Goal: Task Accomplishment & Management: Complete application form

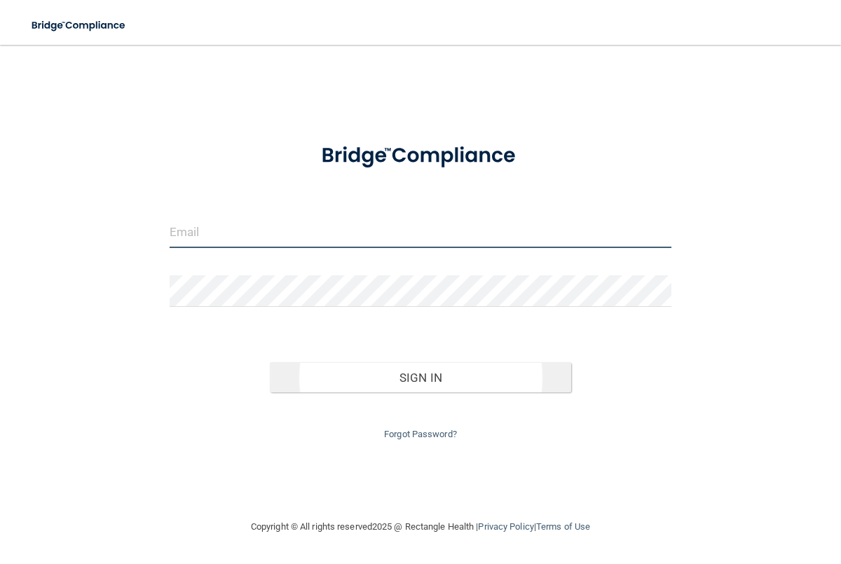
type input "[EMAIL_ADDRESS][DOMAIN_NAME]"
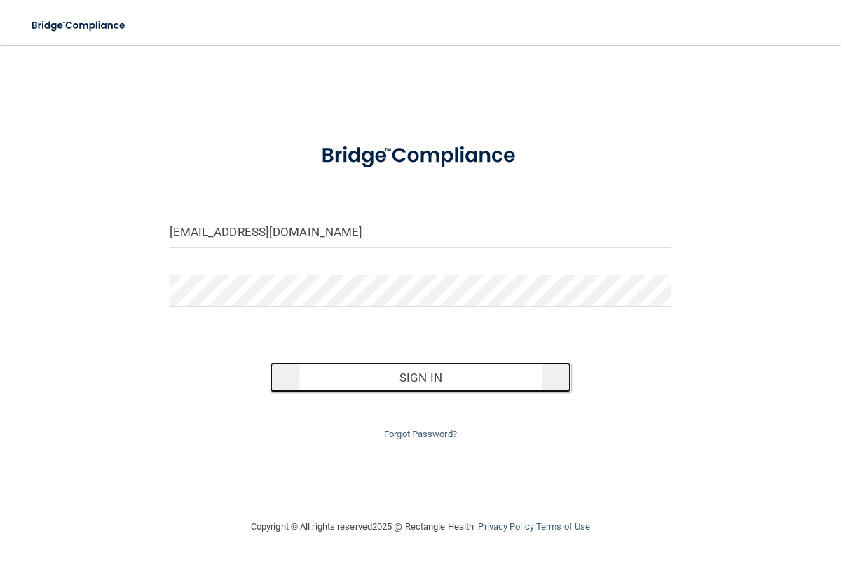
click at [424, 375] on button "Sign In" at bounding box center [420, 377] width 301 height 31
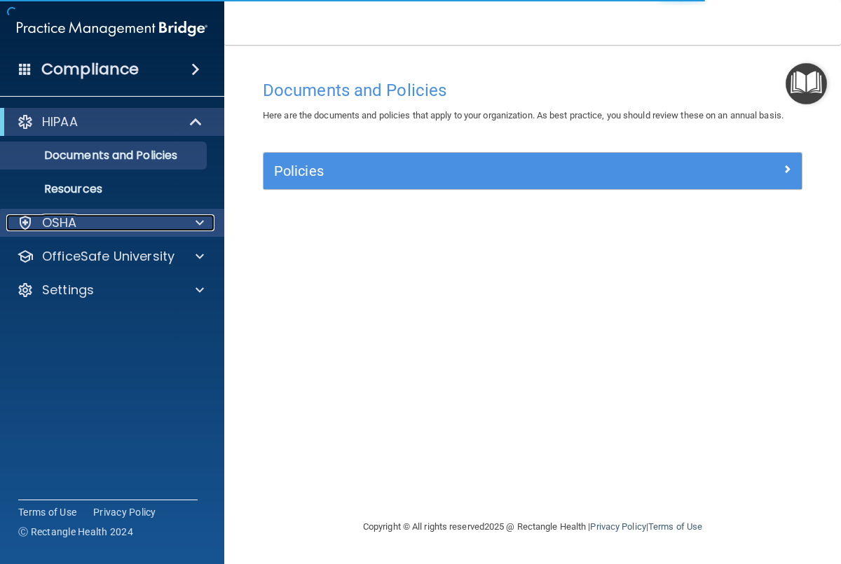
click at [200, 228] on span at bounding box center [200, 222] width 8 height 17
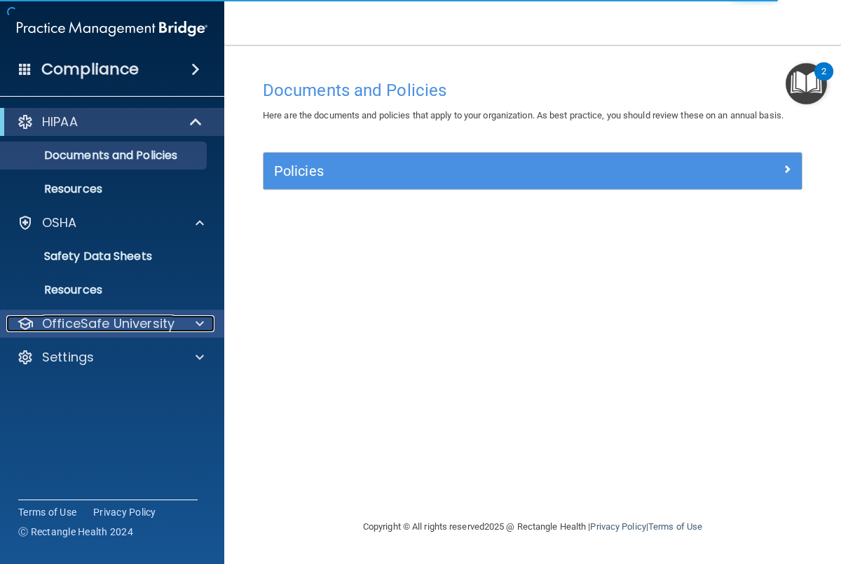
click at [189, 324] on div at bounding box center [197, 323] width 35 height 17
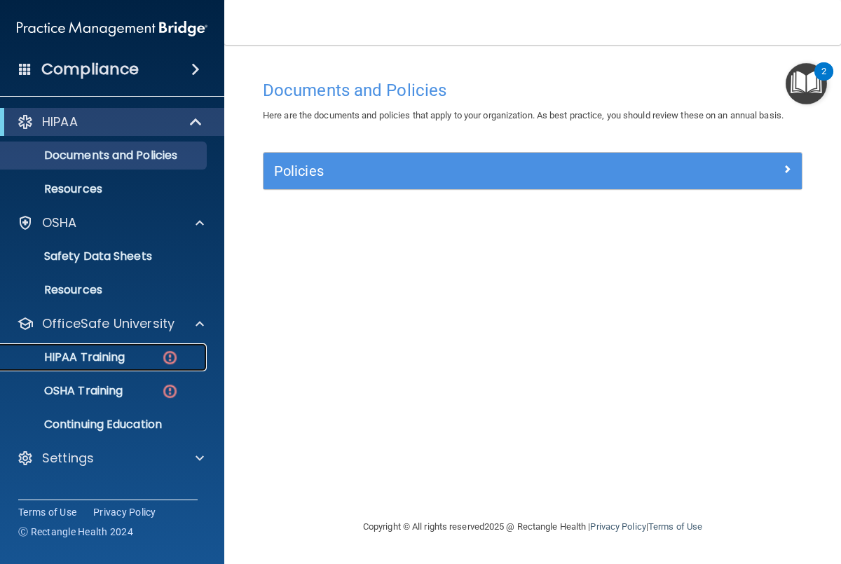
click at [118, 358] on p "HIPAA Training" at bounding box center [67, 357] width 116 height 14
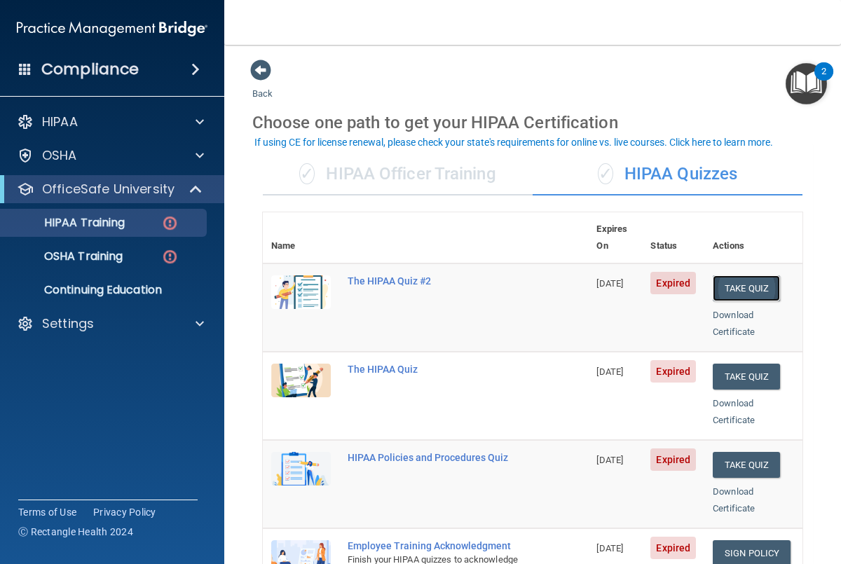
click at [754, 275] on button "Take Quiz" at bounding box center [746, 288] width 67 height 26
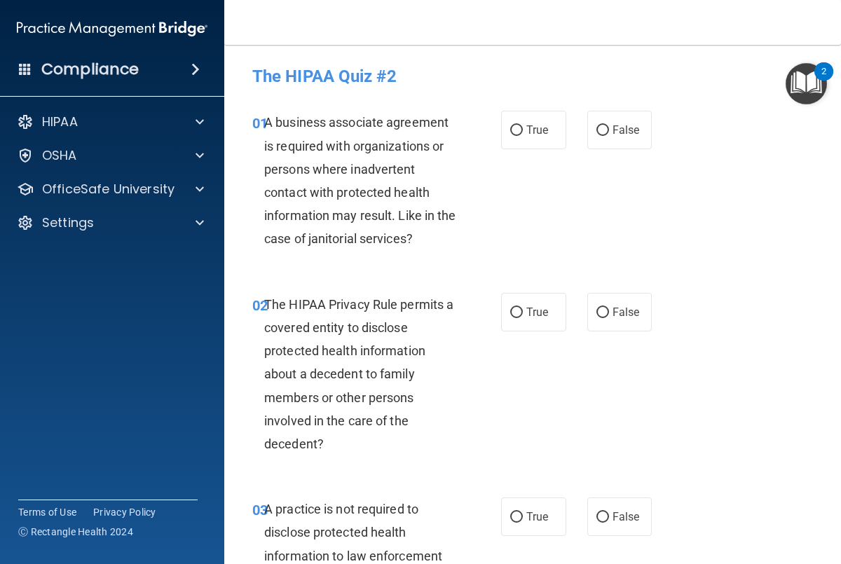
scroll to position [15, 0]
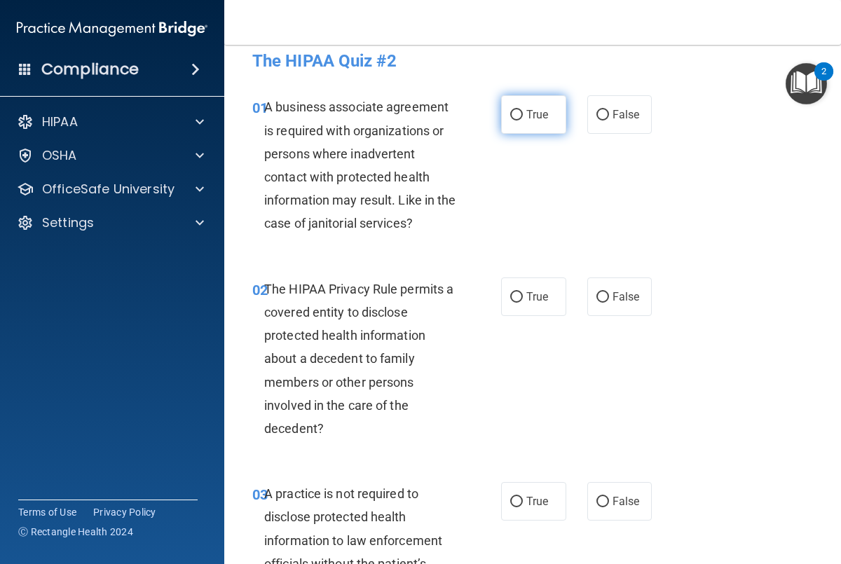
click at [528, 111] on span "True" at bounding box center [537, 114] width 22 height 13
click at [523, 111] on input "True" at bounding box center [516, 115] width 13 height 11
radio input "true"
click at [613, 296] on span "False" at bounding box center [626, 296] width 27 height 13
click at [609, 296] on input "False" at bounding box center [602, 297] width 13 height 11
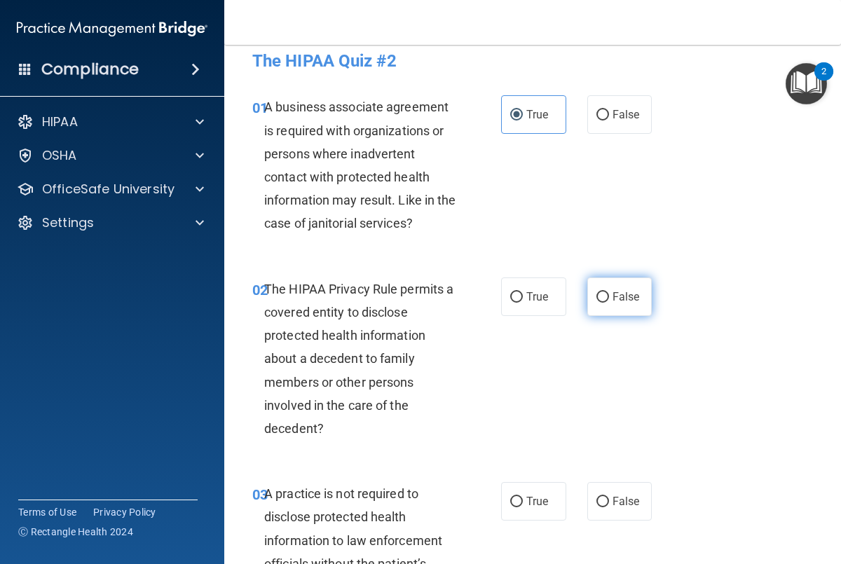
radio input "true"
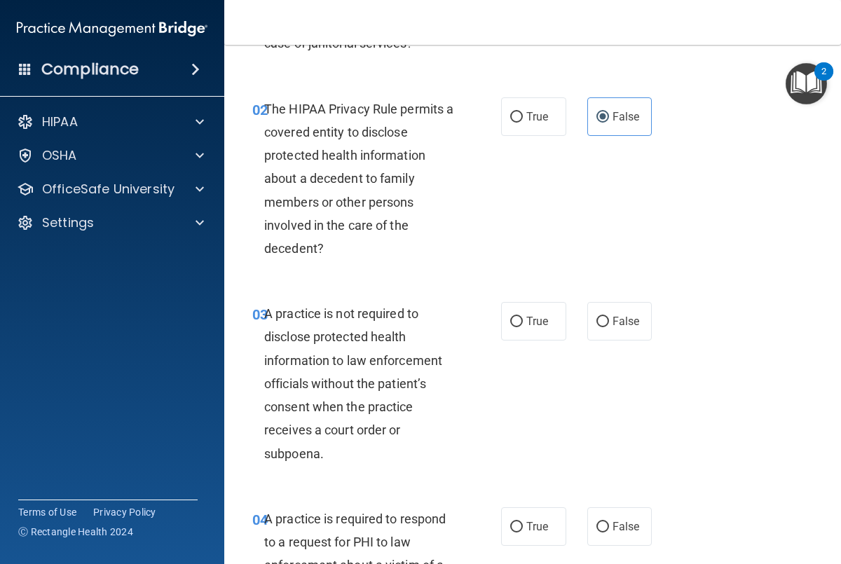
scroll to position [198, 0]
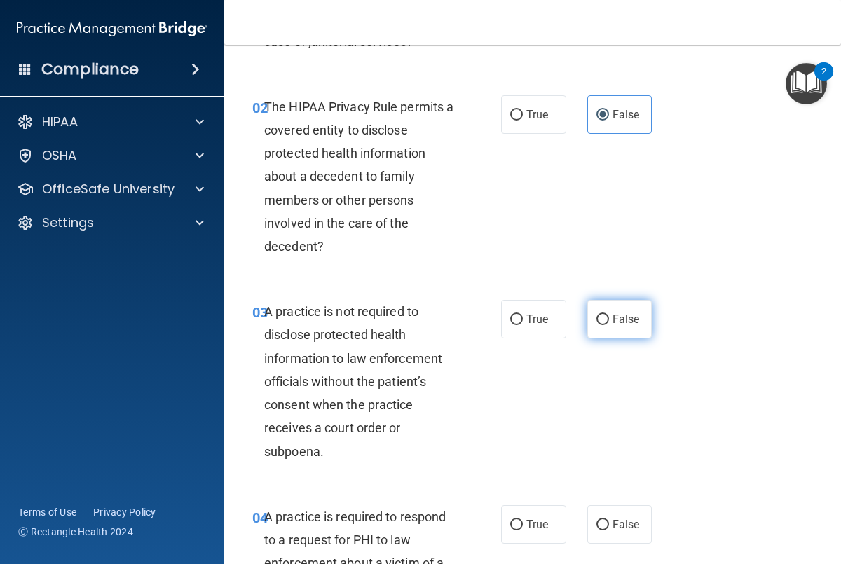
click at [613, 313] on span "False" at bounding box center [626, 319] width 27 height 13
click at [609, 315] on input "False" at bounding box center [602, 320] width 13 height 11
radio input "true"
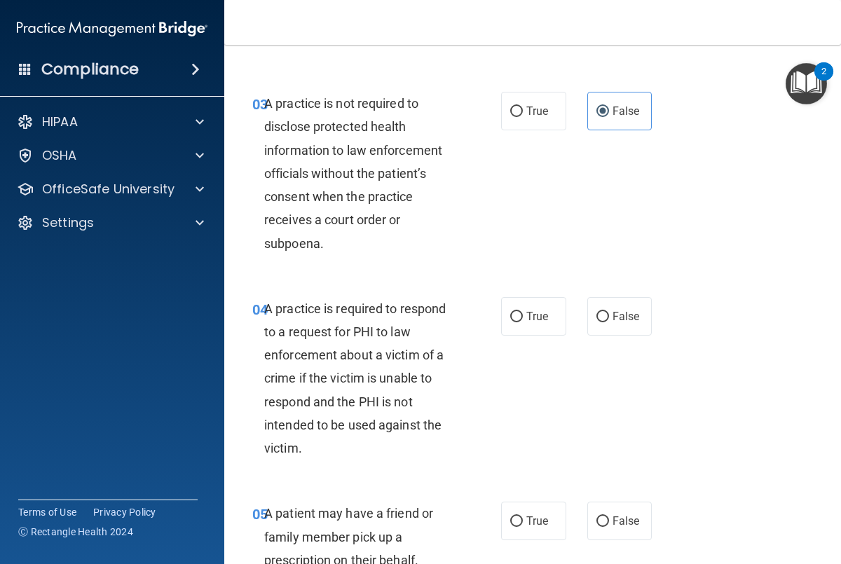
scroll to position [409, 0]
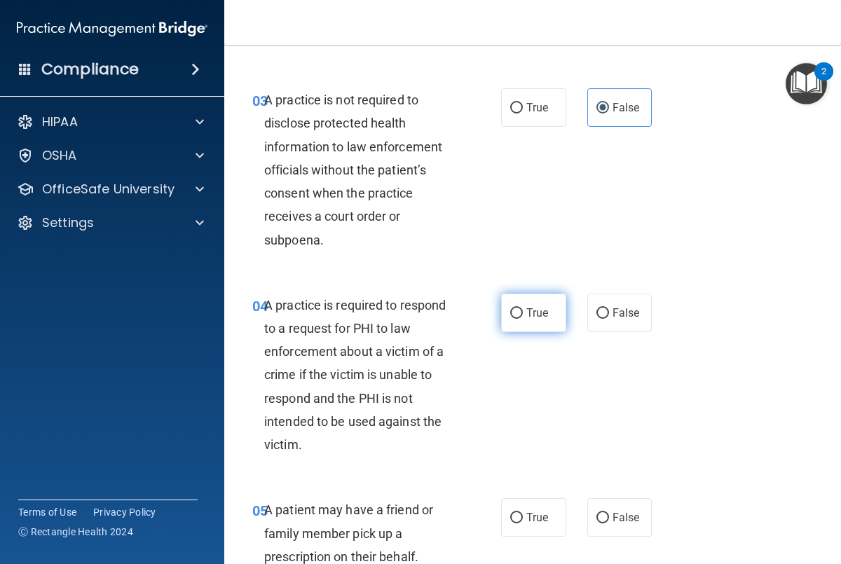
click at [521, 304] on label "True" at bounding box center [533, 313] width 65 height 39
click at [521, 308] on input "True" at bounding box center [516, 313] width 13 height 11
radio input "true"
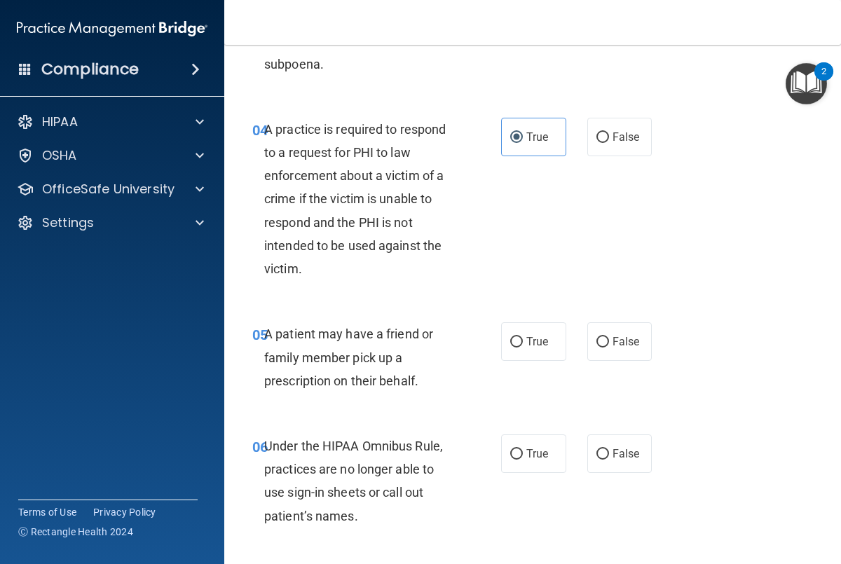
scroll to position [587, 0]
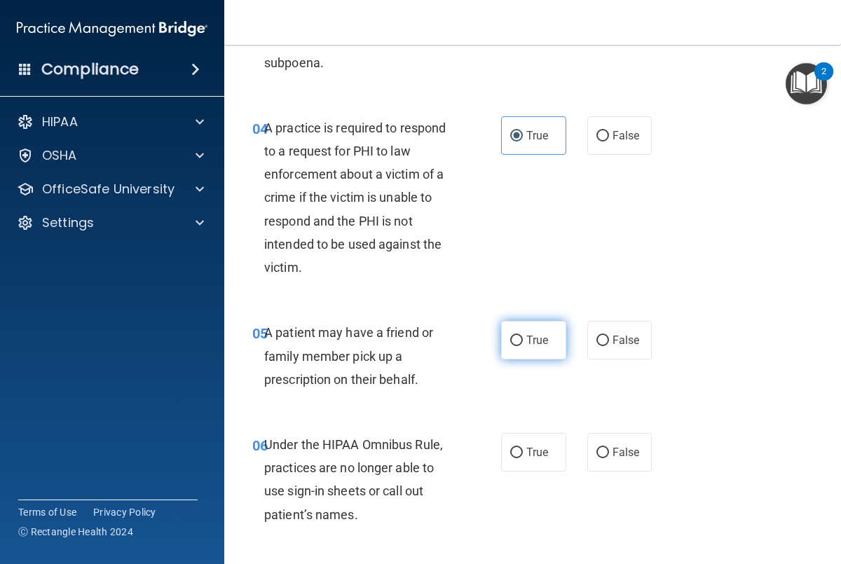
click at [539, 332] on label "True" at bounding box center [533, 340] width 65 height 39
click at [523, 336] on input "True" at bounding box center [516, 341] width 13 height 11
radio input "true"
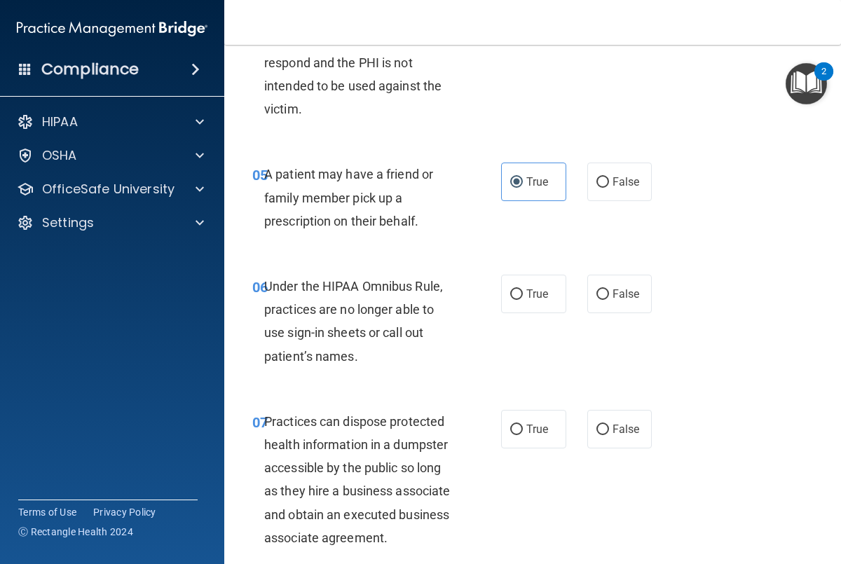
scroll to position [748, 0]
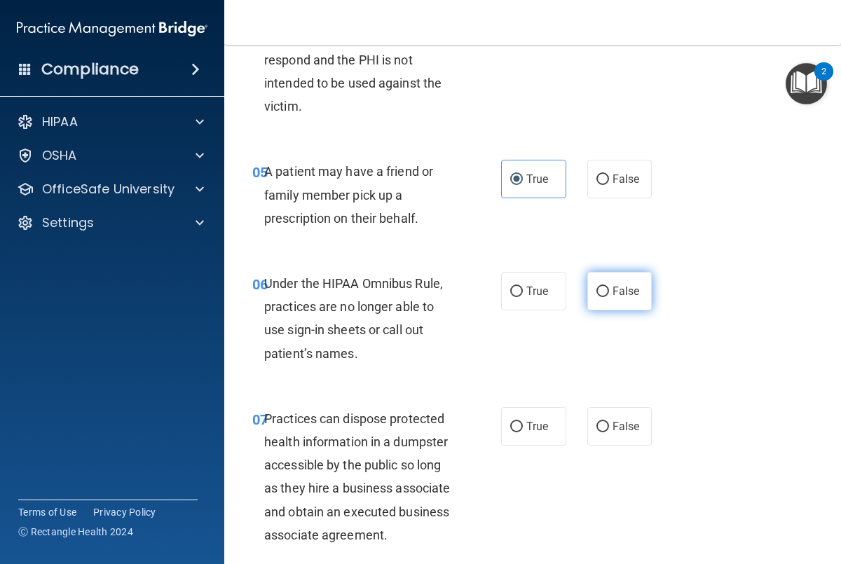
click at [606, 294] on input "False" at bounding box center [602, 292] width 13 height 11
radio input "true"
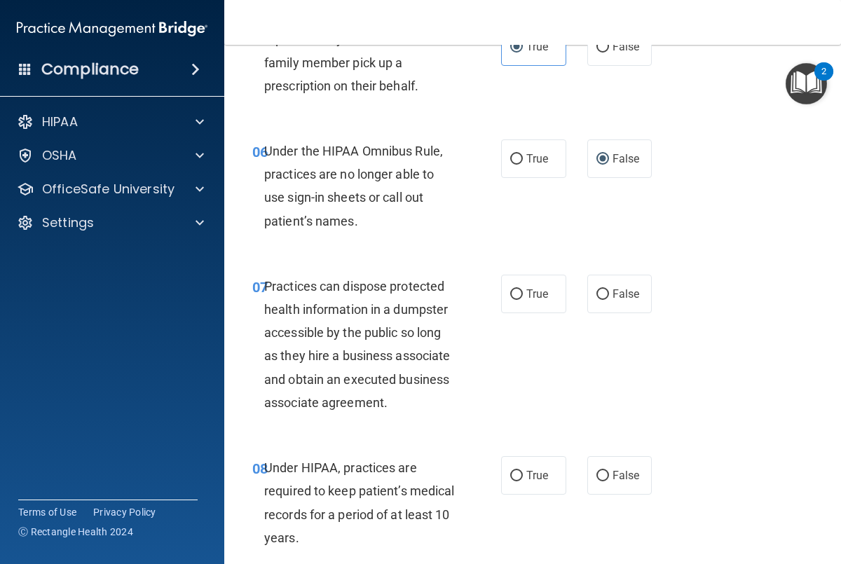
scroll to position [884, 0]
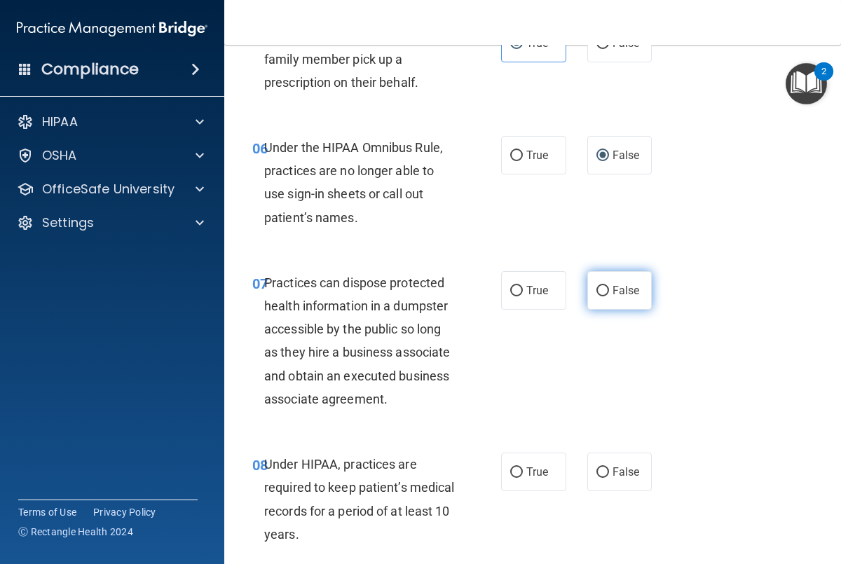
click at [618, 296] on span "False" at bounding box center [626, 290] width 27 height 13
click at [609, 296] on input "False" at bounding box center [602, 291] width 13 height 11
radio input "true"
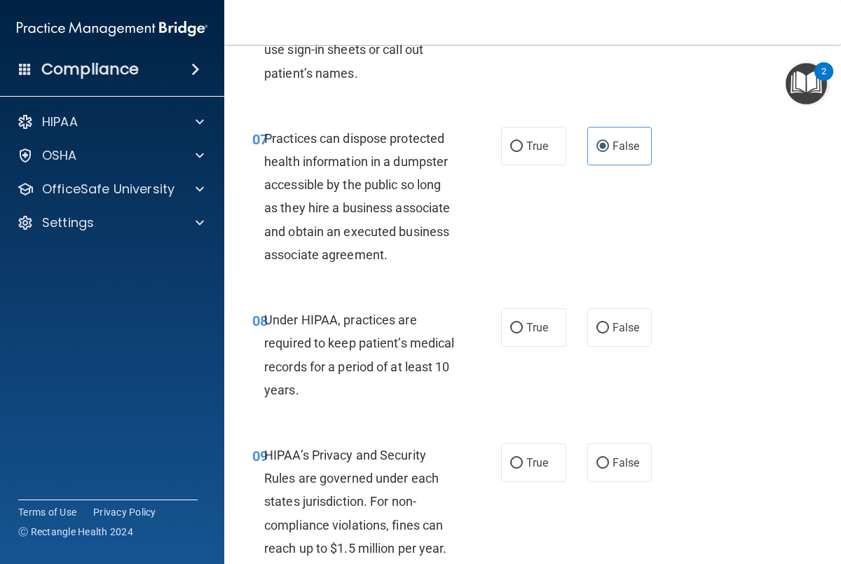
scroll to position [1030, 0]
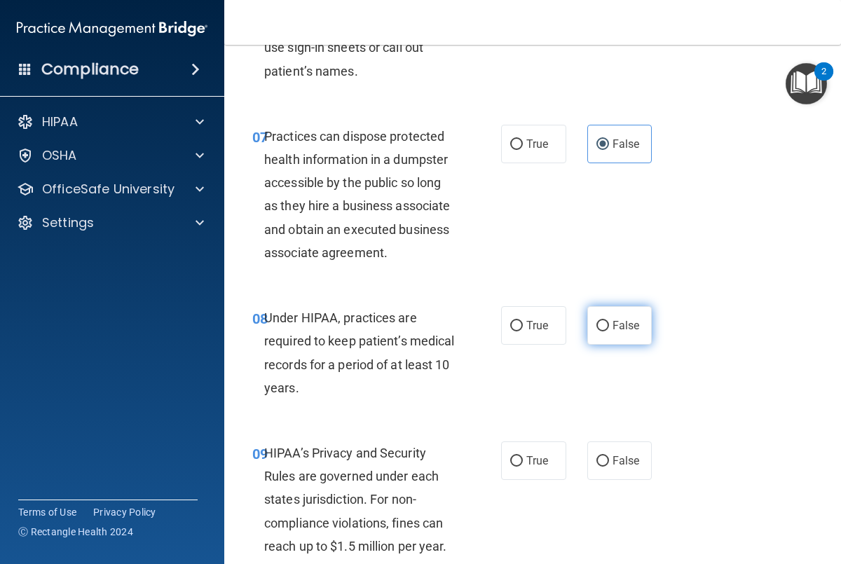
click at [608, 327] on input "False" at bounding box center [602, 326] width 13 height 11
radio input "true"
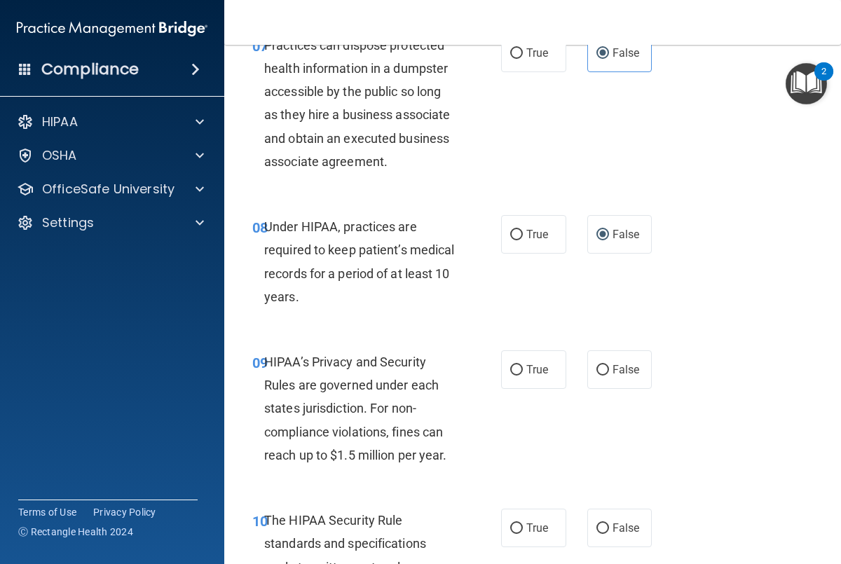
scroll to position [1124, 0]
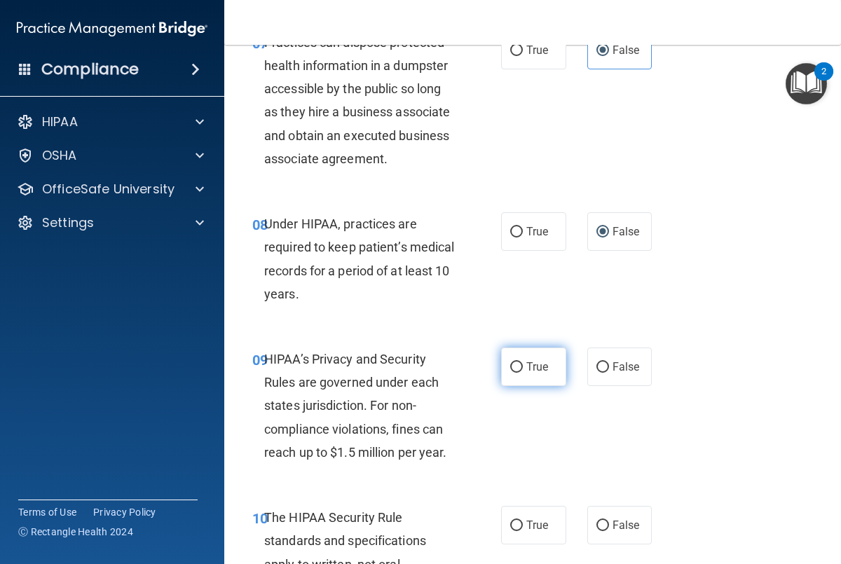
click at [515, 362] on input "True" at bounding box center [516, 367] width 13 height 11
radio input "true"
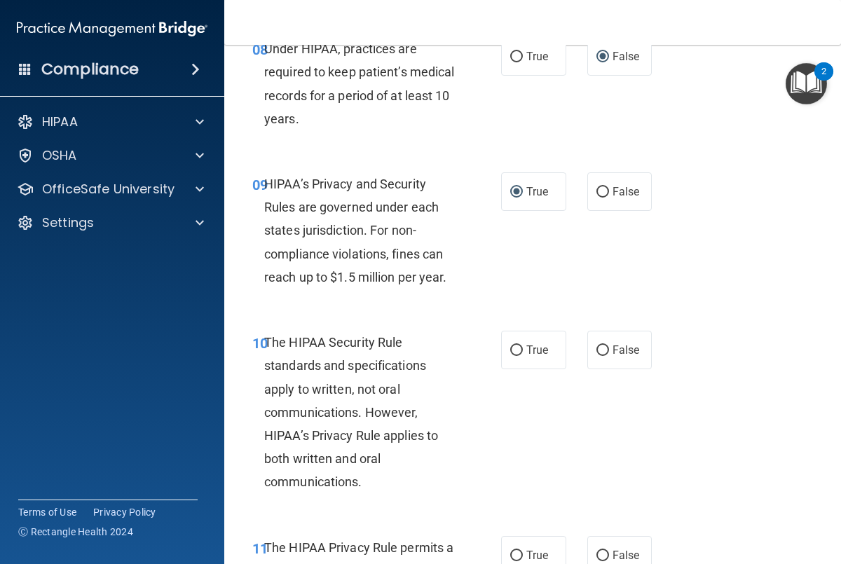
scroll to position [1304, 0]
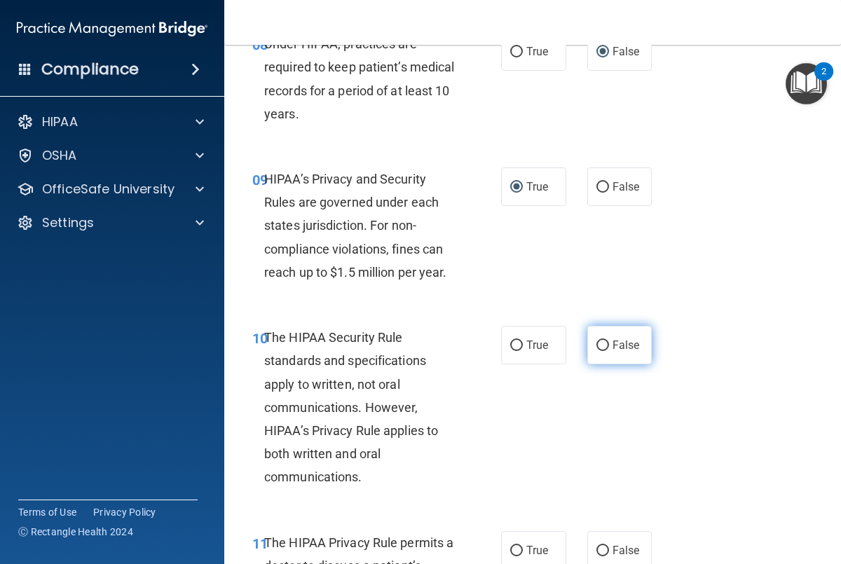
click at [634, 355] on label "False" at bounding box center [619, 345] width 65 height 39
click at [609, 351] on input "False" at bounding box center [602, 346] width 13 height 11
radio input "true"
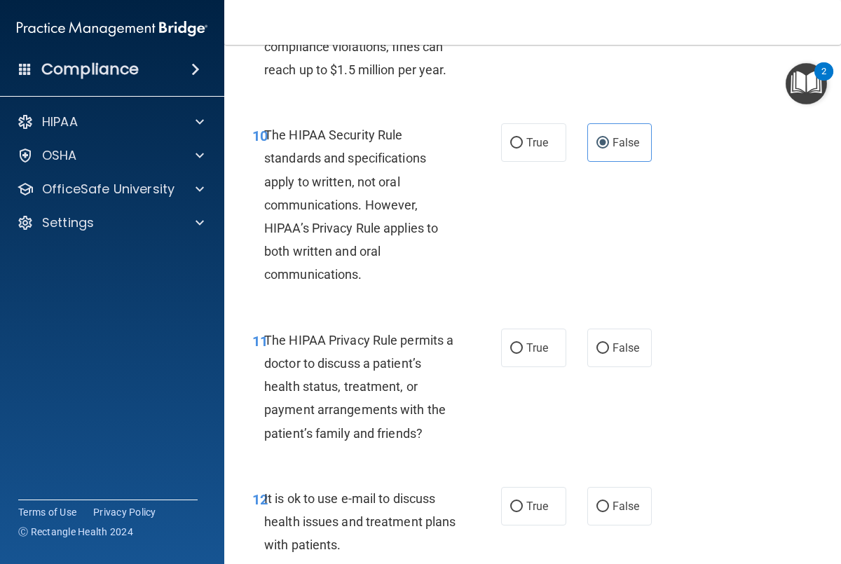
scroll to position [1512, 0]
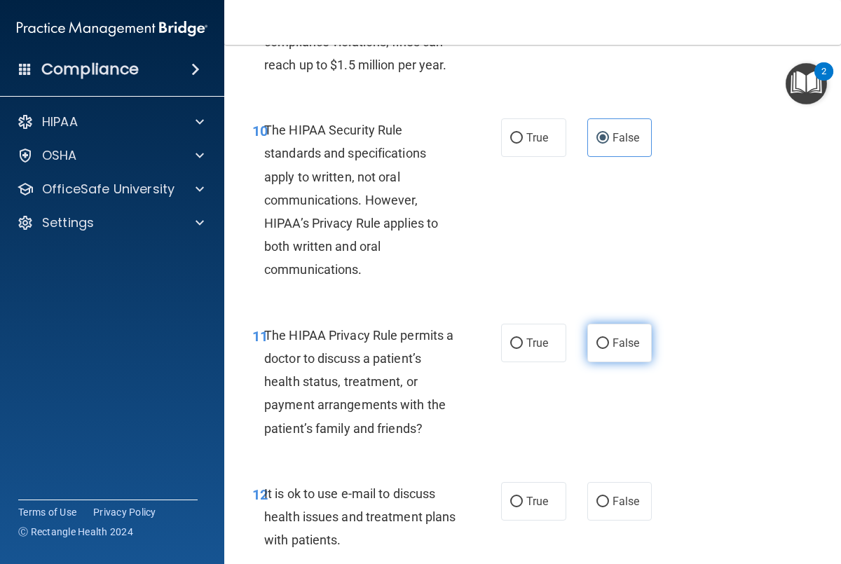
click at [603, 341] on input "False" at bounding box center [602, 344] width 13 height 11
radio input "true"
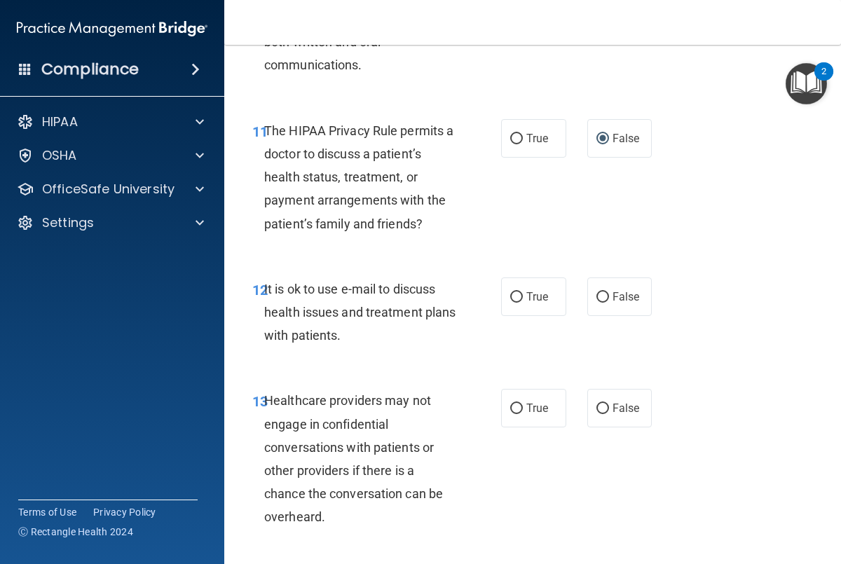
scroll to position [1719, 0]
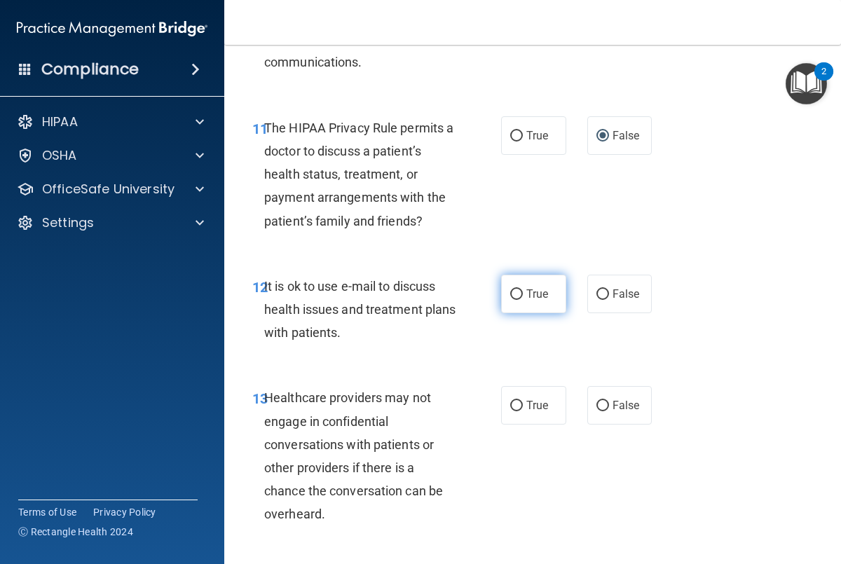
click at [528, 303] on label "True" at bounding box center [533, 294] width 65 height 39
click at [523, 300] on input "True" at bounding box center [516, 294] width 13 height 11
radio input "true"
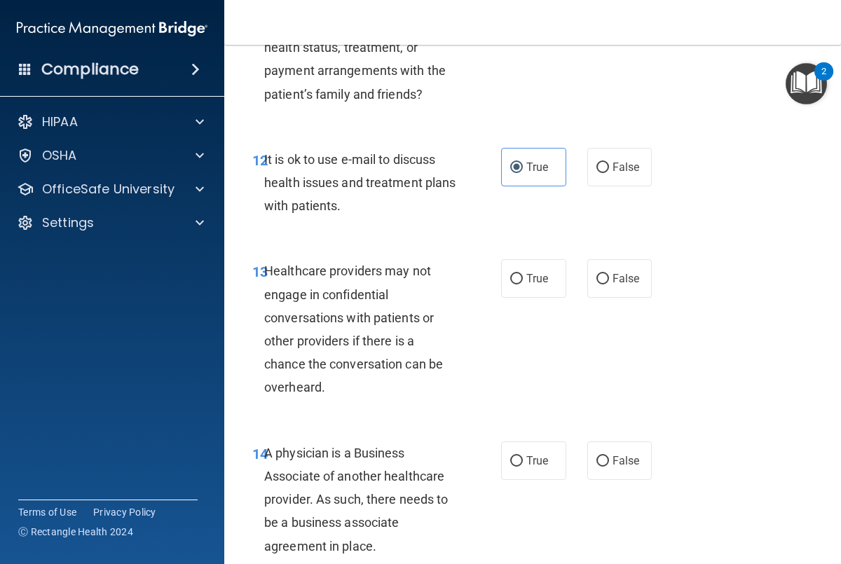
scroll to position [1857, 0]
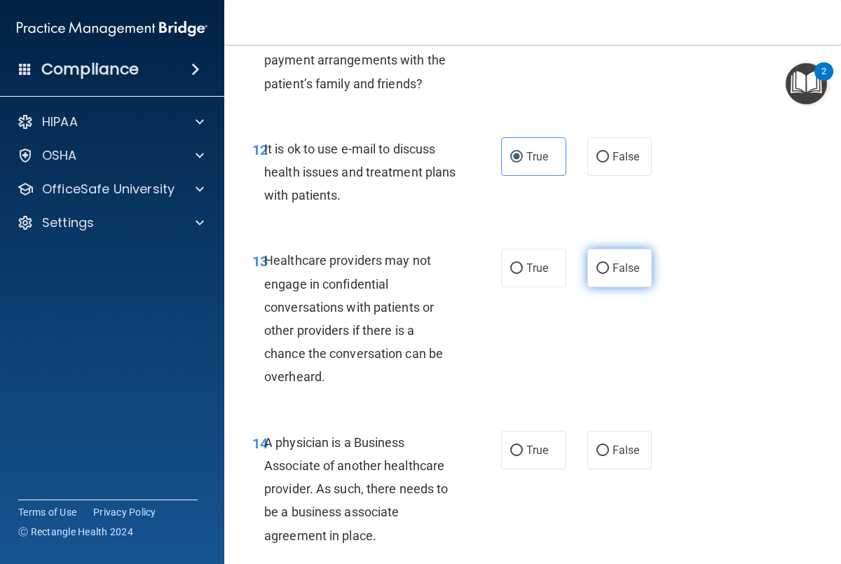
click at [608, 264] on input "False" at bounding box center [602, 269] width 13 height 11
radio input "true"
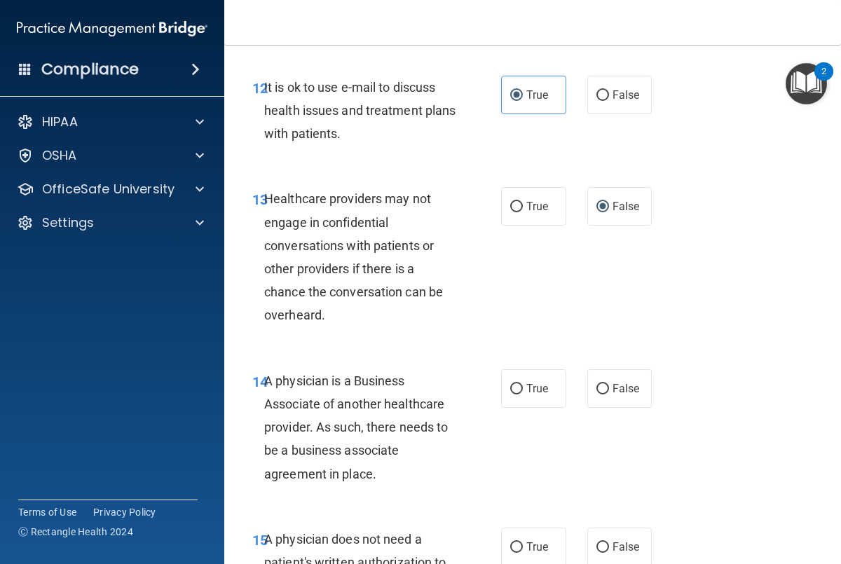
scroll to position [1930, 0]
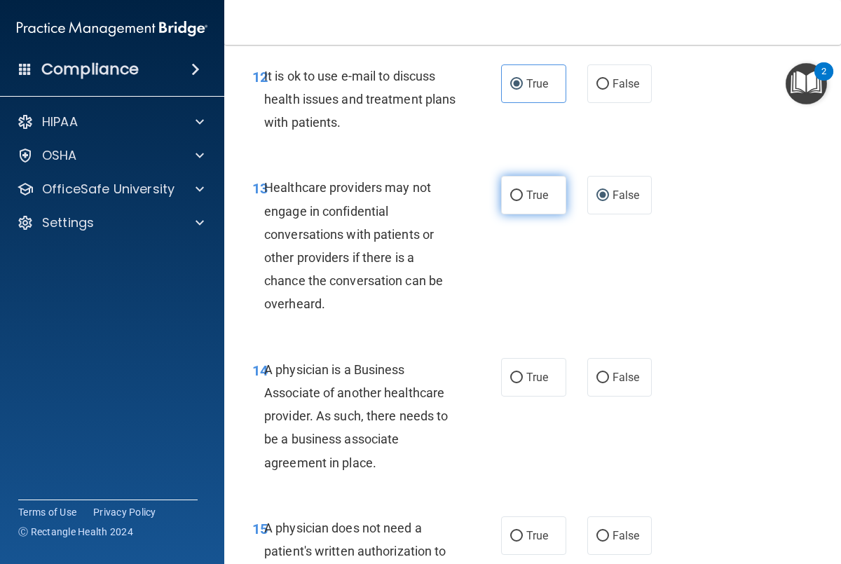
click at [520, 193] on input "True" at bounding box center [516, 196] width 13 height 11
radio input "true"
radio input "false"
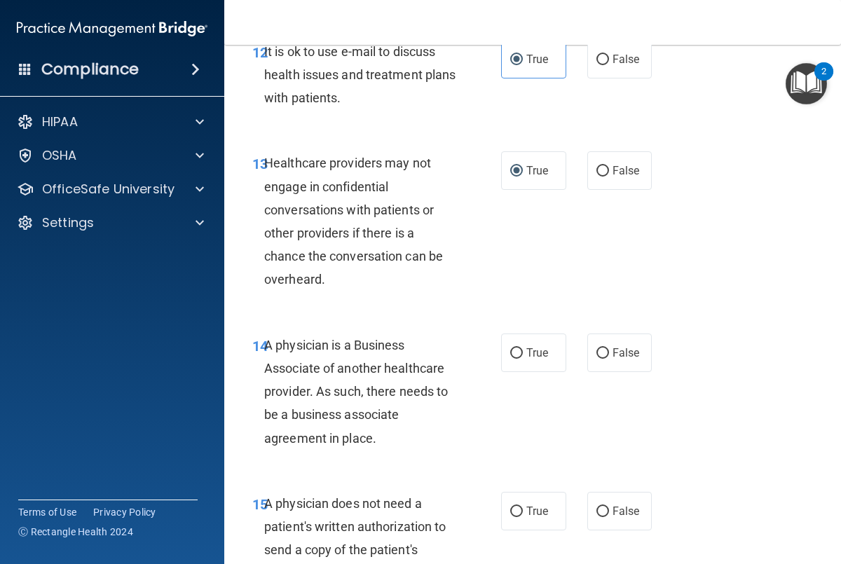
scroll to position [1970, 0]
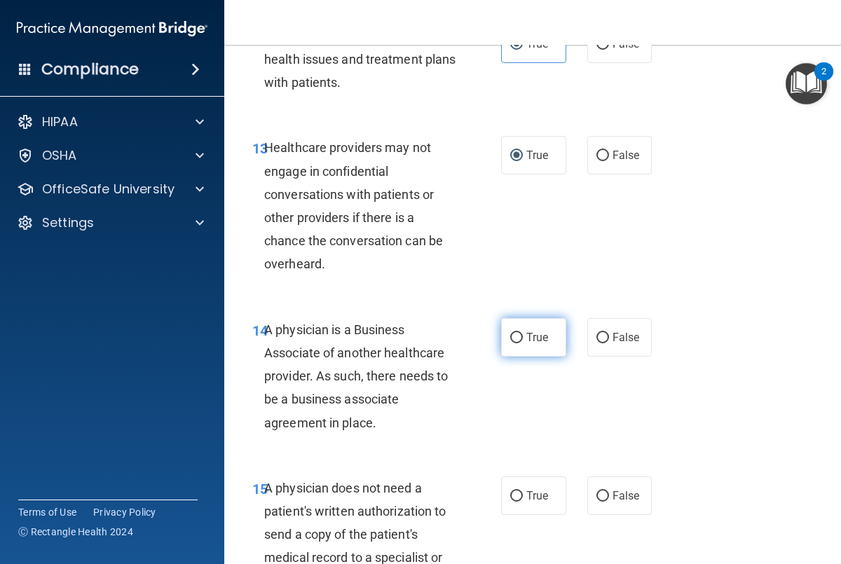
click at [519, 346] on label "True" at bounding box center [533, 337] width 65 height 39
click at [519, 343] on input "True" at bounding box center [516, 338] width 13 height 11
radio input "true"
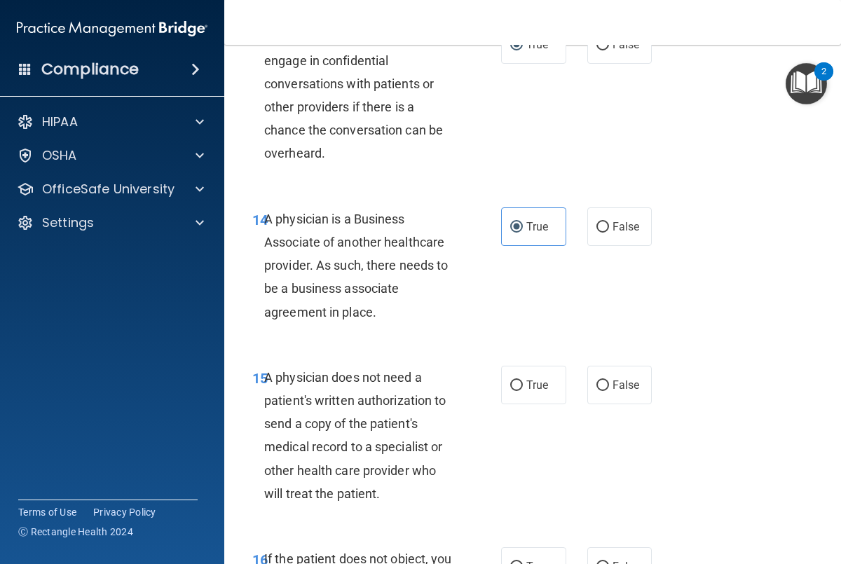
scroll to position [2082, 0]
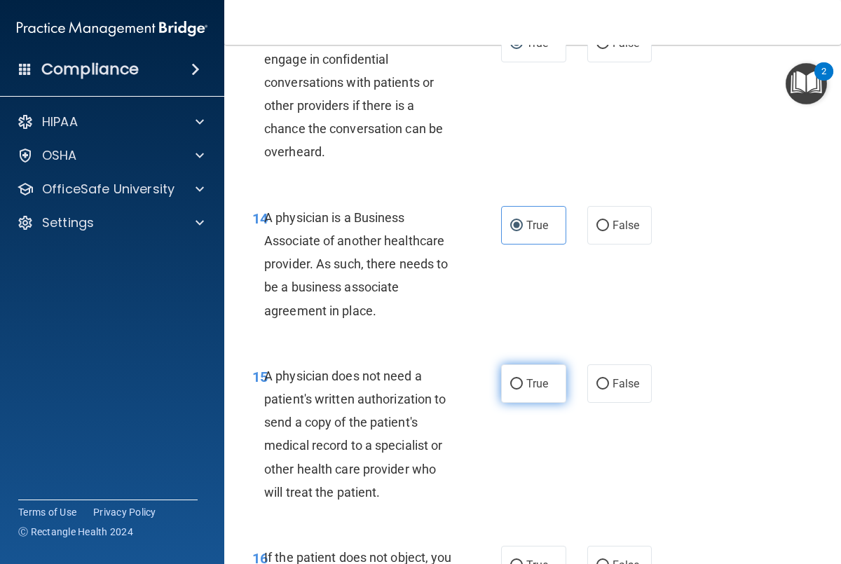
click at [533, 389] on span "True" at bounding box center [537, 383] width 22 height 13
click at [523, 389] on input "True" at bounding box center [516, 384] width 13 height 11
radio input "true"
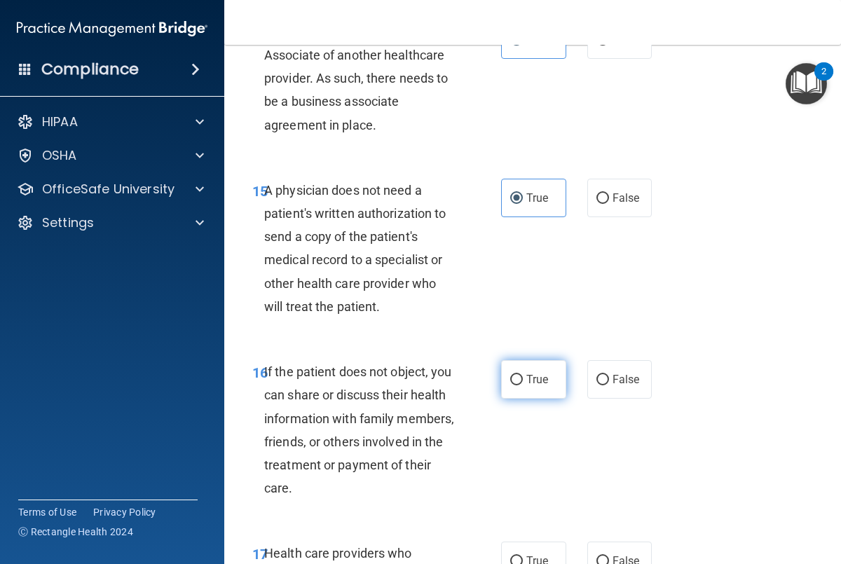
scroll to position [2274, 0]
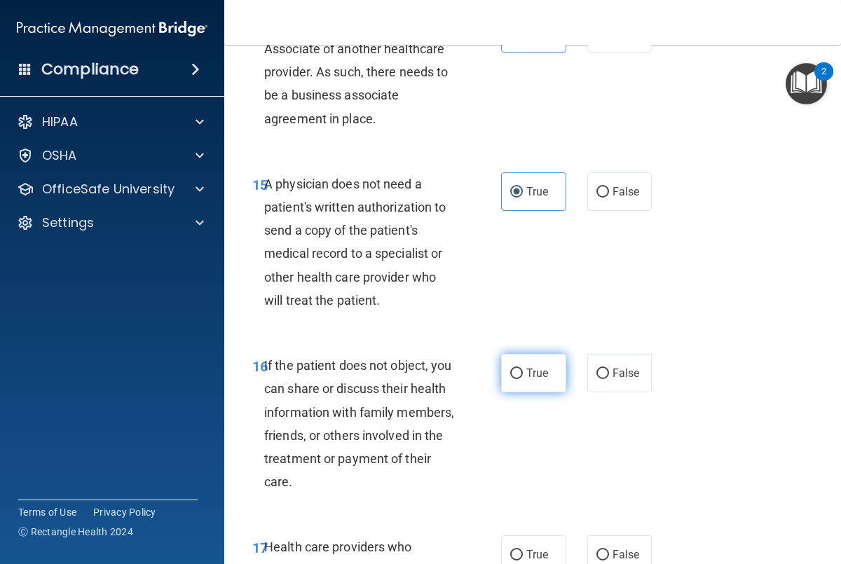
click at [521, 382] on label "True" at bounding box center [533, 373] width 65 height 39
click at [521, 379] on input "True" at bounding box center [516, 374] width 13 height 11
radio input "true"
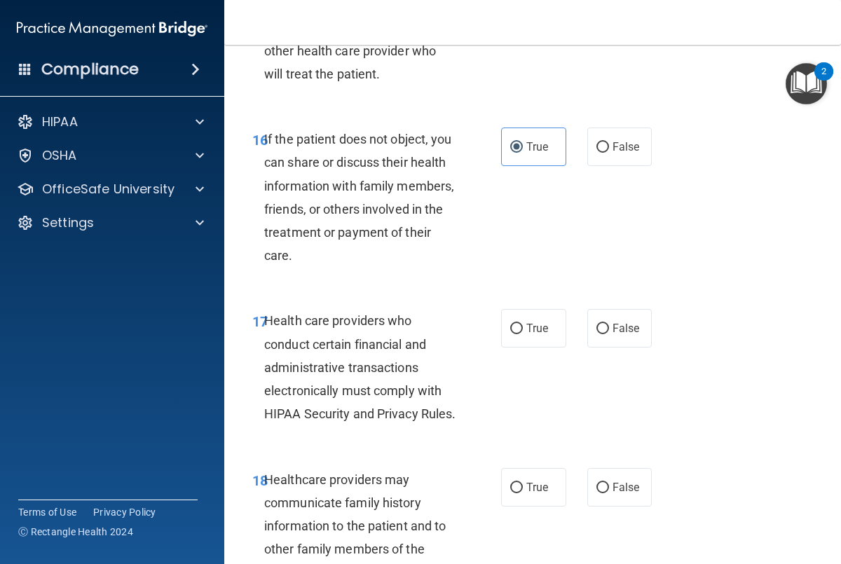
scroll to position [2506, 0]
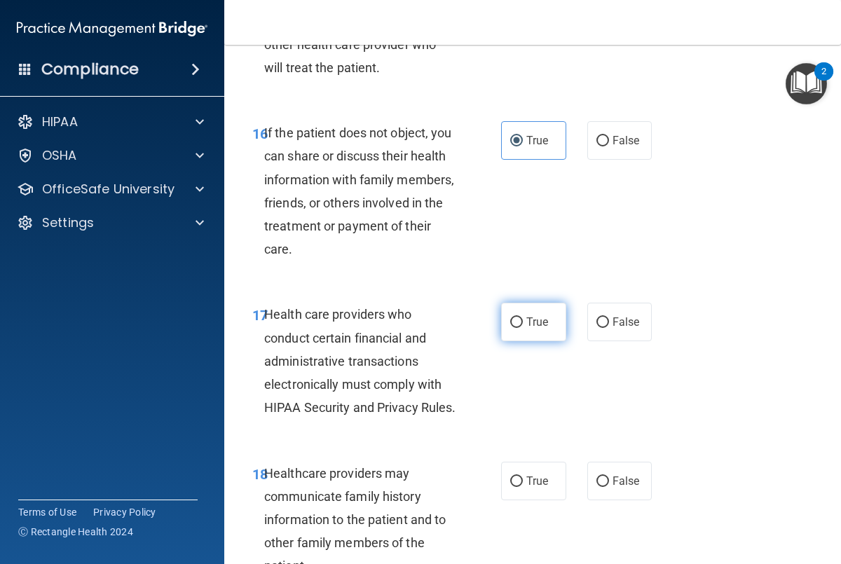
click at [521, 323] on input "True" at bounding box center [516, 323] width 13 height 11
radio input "true"
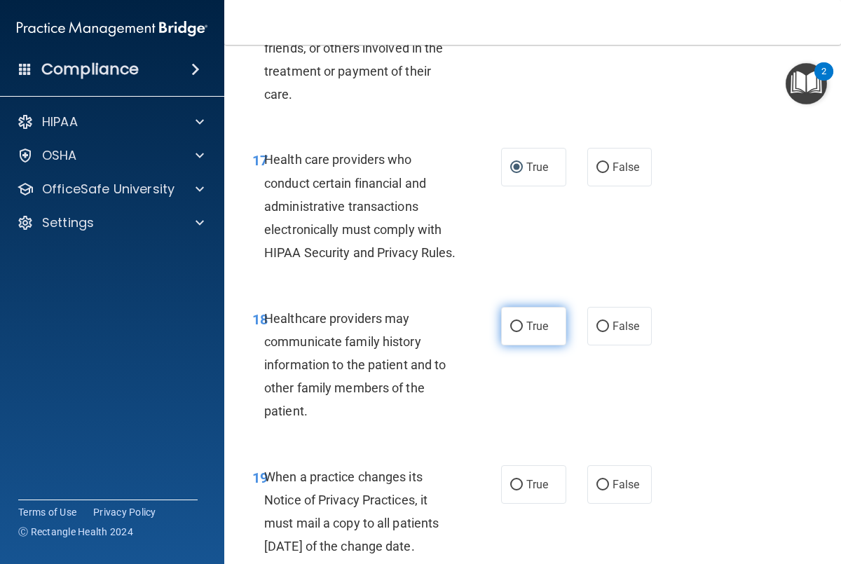
scroll to position [2663, 0]
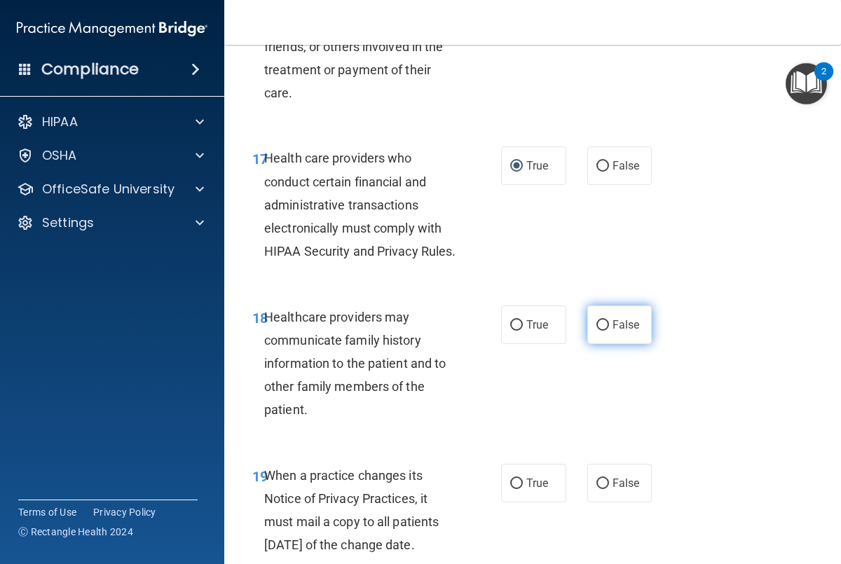
click at [596, 331] on input "False" at bounding box center [602, 325] width 13 height 11
radio input "true"
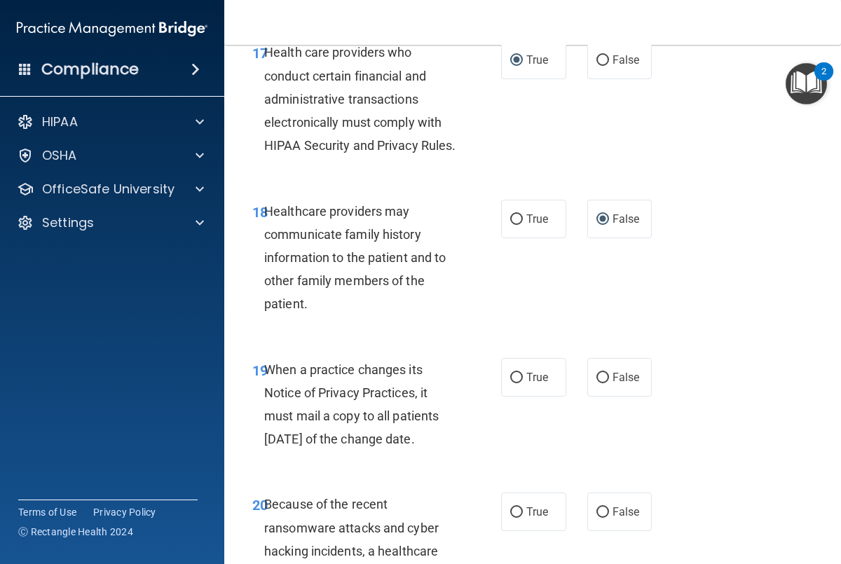
scroll to position [2780, 0]
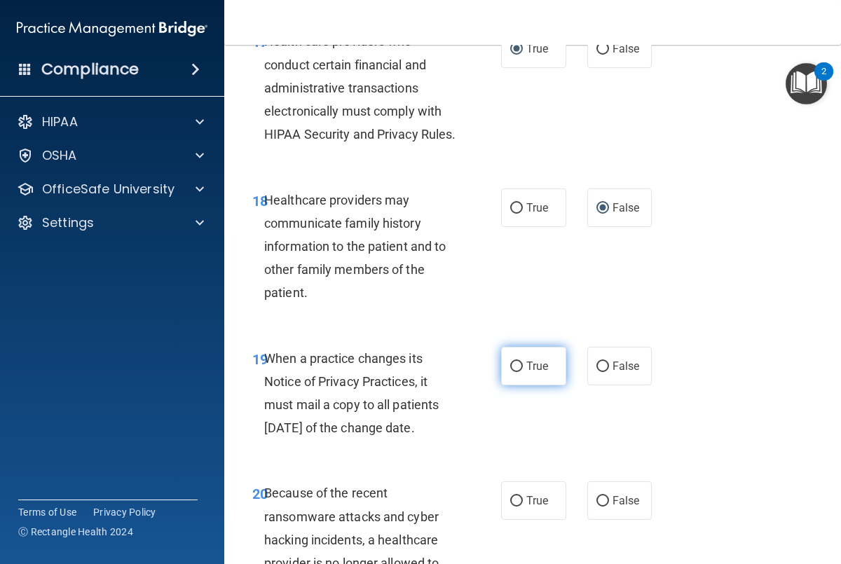
click at [531, 385] on label "True" at bounding box center [533, 366] width 65 height 39
click at [523, 372] on input "True" at bounding box center [516, 367] width 13 height 11
radio input "true"
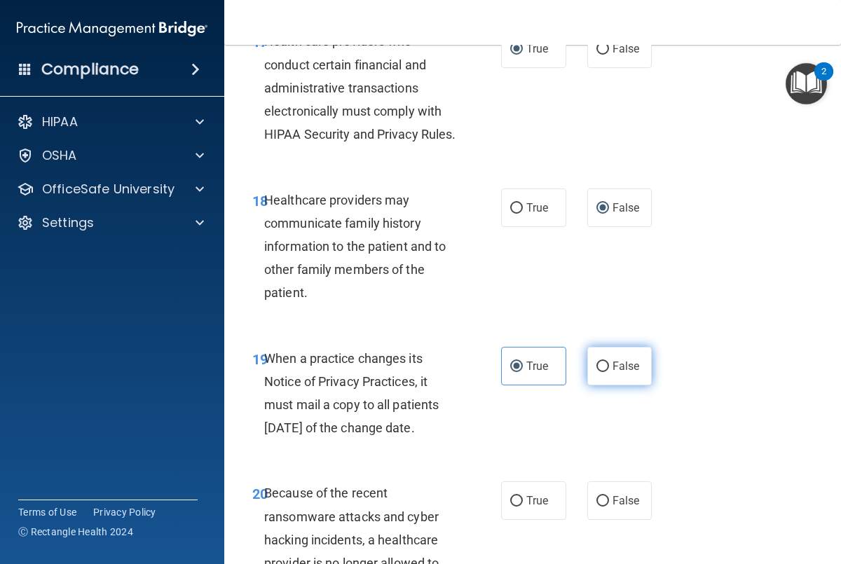
click at [611, 385] on label "False" at bounding box center [619, 366] width 65 height 39
click at [609, 372] on input "False" at bounding box center [602, 367] width 13 height 11
radio input "true"
radio input "false"
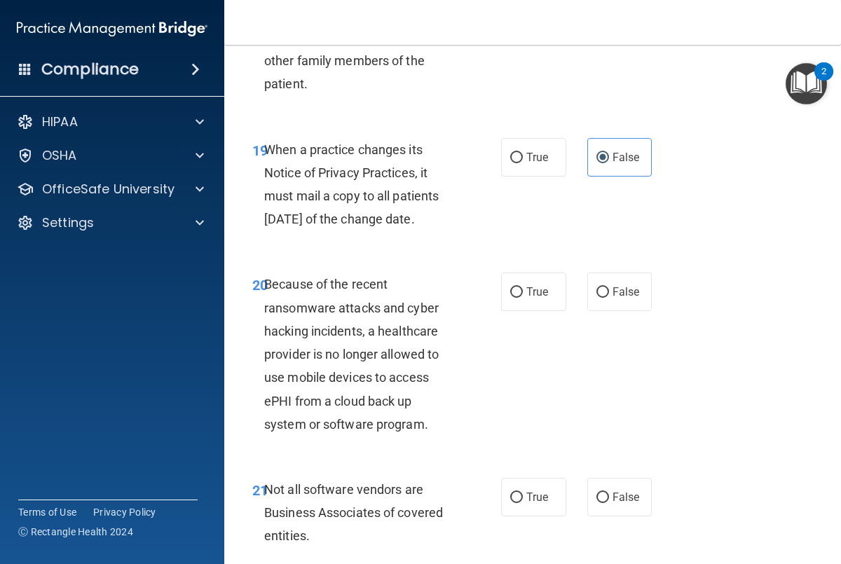
scroll to position [3012, 0]
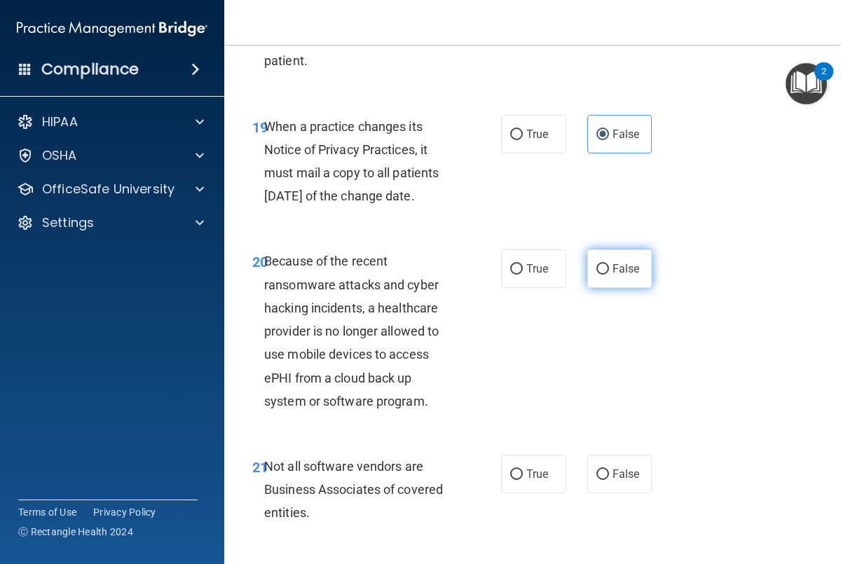
click at [601, 275] on input "False" at bounding box center [602, 269] width 13 height 11
radio input "true"
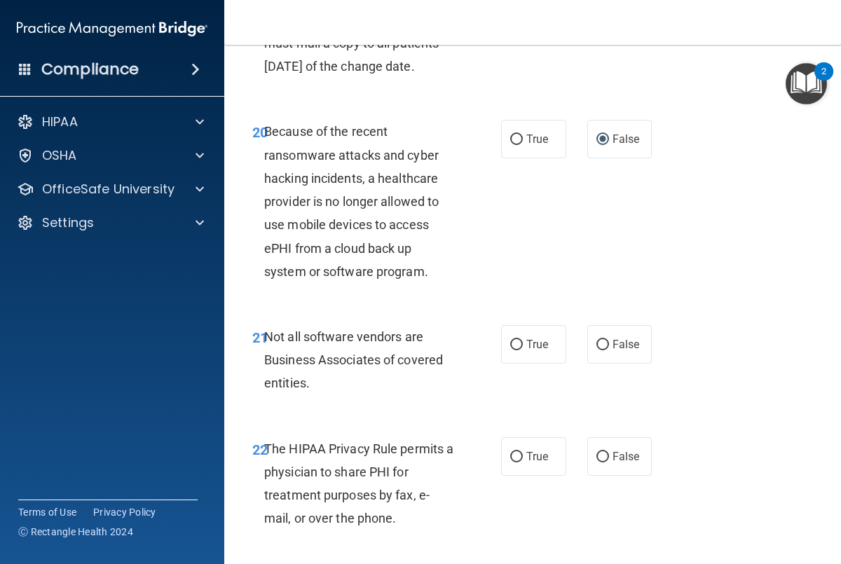
scroll to position [3142, 0]
click at [585, 363] on div "True False" at bounding box center [579, 344] width 156 height 39
click at [539, 350] on span "True" at bounding box center [537, 343] width 22 height 13
click at [523, 350] on input "True" at bounding box center [516, 344] width 13 height 11
radio input "true"
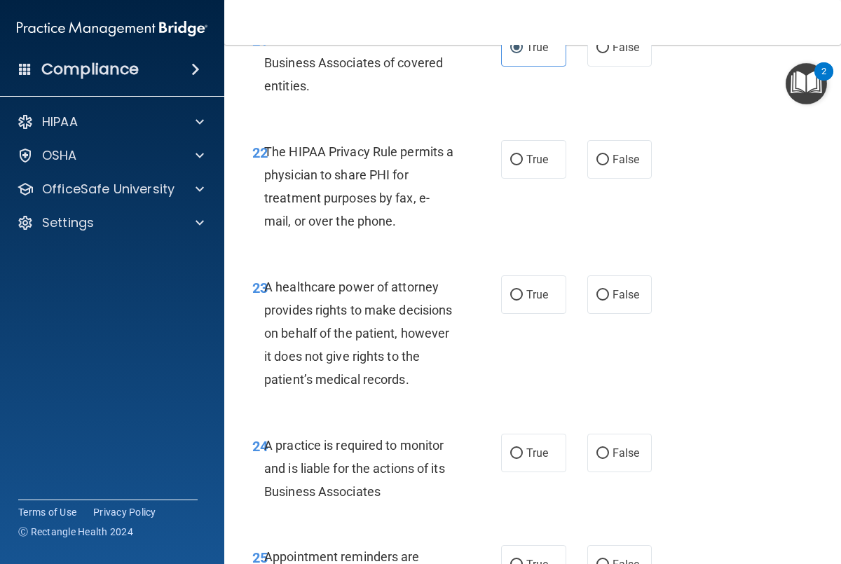
scroll to position [3442, 0]
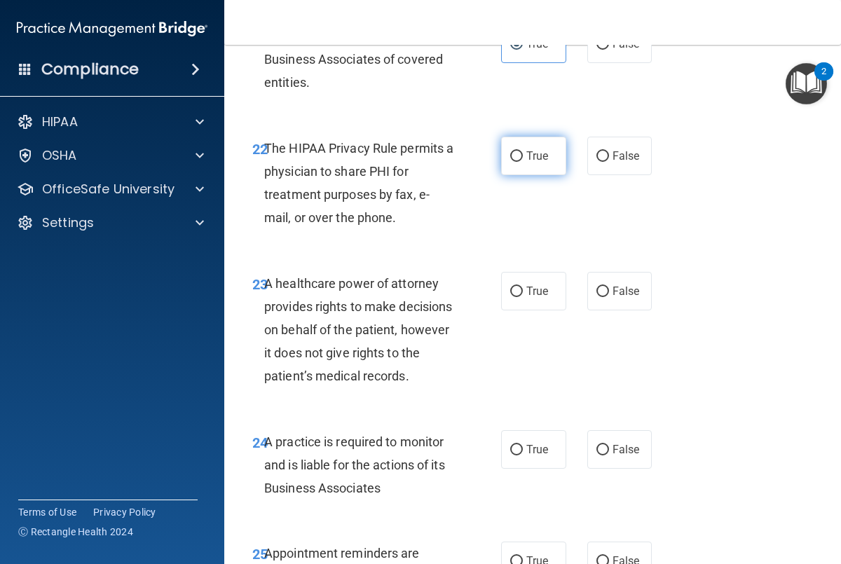
click at [540, 163] on span "True" at bounding box center [537, 155] width 22 height 13
click at [523, 162] on input "True" at bounding box center [516, 156] width 13 height 11
radio input "true"
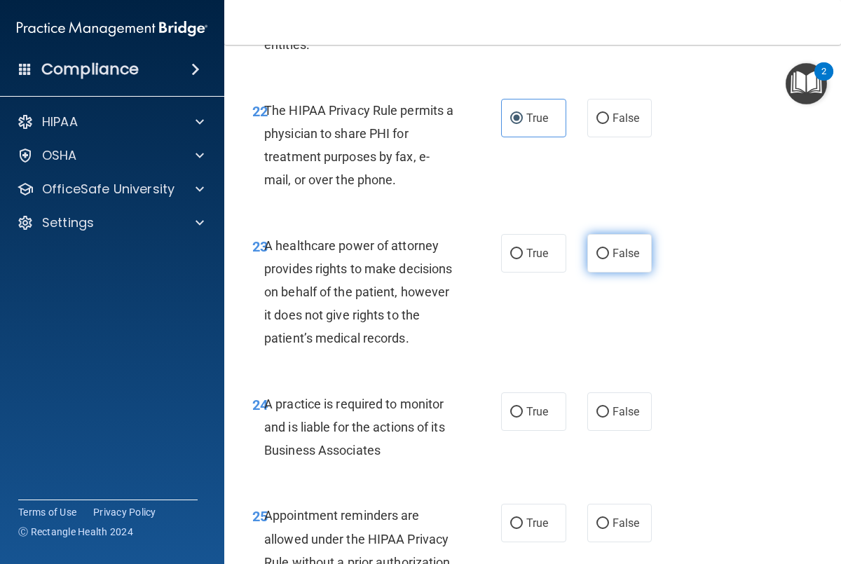
click at [594, 273] on label "False" at bounding box center [619, 253] width 65 height 39
click at [596, 259] on input "False" at bounding box center [602, 254] width 13 height 11
radio input "true"
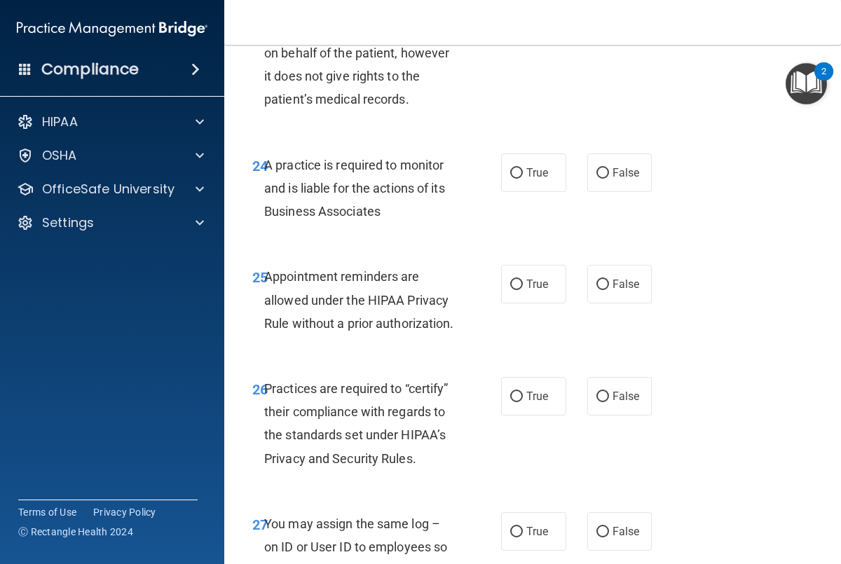
scroll to position [3725, 0]
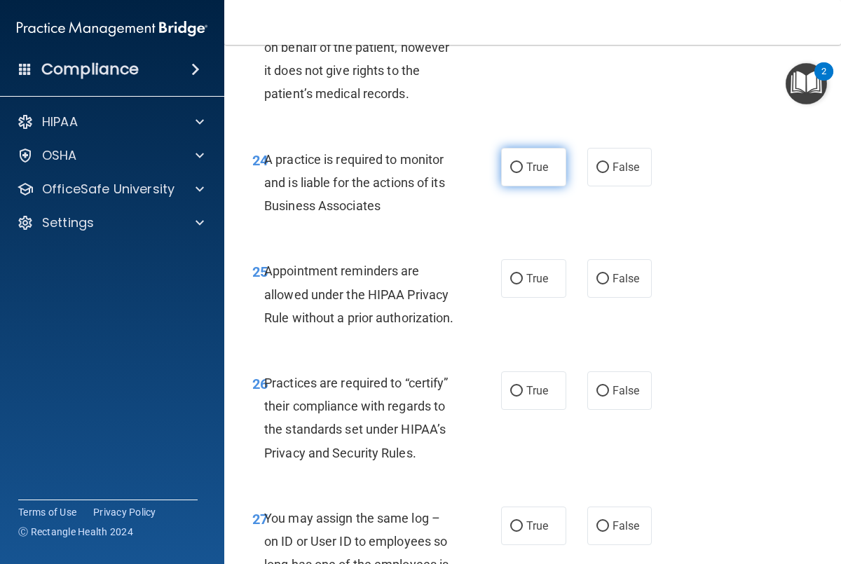
click at [524, 186] on label "True" at bounding box center [533, 167] width 65 height 39
click at [523, 173] on input "True" at bounding box center [516, 168] width 13 height 11
radio input "true"
click at [535, 285] on span "True" at bounding box center [537, 278] width 22 height 13
click at [523, 285] on input "True" at bounding box center [516, 279] width 13 height 11
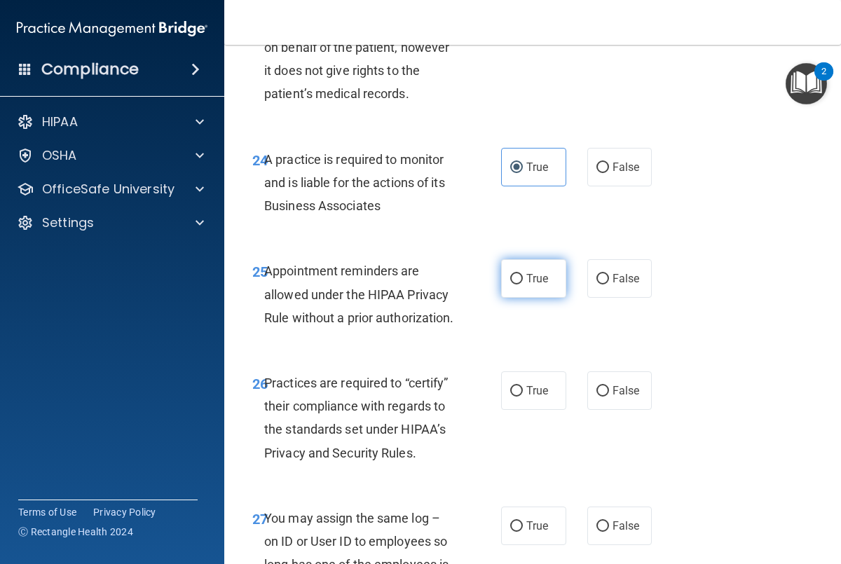
radio input "true"
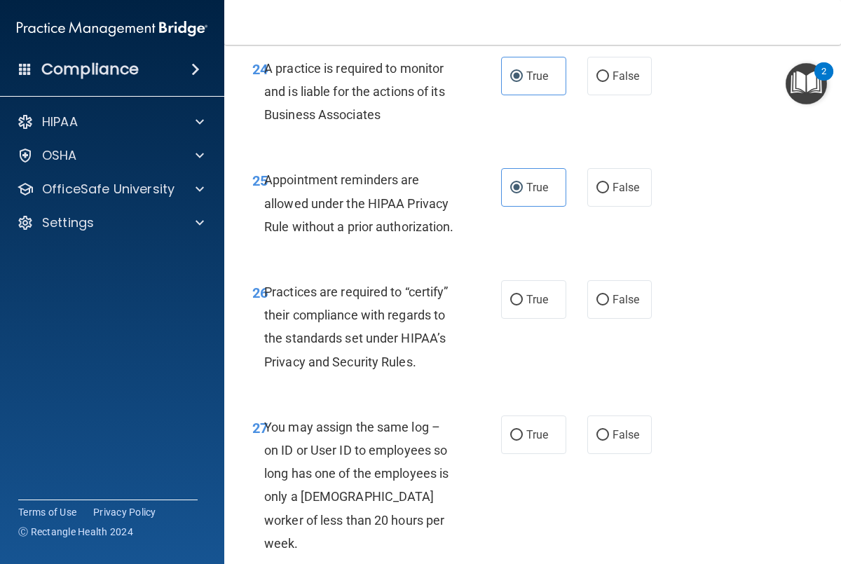
scroll to position [3843, 0]
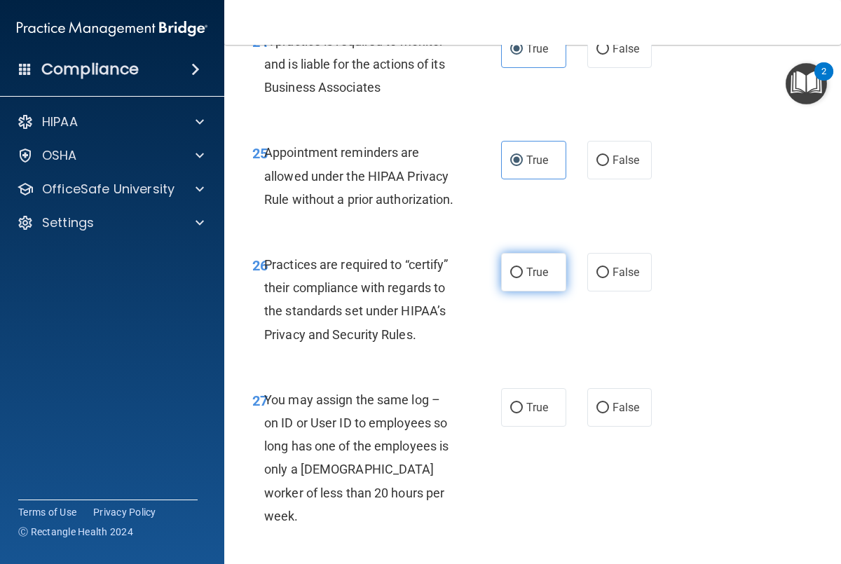
click at [538, 279] on span "True" at bounding box center [537, 272] width 22 height 13
click at [523, 278] on input "True" at bounding box center [516, 273] width 13 height 11
radio input "true"
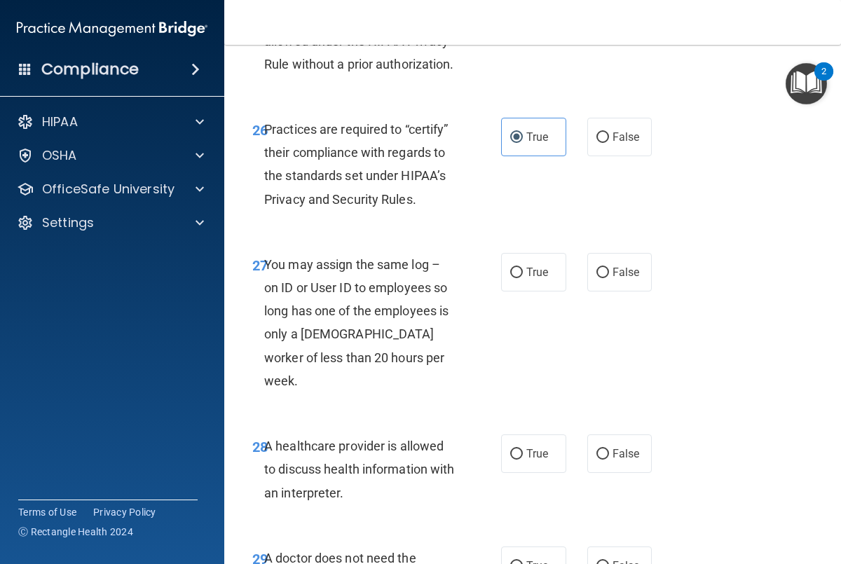
scroll to position [3981, 0]
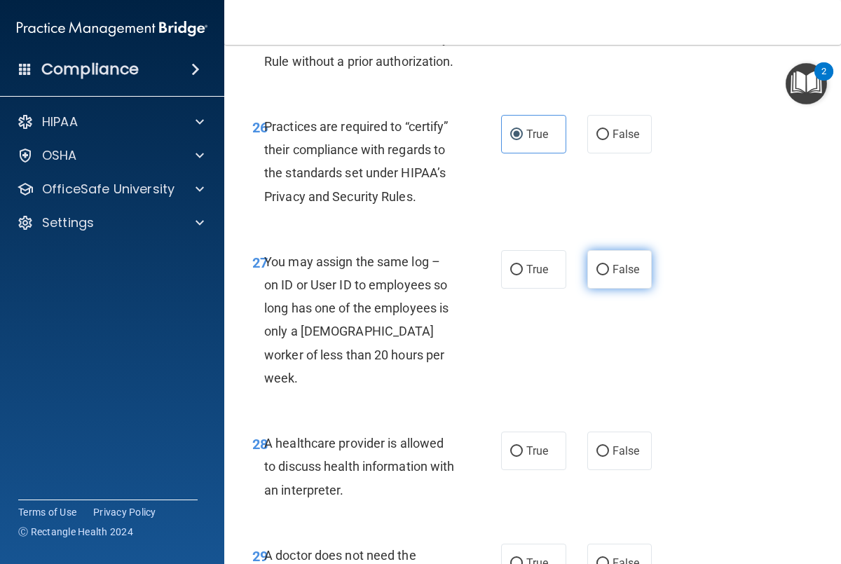
click at [621, 276] on span "False" at bounding box center [626, 269] width 27 height 13
click at [609, 275] on input "False" at bounding box center [602, 270] width 13 height 11
radio input "true"
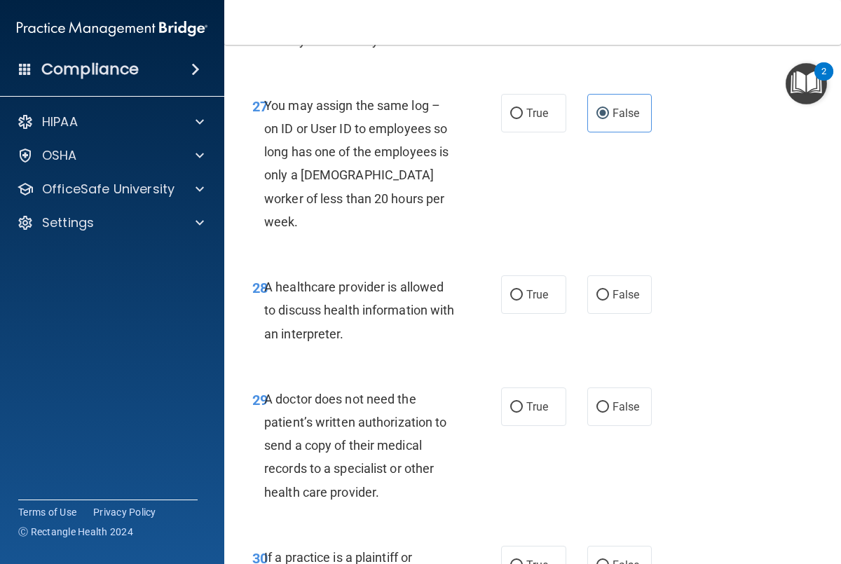
scroll to position [4156, 0]
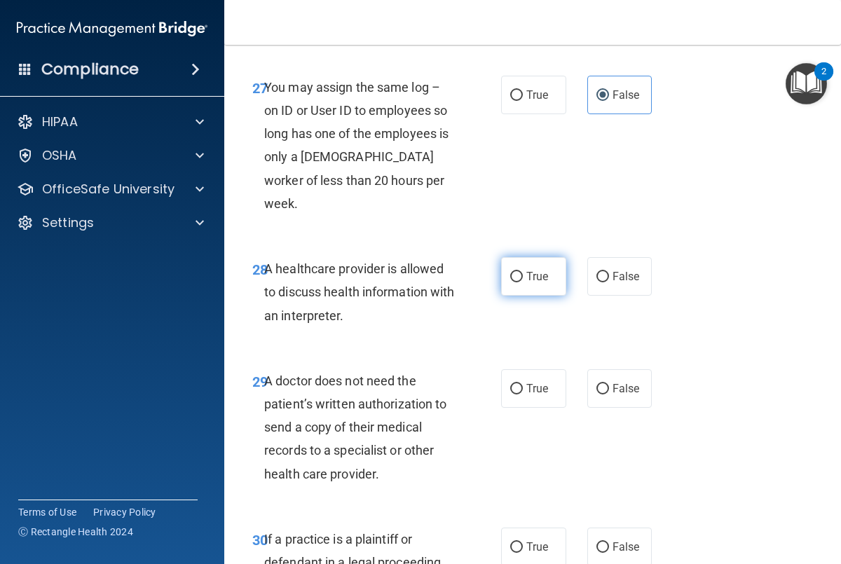
click at [540, 283] on span "True" at bounding box center [537, 276] width 22 height 13
click at [523, 282] on input "True" at bounding box center [516, 277] width 13 height 11
radio input "true"
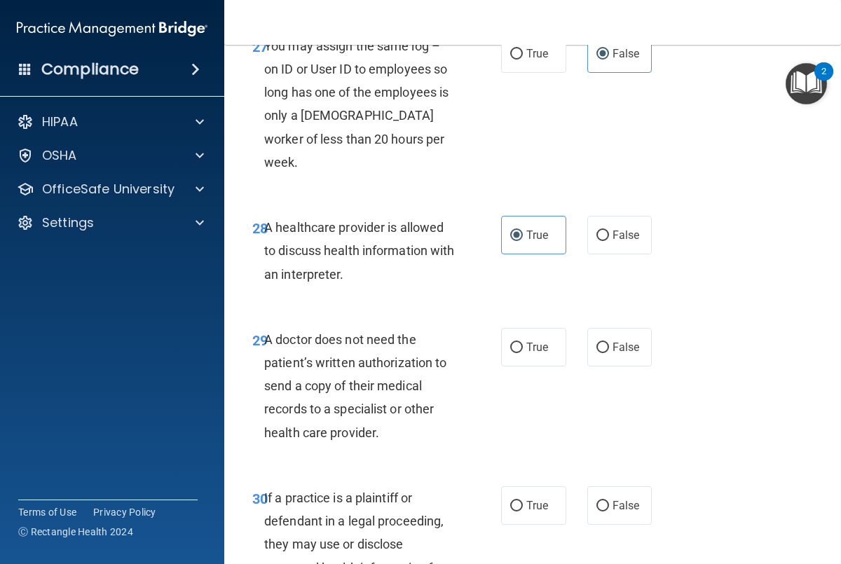
scroll to position [4204, 0]
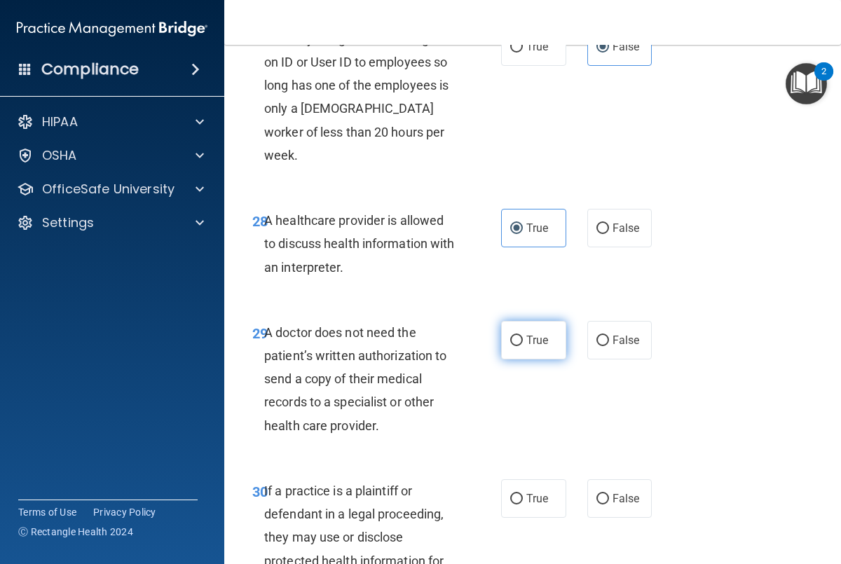
click at [534, 347] on span "True" at bounding box center [537, 340] width 22 height 13
click at [523, 346] on input "True" at bounding box center [516, 341] width 13 height 11
radio input "true"
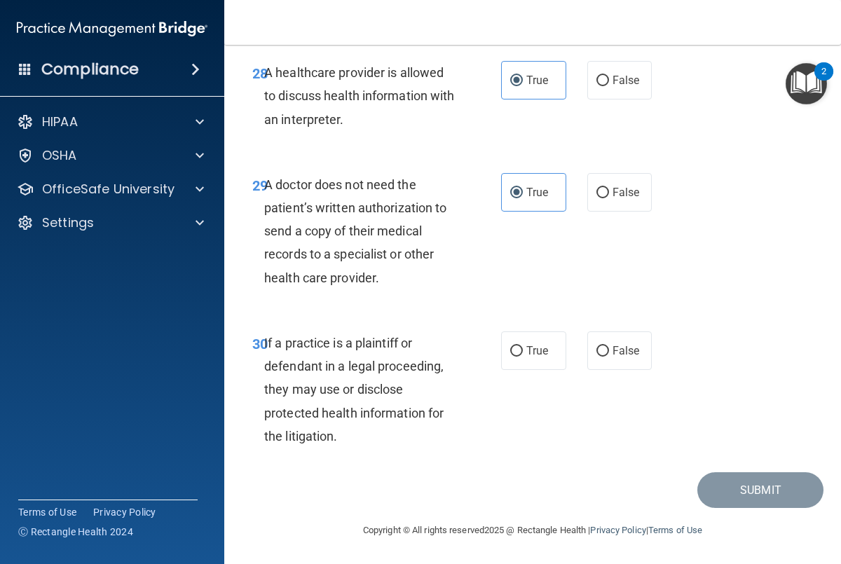
scroll to position [4366, 0]
click at [621, 352] on label "False" at bounding box center [619, 351] width 65 height 39
click at [609, 352] on input "False" at bounding box center [602, 351] width 13 height 11
radio input "true"
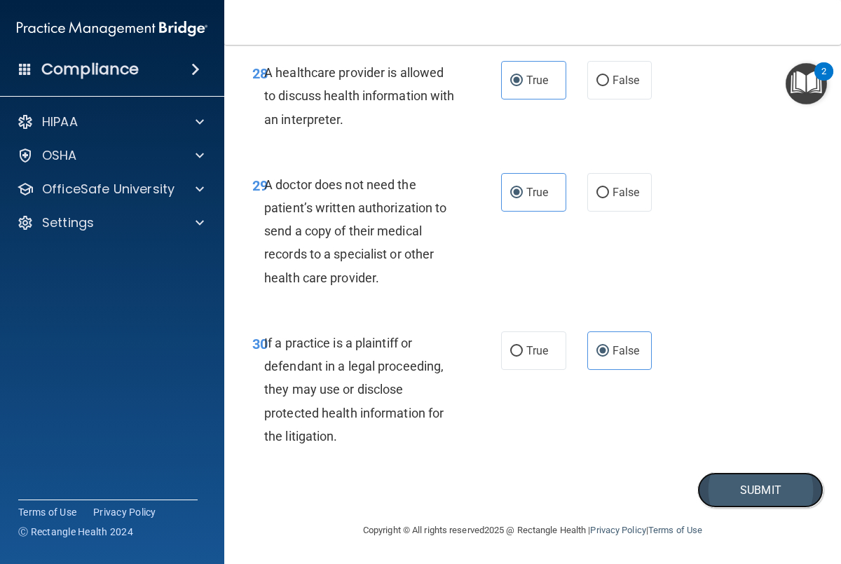
click at [720, 489] on button "Submit" at bounding box center [760, 490] width 126 height 36
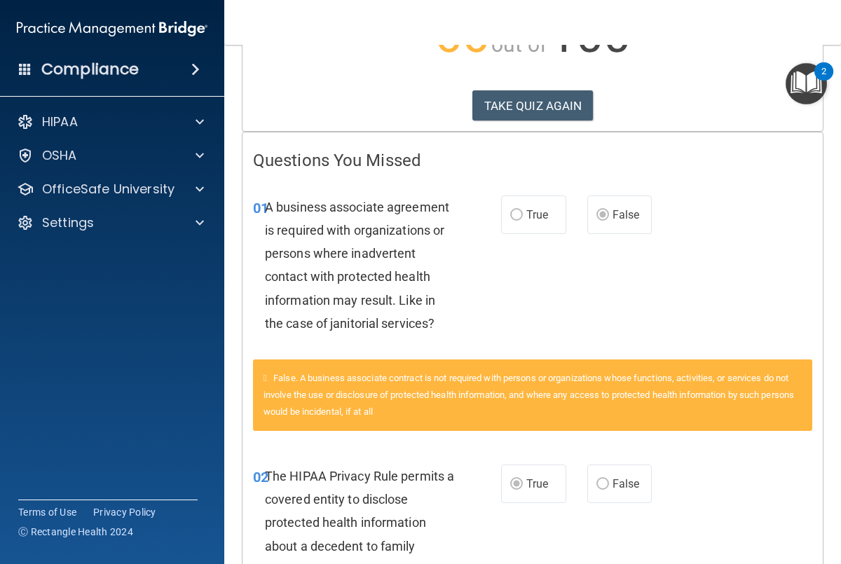
scroll to position [198, 0]
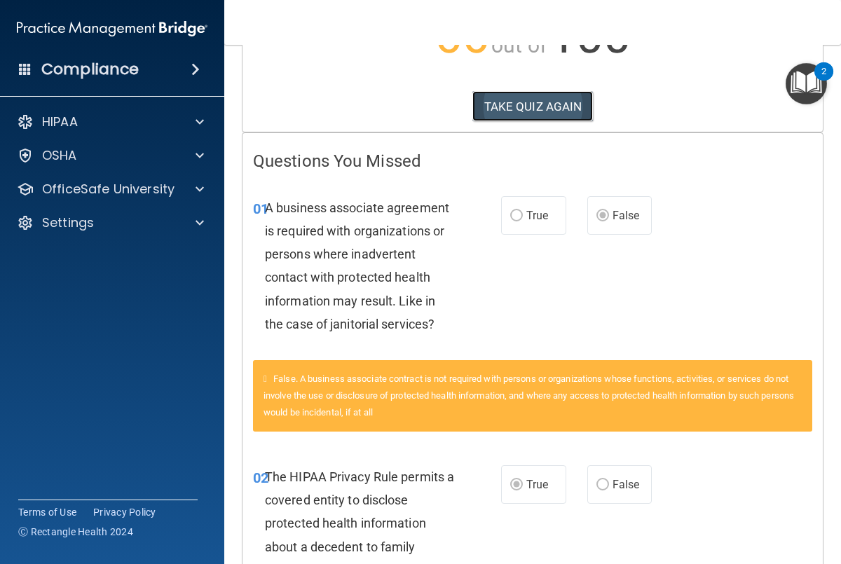
click at [558, 99] on button "TAKE QUIZ AGAIN" at bounding box center [532, 106] width 121 height 31
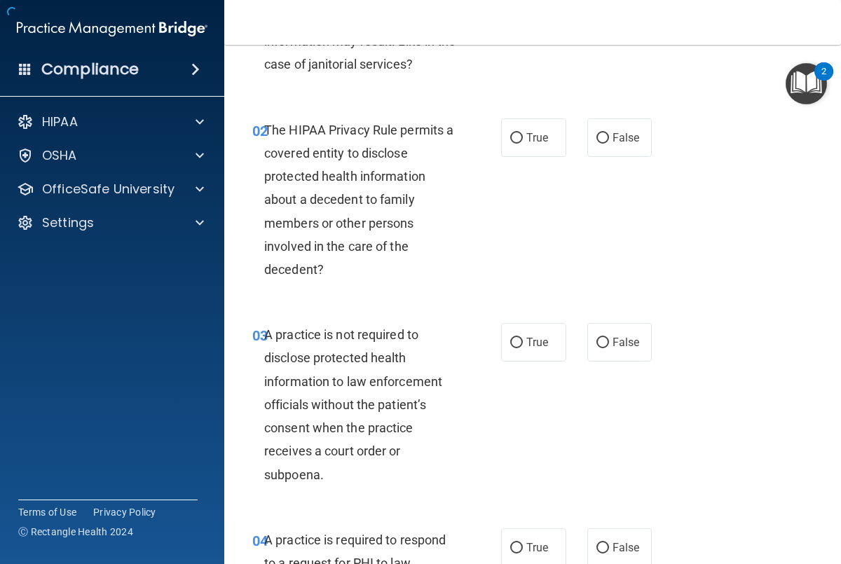
scroll to position [158, 0]
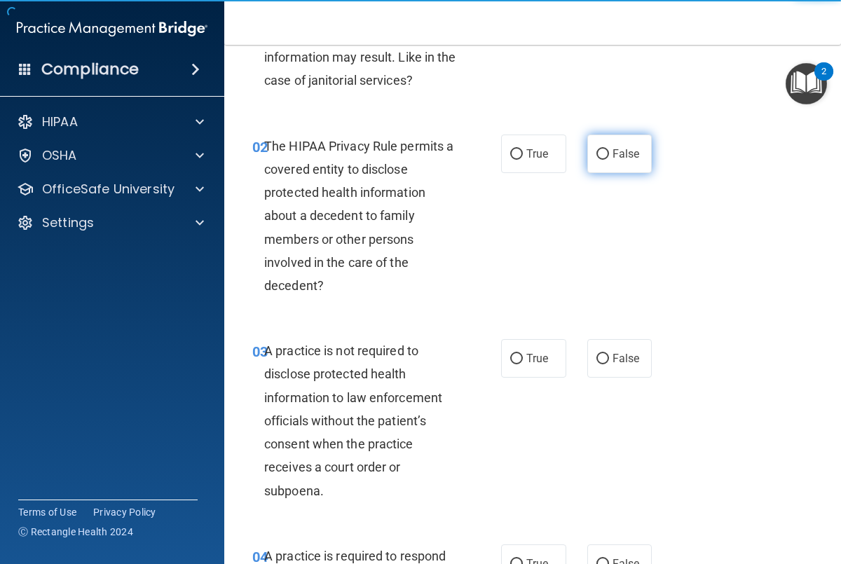
click at [617, 159] on span "False" at bounding box center [626, 153] width 27 height 13
click at [609, 159] on input "False" at bounding box center [602, 154] width 13 height 11
radio input "true"
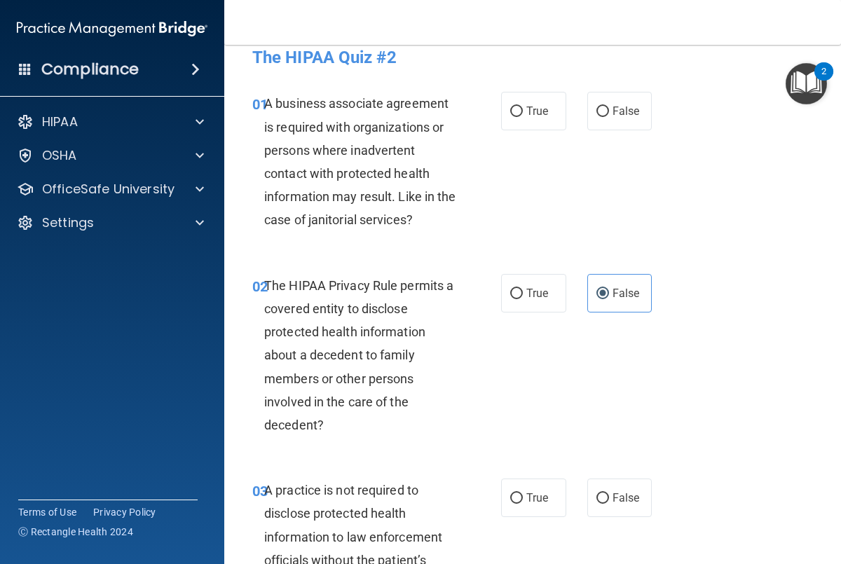
scroll to position [13, 0]
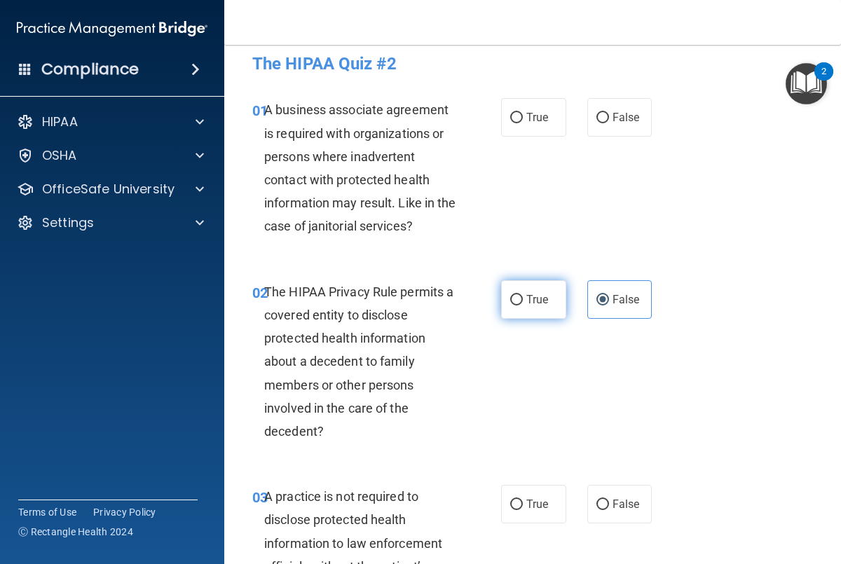
click at [539, 303] on span "True" at bounding box center [537, 299] width 22 height 13
click at [523, 303] on input "True" at bounding box center [516, 300] width 13 height 11
radio input "true"
radio input "false"
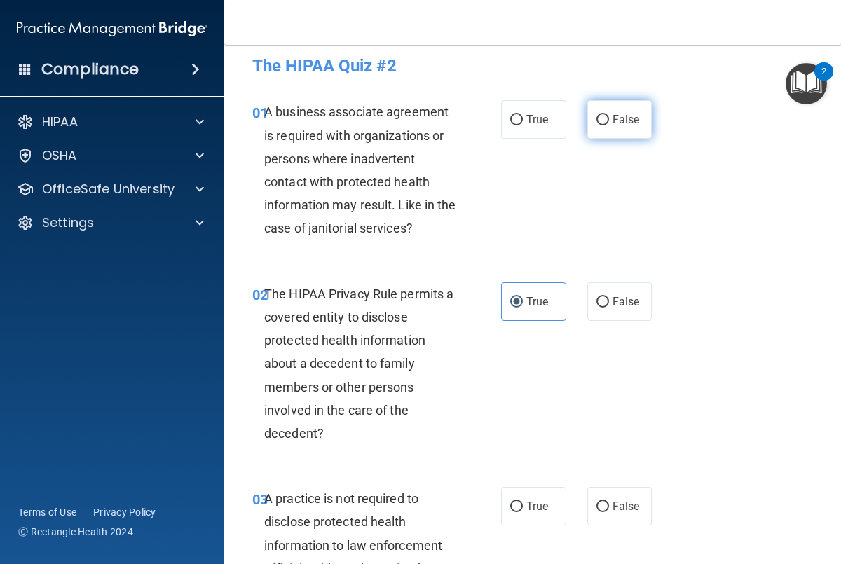
click at [617, 121] on span "False" at bounding box center [626, 119] width 27 height 13
click at [609, 121] on input "False" at bounding box center [602, 120] width 13 height 11
radio input "true"
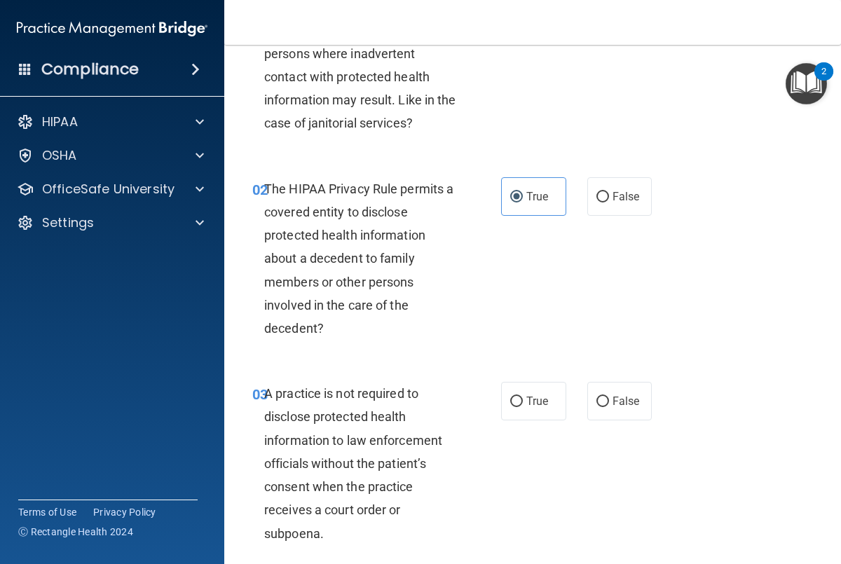
scroll to position [133, 0]
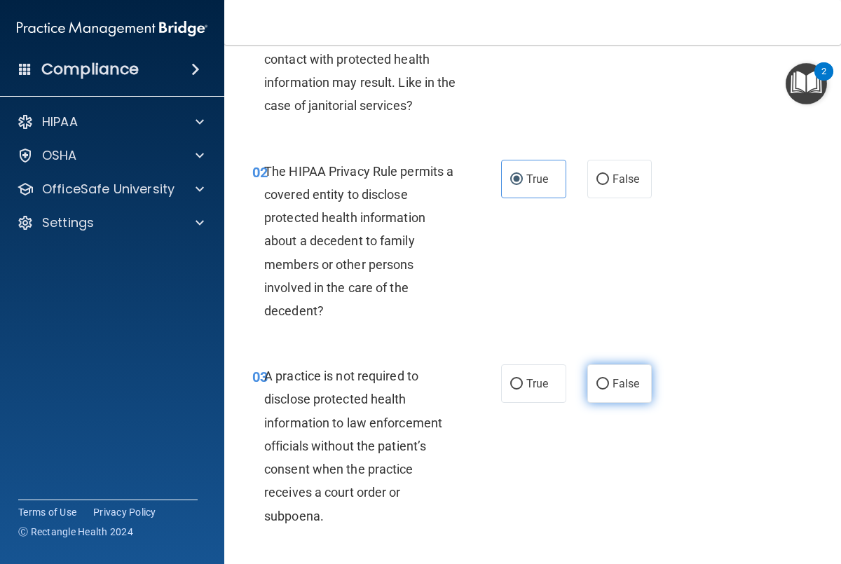
click at [624, 385] on span "False" at bounding box center [626, 383] width 27 height 13
click at [609, 385] on input "False" at bounding box center [602, 384] width 13 height 11
radio input "true"
click at [514, 391] on label "True" at bounding box center [533, 383] width 65 height 39
click at [514, 390] on input "True" at bounding box center [516, 384] width 13 height 11
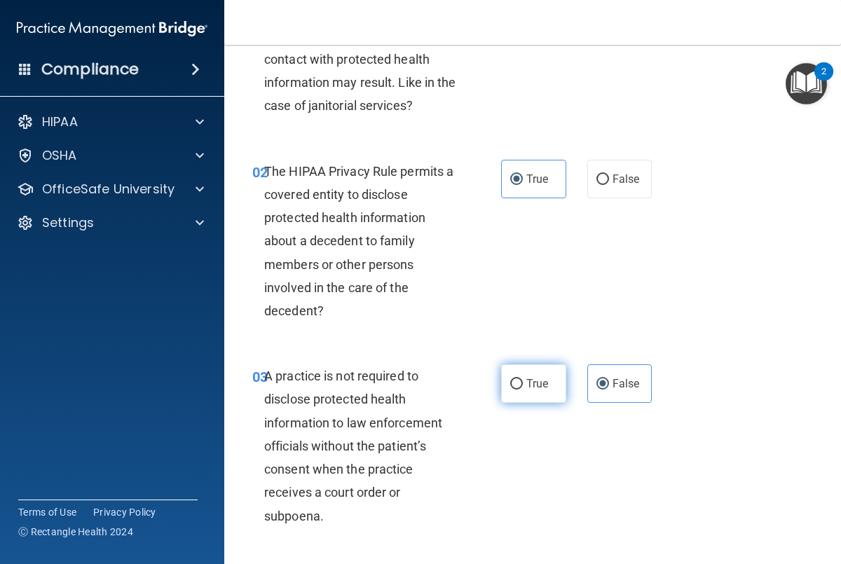
radio input "true"
click at [613, 385] on span "False" at bounding box center [626, 383] width 27 height 13
click at [609, 385] on input "False" at bounding box center [602, 384] width 13 height 11
radio input "true"
radio input "false"
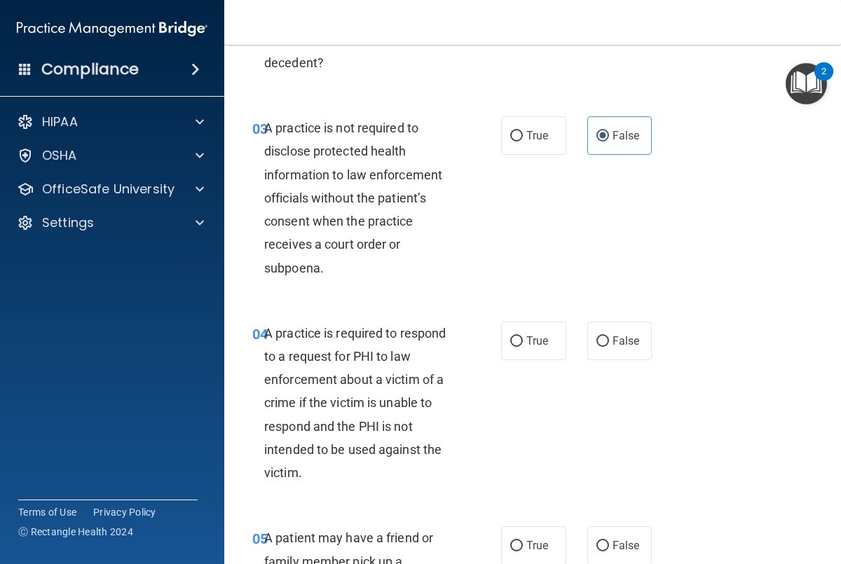
scroll to position [385, 0]
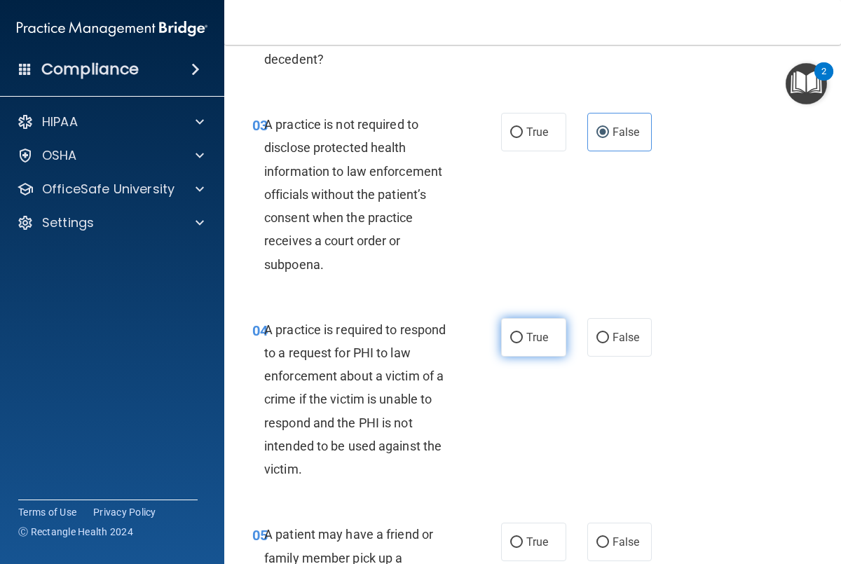
click at [522, 340] on input "True" at bounding box center [516, 338] width 13 height 11
radio input "true"
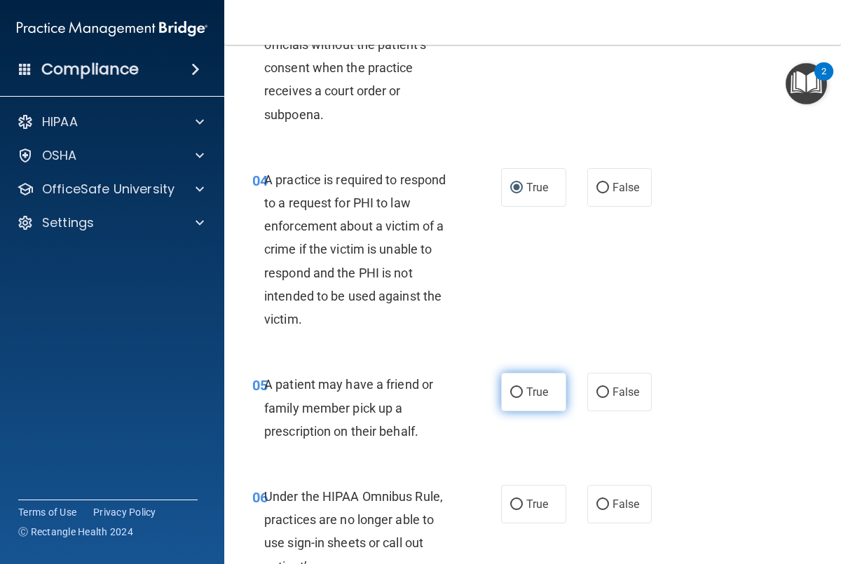
scroll to position [536, 0]
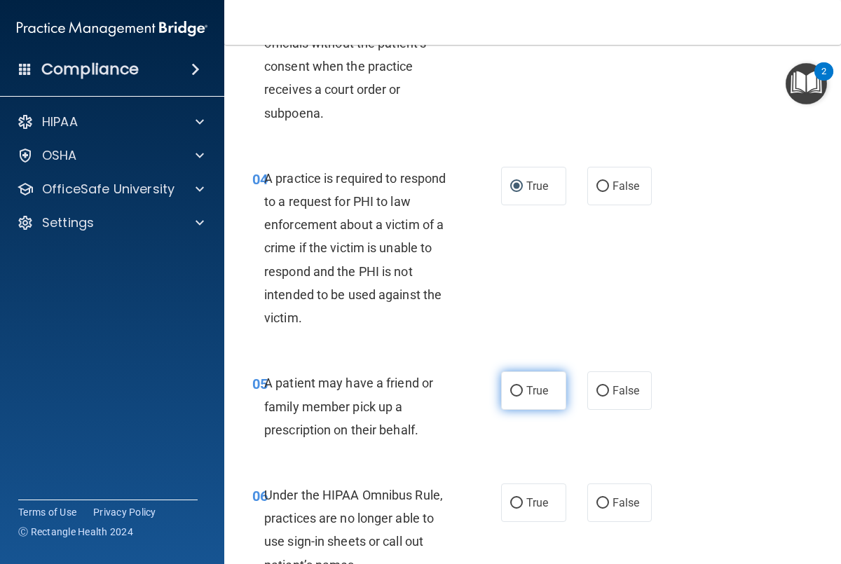
click at [511, 393] on input "True" at bounding box center [516, 391] width 13 height 11
radio input "true"
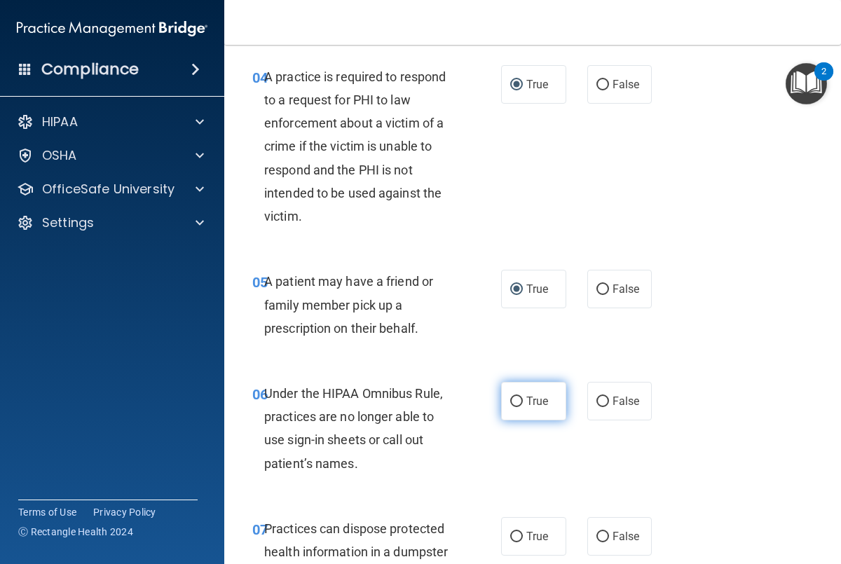
scroll to position [639, 0]
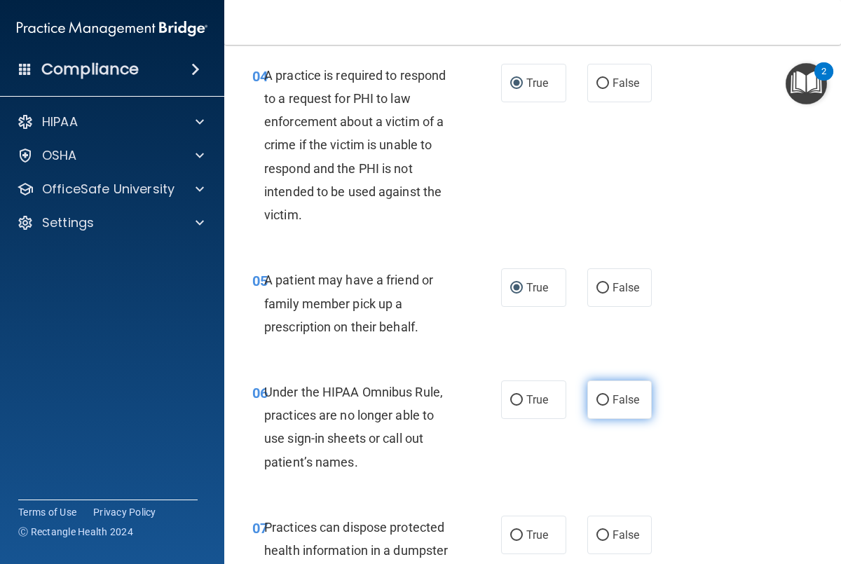
click at [609, 397] on label "False" at bounding box center [619, 400] width 65 height 39
click at [609, 397] on input "False" at bounding box center [602, 400] width 13 height 11
radio input "true"
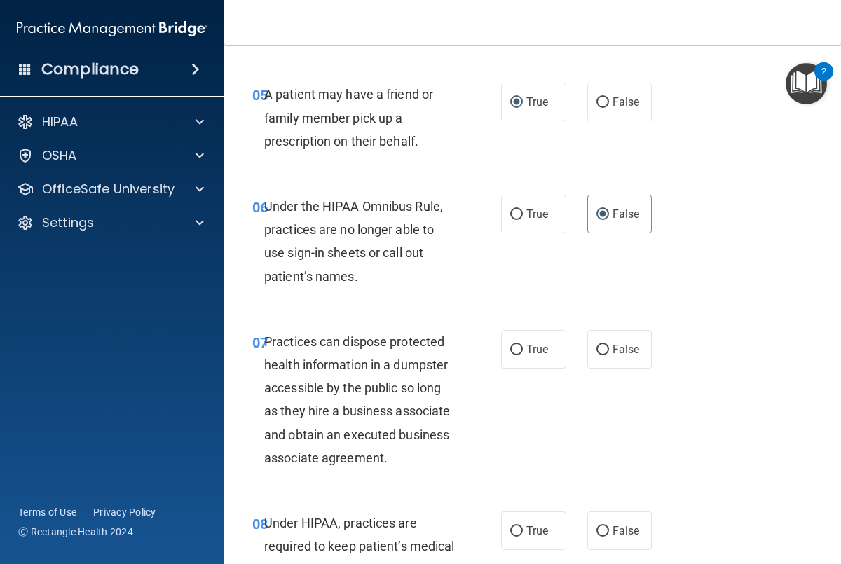
scroll to position [824, 0]
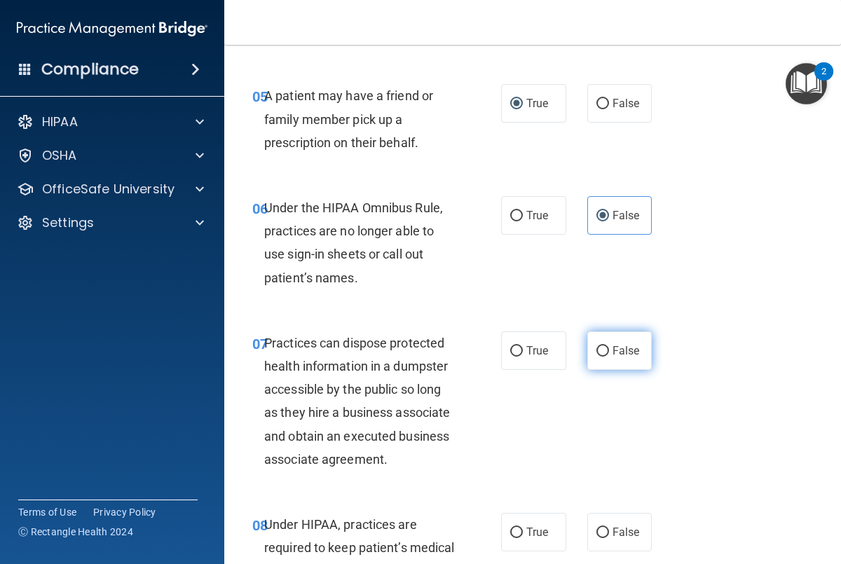
click at [613, 355] on span "False" at bounding box center [626, 350] width 27 height 13
click at [609, 355] on input "False" at bounding box center [602, 351] width 13 height 11
radio input "true"
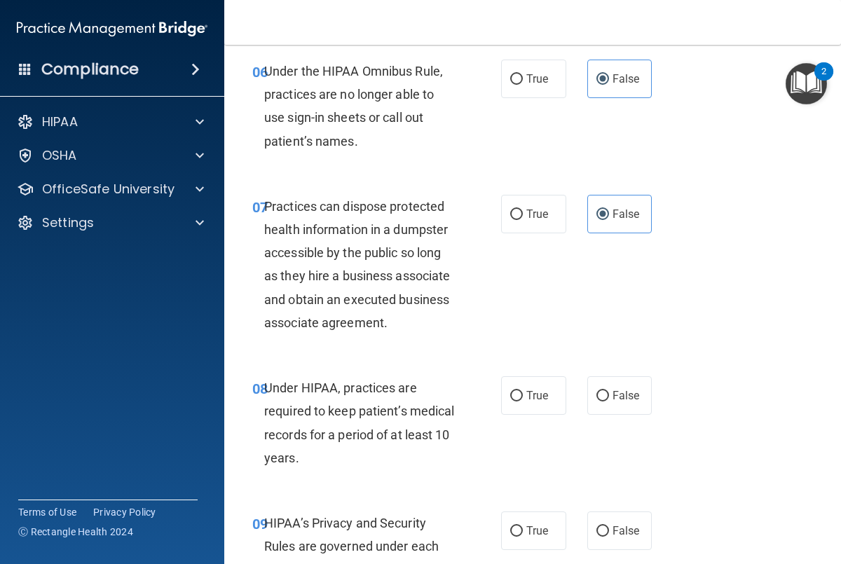
scroll to position [963, 0]
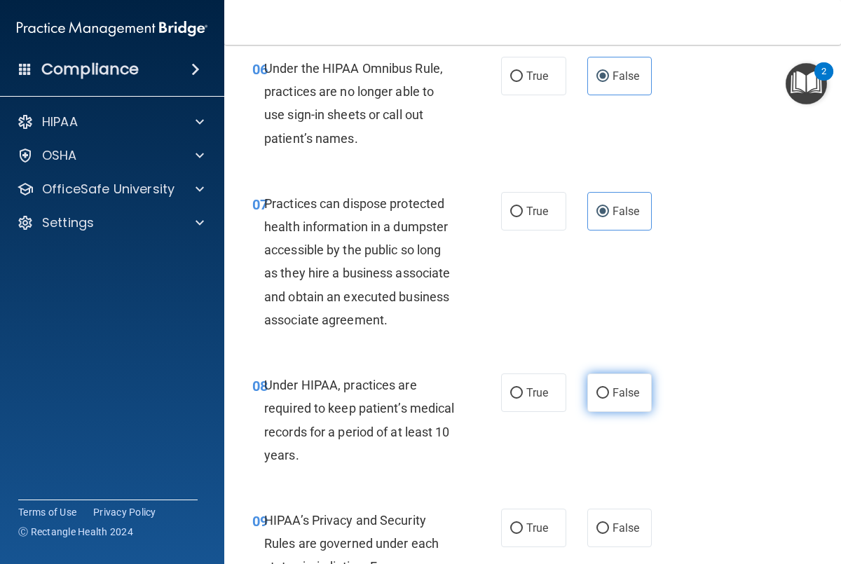
click at [608, 395] on input "False" at bounding box center [602, 393] width 13 height 11
radio input "true"
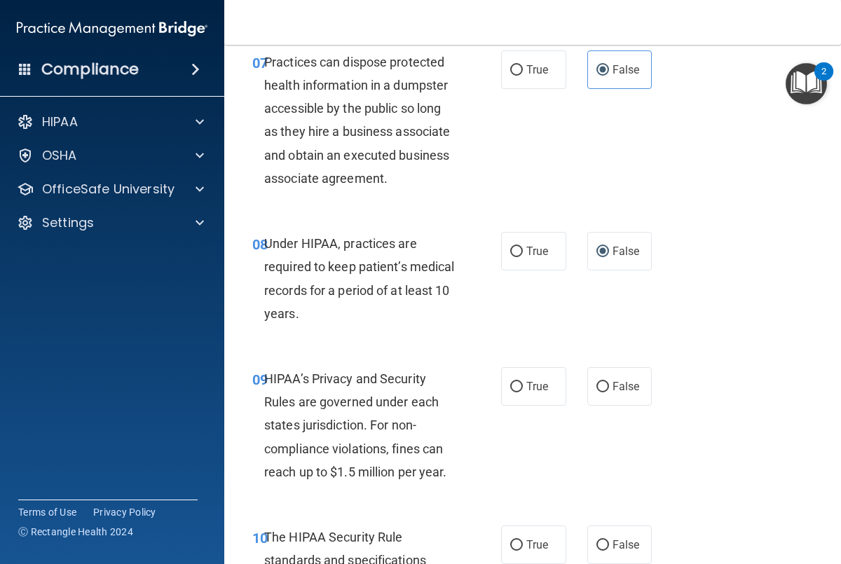
scroll to position [1111, 0]
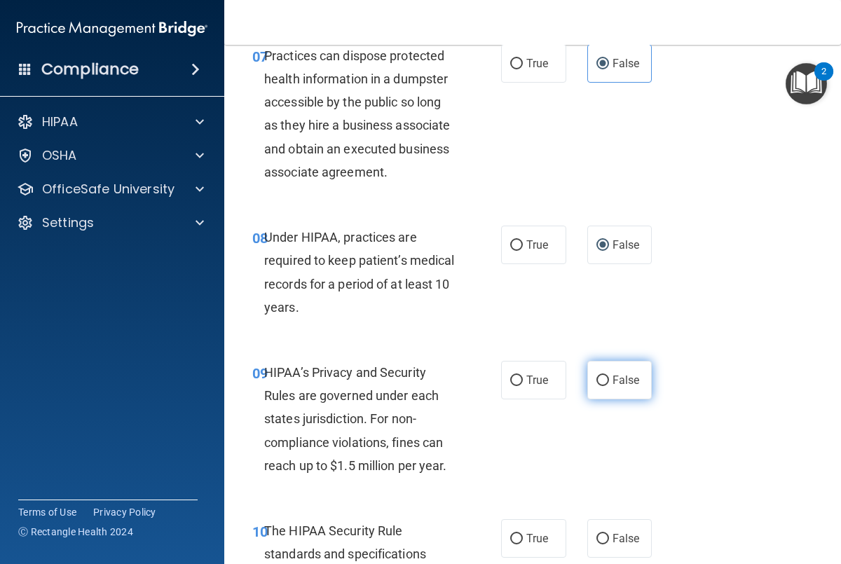
click at [613, 377] on span "False" at bounding box center [626, 380] width 27 height 13
click at [609, 377] on input "False" at bounding box center [602, 381] width 13 height 11
radio input "true"
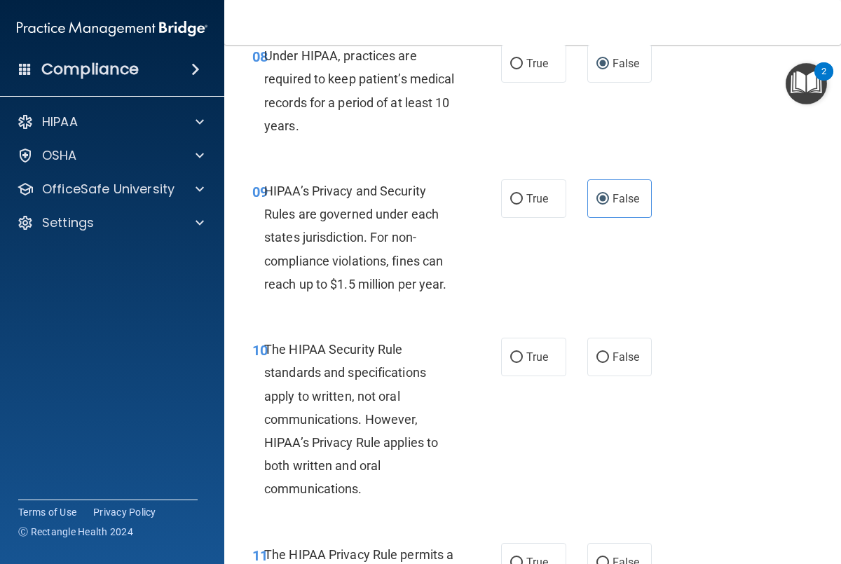
scroll to position [1299, 0]
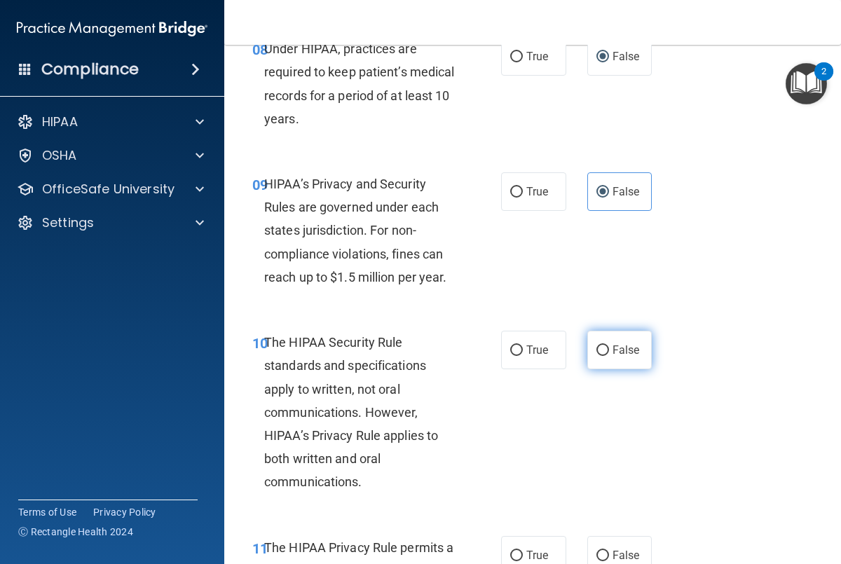
click at [621, 351] on span "False" at bounding box center [626, 349] width 27 height 13
click at [609, 351] on input "False" at bounding box center [602, 351] width 13 height 11
radio input "true"
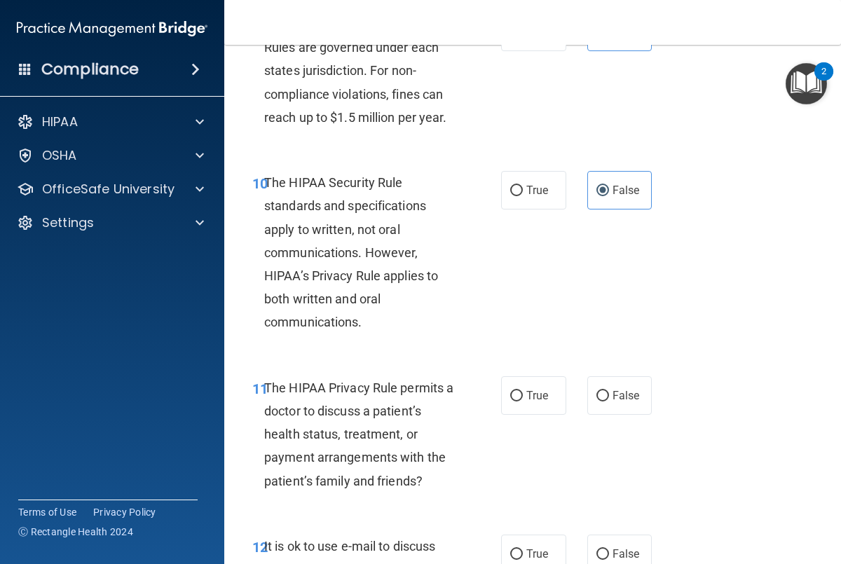
scroll to position [1460, 0]
click at [535, 395] on span "True" at bounding box center [537, 394] width 22 height 13
click at [523, 395] on input "True" at bounding box center [516, 395] width 13 height 11
radio input "true"
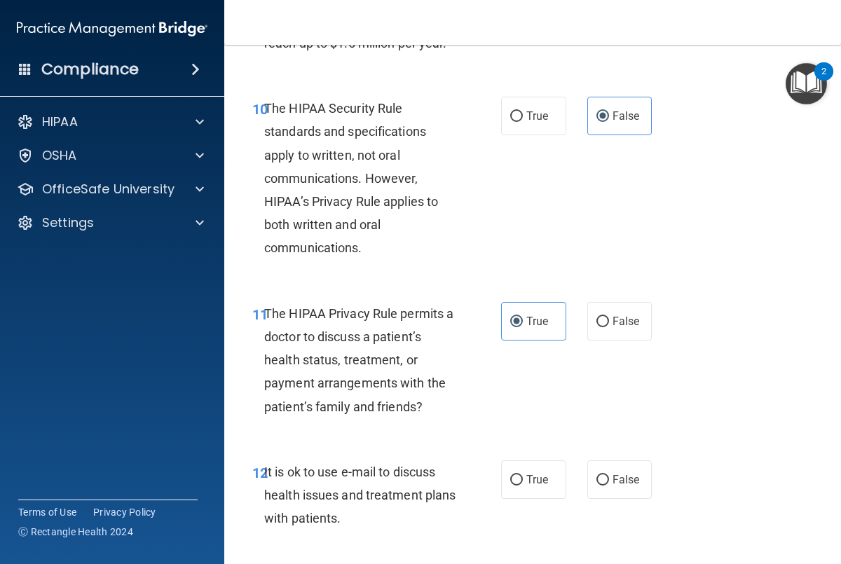
scroll to position [1541, 0]
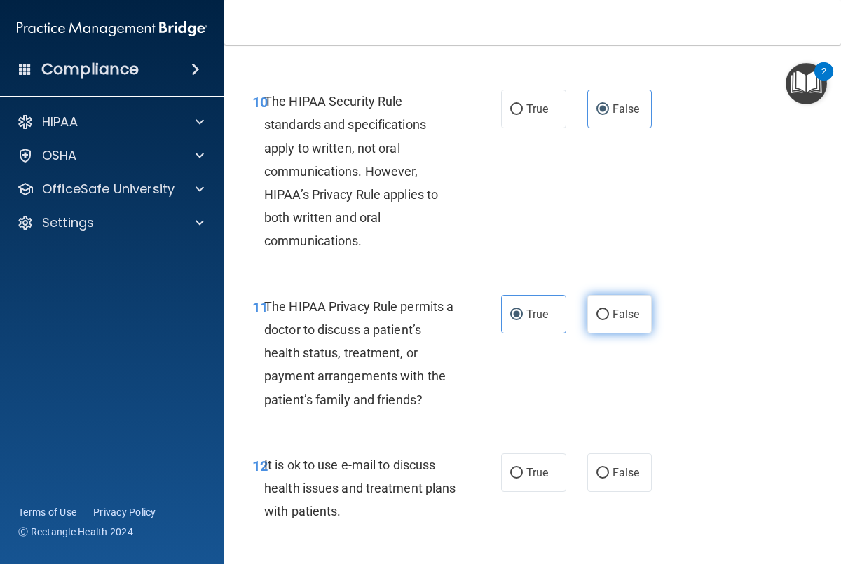
click at [620, 321] on label "False" at bounding box center [619, 314] width 65 height 39
click at [609, 320] on input "False" at bounding box center [602, 315] width 13 height 11
radio input "true"
radio input "false"
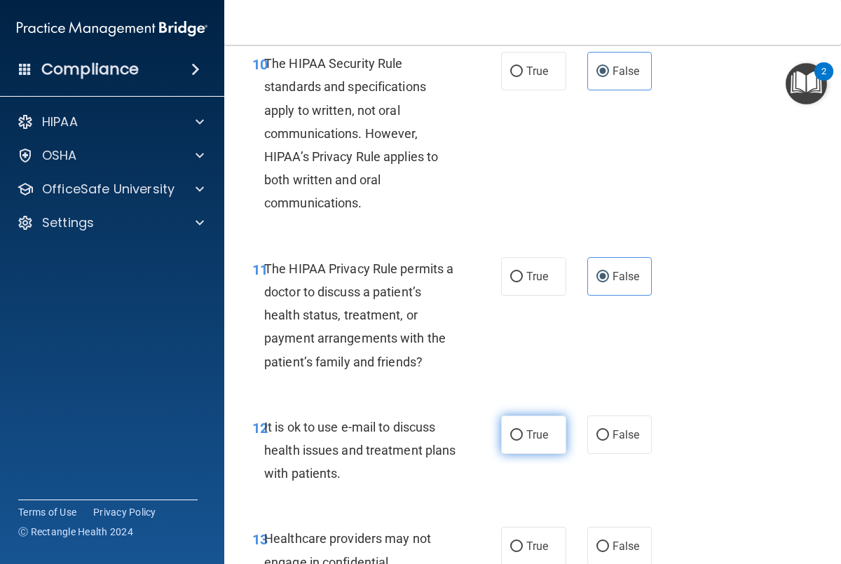
scroll to position [1583, 0]
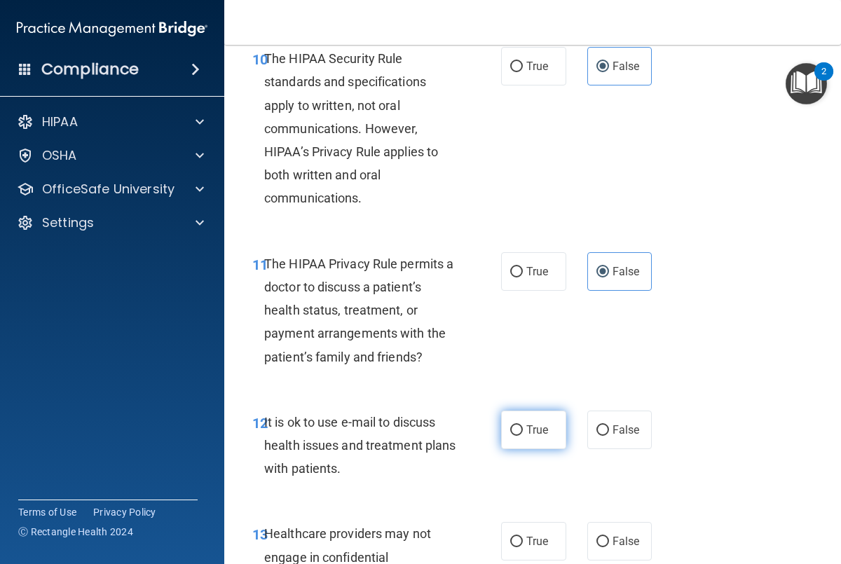
click at [526, 435] on span "True" at bounding box center [537, 429] width 22 height 13
click at [523, 435] on input "True" at bounding box center [516, 430] width 13 height 11
radio input "true"
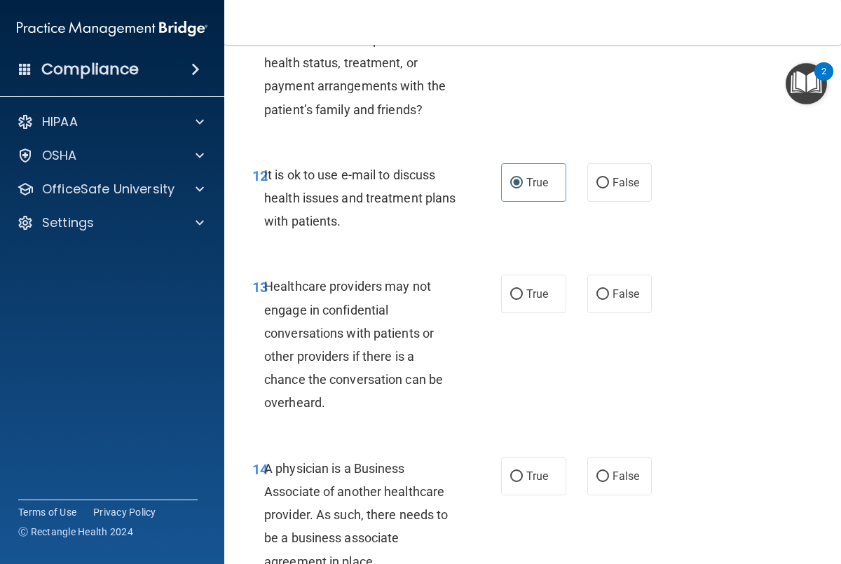
scroll to position [1832, 0]
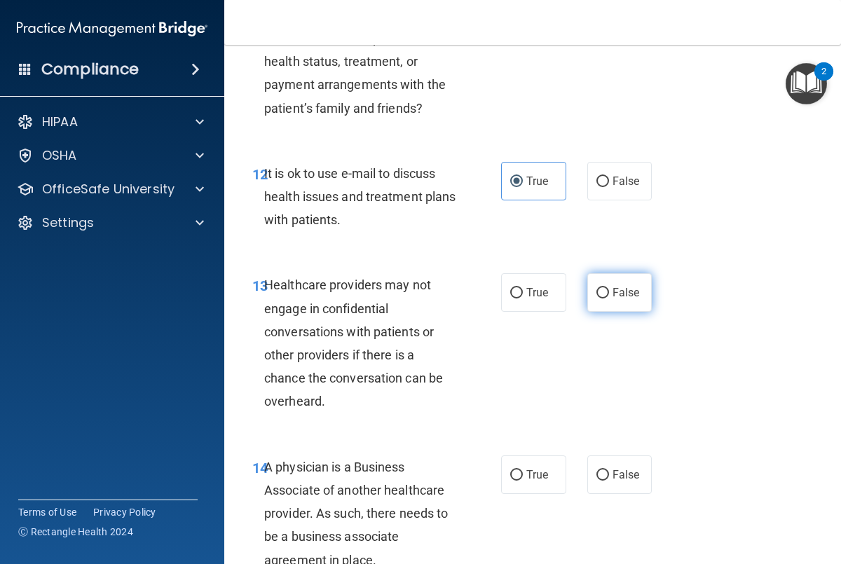
click at [604, 292] on input "False" at bounding box center [602, 293] width 13 height 11
radio input "true"
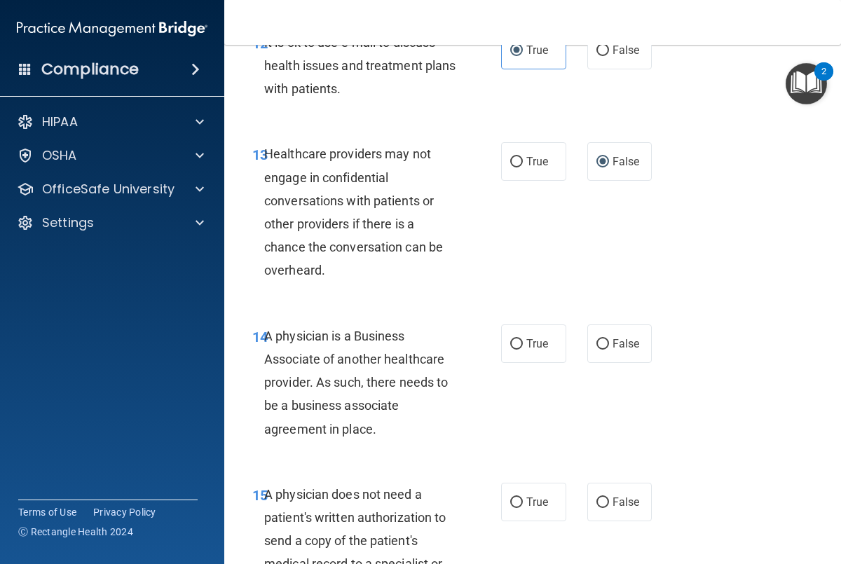
scroll to position [1961, 0]
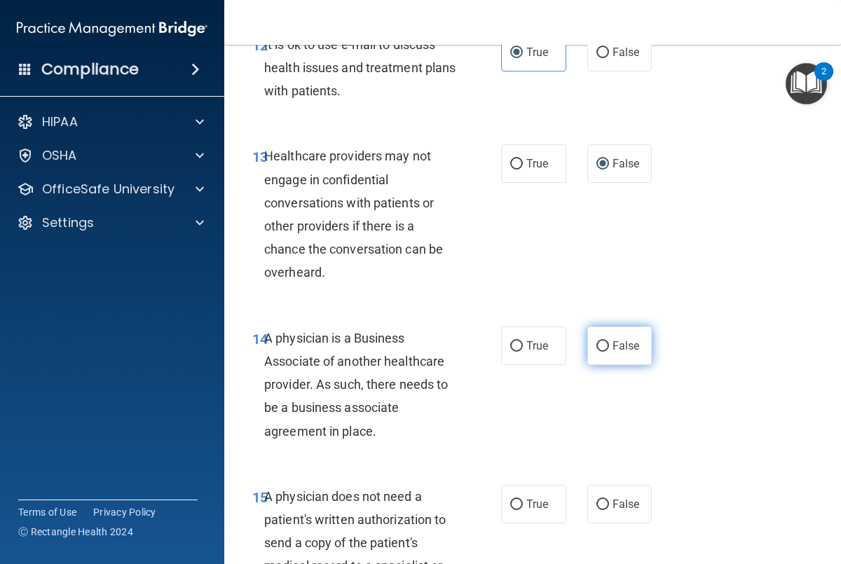
click at [630, 347] on span "False" at bounding box center [626, 345] width 27 height 13
click at [609, 347] on input "False" at bounding box center [602, 346] width 13 height 11
radio input "true"
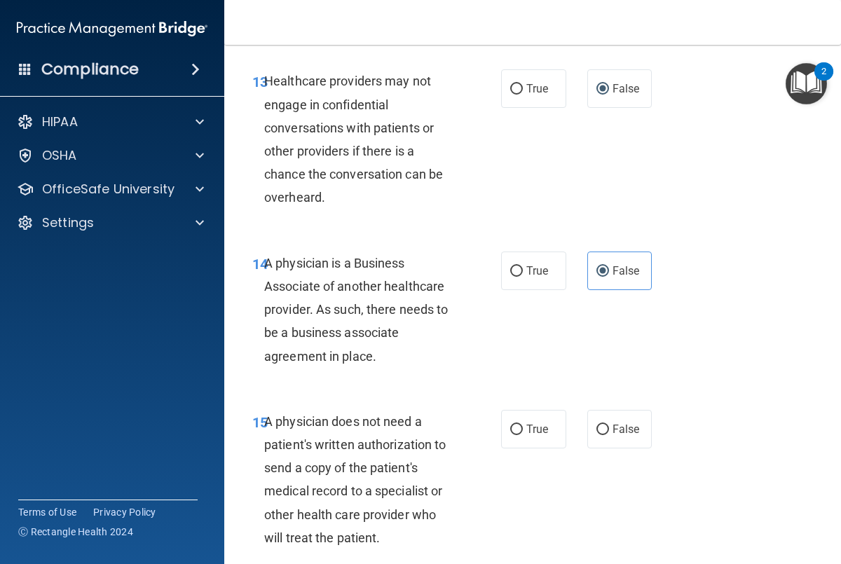
scroll to position [2035, 0]
click at [510, 434] on input "True" at bounding box center [516, 430] width 13 height 11
radio input "true"
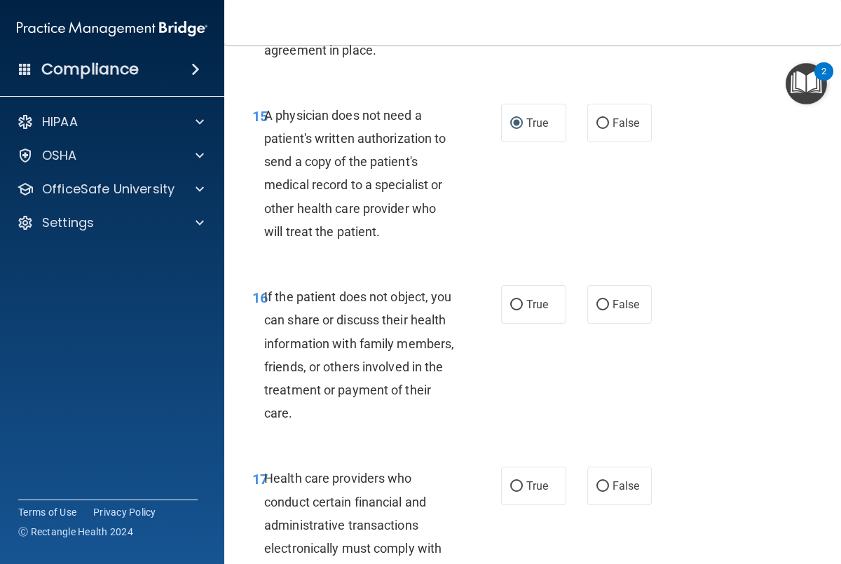
scroll to position [2342, 0]
click at [524, 304] on label "True" at bounding box center [533, 305] width 65 height 39
click at [523, 304] on input "True" at bounding box center [516, 306] width 13 height 11
radio input "true"
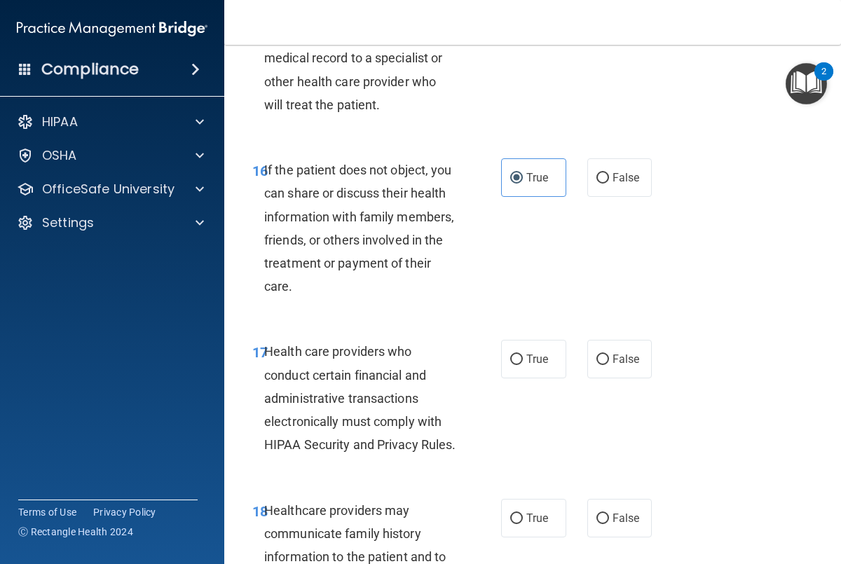
scroll to position [2483, 0]
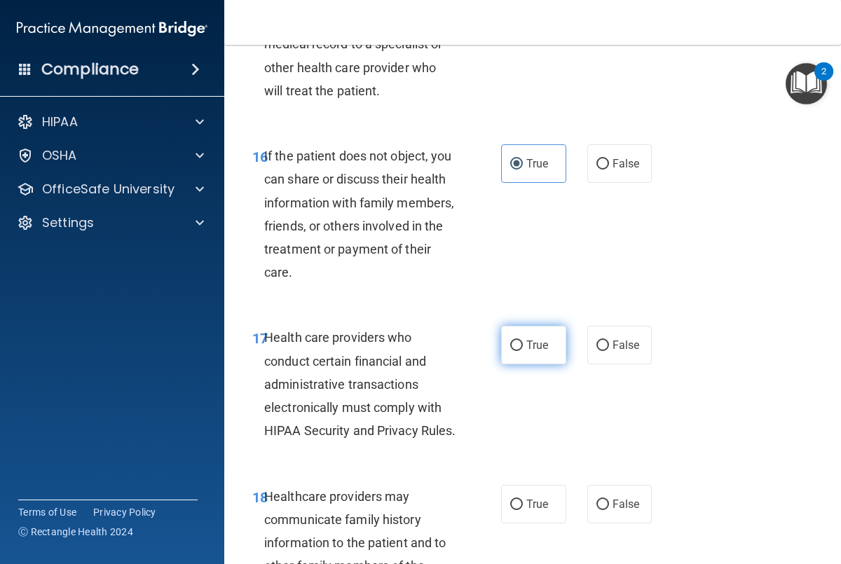
click at [517, 349] on input "True" at bounding box center [516, 346] width 13 height 11
radio input "true"
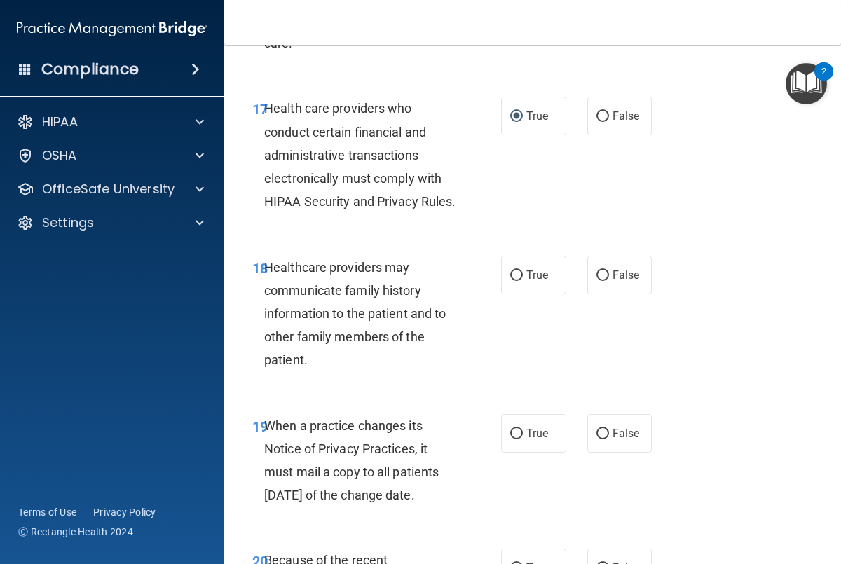
scroll to position [2715, 0]
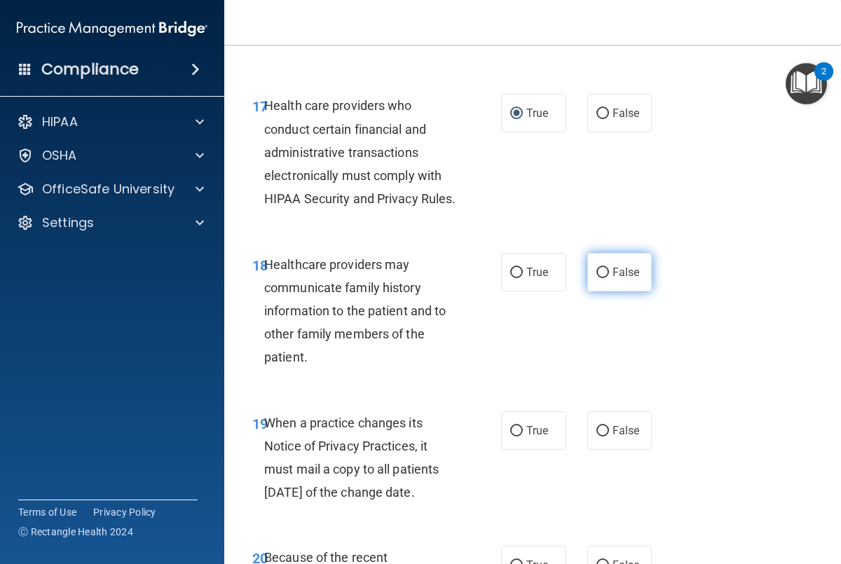
click at [599, 278] on input "False" at bounding box center [602, 273] width 13 height 11
radio input "true"
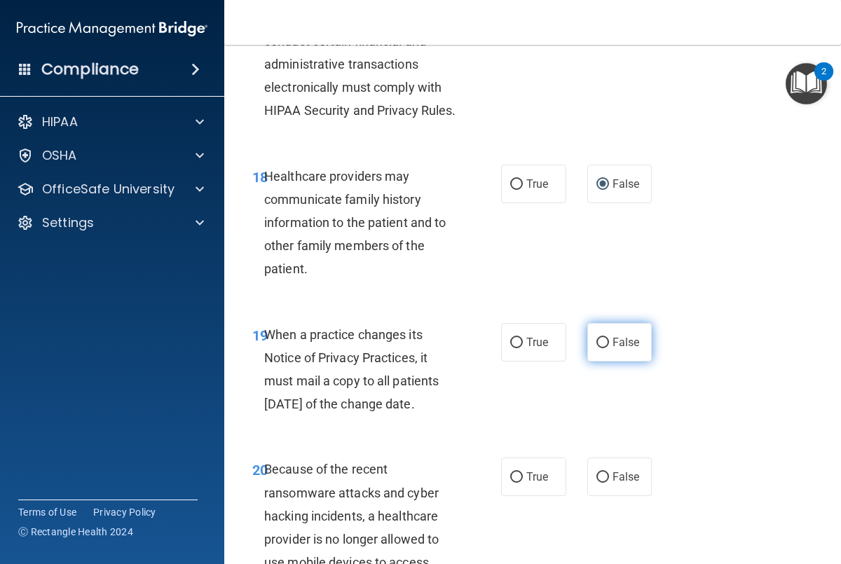
scroll to position [2813, 0]
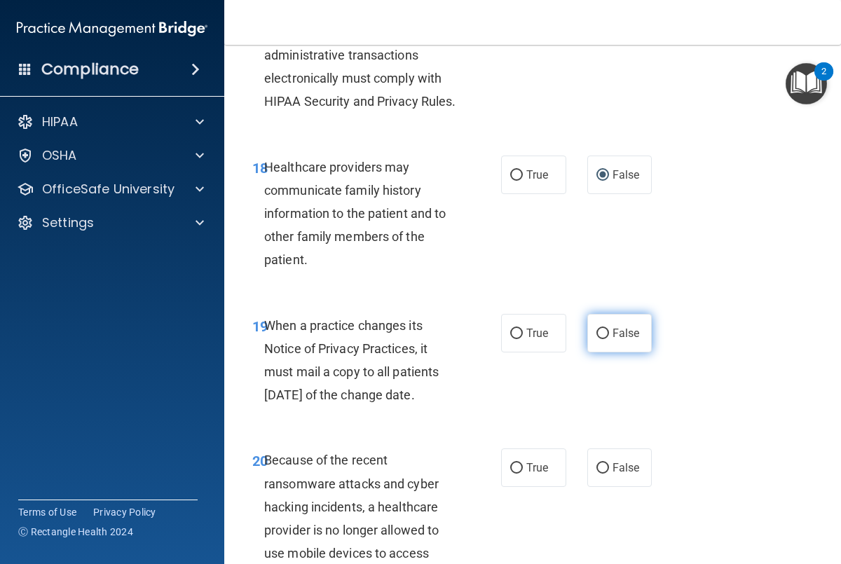
click at [621, 353] on label "False" at bounding box center [619, 333] width 65 height 39
click at [609, 339] on input "False" at bounding box center [602, 334] width 13 height 11
radio input "true"
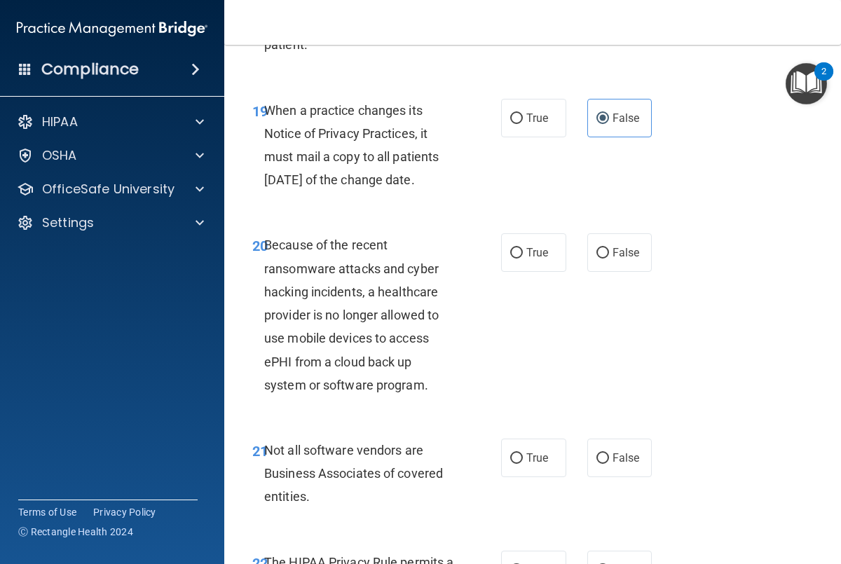
scroll to position [3022, 0]
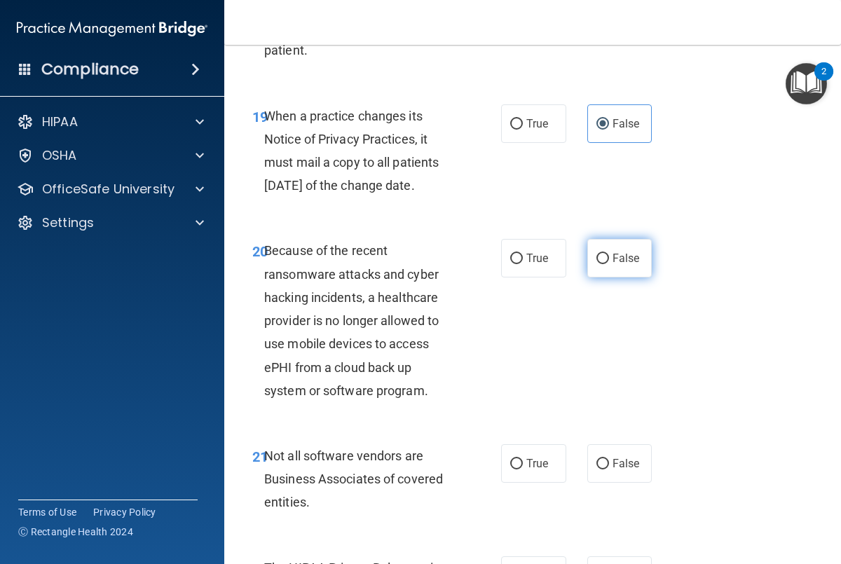
click at [615, 265] on span "False" at bounding box center [626, 258] width 27 height 13
click at [609, 264] on input "False" at bounding box center [602, 259] width 13 height 11
radio input "true"
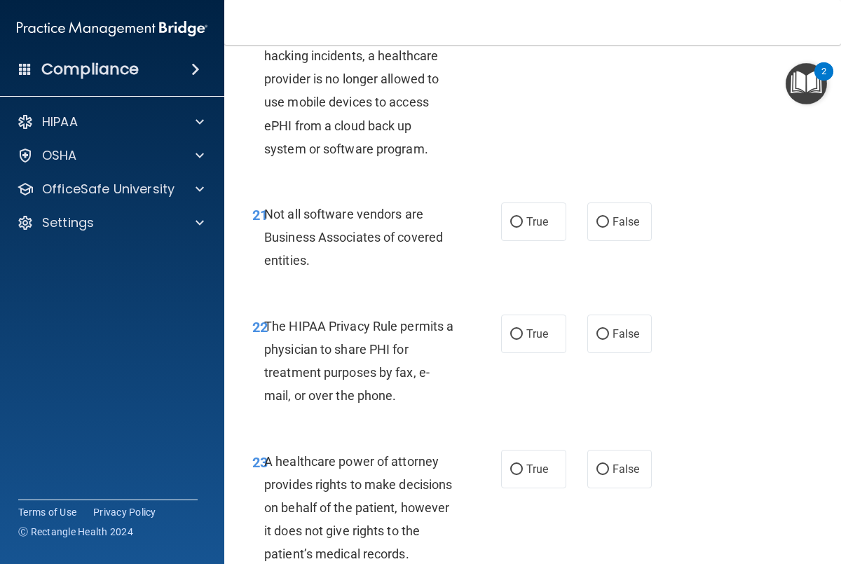
scroll to position [3263, 0]
click at [519, 242] on label "True" at bounding box center [533, 222] width 65 height 39
click at [519, 228] on input "True" at bounding box center [516, 223] width 13 height 11
radio input "true"
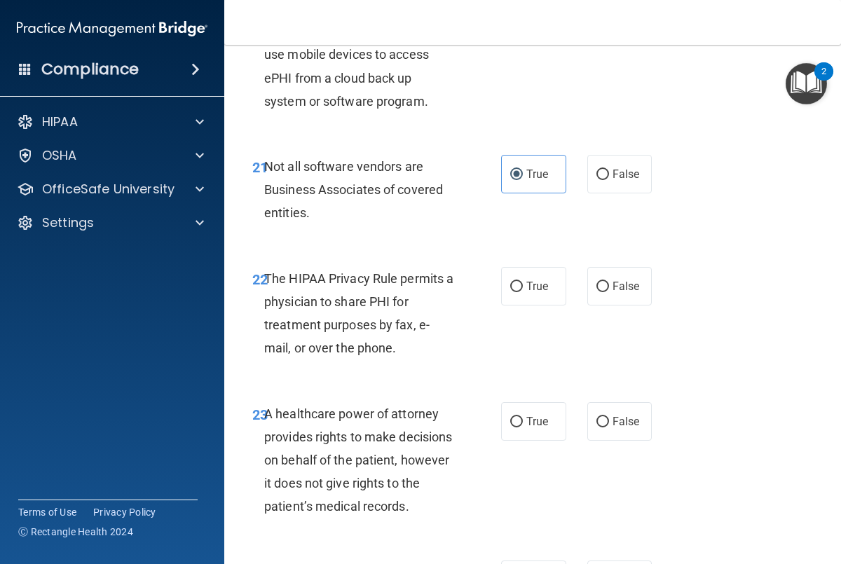
scroll to position [3314, 0]
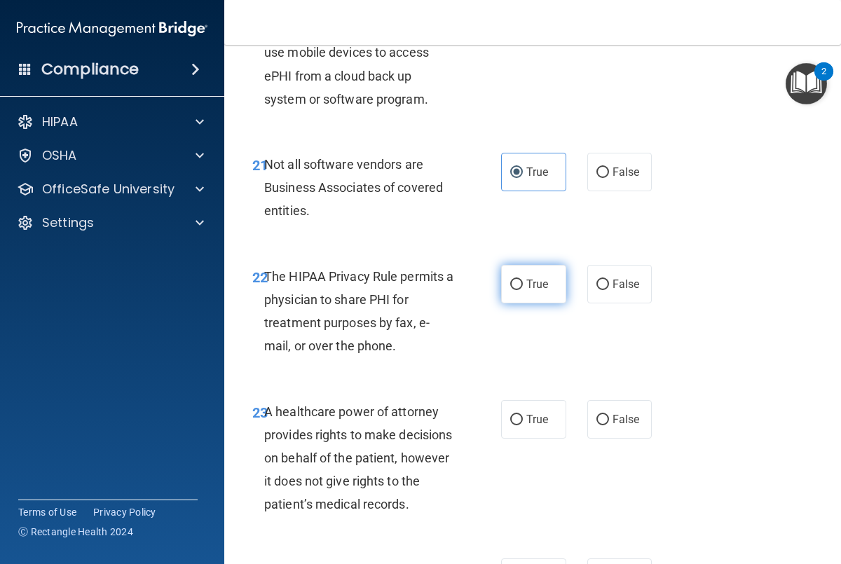
click at [525, 303] on label "True" at bounding box center [533, 284] width 65 height 39
click at [523, 290] on input "True" at bounding box center [516, 285] width 13 height 11
radio input "true"
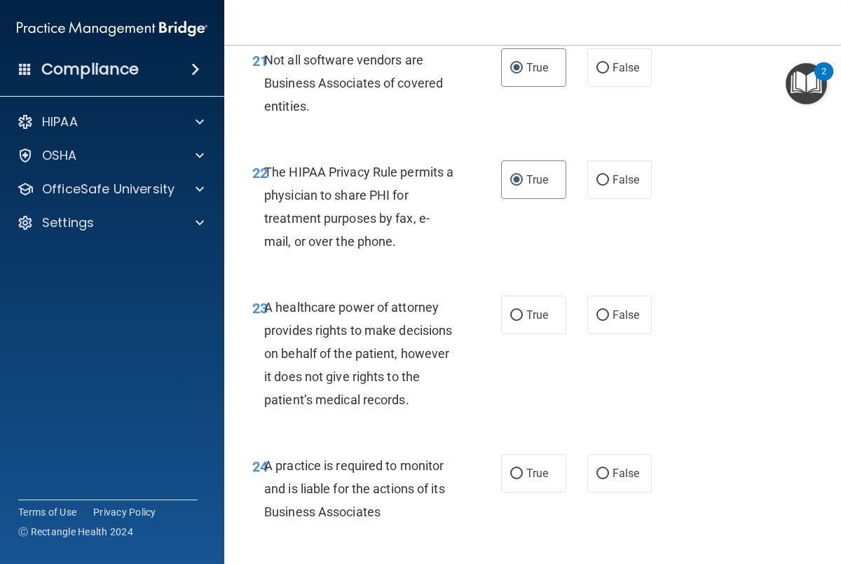
scroll to position [3424, 0]
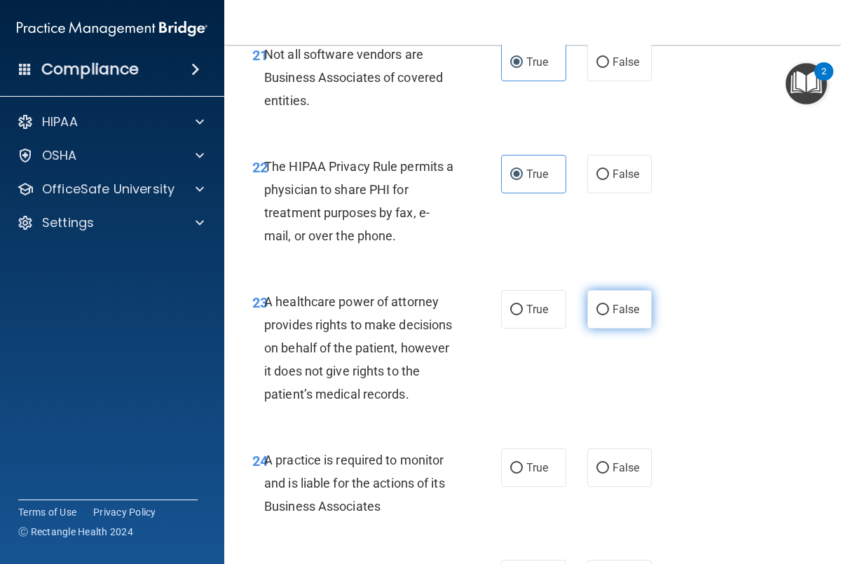
click at [618, 316] on span "False" at bounding box center [626, 309] width 27 height 13
click at [609, 315] on input "False" at bounding box center [602, 310] width 13 height 11
radio input "true"
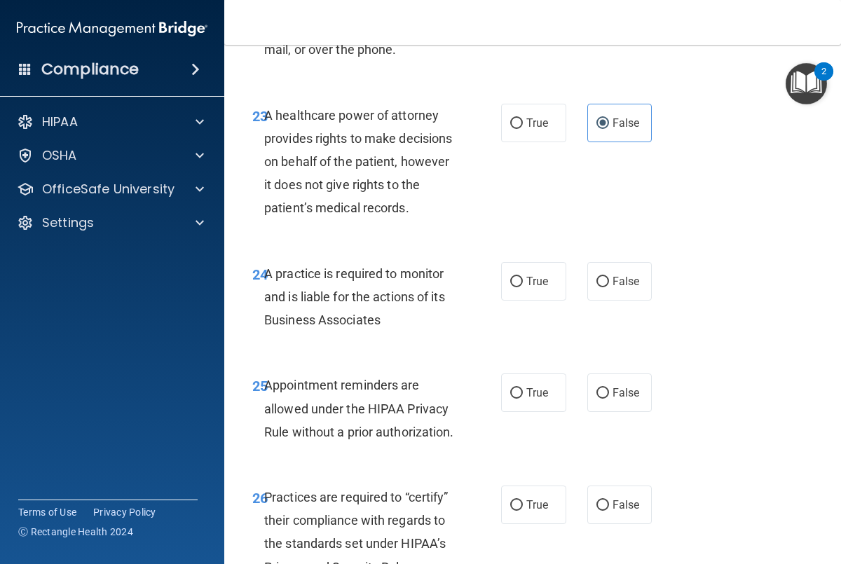
scroll to position [3617, 0]
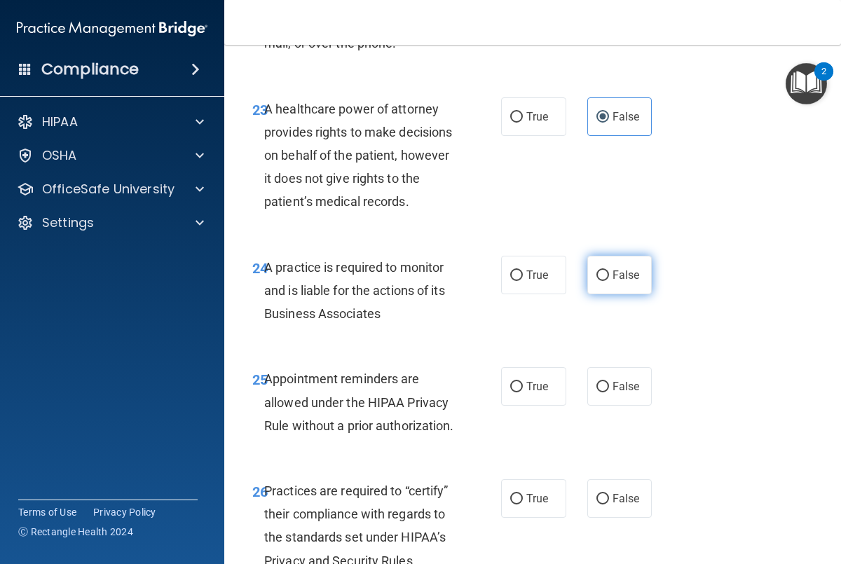
click at [617, 282] on span "False" at bounding box center [626, 274] width 27 height 13
click at [609, 281] on input "False" at bounding box center [602, 276] width 13 height 11
radio input "true"
click at [525, 406] on label "True" at bounding box center [533, 386] width 65 height 39
click at [523, 393] on input "True" at bounding box center [516, 387] width 13 height 11
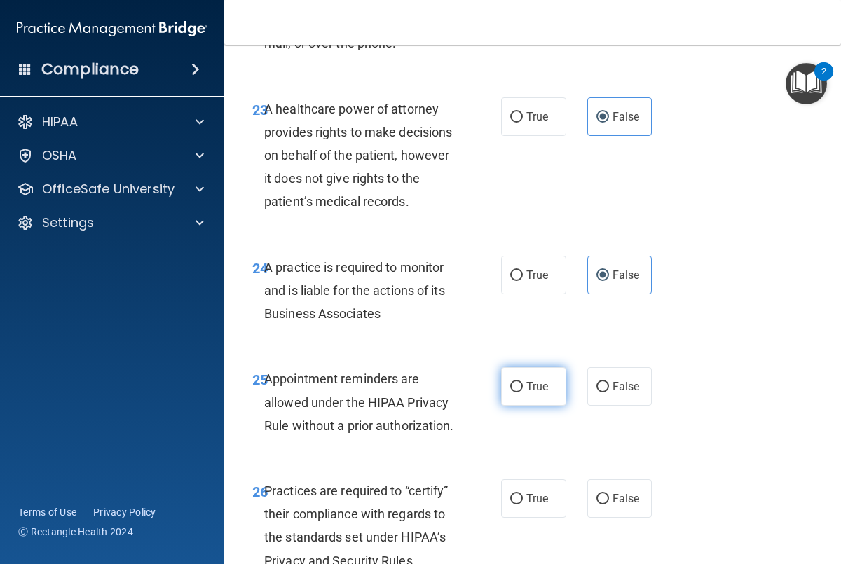
radio input "true"
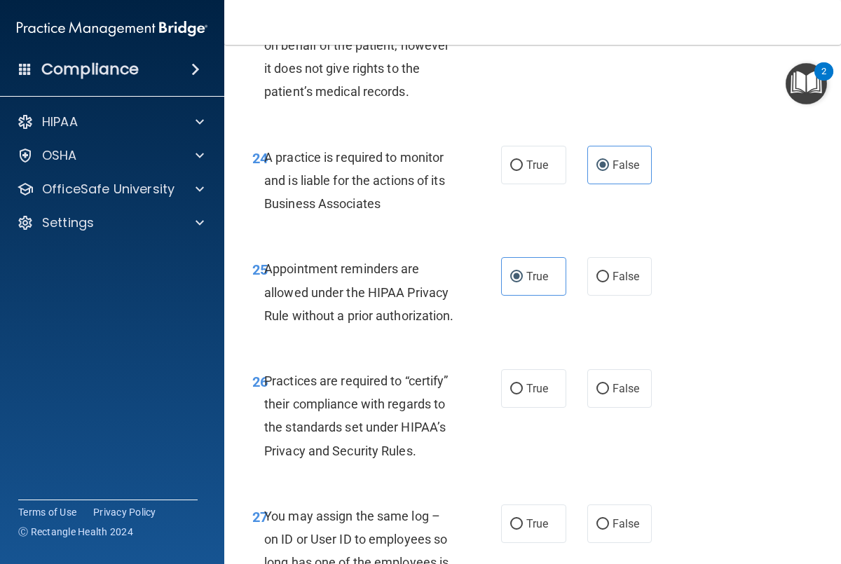
scroll to position [3746, 0]
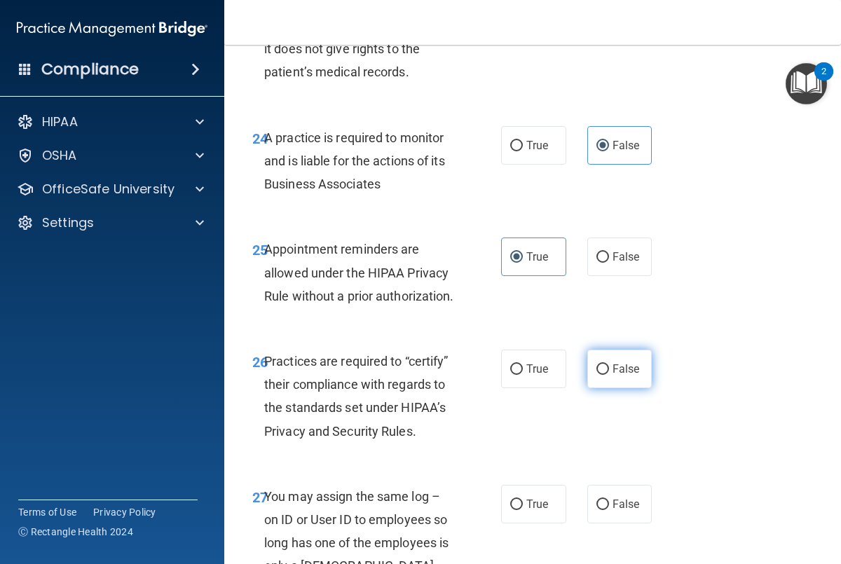
click at [633, 376] on span "False" at bounding box center [626, 368] width 27 height 13
click at [609, 375] on input "False" at bounding box center [602, 369] width 13 height 11
radio input "true"
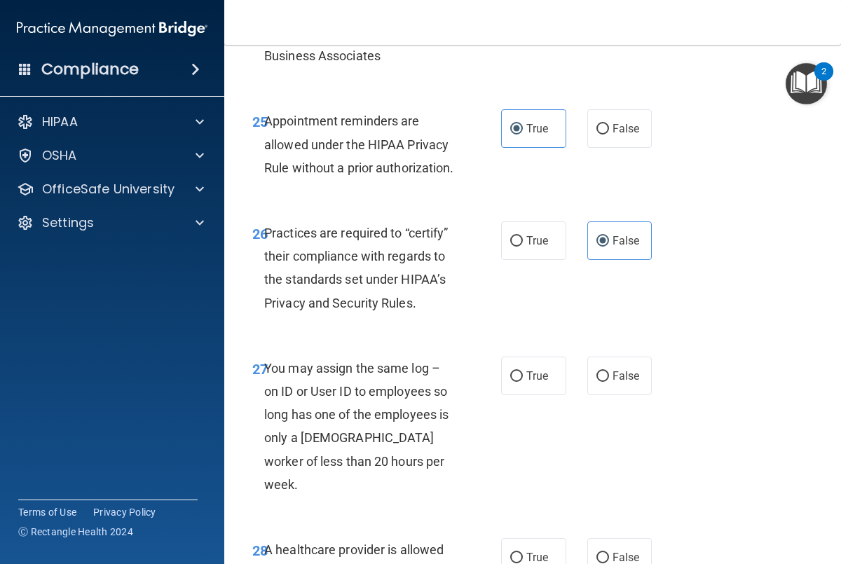
scroll to position [3875, 0]
click at [615, 382] on span "False" at bounding box center [626, 375] width 27 height 13
click at [609, 381] on input "False" at bounding box center [602, 376] width 13 height 11
radio input "true"
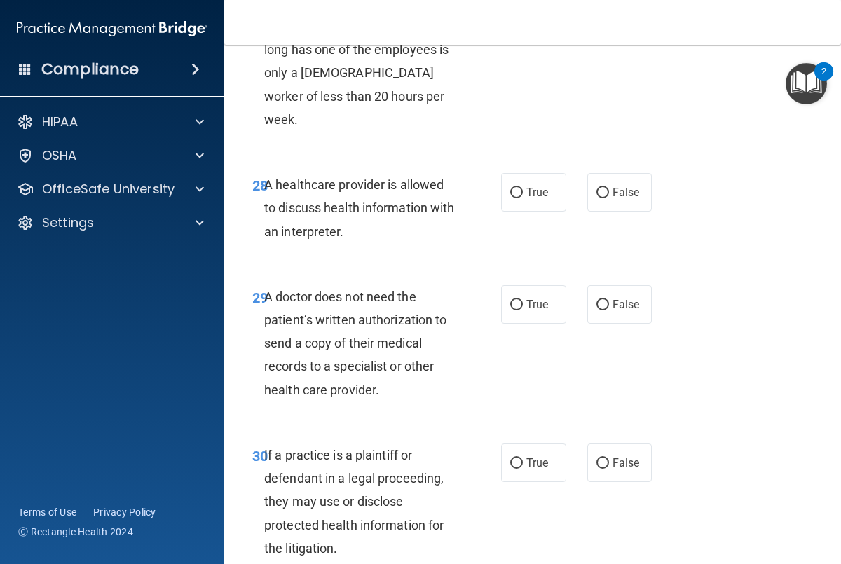
scroll to position [4239, 0]
click at [559, 212] on label "True" at bounding box center [533, 193] width 65 height 39
click at [523, 199] on input "True" at bounding box center [516, 194] width 13 height 11
radio input "true"
click at [530, 312] on span "True" at bounding box center [537, 305] width 22 height 13
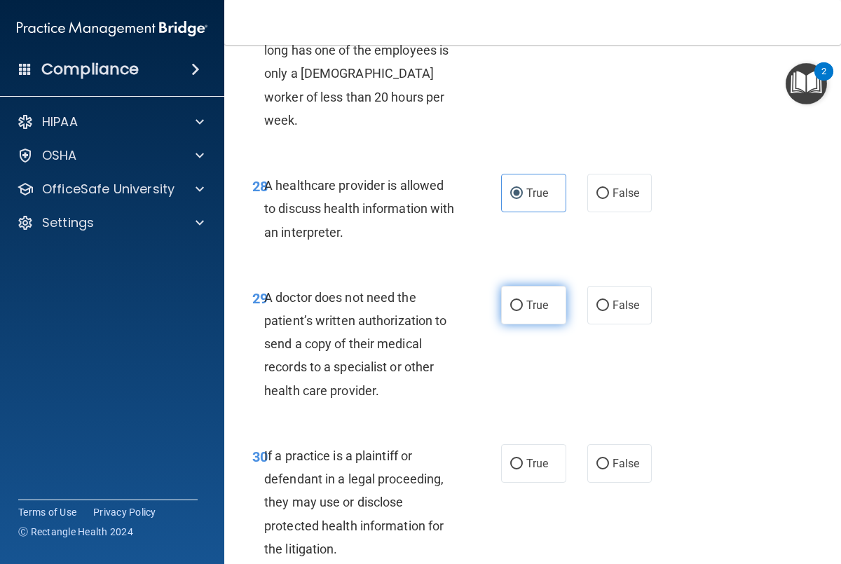
click at [523, 311] on input "True" at bounding box center [516, 306] width 13 height 11
radio input "true"
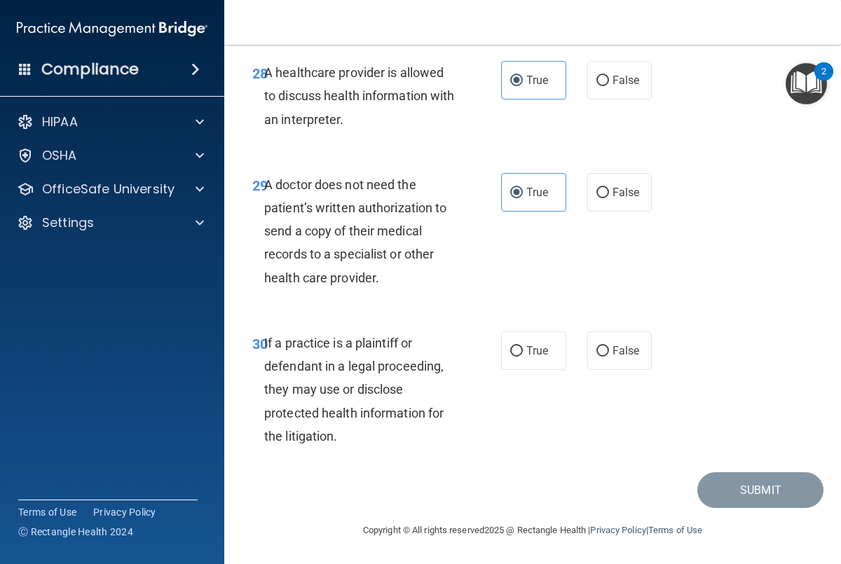
scroll to position [4374, 0]
drag, startPoint x: 515, startPoint y: 353, endPoint x: 507, endPoint y: 357, distance: 9.1
click at [515, 353] on input "True" at bounding box center [516, 351] width 13 height 11
radio input "true"
click at [714, 495] on button "Submit" at bounding box center [760, 490] width 126 height 36
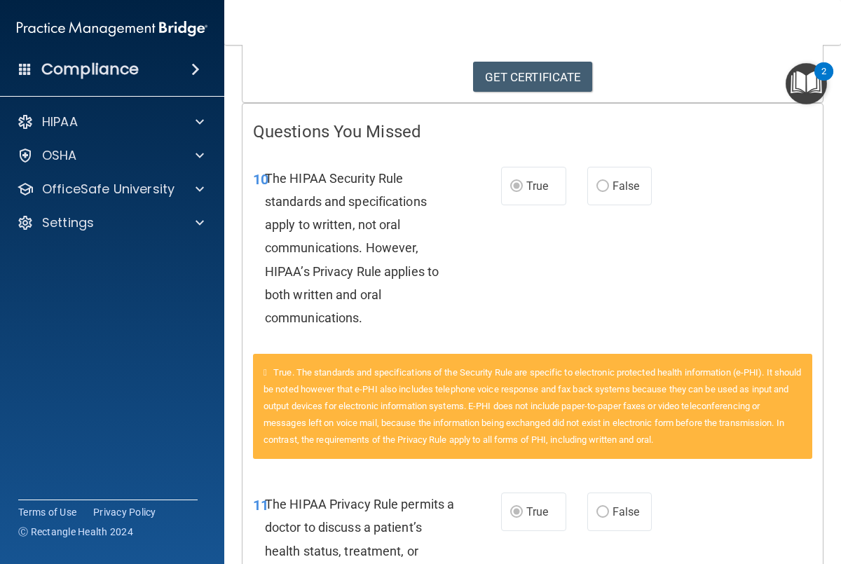
scroll to position [270, 0]
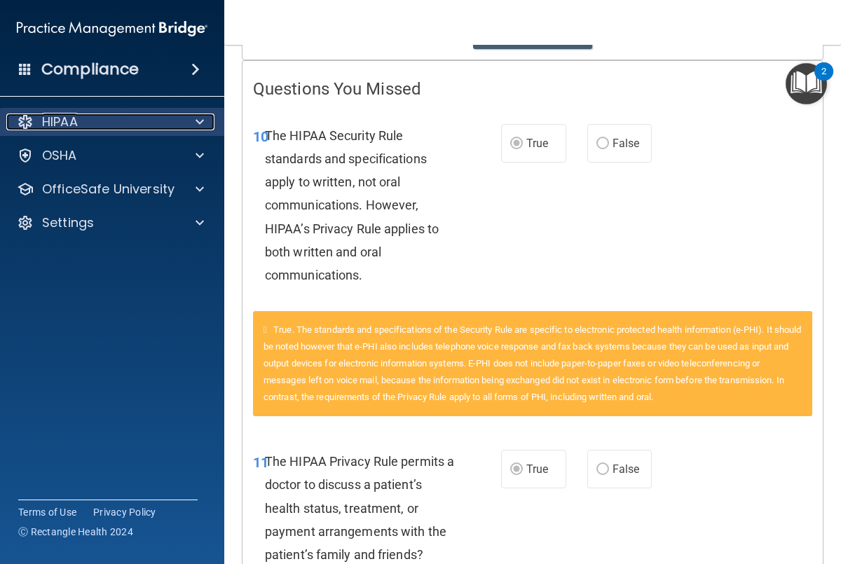
click at [196, 121] on span at bounding box center [200, 122] width 8 height 17
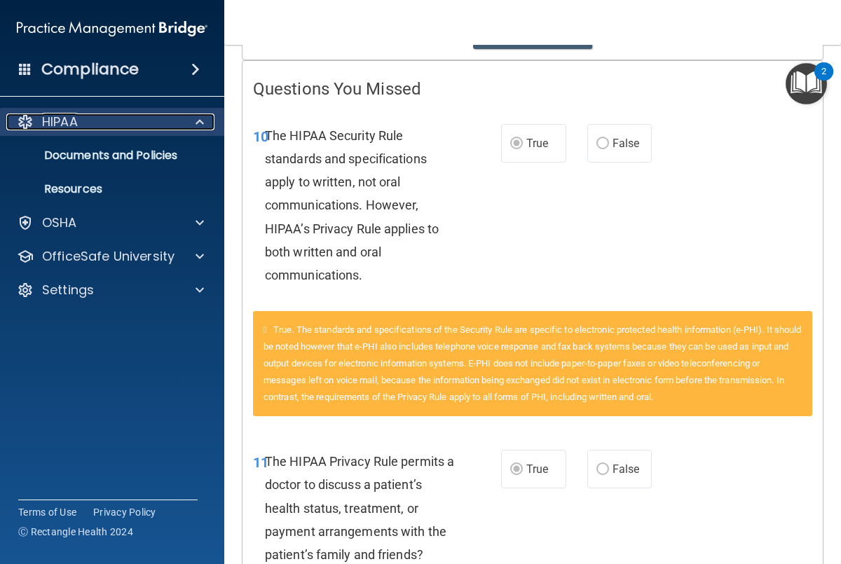
click at [75, 121] on p "HIPAA" at bounding box center [60, 122] width 36 height 17
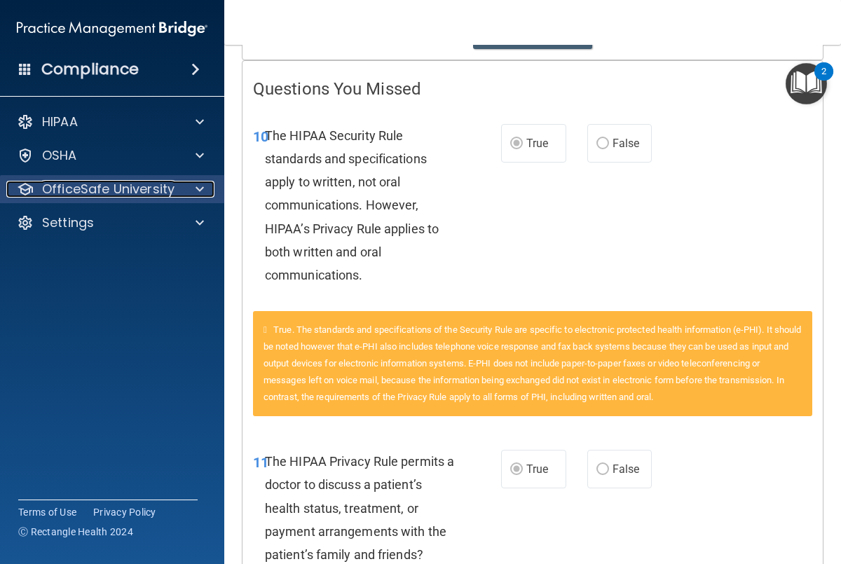
click at [133, 191] on p "OfficeSafe University" at bounding box center [108, 189] width 132 height 17
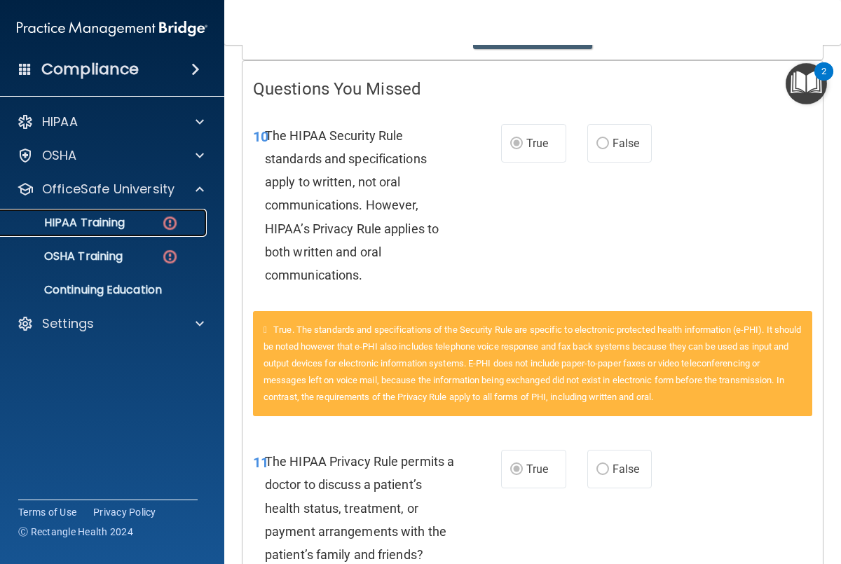
click at [119, 221] on p "HIPAA Training" at bounding box center [67, 223] width 116 height 14
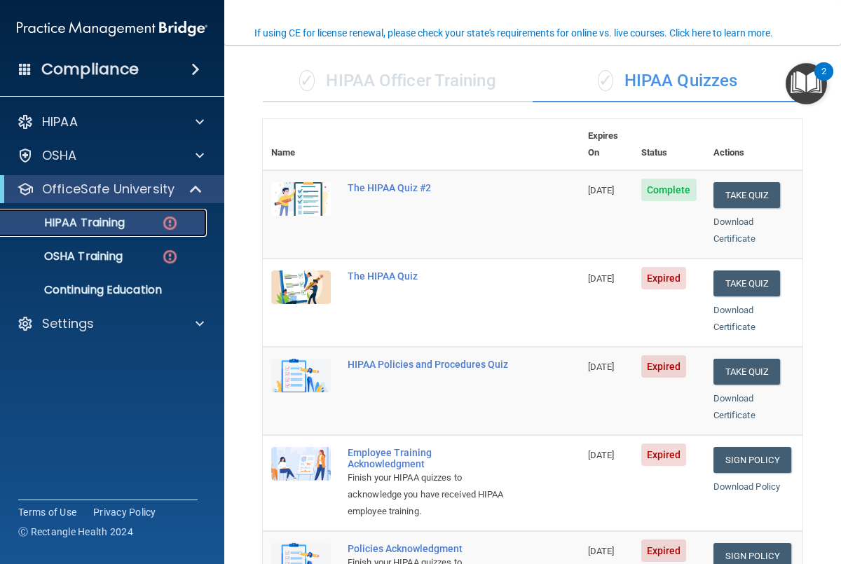
scroll to position [93, 0]
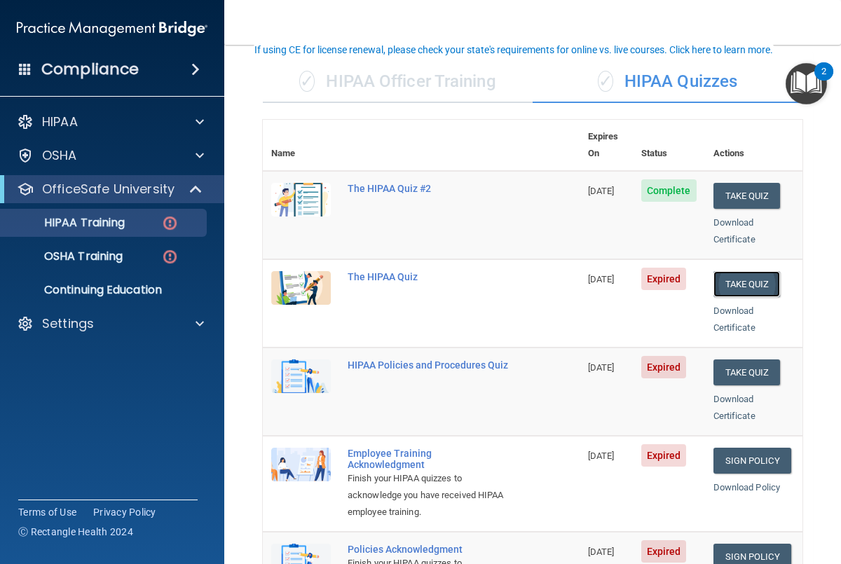
click at [735, 271] on button "Take Quiz" at bounding box center [747, 284] width 67 height 26
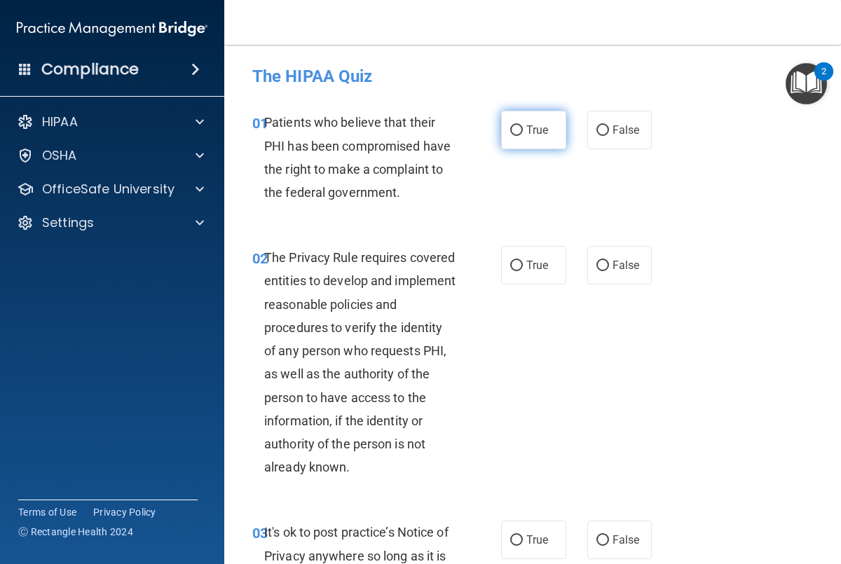
click at [524, 135] on label "True" at bounding box center [533, 130] width 65 height 39
click at [523, 135] on input "True" at bounding box center [516, 130] width 13 height 11
radio input "true"
click at [514, 266] on input "True" at bounding box center [516, 266] width 13 height 11
radio input "true"
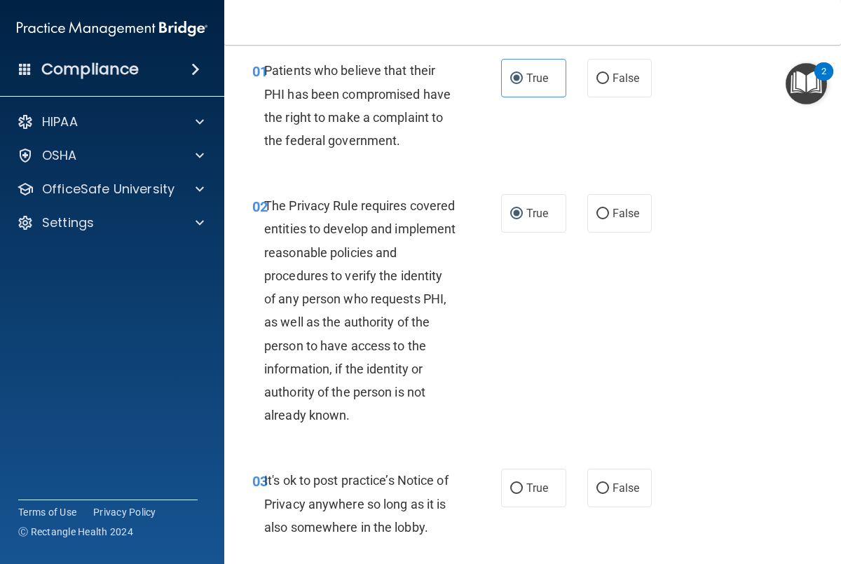
scroll to position [263, 0]
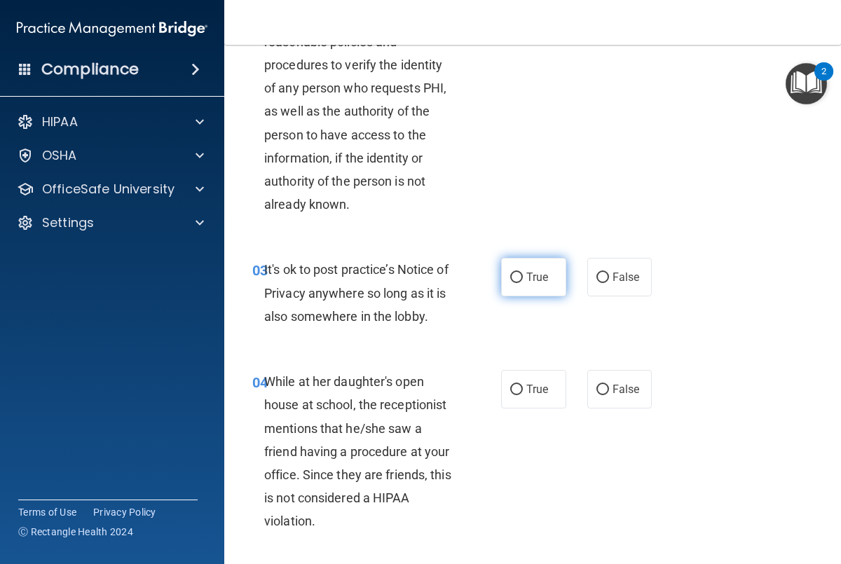
click at [530, 282] on span "True" at bounding box center [537, 277] width 22 height 13
click at [523, 282] on input "True" at bounding box center [516, 278] width 13 height 11
radio input "true"
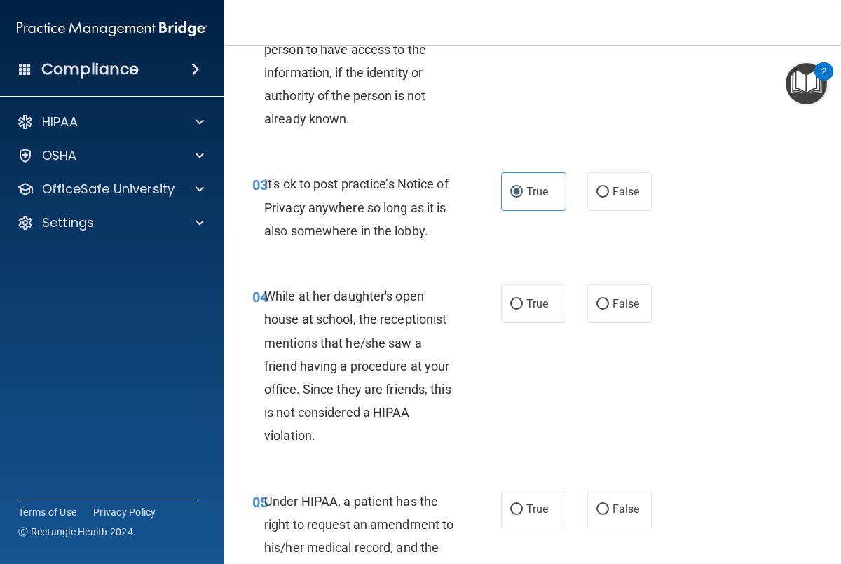
scroll to position [347, 0]
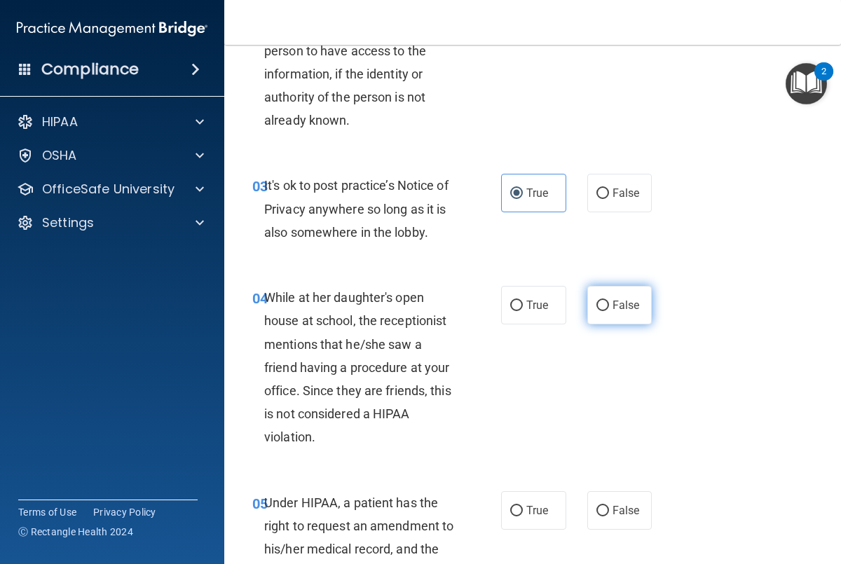
click at [610, 309] on label "False" at bounding box center [619, 305] width 65 height 39
click at [609, 309] on input "False" at bounding box center [602, 306] width 13 height 11
radio input "true"
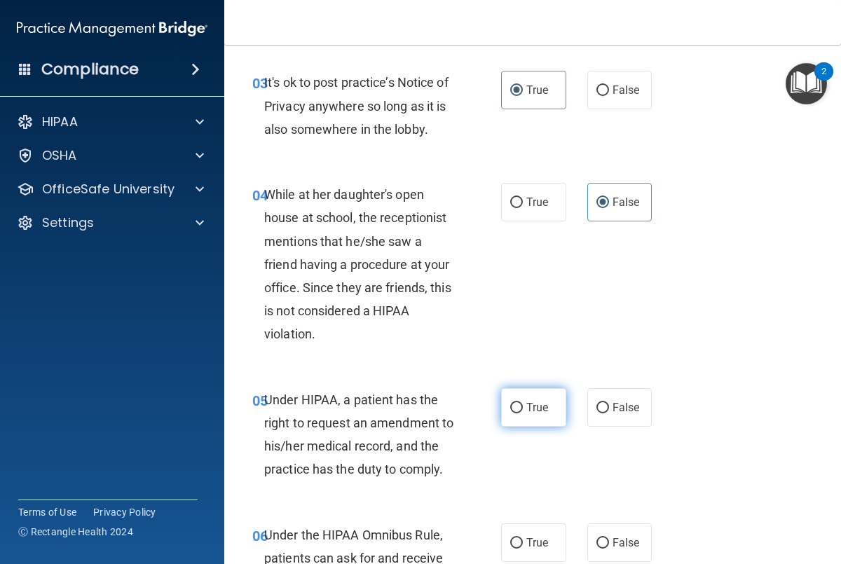
scroll to position [453, 0]
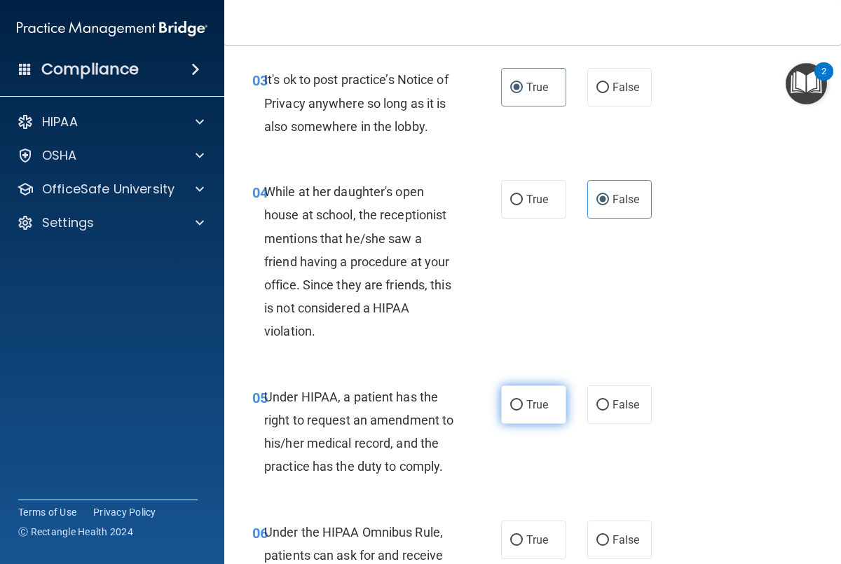
click at [546, 399] on span "True" at bounding box center [537, 404] width 22 height 13
click at [523, 400] on input "True" at bounding box center [516, 405] width 13 height 11
radio input "true"
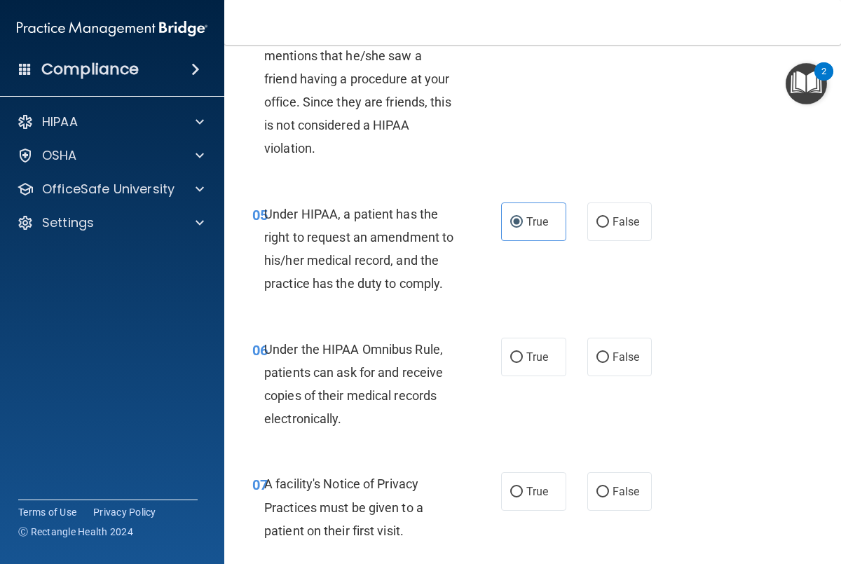
scroll to position [655, 0]
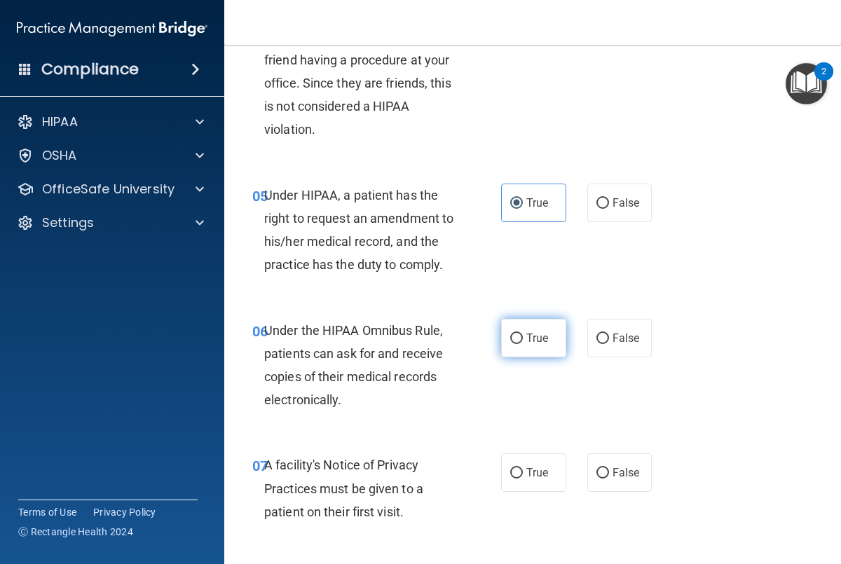
click at [524, 338] on label "True" at bounding box center [533, 338] width 65 height 39
click at [523, 338] on input "True" at bounding box center [516, 339] width 13 height 11
radio input "true"
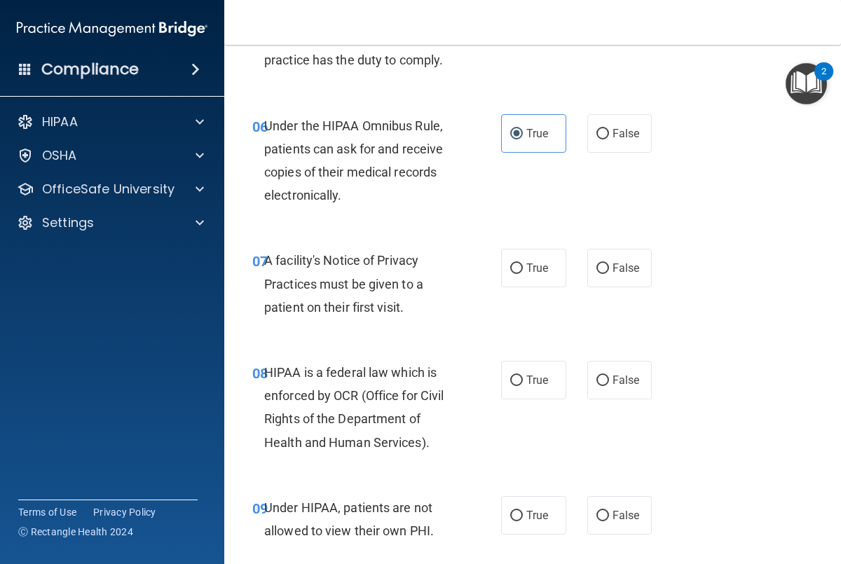
scroll to position [867, 0]
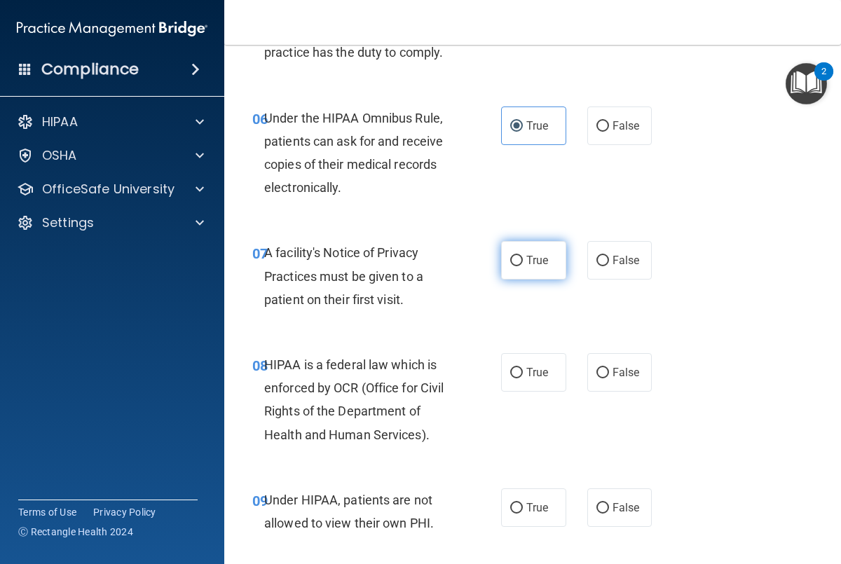
click at [511, 257] on input "True" at bounding box center [516, 261] width 13 height 11
radio input "true"
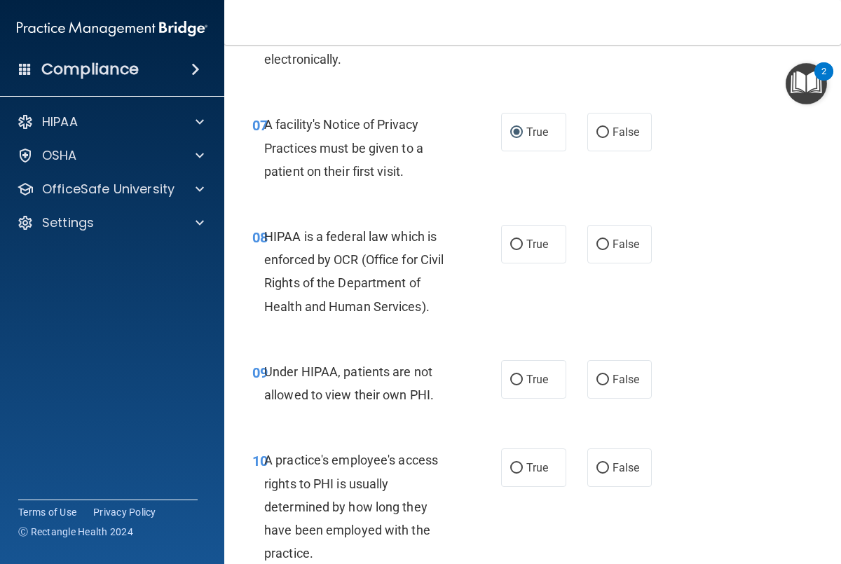
scroll to position [999, 0]
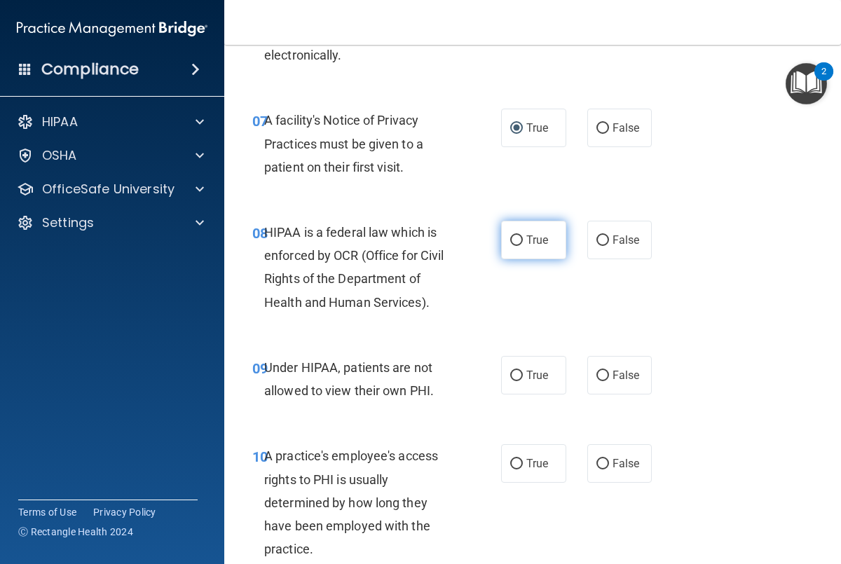
click at [525, 247] on label "True" at bounding box center [533, 240] width 65 height 39
click at [523, 246] on input "True" at bounding box center [516, 241] width 13 height 11
radio input "true"
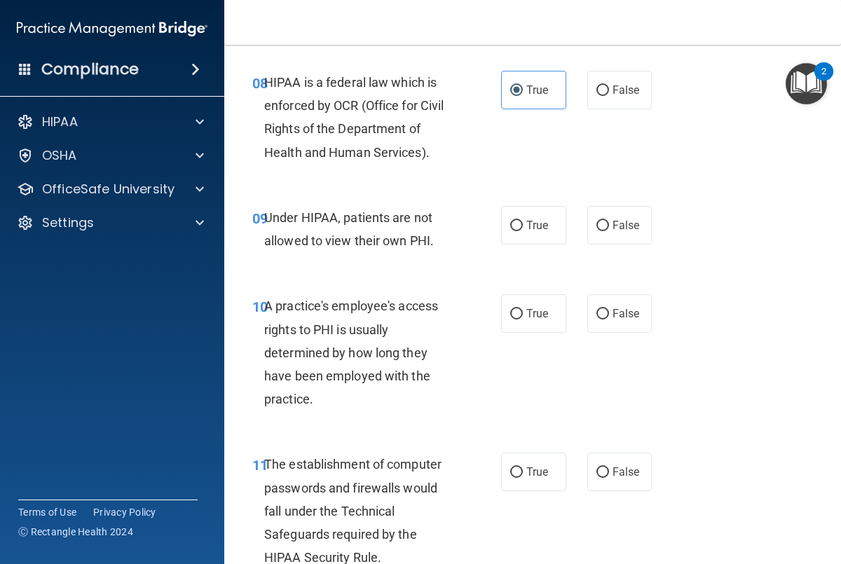
scroll to position [1147, 0]
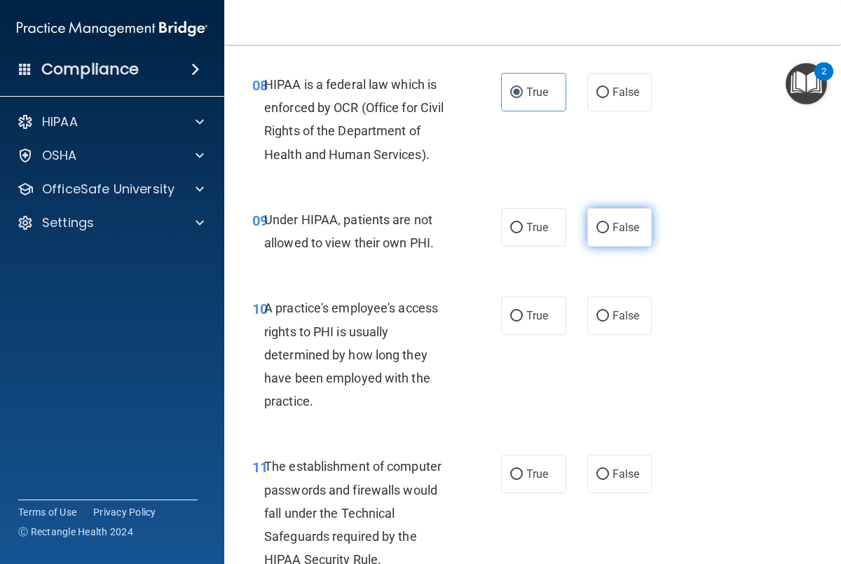
click at [624, 228] on span "False" at bounding box center [626, 227] width 27 height 13
click at [609, 228] on input "False" at bounding box center [602, 228] width 13 height 11
radio input "true"
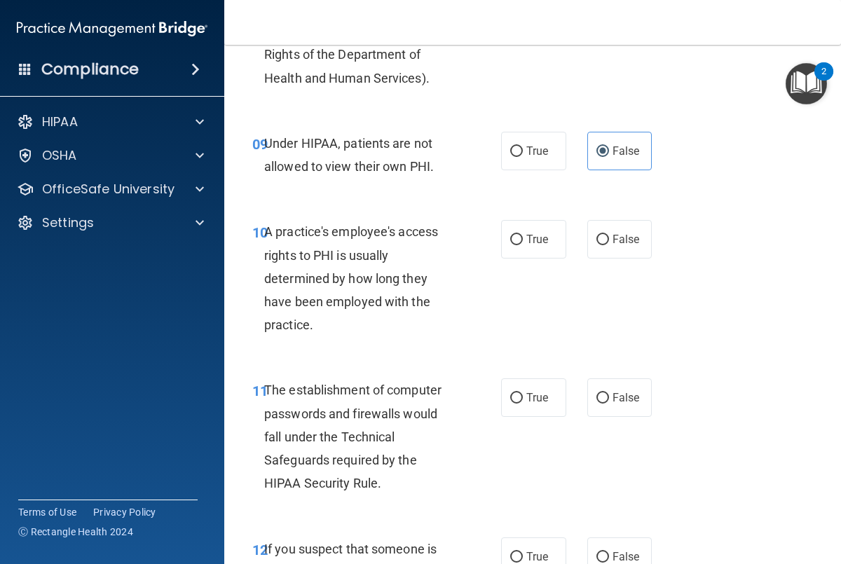
scroll to position [1232, 0]
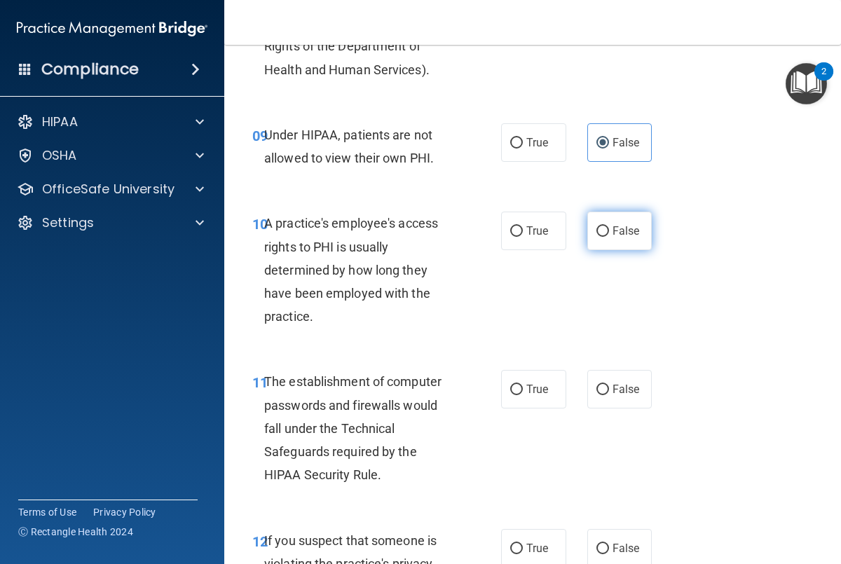
click at [620, 226] on span "False" at bounding box center [626, 230] width 27 height 13
click at [609, 226] on input "False" at bounding box center [602, 231] width 13 height 11
radio input "true"
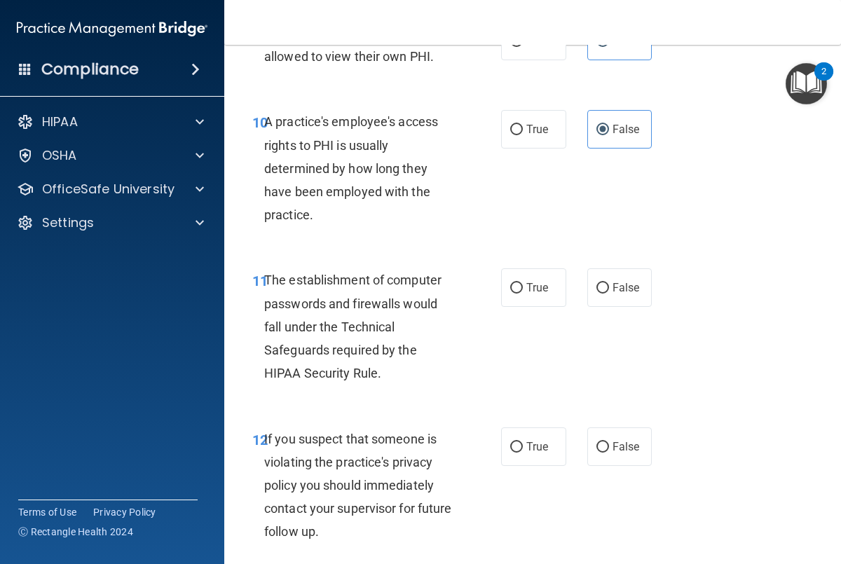
scroll to position [1335, 0]
click at [524, 292] on label "True" at bounding box center [533, 287] width 65 height 39
click at [523, 292] on input "True" at bounding box center [516, 287] width 13 height 11
radio input "true"
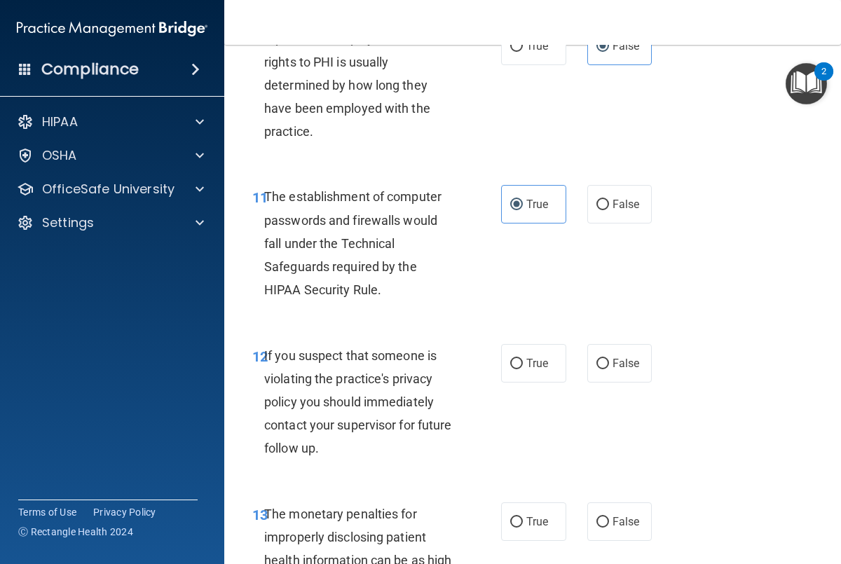
scroll to position [1418, 0]
click at [519, 367] on input "True" at bounding box center [516, 363] width 13 height 11
radio input "true"
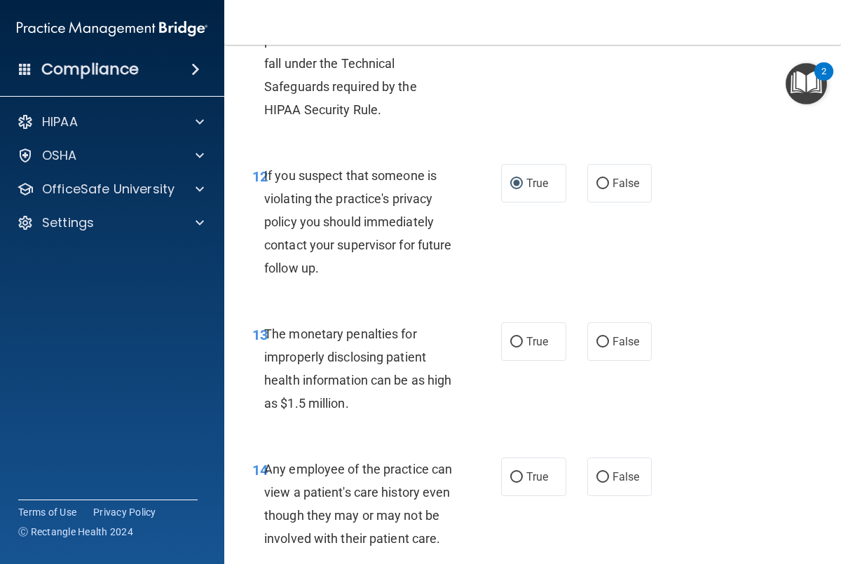
scroll to position [1599, 0]
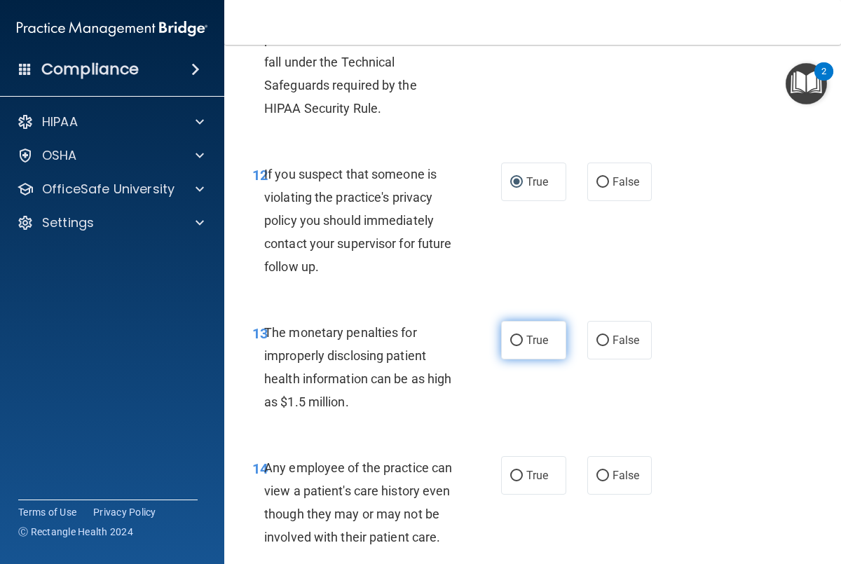
click at [528, 348] on label "True" at bounding box center [533, 340] width 65 height 39
click at [523, 346] on input "True" at bounding box center [516, 341] width 13 height 11
radio input "true"
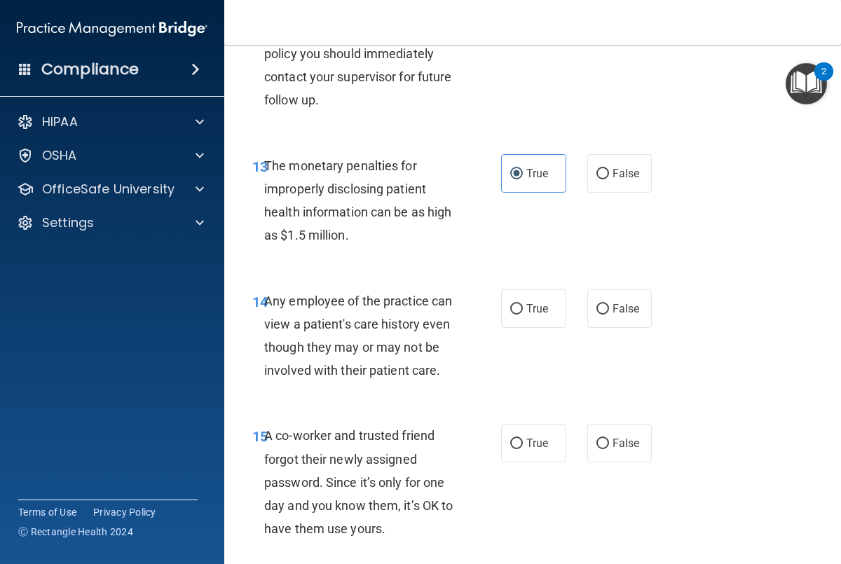
scroll to position [1810, 0]
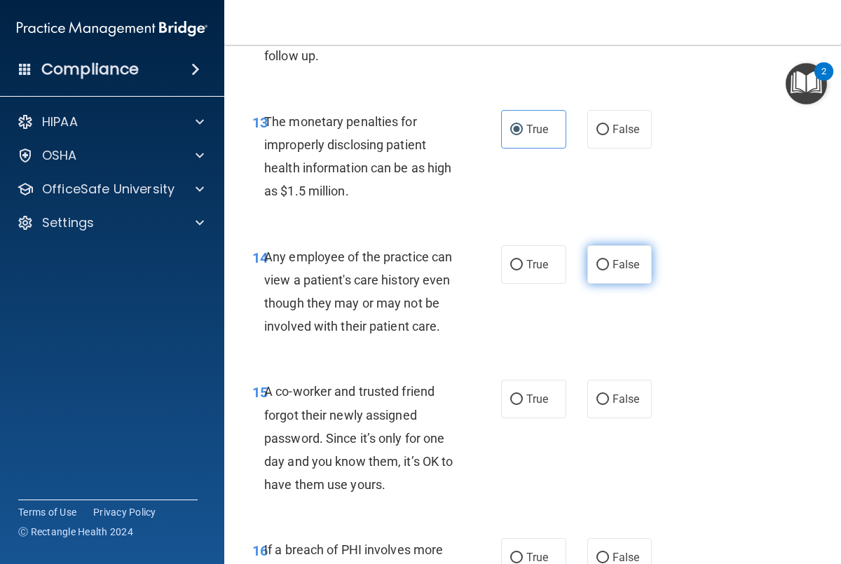
click at [629, 266] on span "False" at bounding box center [626, 264] width 27 height 13
click at [609, 266] on input "False" at bounding box center [602, 265] width 13 height 11
radio input "true"
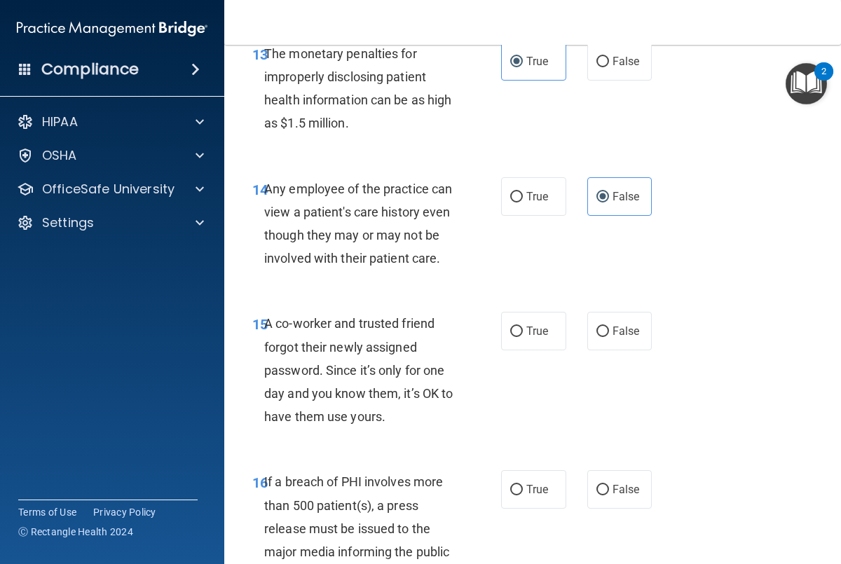
scroll to position [1880, 0]
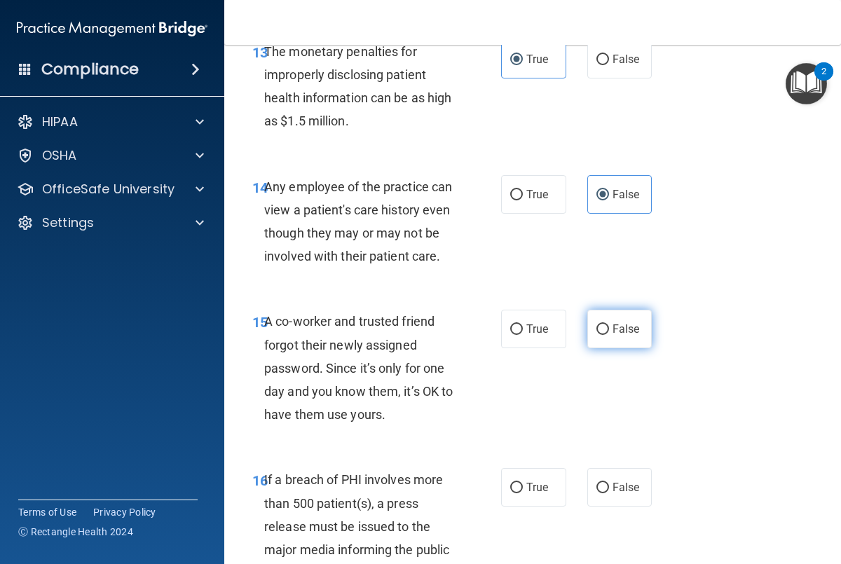
click at [616, 339] on label "False" at bounding box center [619, 329] width 65 height 39
click at [609, 335] on input "False" at bounding box center [602, 330] width 13 height 11
radio input "true"
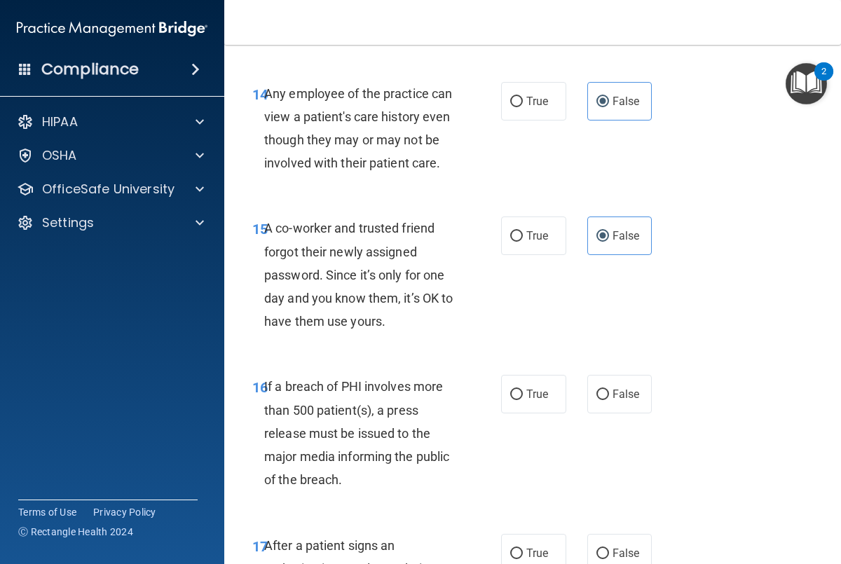
scroll to position [1977, 0]
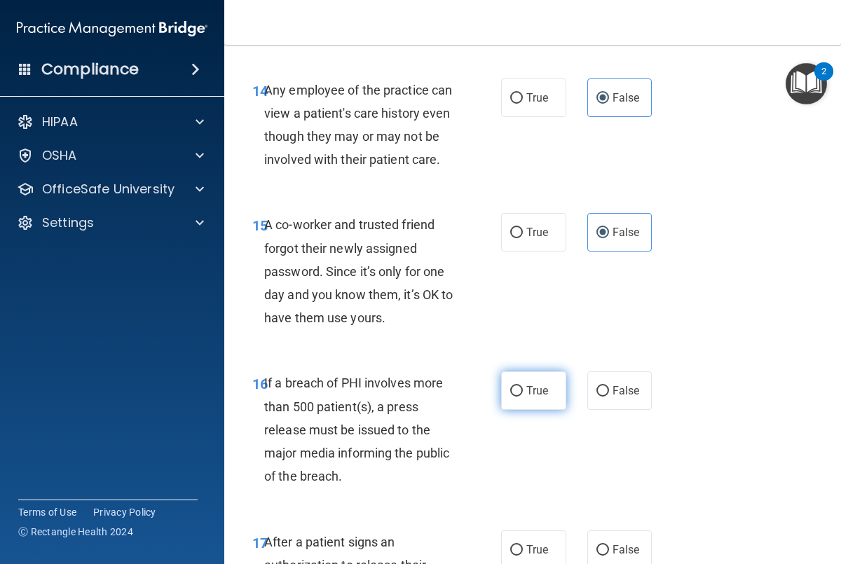
click at [533, 379] on label "True" at bounding box center [533, 390] width 65 height 39
click at [523, 386] on input "True" at bounding box center [516, 391] width 13 height 11
radio input "true"
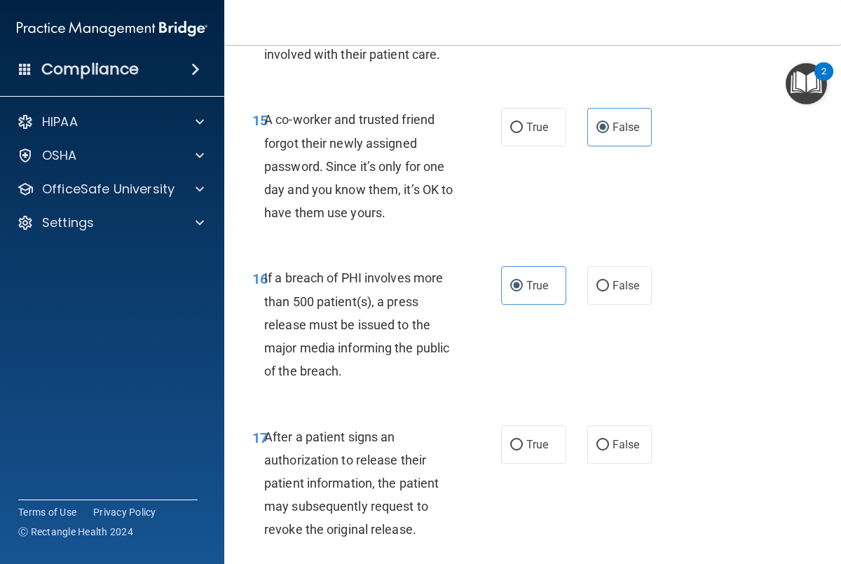
scroll to position [2131, 0]
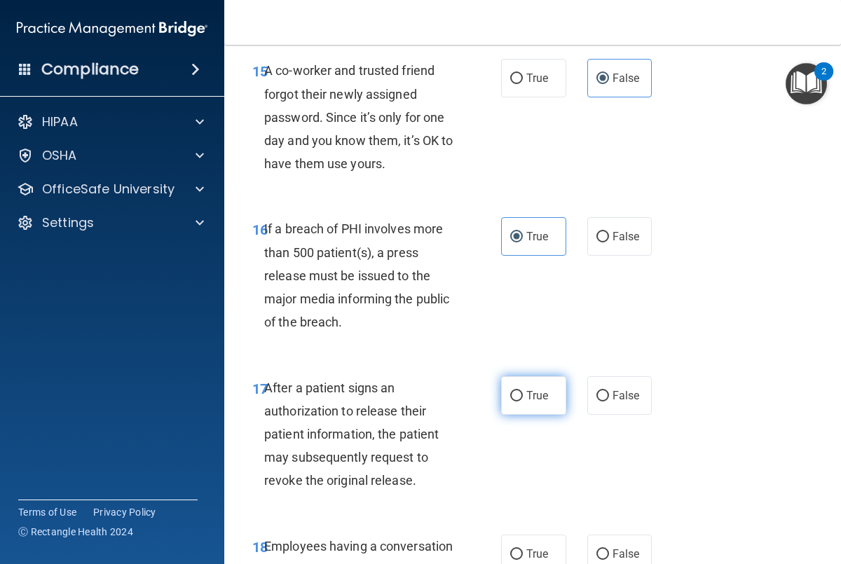
click at [509, 397] on label "True" at bounding box center [533, 395] width 65 height 39
click at [510, 397] on input "True" at bounding box center [516, 396] width 13 height 11
radio input "true"
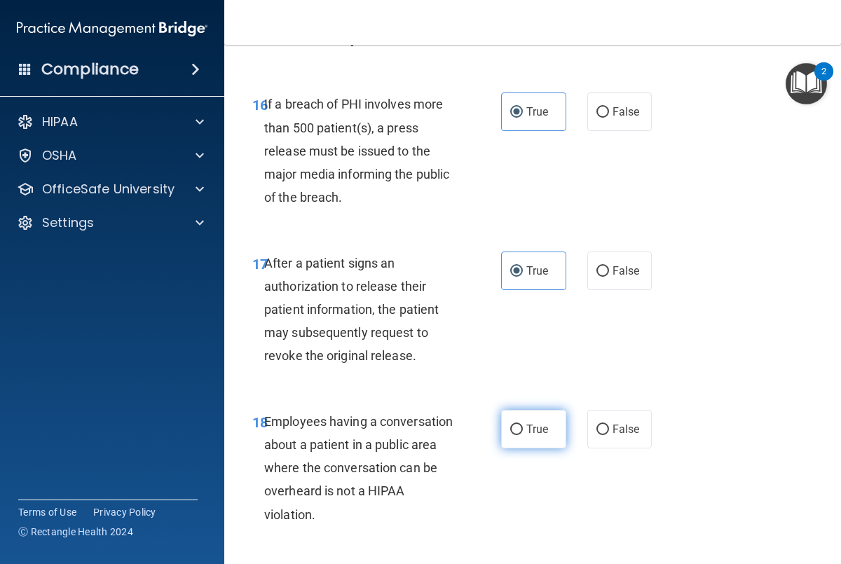
scroll to position [2260, 0]
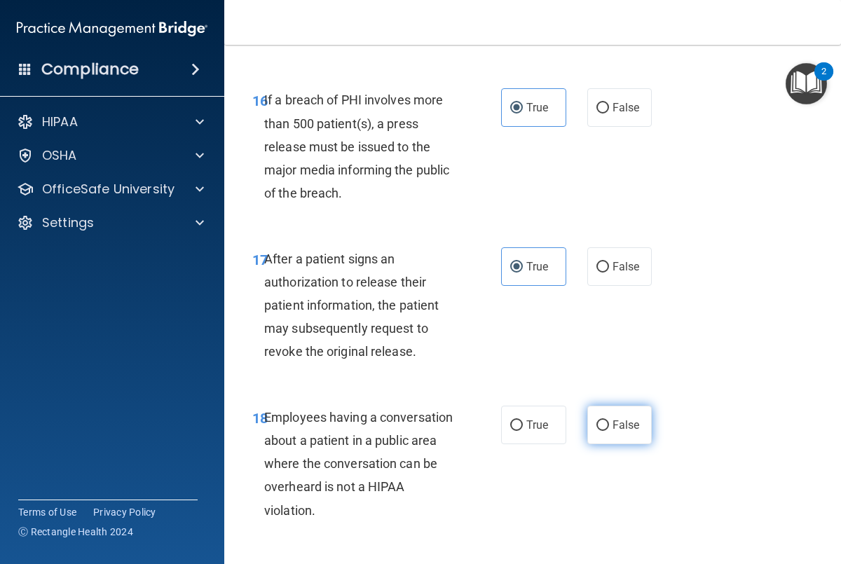
click at [609, 421] on label "False" at bounding box center [619, 425] width 65 height 39
click at [609, 421] on input "False" at bounding box center [602, 426] width 13 height 11
radio input "true"
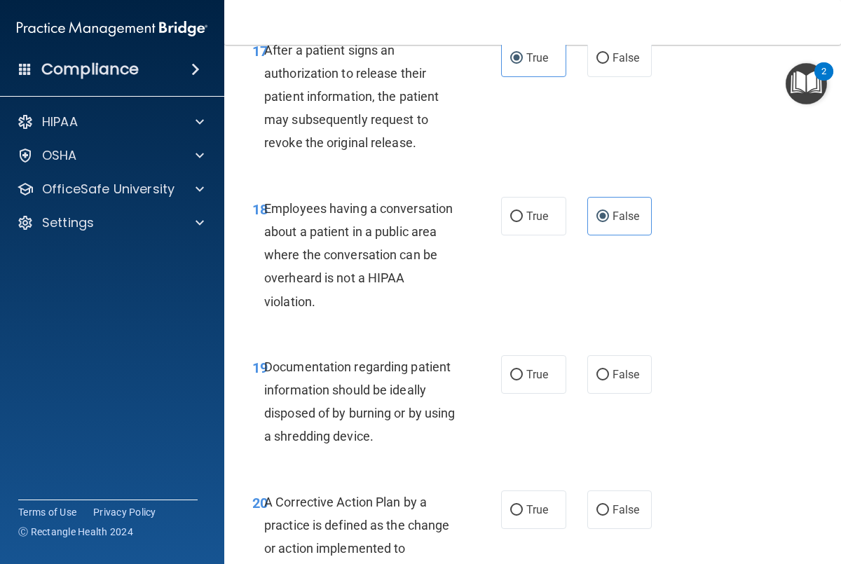
scroll to position [2467, 0]
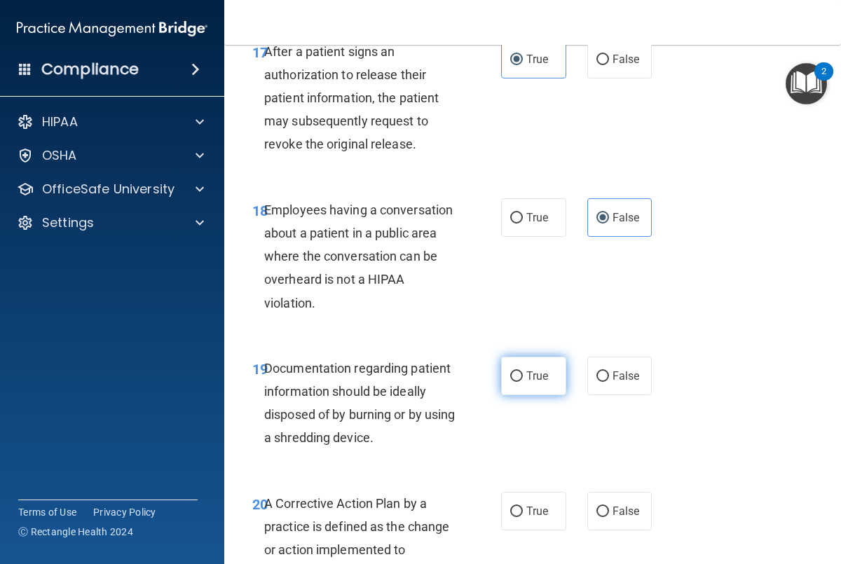
click at [511, 383] on label "True" at bounding box center [533, 376] width 65 height 39
click at [511, 382] on input "True" at bounding box center [516, 376] width 13 height 11
radio input "true"
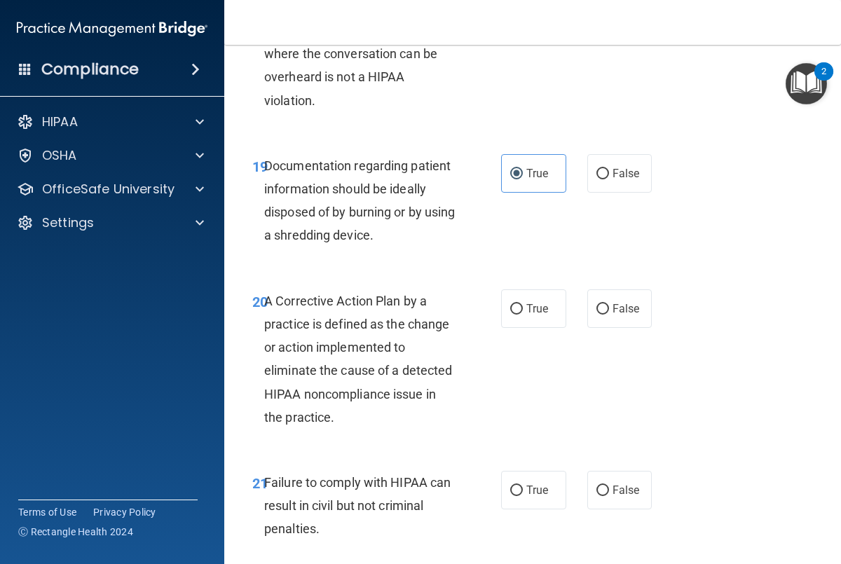
scroll to position [2675, 0]
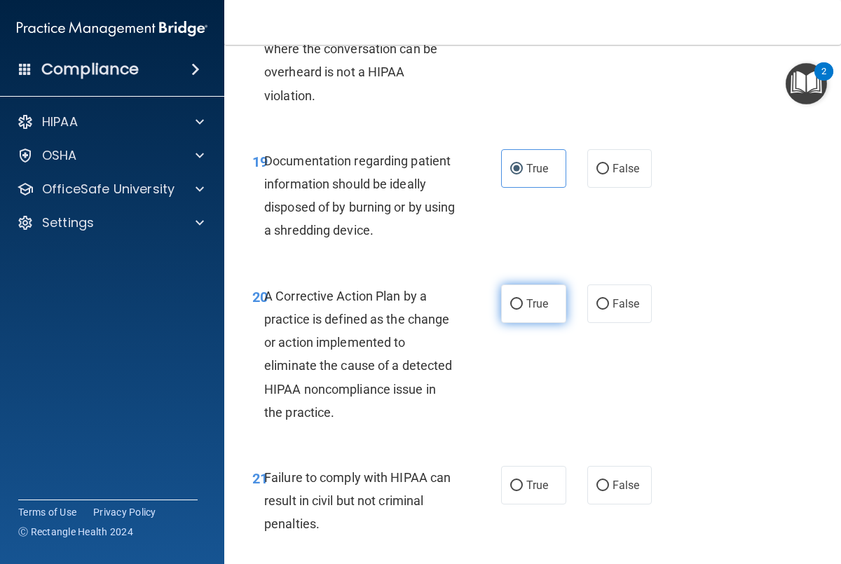
click at [512, 312] on label "True" at bounding box center [533, 304] width 65 height 39
click at [512, 310] on input "True" at bounding box center [516, 304] width 13 height 11
radio input "true"
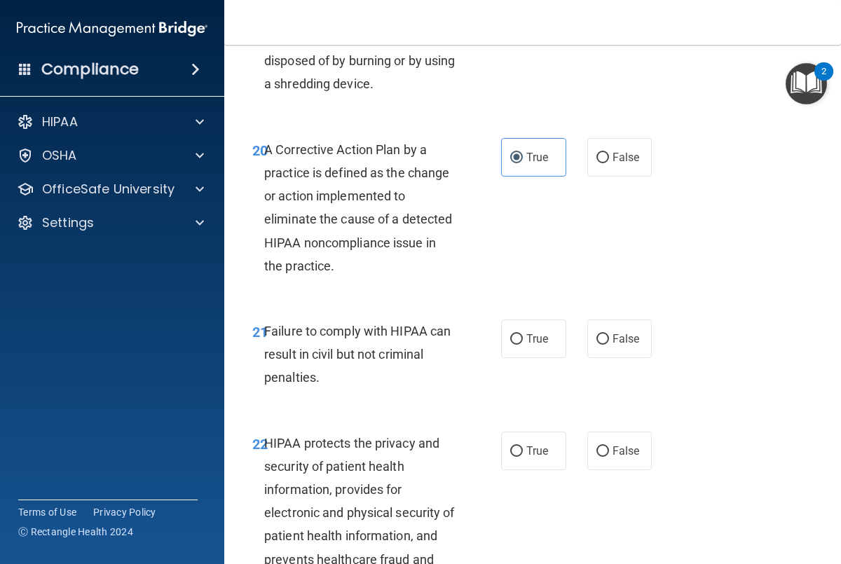
scroll to position [2827, 0]
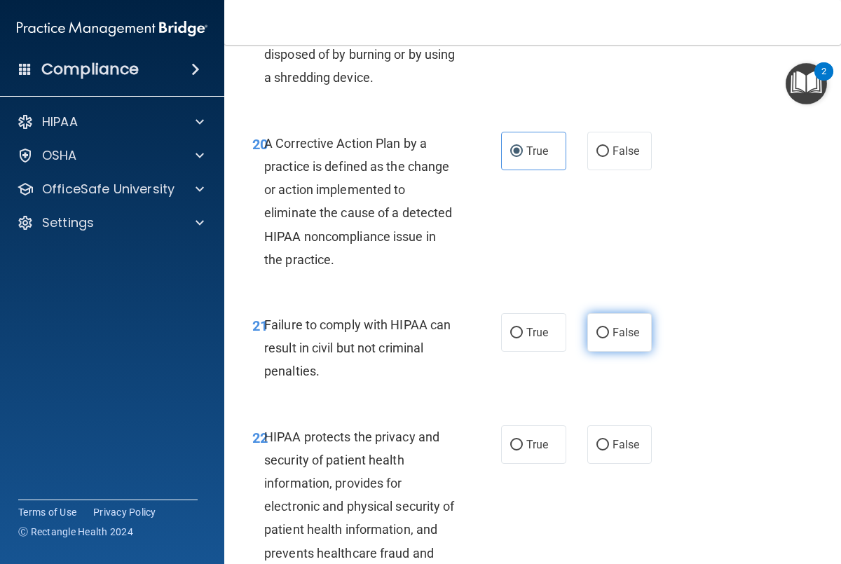
click at [610, 334] on label "False" at bounding box center [619, 332] width 65 height 39
click at [609, 334] on input "False" at bounding box center [602, 333] width 13 height 11
radio input "true"
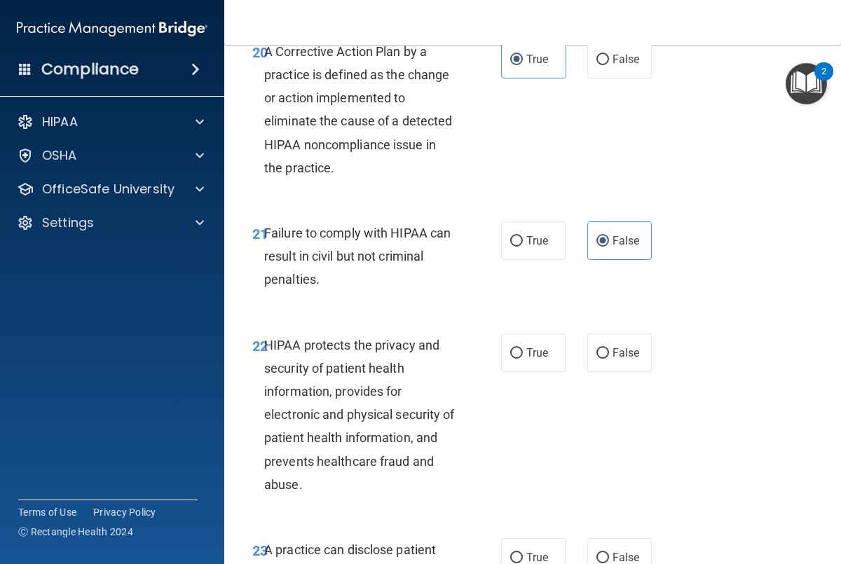
scroll to position [2944, 0]
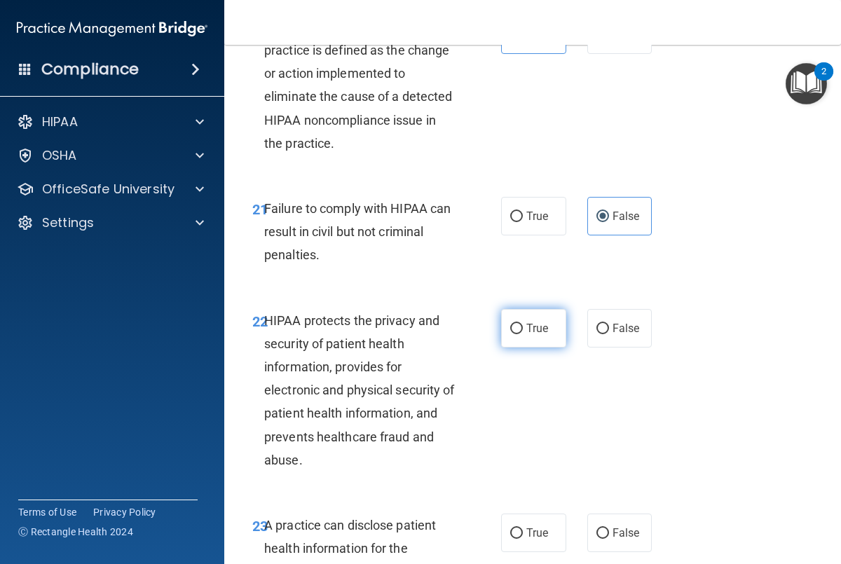
click at [528, 332] on span "True" at bounding box center [537, 328] width 22 height 13
click at [523, 332] on input "True" at bounding box center [516, 329] width 13 height 11
radio input "true"
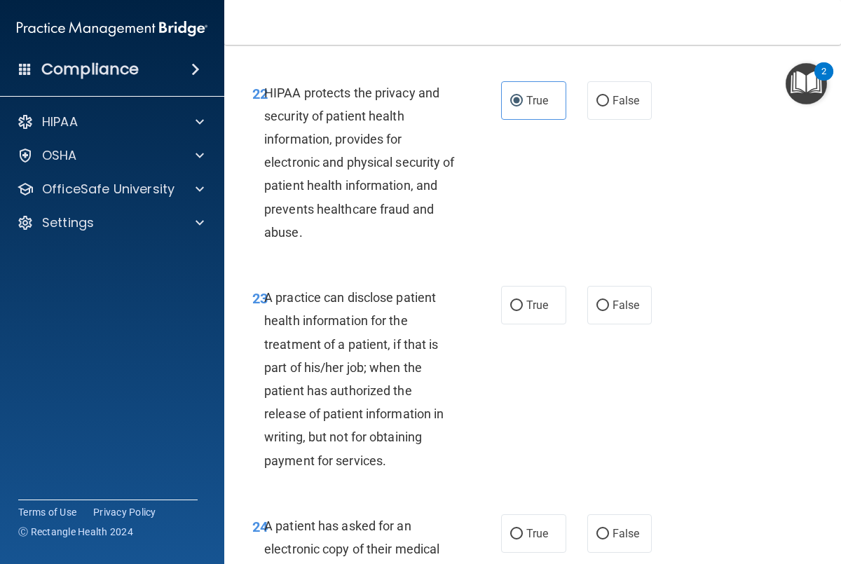
scroll to position [3180, 0]
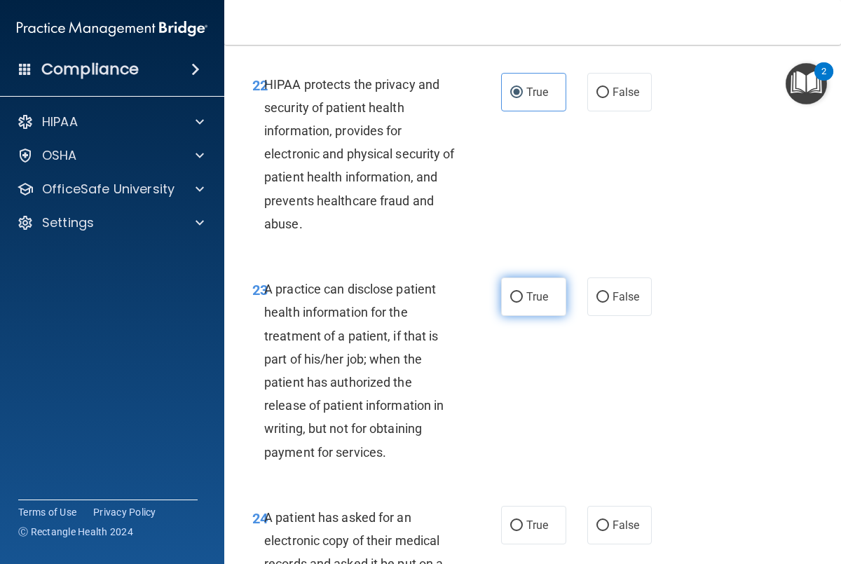
click at [522, 299] on input "True" at bounding box center [516, 297] width 13 height 11
radio input "true"
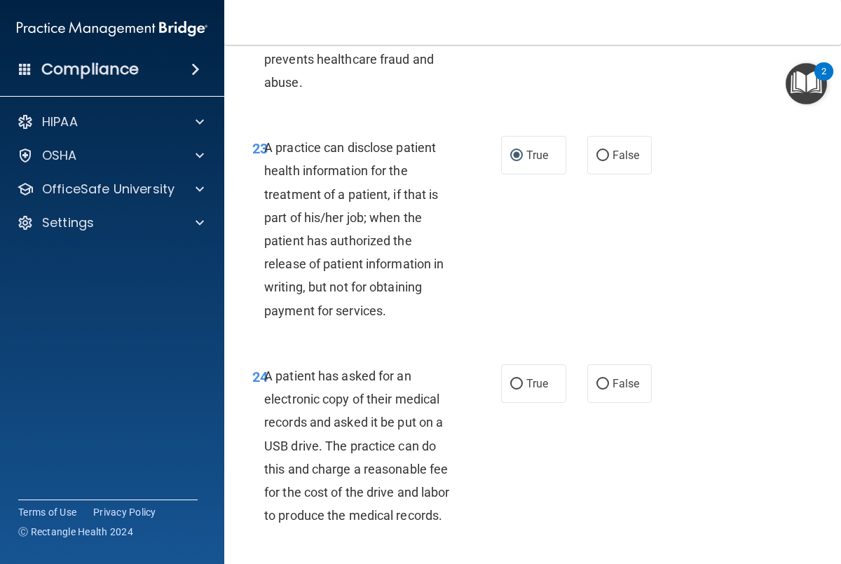
scroll to position [3339, 0]
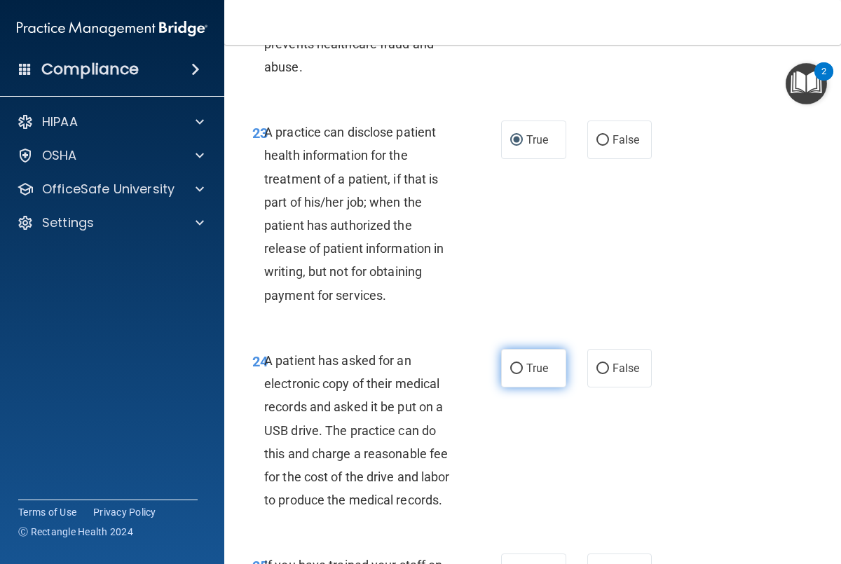
click at [523, 369] on label "True" at bounding box center [533, 368] width 65 height 39
click at [523, 369] on input "True" at bounding box center [516, 369] width 13 height 11
radio input "true"
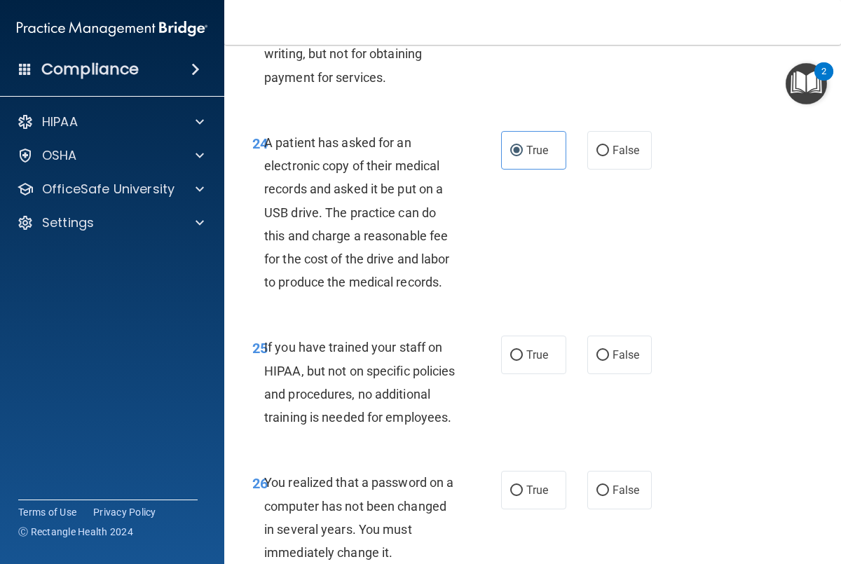
scroll to position [3554, 0]
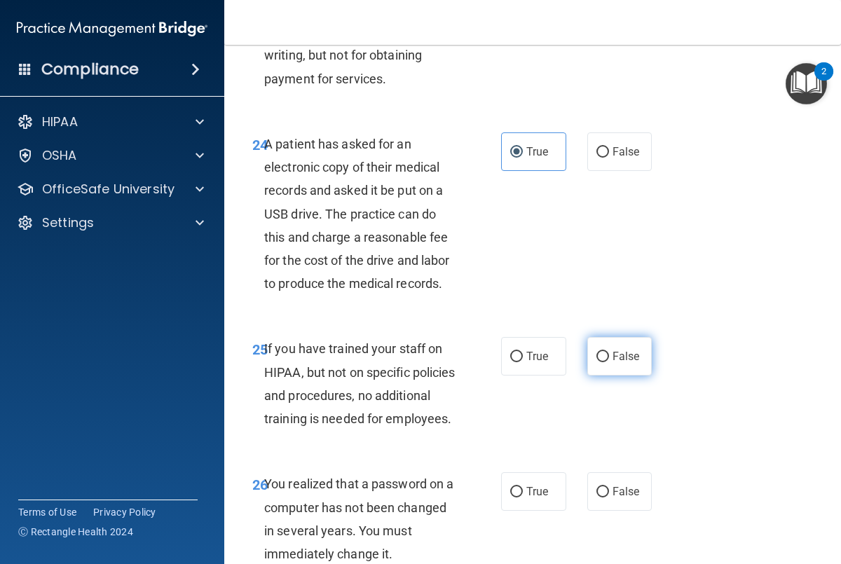
click at [597, 363] on label "False" at bounding box center [619, 356] width 65 height 39
click at [597, 362] on input "False" at bounding box center [602, 357] width 13 height 11
radio input "true"
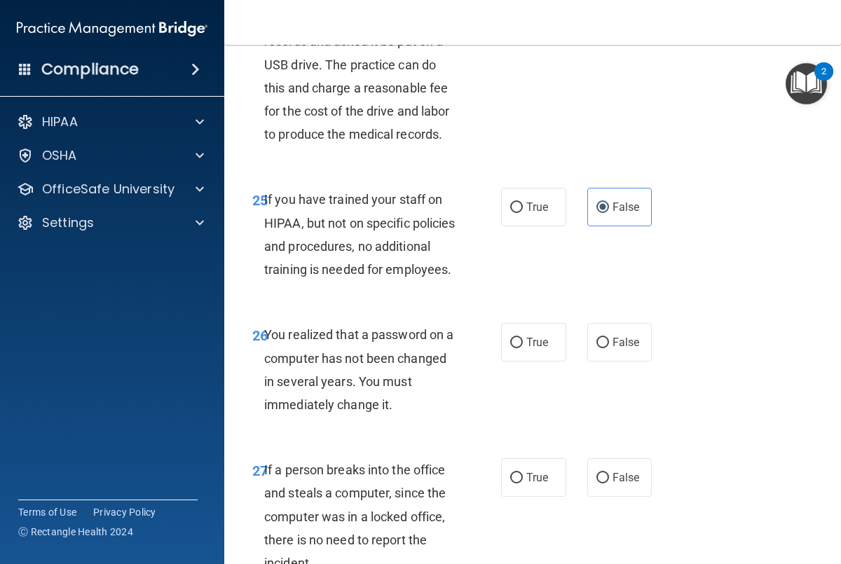
scroll to position [3710, 0]
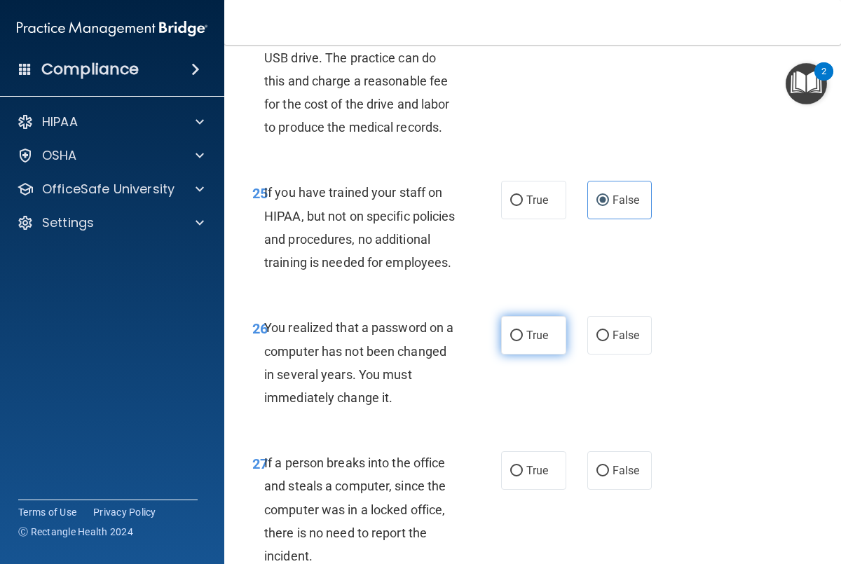
click at [514, 355] on label "True" at bounding box center [533, 335] width 65 height 39
click at [514, 341] on input "True" at bounding box center [516, 336] width 13 height 11
radio input "true"
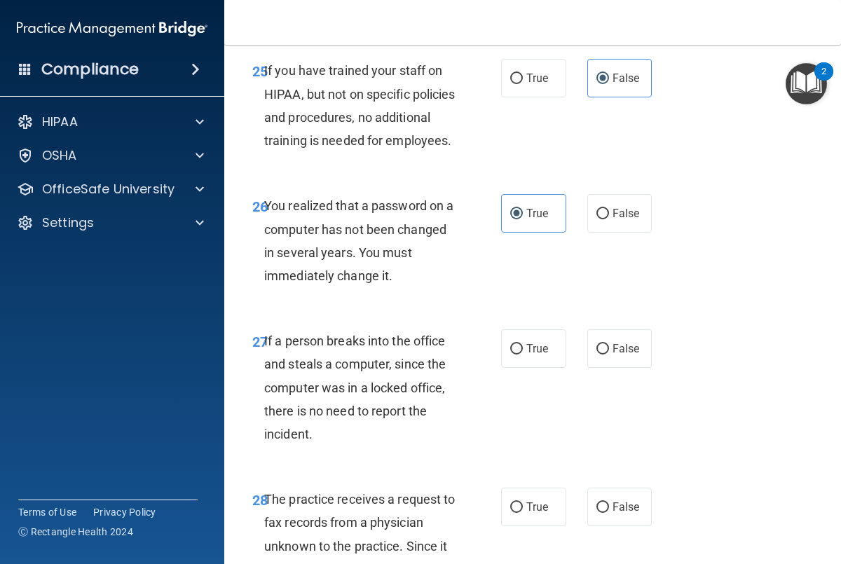
scroll to position [3835, 0]
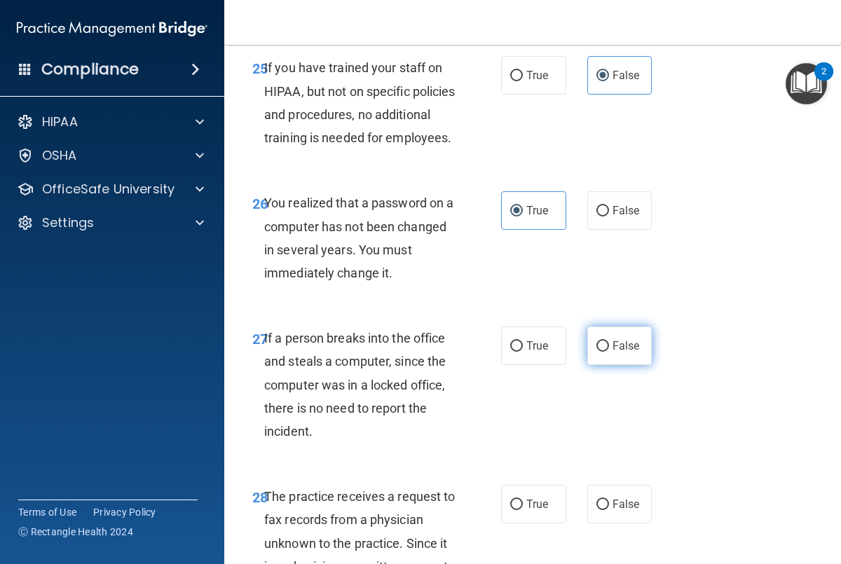
click at [625, 358] on label "False" at bounding box center [619, 346] width 65 height 39
click at [609, 352] on input "False" at bounding box center [602, 346] width 13 height 11
radio input "true"
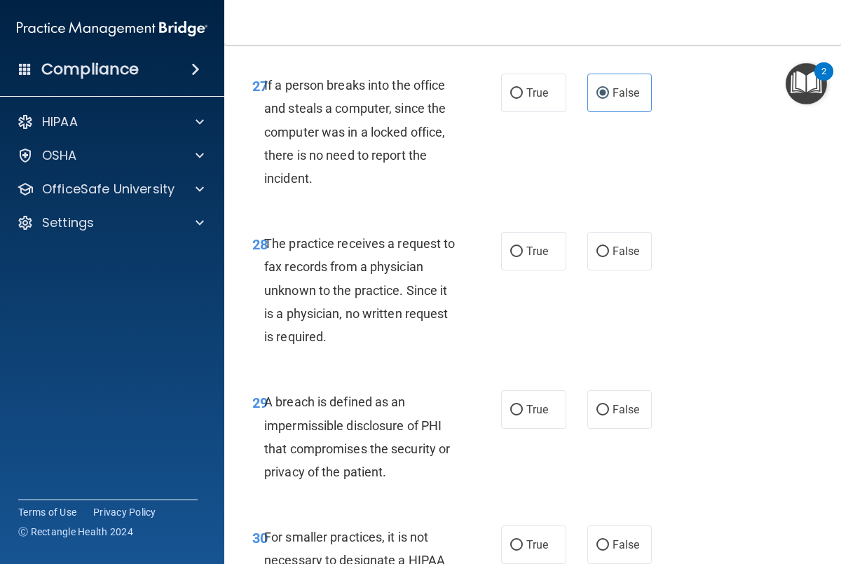
scroll to position [4090, 0]
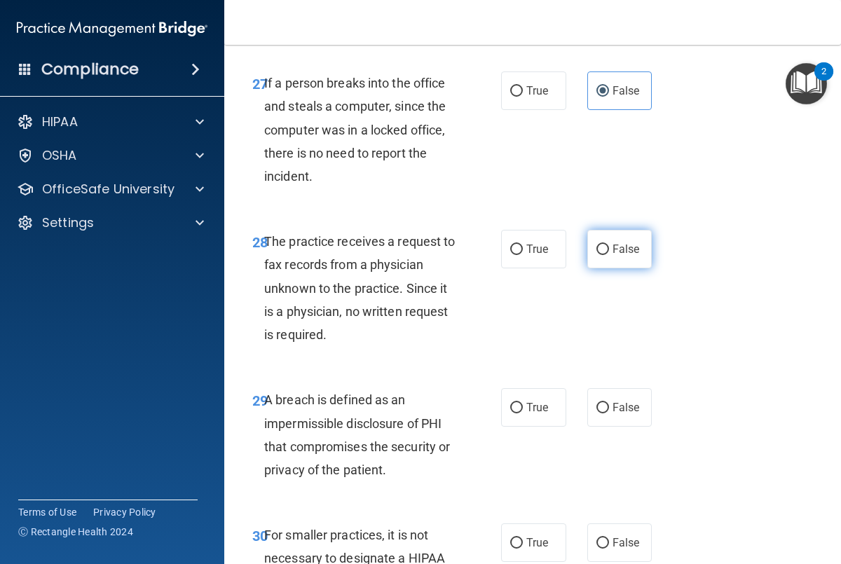
click at [599, 255] on input "False" at bounding box center [602, 250] width 13 height 11
radio input "true"
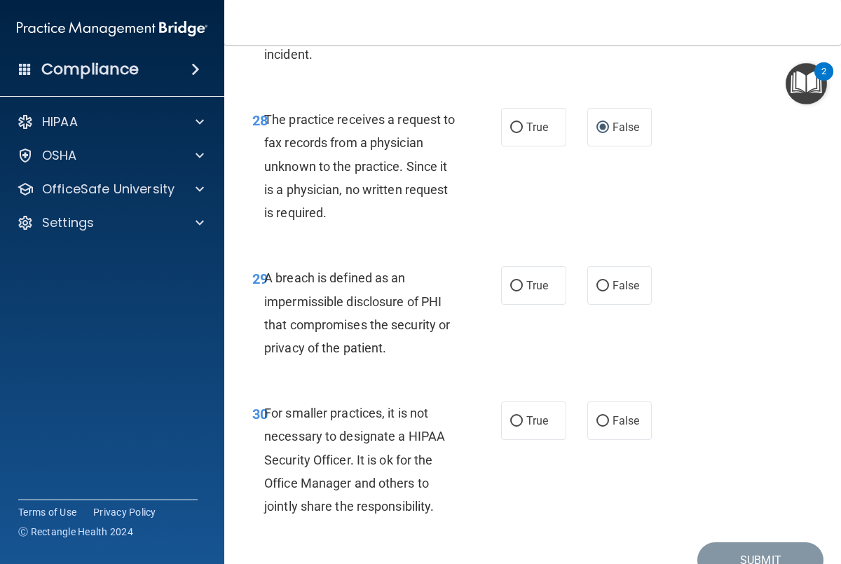
scroll to position [4225, 0]
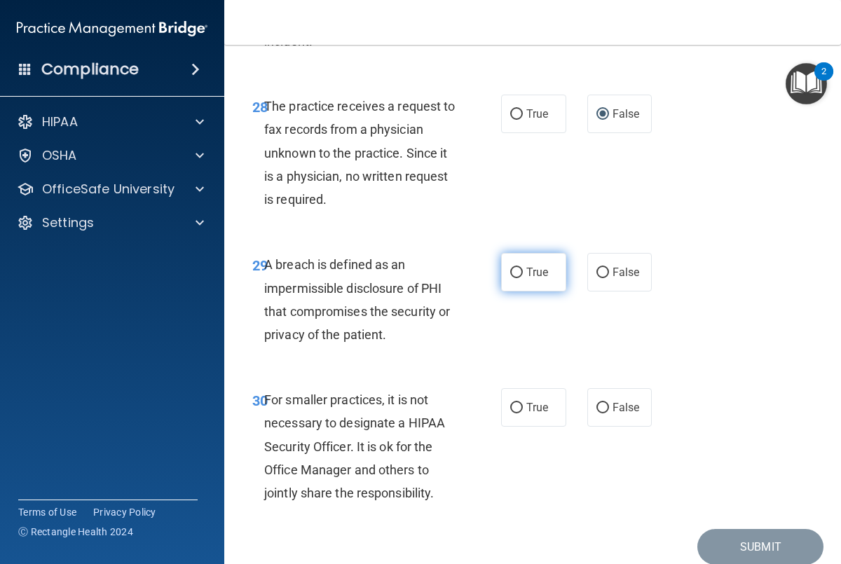
click at [540, 292] on label "True" at bounding box center [533, 272] width 65 height 39
click at [523, 278] on input "True" at bounding box center [516, 273] width 13 height 11
radio input "true"
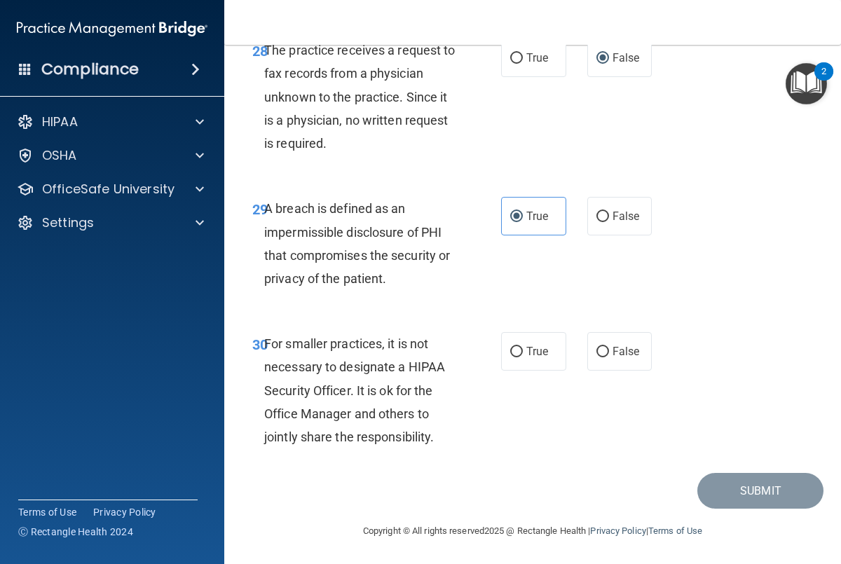
scroll to position [4283, 0]
click at [611, 370] on label "False" at bounding box center [619, 351] width 65 height 39
click at [609, 357] on input "False" at bounding box center [602, 351] width 13 height 11
radio input "true"
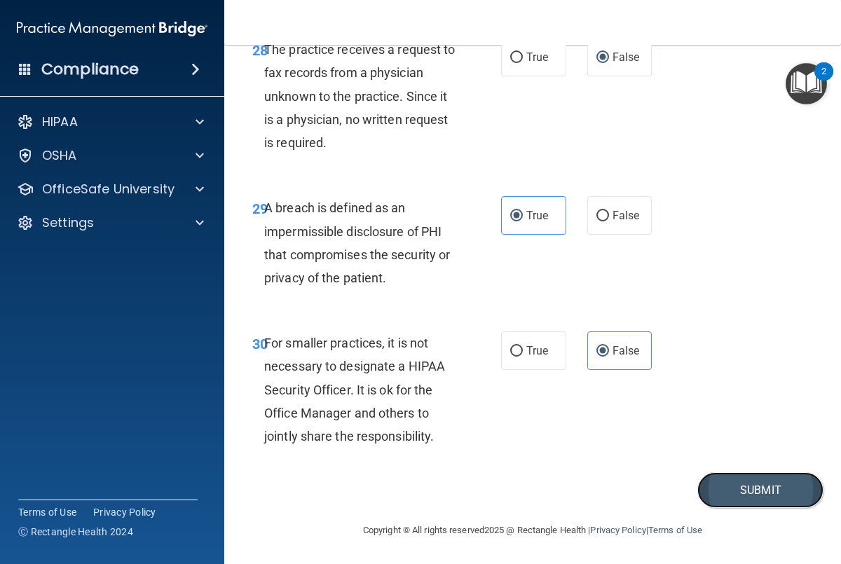
click at [737, 486] on button "Submit" at bounding box center [760, 490] width 126 height 36
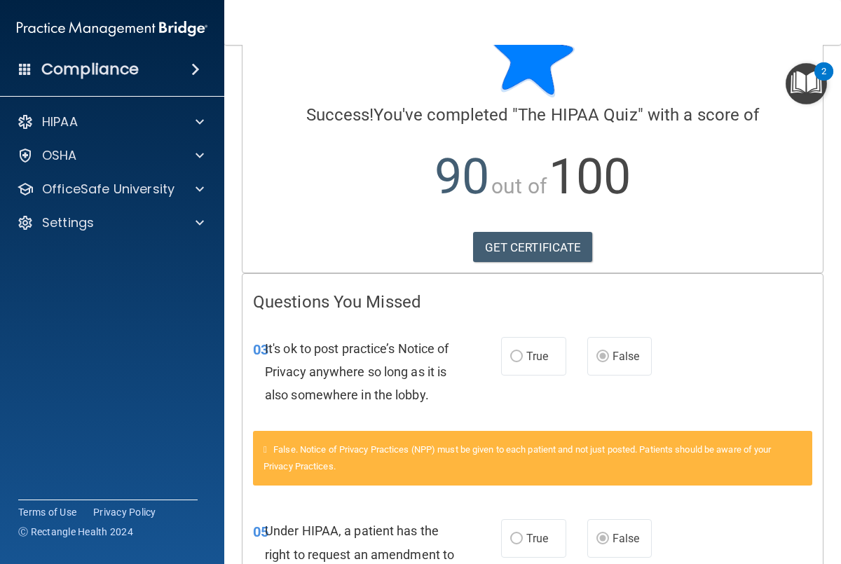
scroll to position [58, 0]
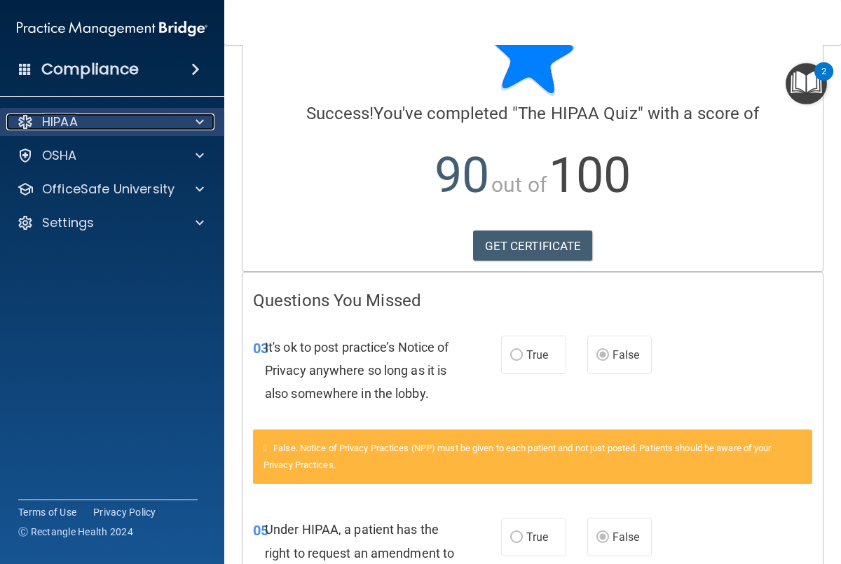
click at [144, 118] on div "HIPAA" at bounding box center [93, 122] width 174 height 17
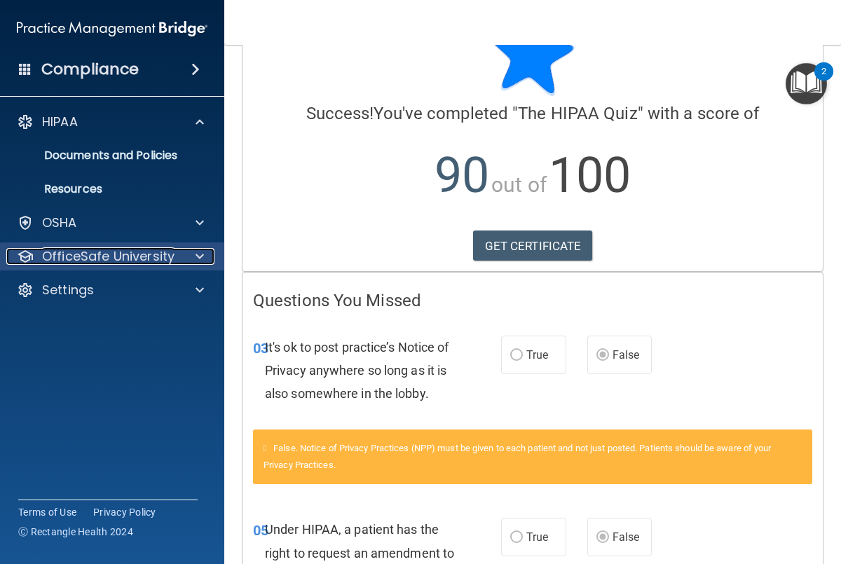
click at [184, 256] on div at bounding box center [197, 256] width 35 height 17
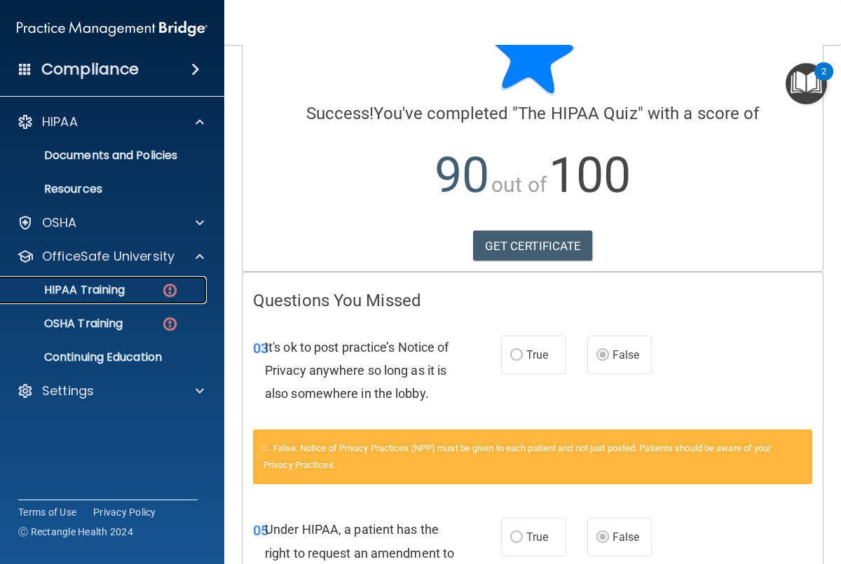
click at [100, 280] on link "HIPAA Training" at bounding box center [96, 290] width 221 height 28
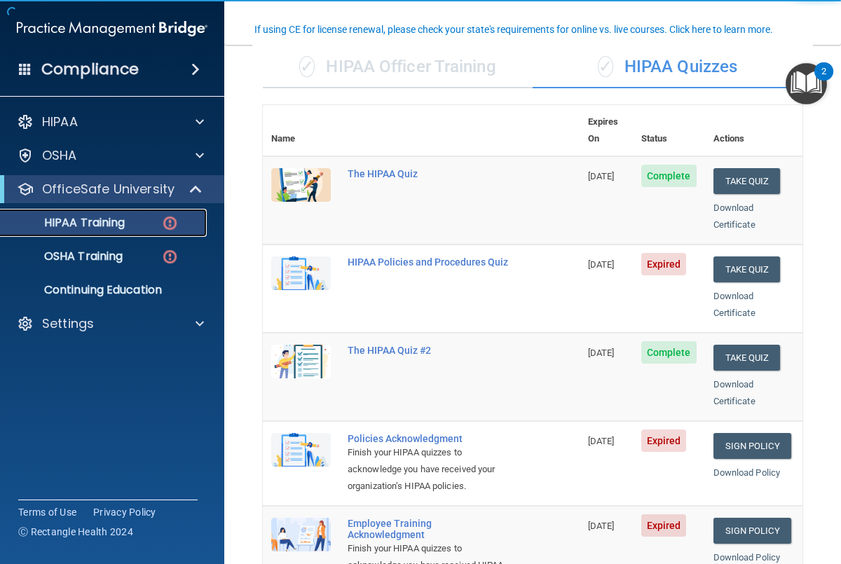
scroll to position [117, 0]
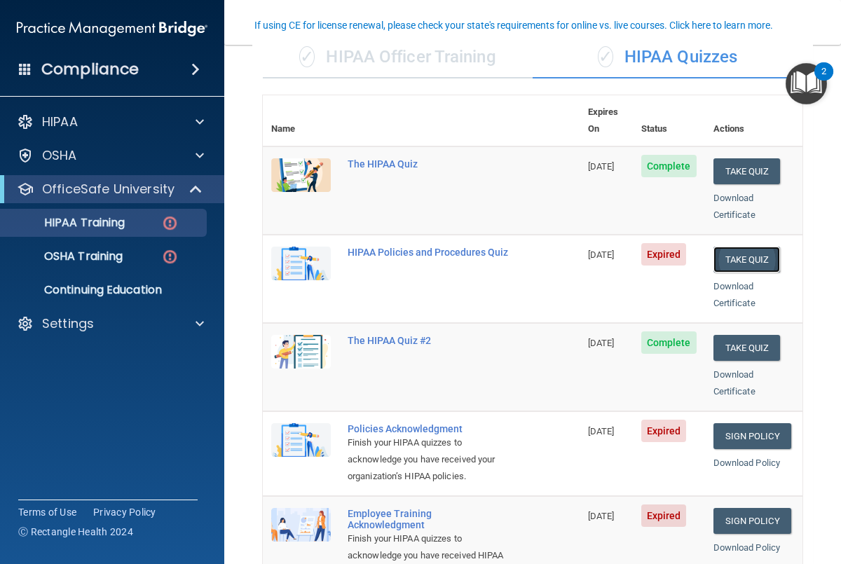
click at [777, 247] on button "Take Quiz" at bounding box center [747, 260] width 67 height 26
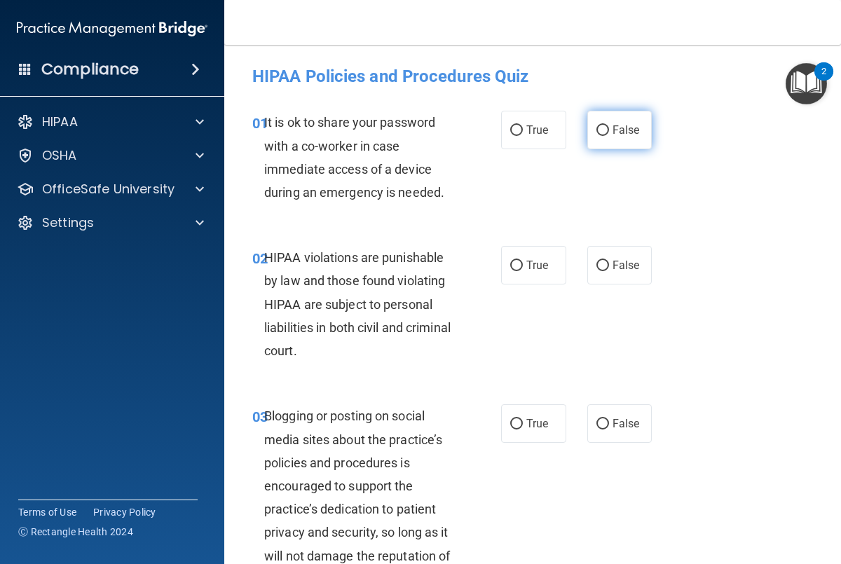
click at [636, 132] on span "False" at bounding box center [626, 129] width 27 height 13
click at [609, 132] on input "False" at bounding box center [602, 130] width 13 height 11
radio input "true"
click at [511, 275] on label "True" at bounding box center [533, 265] width 65 height 39
click at [511, 271] on input "True" at bounding box center [516, 266] width 13 height 11
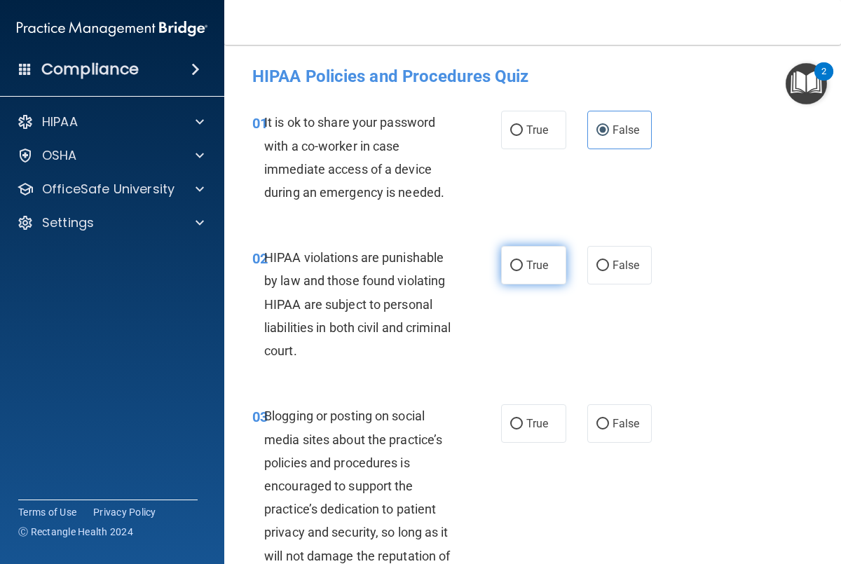
radio input "true"
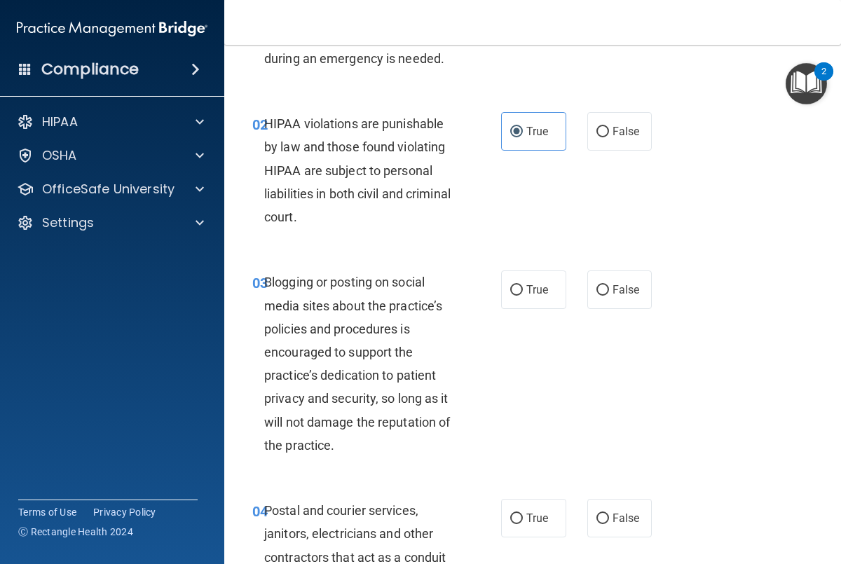
scroll to position [135, 0]
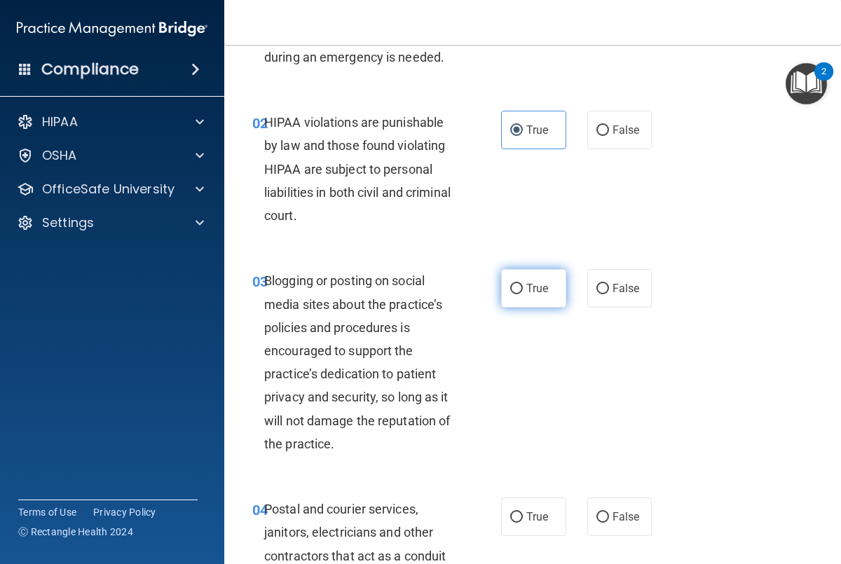
click at [532, 291] on span "True" at bounding box center [537, 288] width 22 height 13
click at [523, 291] on input "True" at bounding box center [516, 289] width 13 height 11
radio input "true"
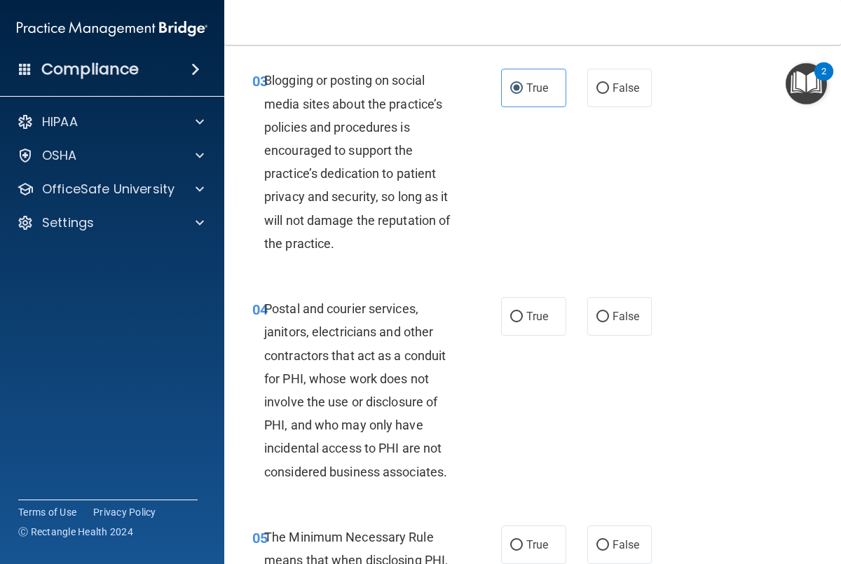
scroll to position [337, 0]
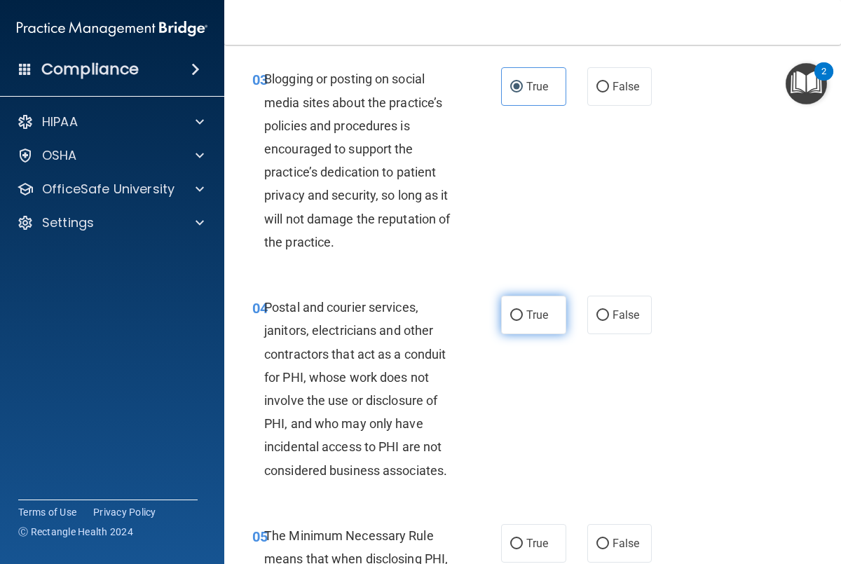
click at [526, 308] on span "True" at bounding box center [537, 314] width 22 height 13
click at [523, 310] on input "True" at bounding box center [516, 315] width 13 height 11
radio input "true"
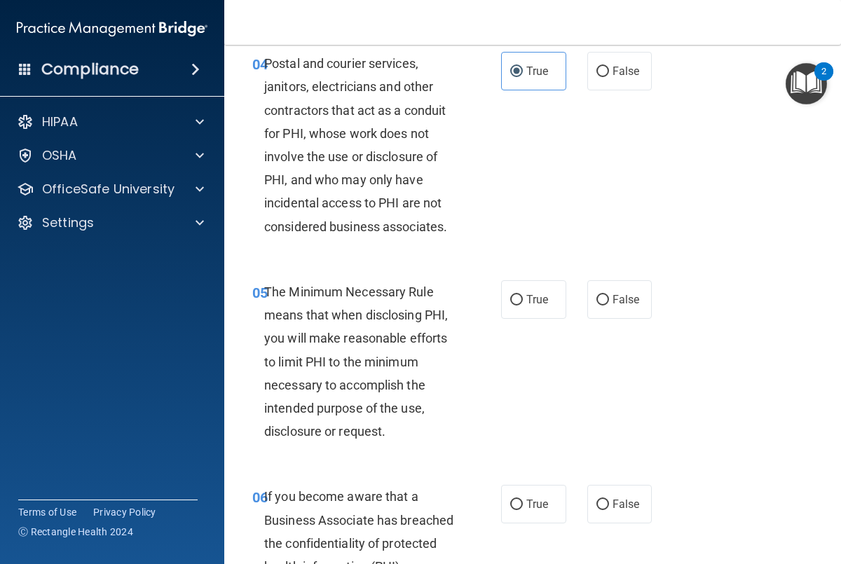
scroll to position [585, 0]
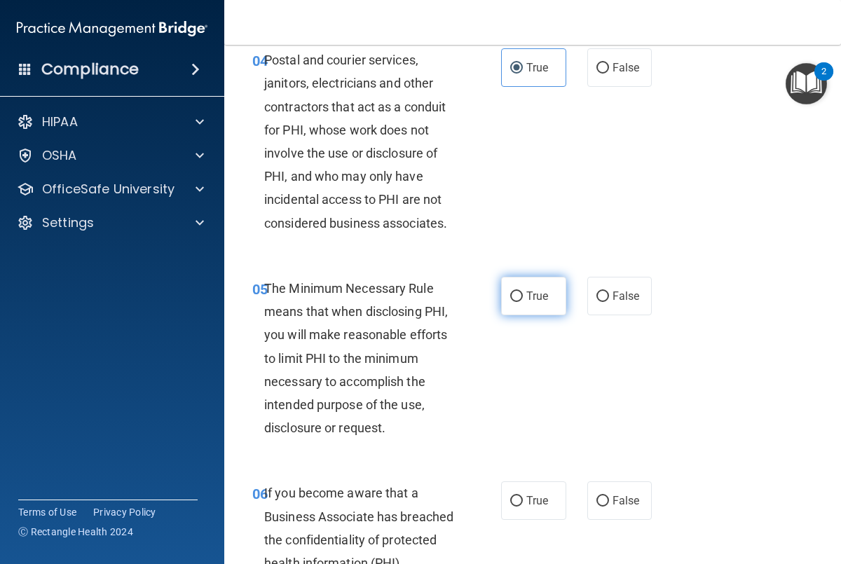
click at [529, 301] on span "True" at bounding box center [537, 295] width 22 height 13
click at [523, 301] on input "True" at bounding box center [516, 297] width 13 height 11
radio input "true"
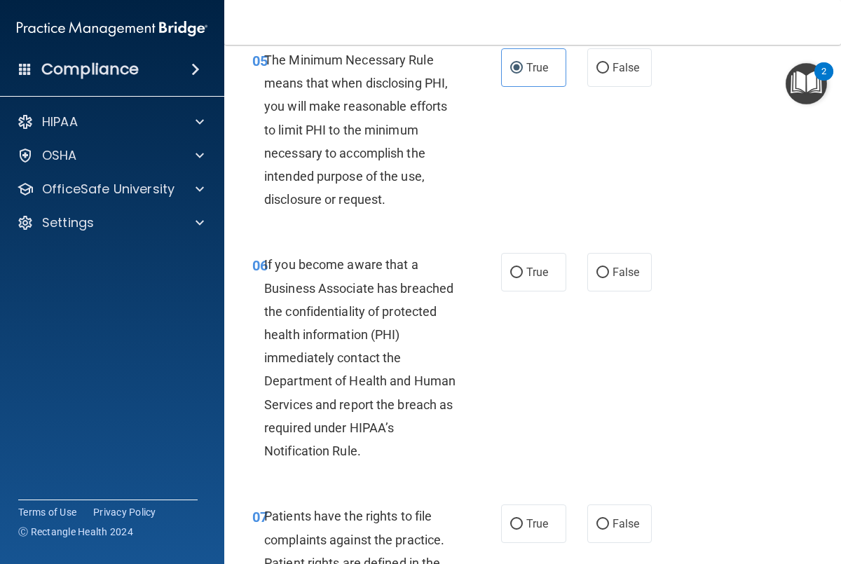
scroll to position [820, 0]
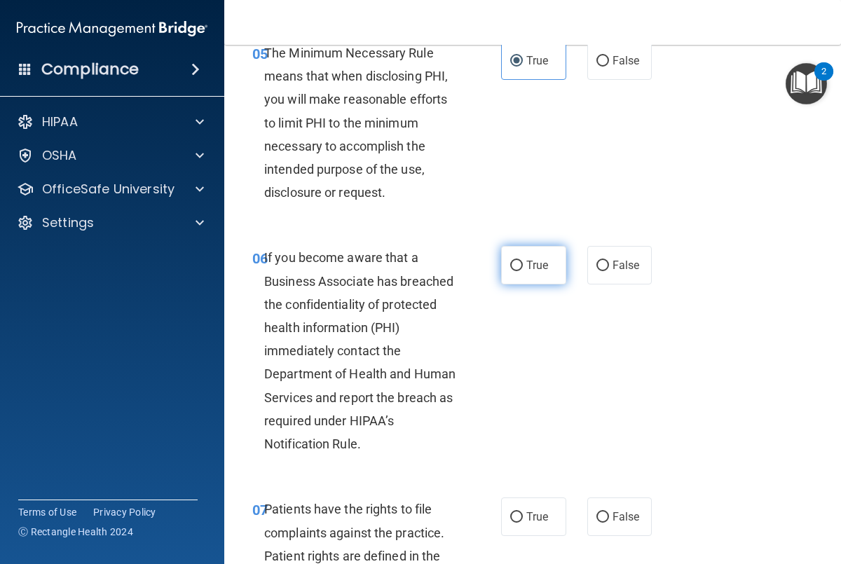
click at [532, 264] on span "True" at bounding box center [537, 265] width 22 height 13
click at [523, 264] on input "True" at bounding box center [516, 266] width 13 height 11
radio input "true"
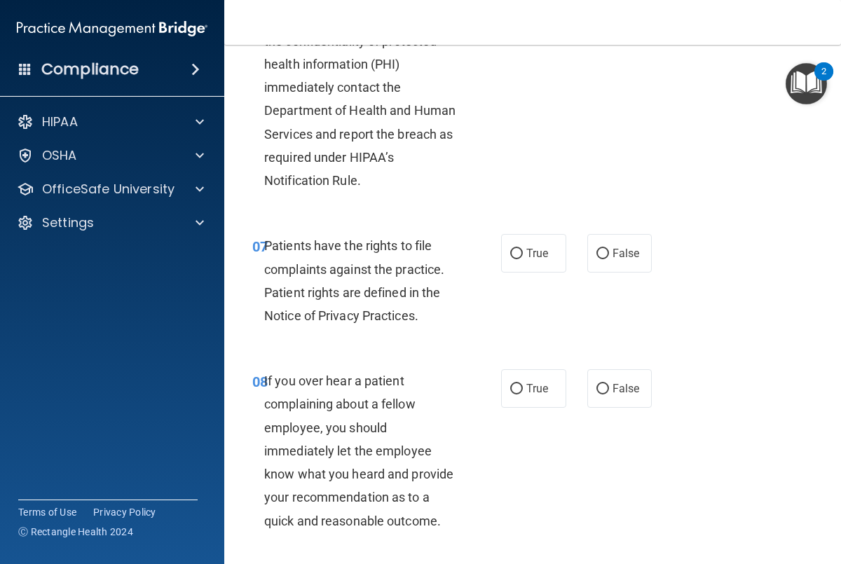
scroll to position [1092, 0]
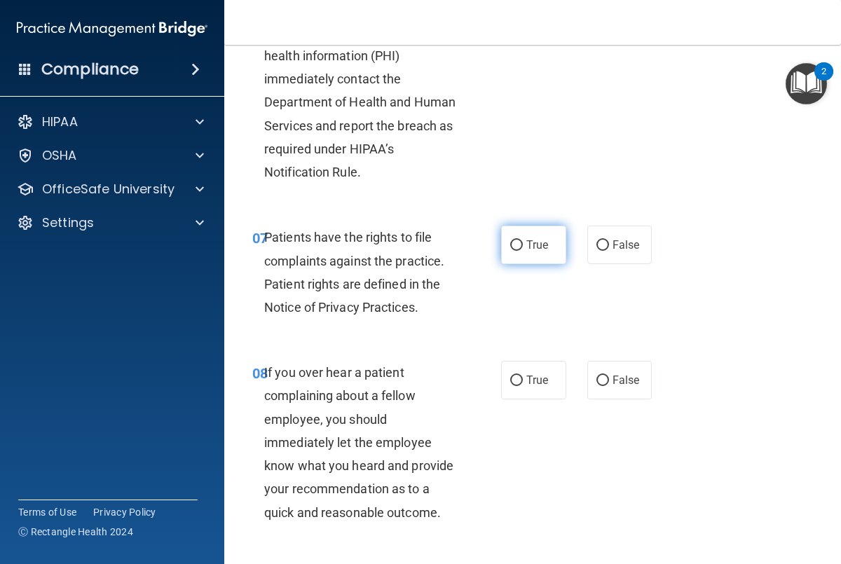
click at [543, 248] on span "True" at bounding box center [537, 244] width 22 height 13
click at [523, 248] on input "True" at bounding box center [516, 245] width 13 height 11
radio input "true"
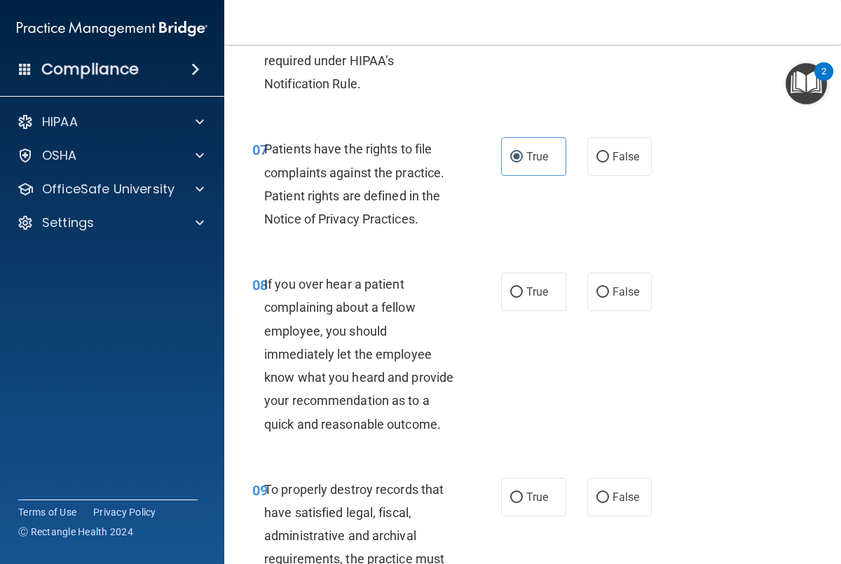
scroll to position [1184, 0]
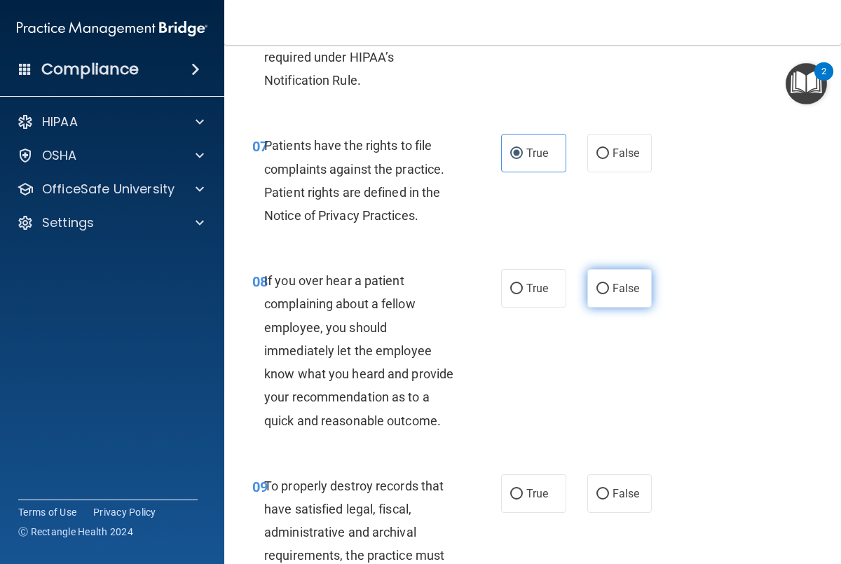
click at [634, 289] on span "False" at bounding box center [626, 288] width 27 height 13
click at [609, 289] on input "False" at bounding box center [602, 289] width 13 height 11
radio input "true"
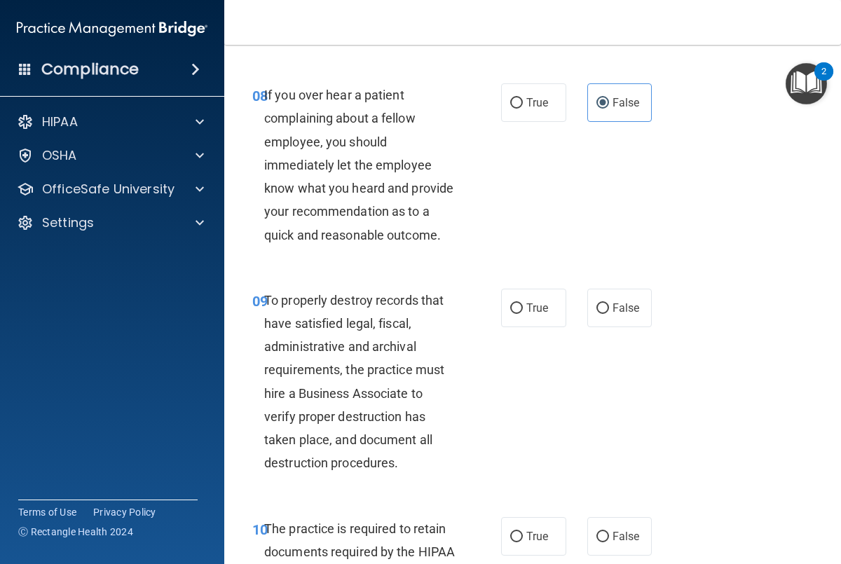
scroll to position [1423, 0]
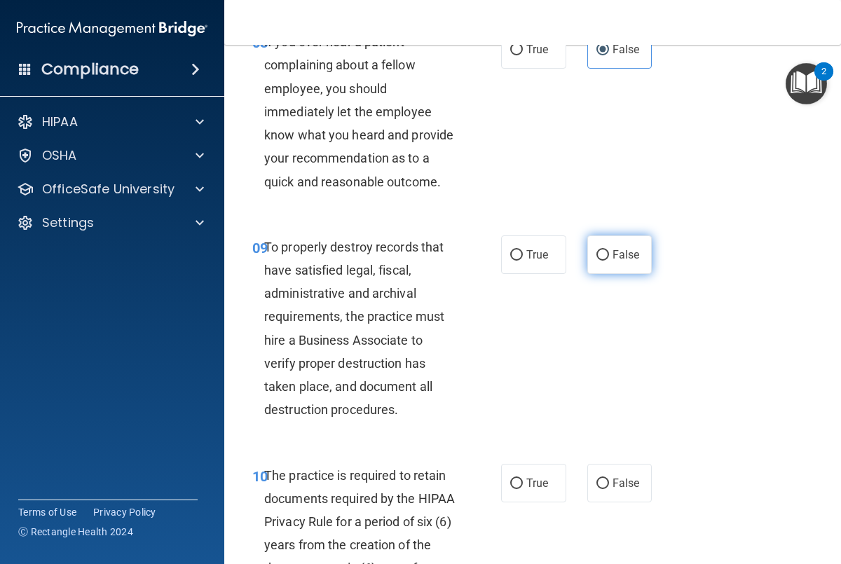
click at [622, 252] on span "False" at bounding box center [626, 254] width 27 height 13
click at [609, 252] on input "False" at bounding box center [602, 255] width 13 height 11
radio input "true"
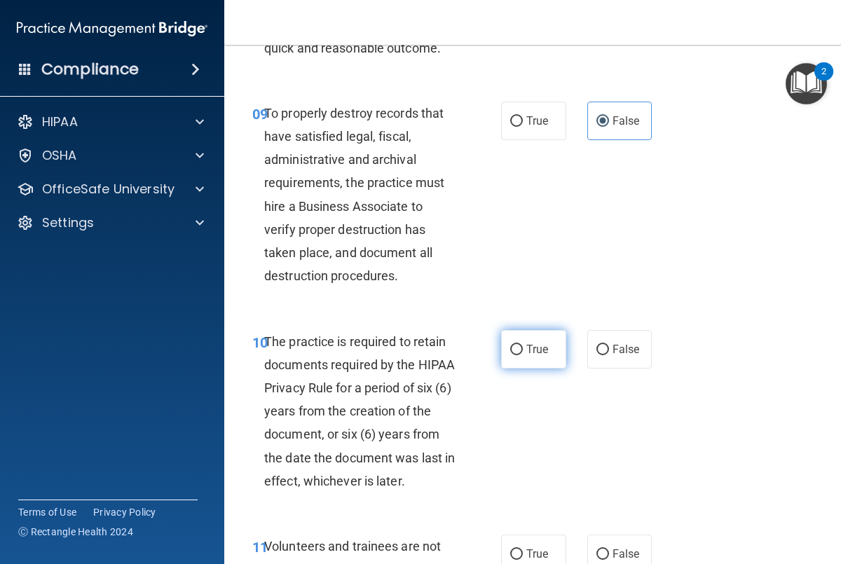
scroll to position [1574, 0]
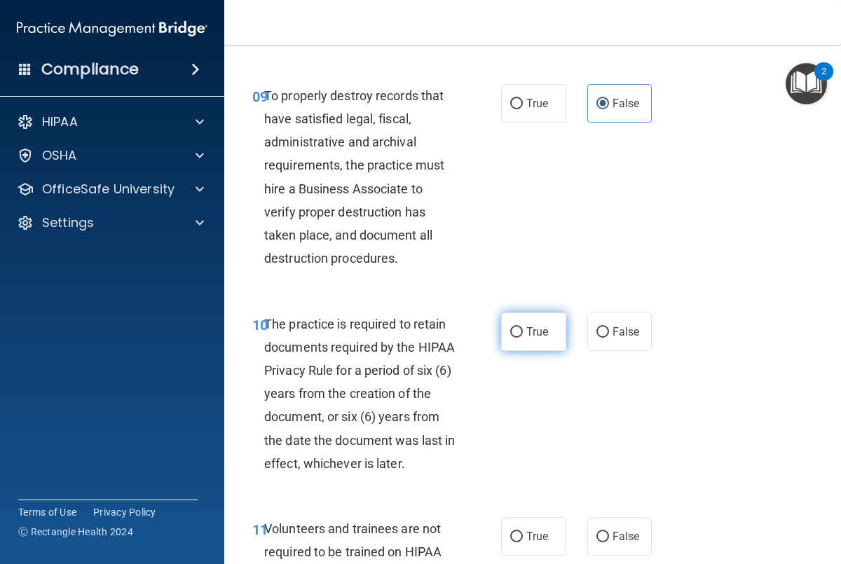
click at [519, 332] on input "True" at bounding box center [516, 332] width 13 height 11
radio input "true"
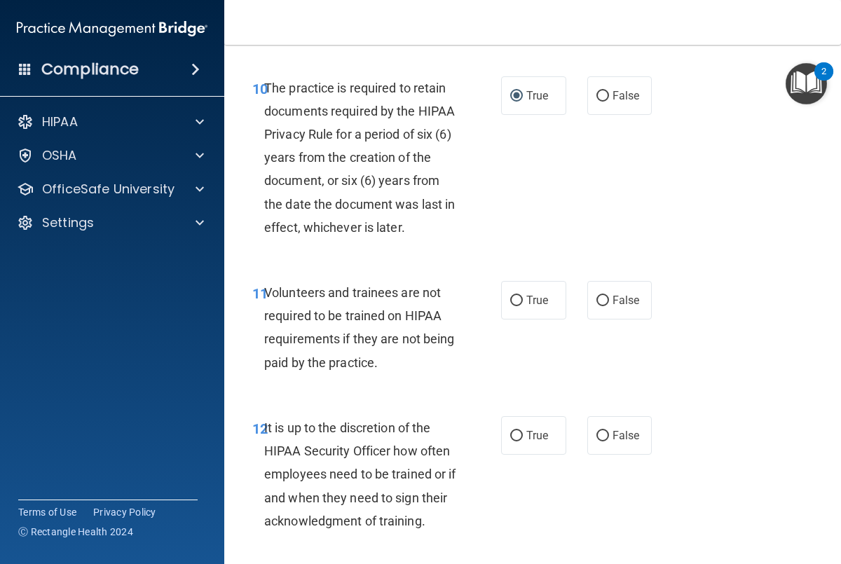
scroll to position [1813, 0]
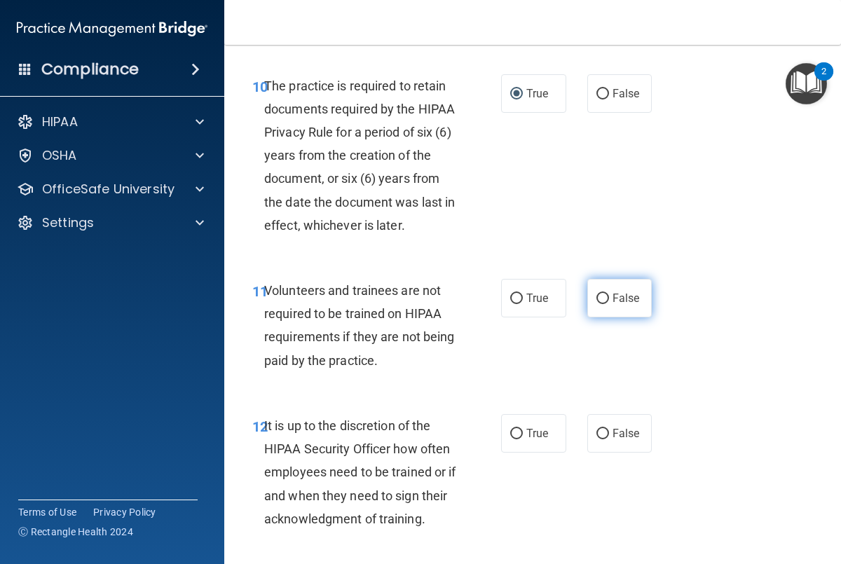
click at [615, 301] on span "False" at bounding box center [626, 298] width 27 height 13
click at [609, 301] on input "False" at bounding box center [602, 299] width 13 height 11
radio input "true"
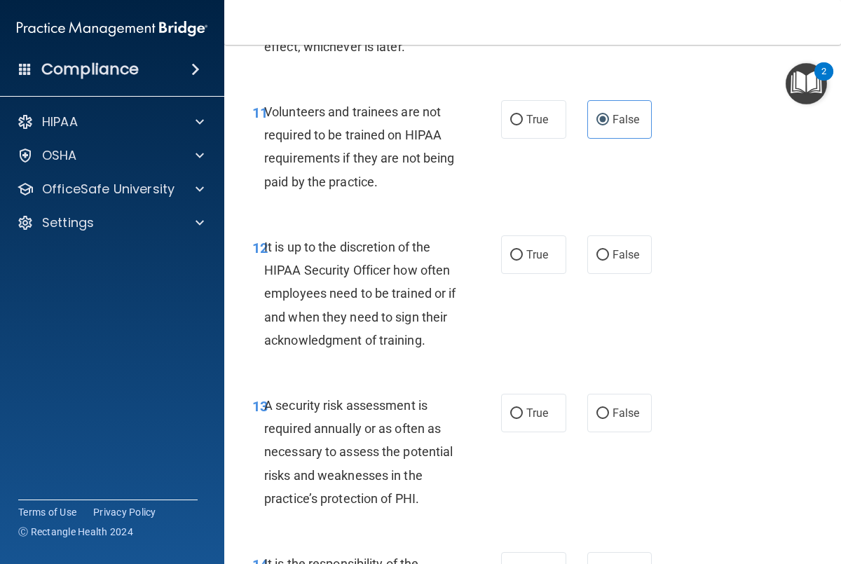
scroll to position [1994, 0]
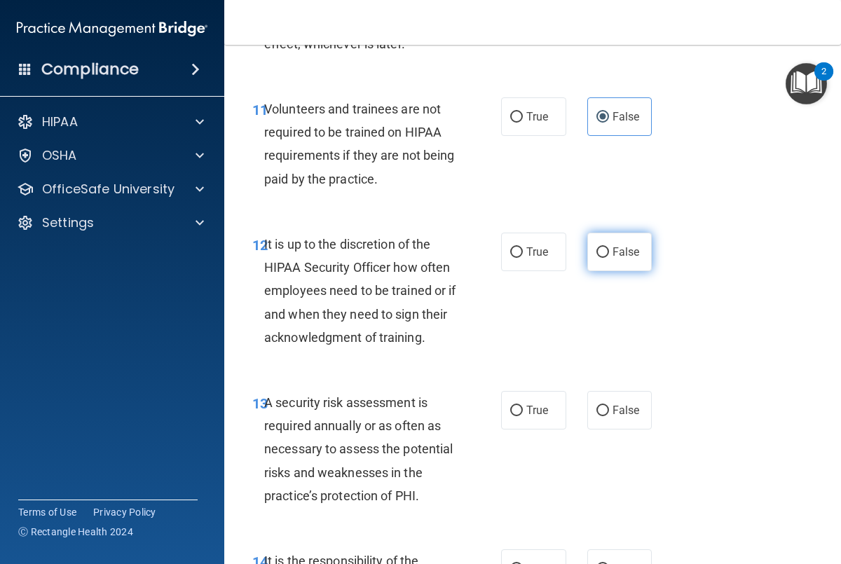
click at [604, 257] on input "False" at bounding box center [602, 252] width 13 height 11
radio input "true"
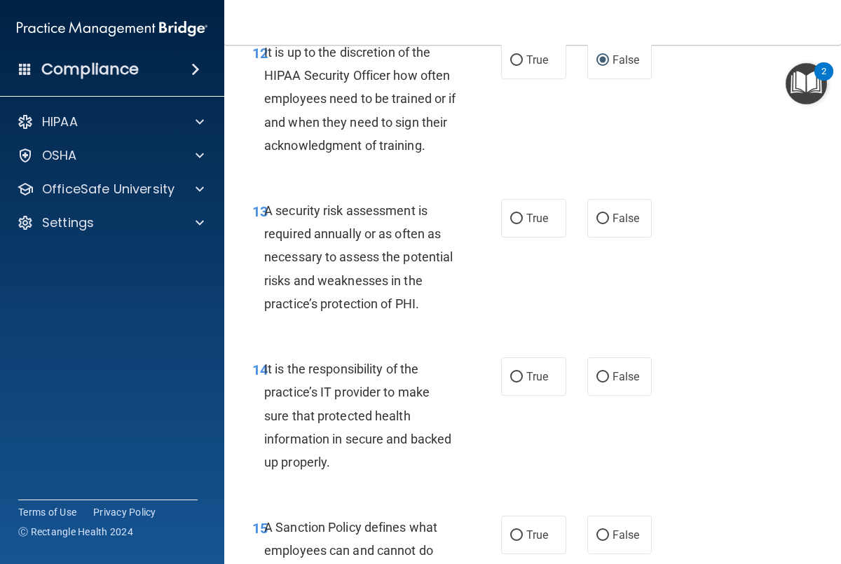
scroll to position [2192, 0]
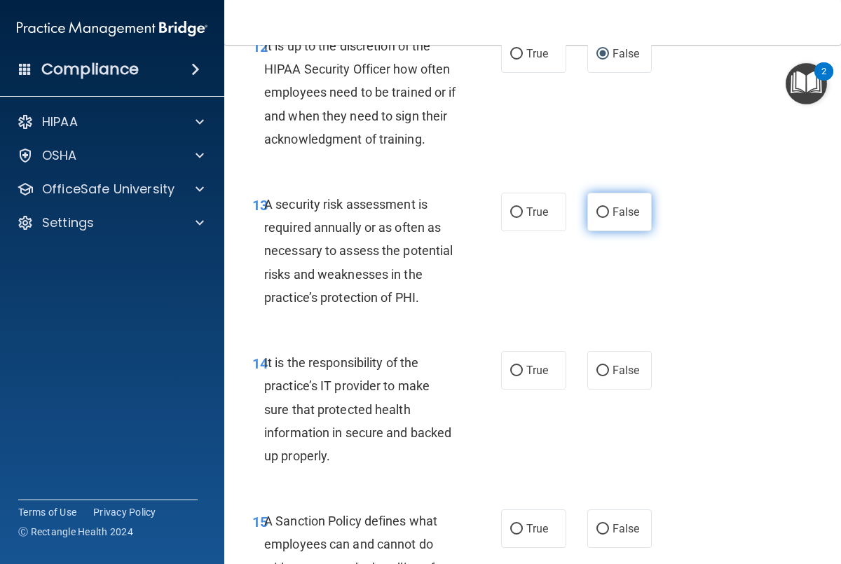
click at [621, 211] on span "False" at bounding box center [626, 211] width 27 height 13
click at [609, 211] on input "False" at bounding box center [602, 212] width 13 height 11
radio input "true"
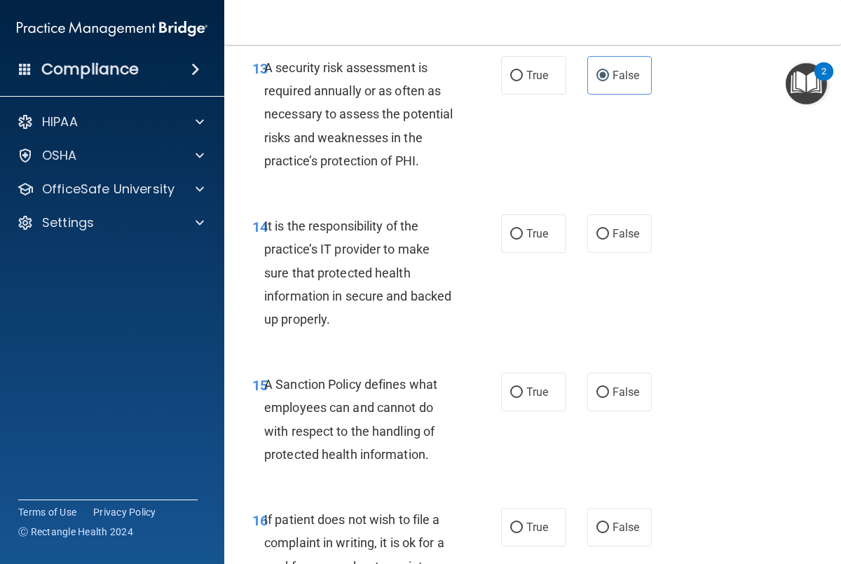
scroll to position [2333, 0]
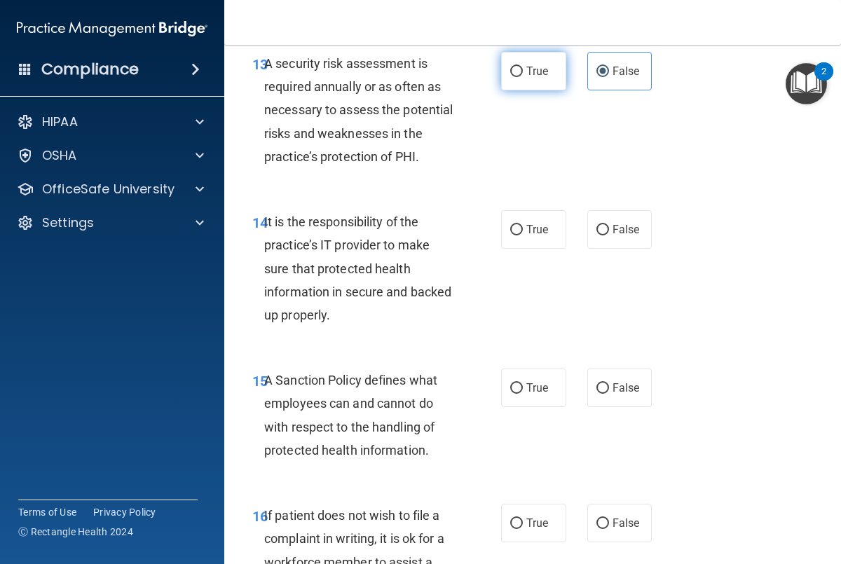
click at [531, 84] on label "True" at bounding box center [533, 71] width 65 height 39
click at [523, 77] on input "True" at bounding box center [516, 72] width 13 height 11
radio input "true"
radio input "false"
click at [608, 221] on label "False" at bounding box center [619, 229] width 65 height 39
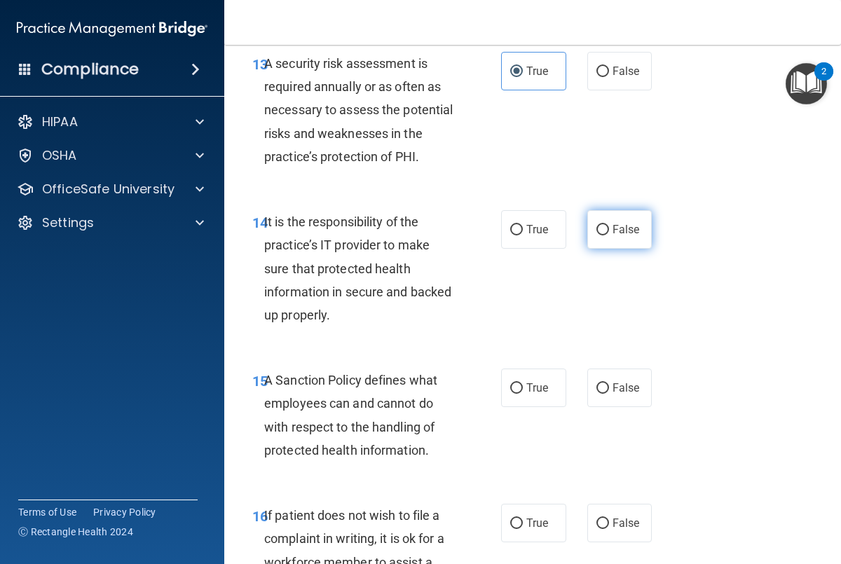
click at [608, 225] on input "False" at bounding box center [602, 230] width 13 height 11
radio input "true"
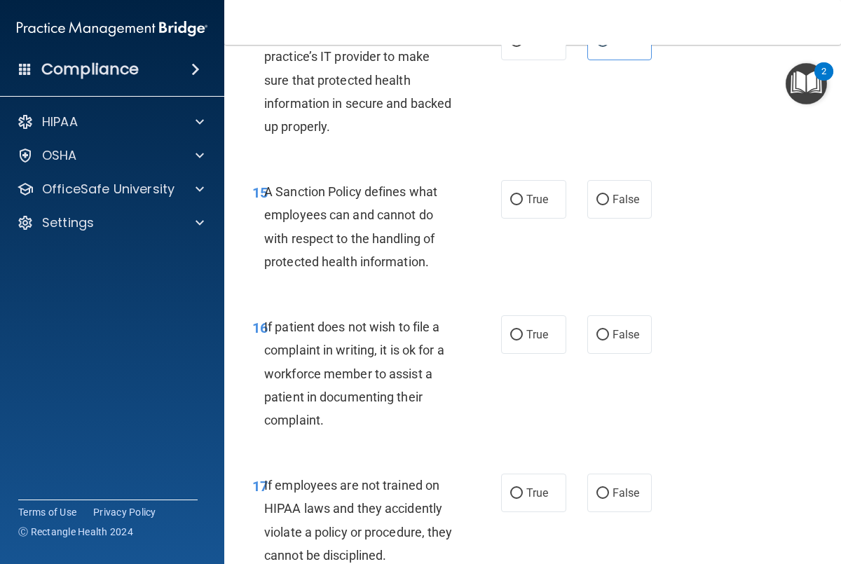
scroll to position [2527, 0]
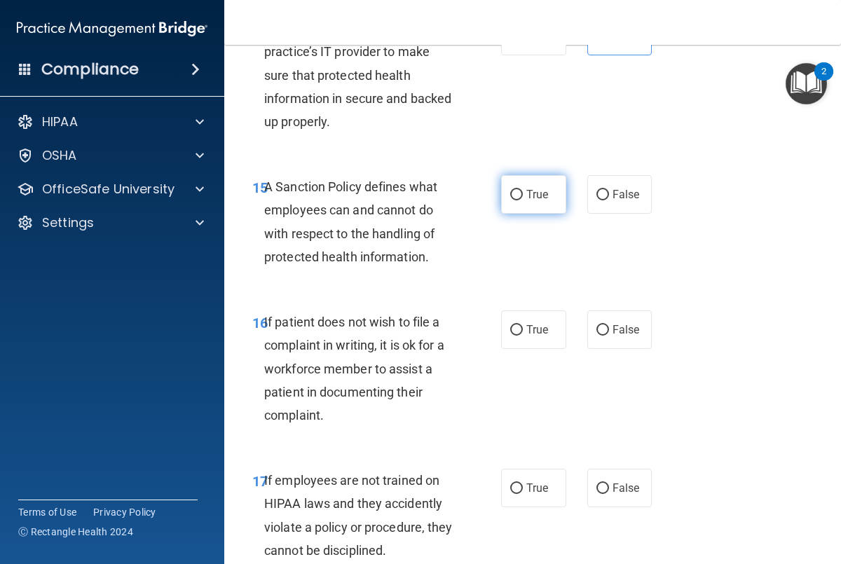
click at [518, 206] on label "True" at bounding box center [533, 194] width 65 height 39
click at [518, 200] on input "True" at bounding box center [516, 195] width 13 height 11
radio input "true"
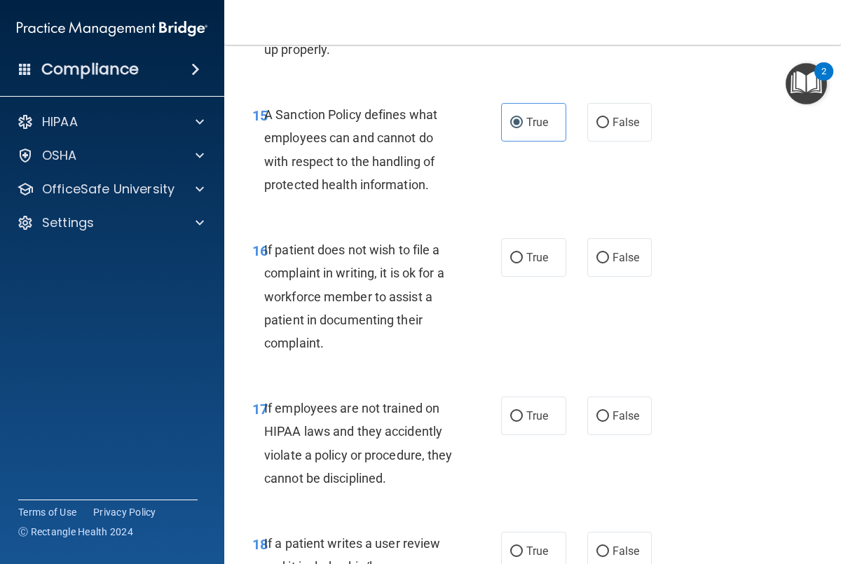
scroll to position [2605, 0]
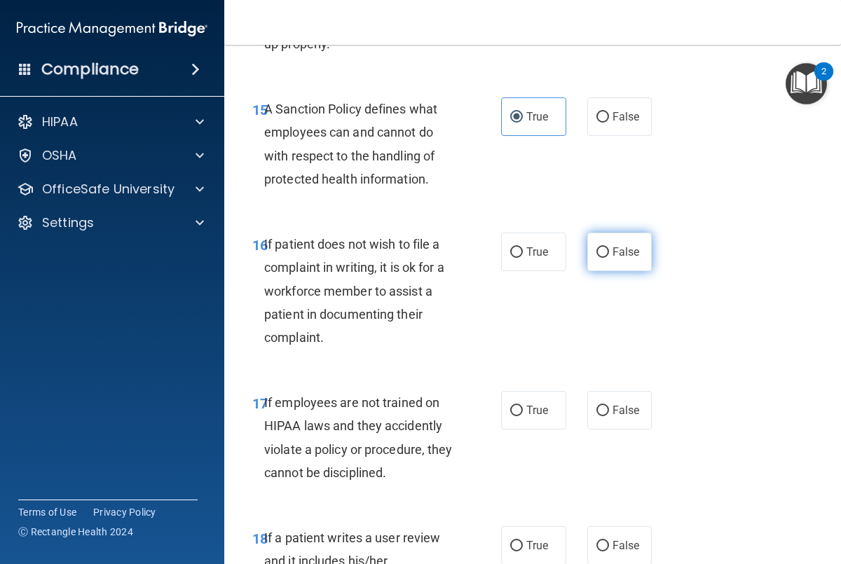
click at [633, 252] on span "False" at bounding box center [626, 251] width 27 height 13
click at [609, 252] on input "False" at bounding box center [602, 252] width 13 height 11
radio input "true"
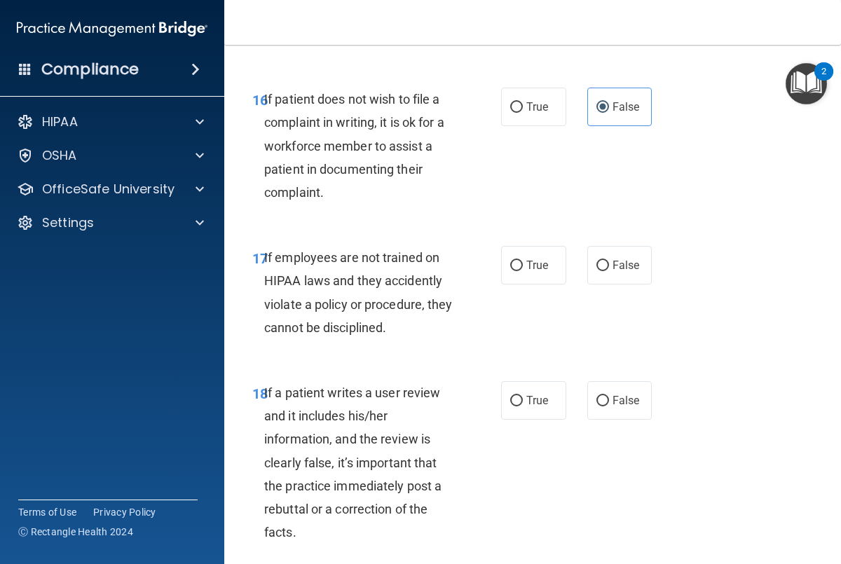
scroll to position [2750, 0]
click at [630, 261] on span "False" at bounding box center [626, 264] width 27 height 13
click at [609, 261] on input "False" at bounding box center [602, 265] width 13 height 11
radio input "true"
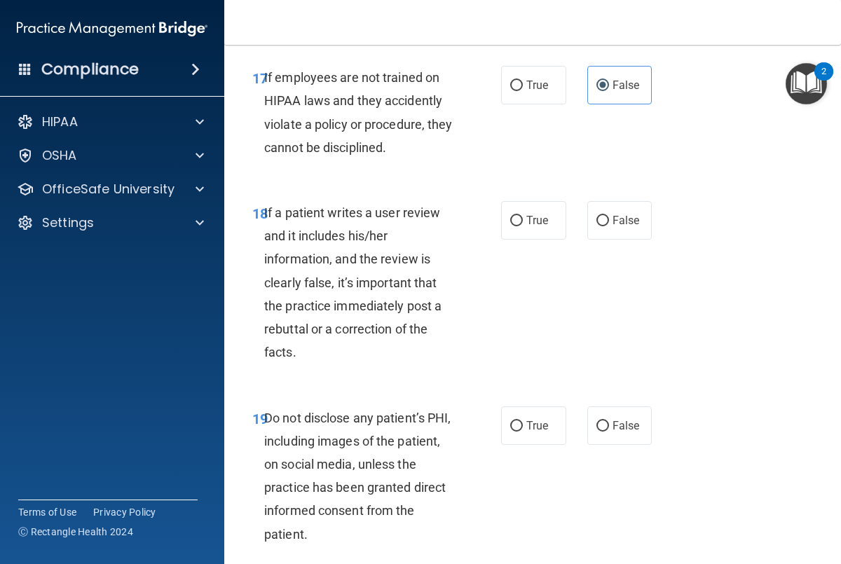
scroll to position [2932, 0]
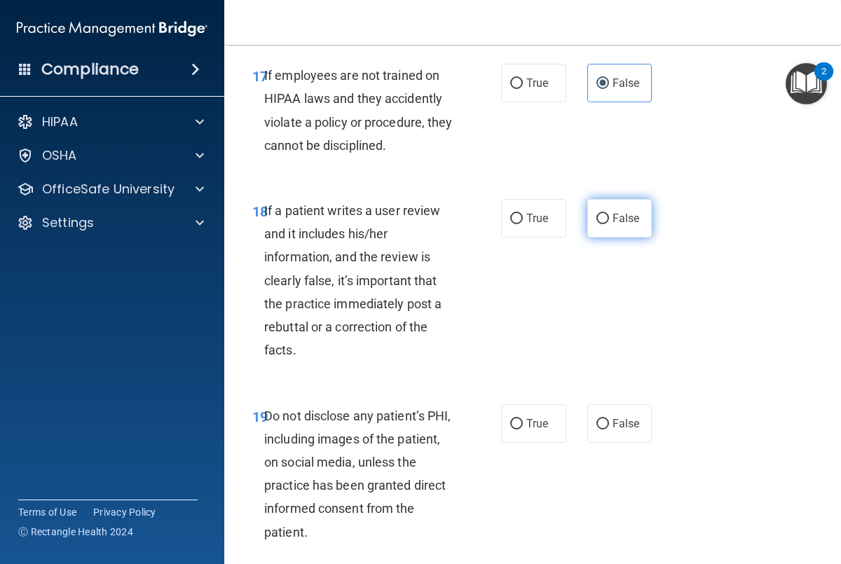
click at [613, 220] on span "False" at bounding box center [626, 218] width 27 height 13
click at [609, 220] on input "False" at bounding box center [602, 219] width 13 height 11
radio input "true"
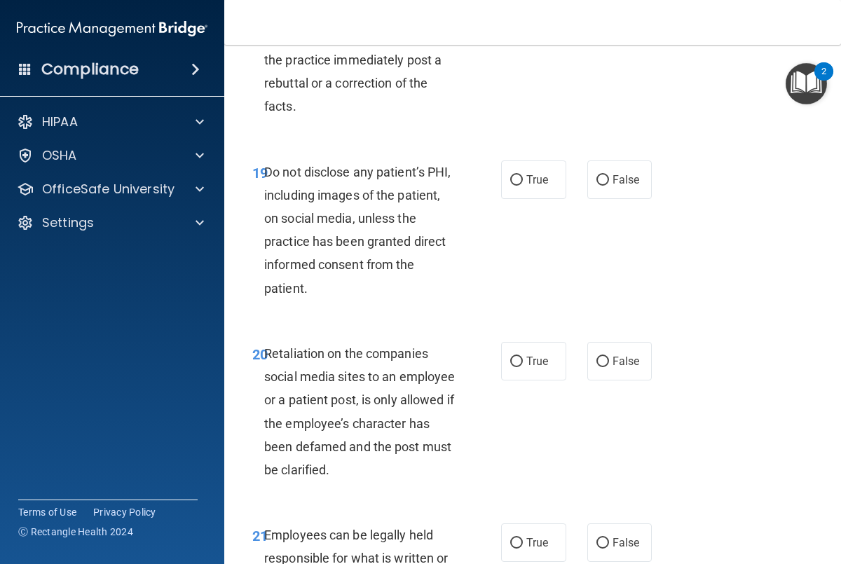
scroll to position [3176, 0]
click at [510, 179] on input "True" at bounding box center [516, 180] width 13 height 11
radio input "true"
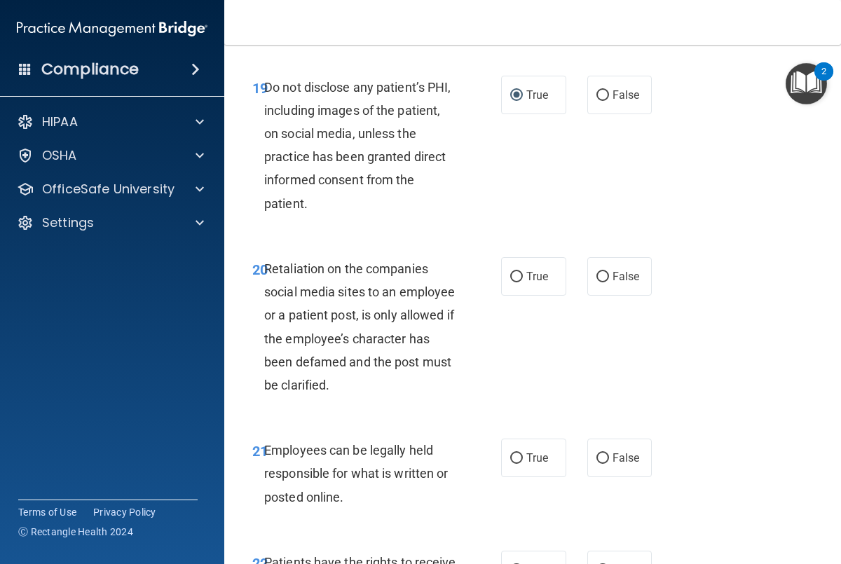
scroll to position [3268, 0]
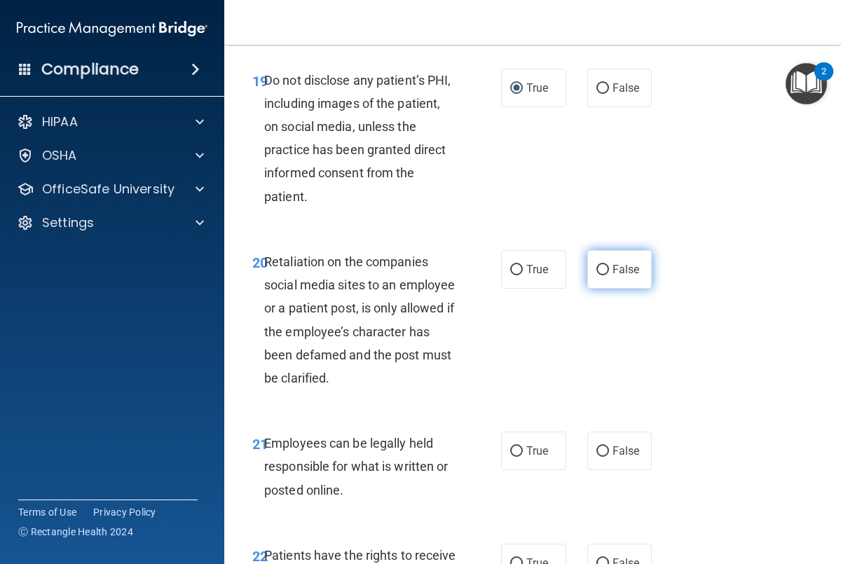
click at [631, 268] on span "False" at bounding box center [626, 269] width 27 height 13
click at [609, 268] on input "False" at bounding box center [602, 270] width 13 height 11
radio input "true"
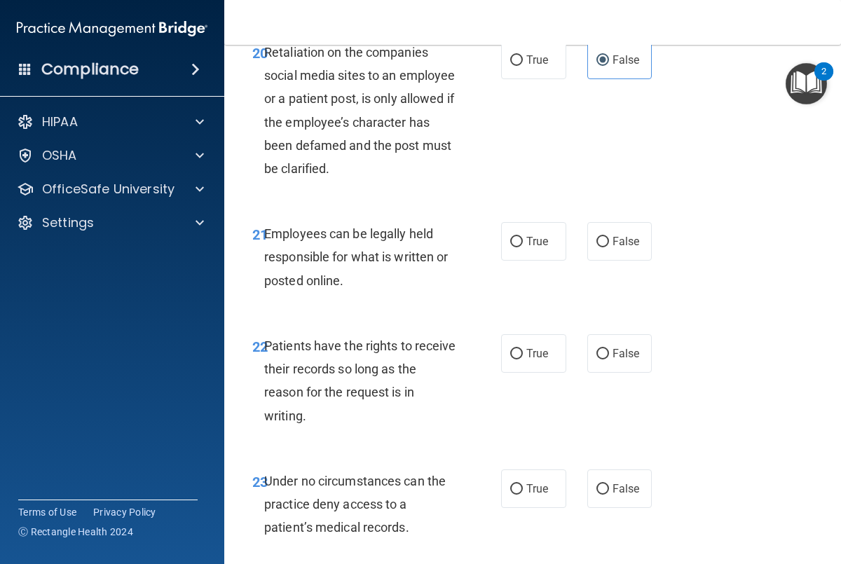
scroll to position [3478, 0]
click at [536, 238] on span "True" at bounding box center [537, 240] width 22 height 13
click at [523, 238] on input "True" at bounding box center [516, 241] width 13 height 11
radio input "true"
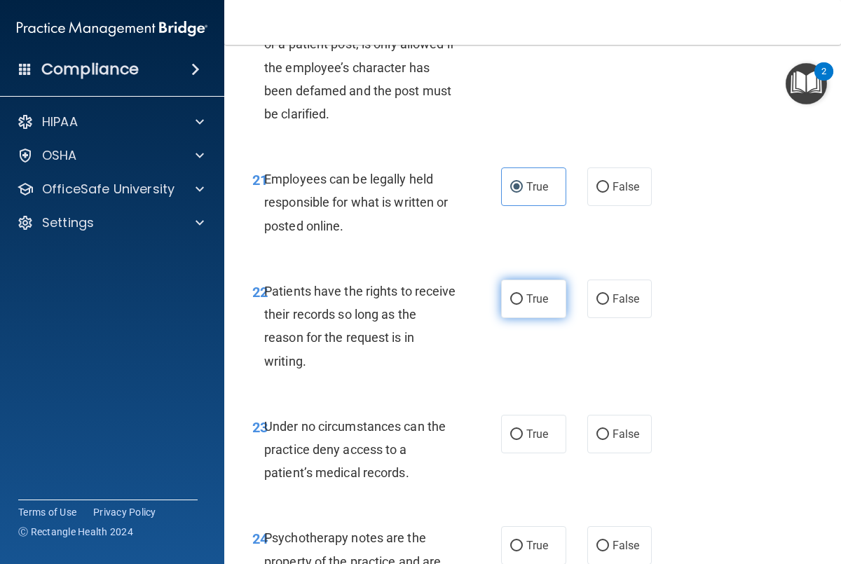
scroll to position [3541, 0]
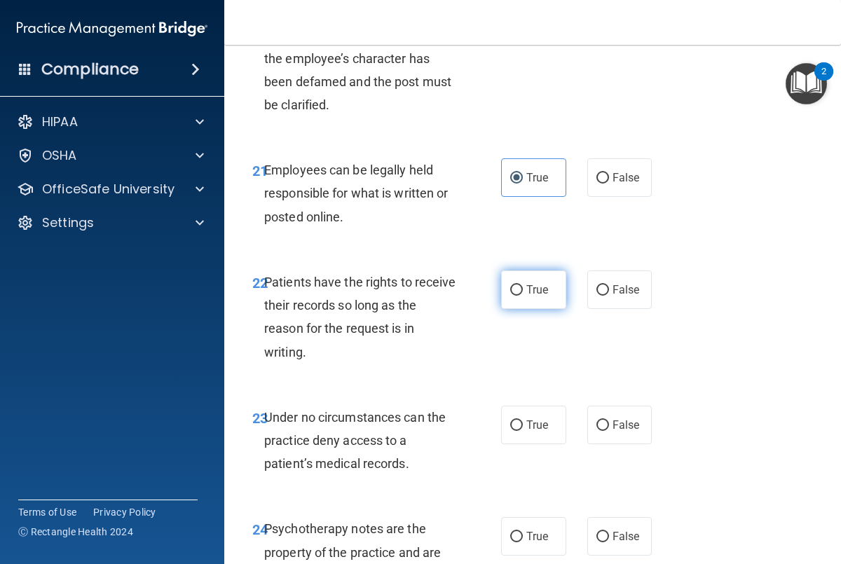
click at [537, 292] on span "True" at bounding box center [537, 289] width 22 height 13
click at [523, 292] on input "True" at bounding box center [516, 290] width 13 height 11
radio input "true"
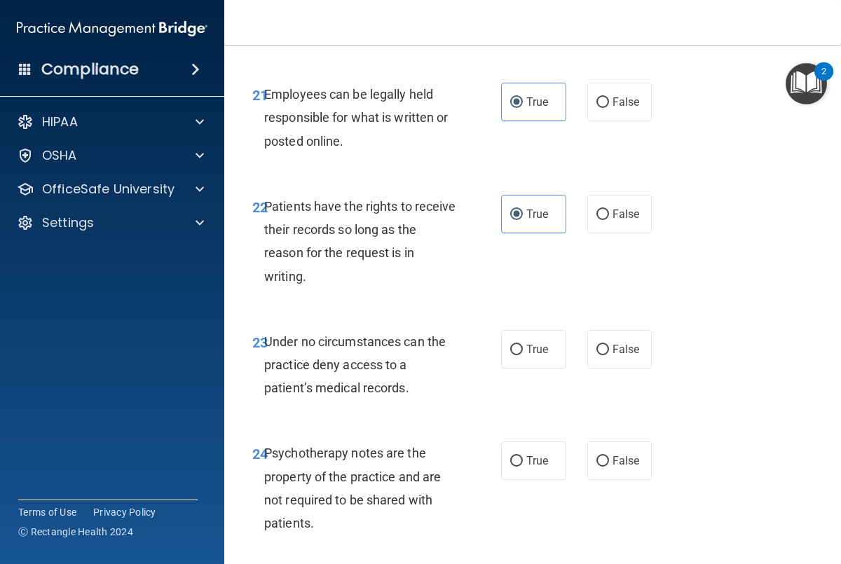
scroll to position [3641, 0]
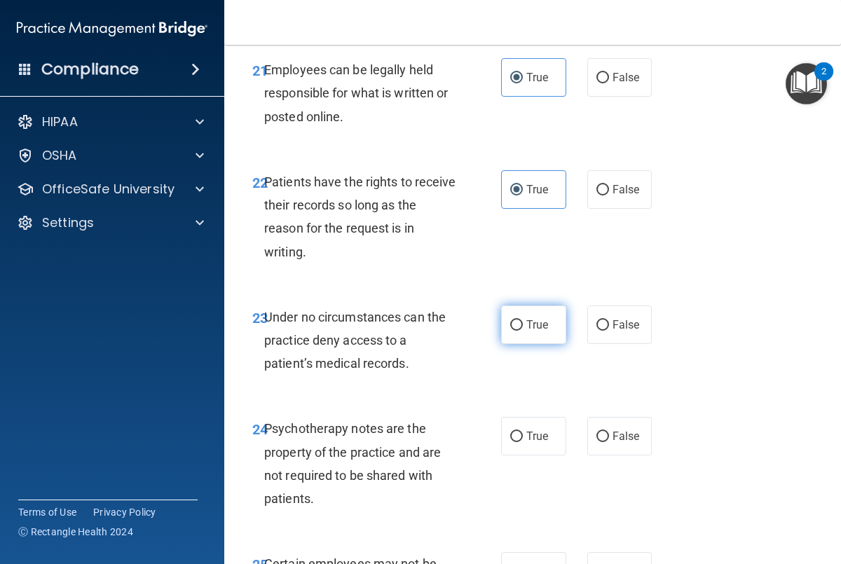
click at [527, 327] on span "True" at bounding box center [537, 324] width 22 height 13
click at [523, 327] on input "True" at bounding box center [516, 325] width 13 height 11
radio input "true"
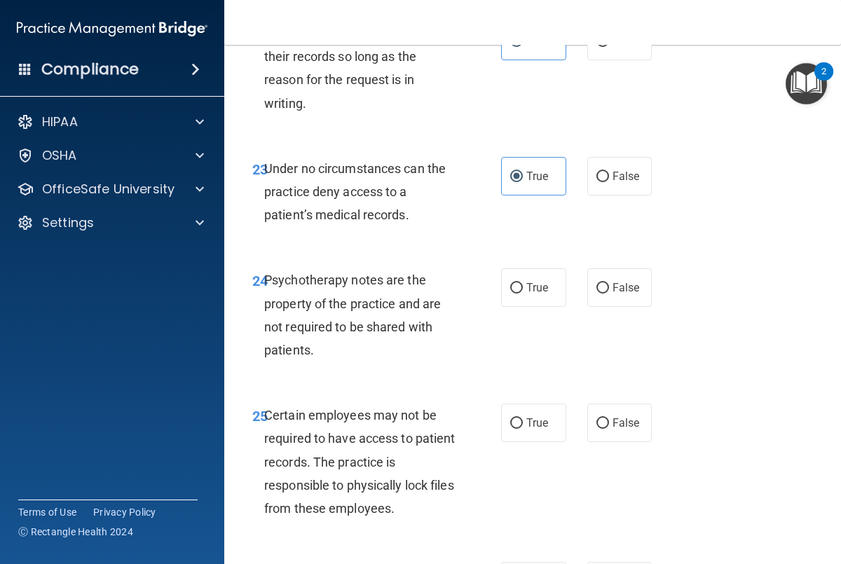
scroll to position [3824, 0]
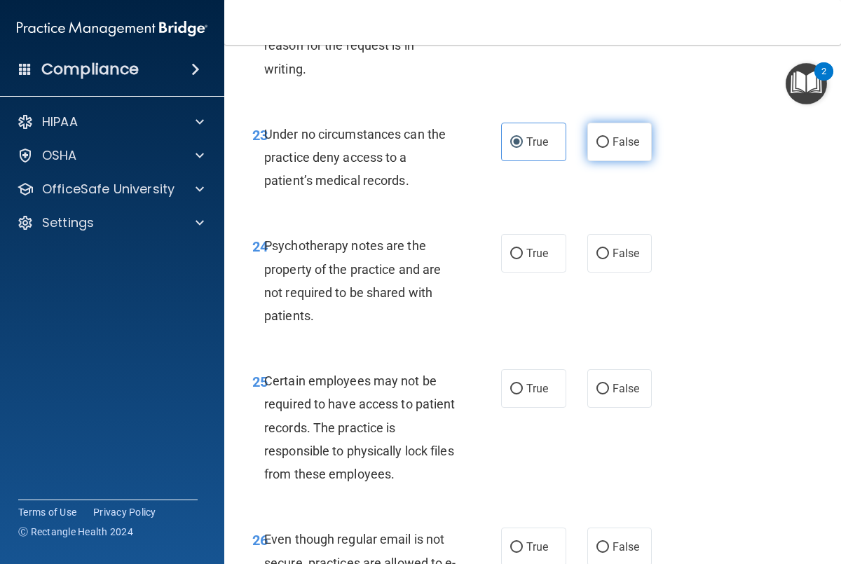
click at [604, 139] on input "False" at bounding box center [602, 142] width 13 height 11
radio input "true"
radio input "false"
click at [540, 255] on span "True" at bounding box center [537, 253] width 22 height 13
click at [523, 255] on input "True" at bounding box center [516, 254] width 13 height 11
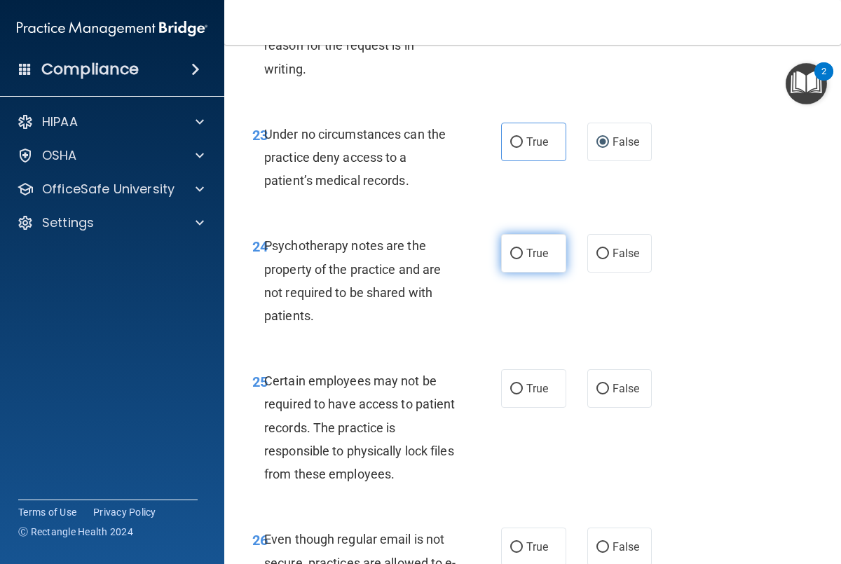
radio input "true"
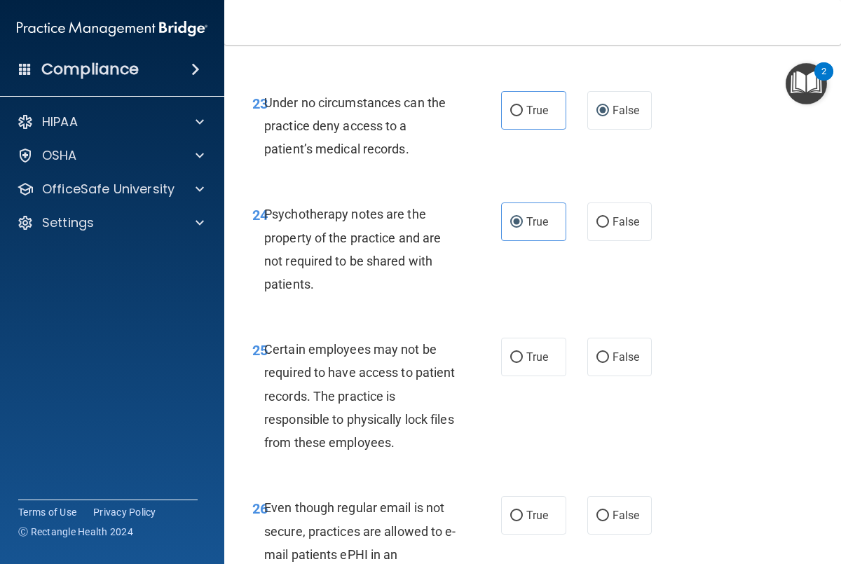
scroll to position [3881, 0]
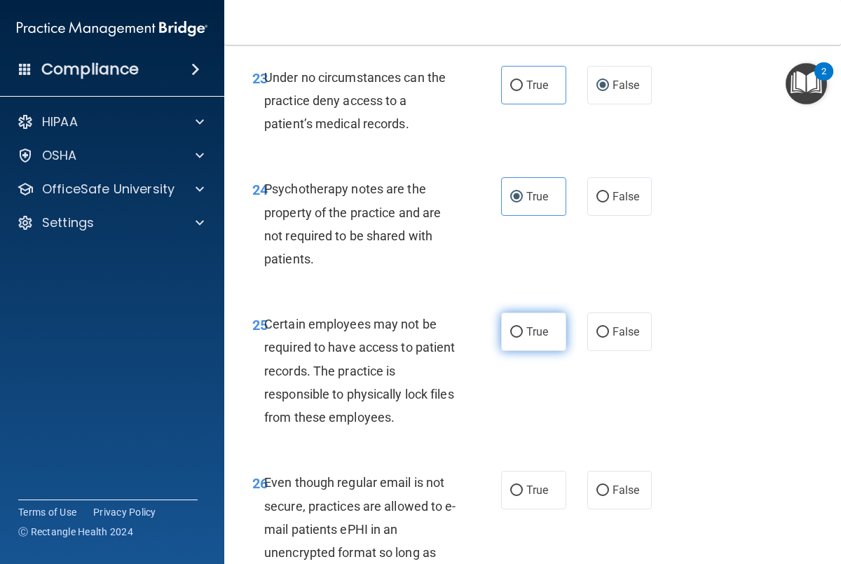
click at [525, 332] on label "True" at bounding box center [533, 332] width 65 height 39
click at [523, 332] on input "True" at bounding box center [516, 332] width 13 height 11
radio input "true"
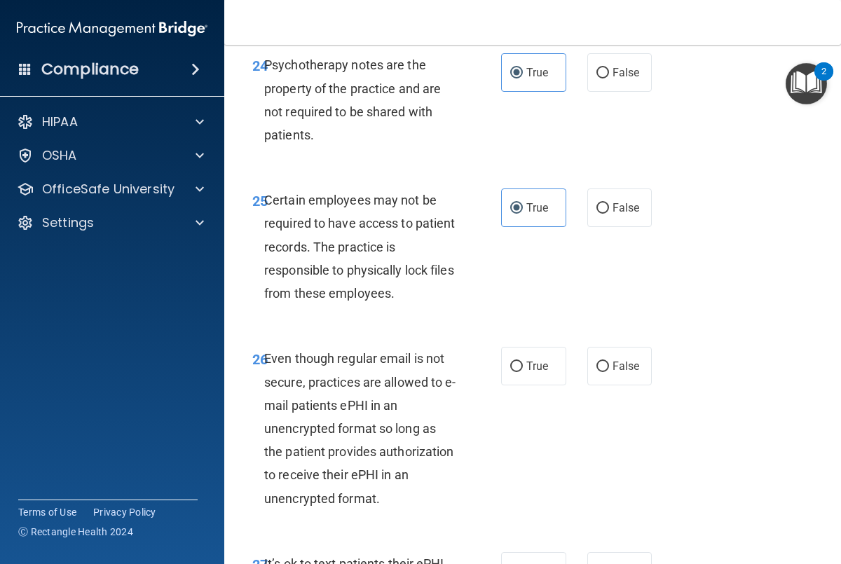
scroll to position [4007, 0]
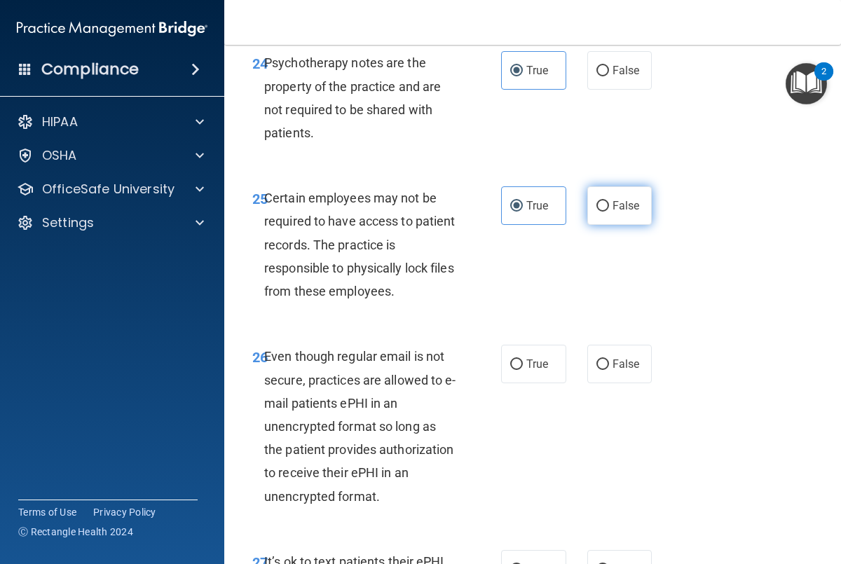
click at [604, 203] on input "False" at bounding box center [602, 206] width 13 height 11
radio input "true"
radio input "false"
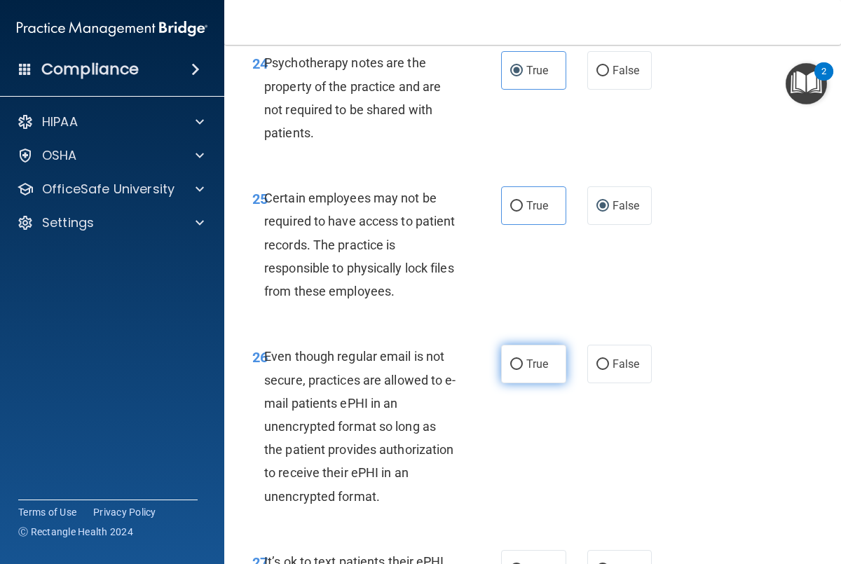
click at [533, 364] on span "True" at bounding box center [537, 363] width 22 height 13
click at [523, 364] on input "True" at bounding box center [516, 365] width 13 height 11
radio input "true"
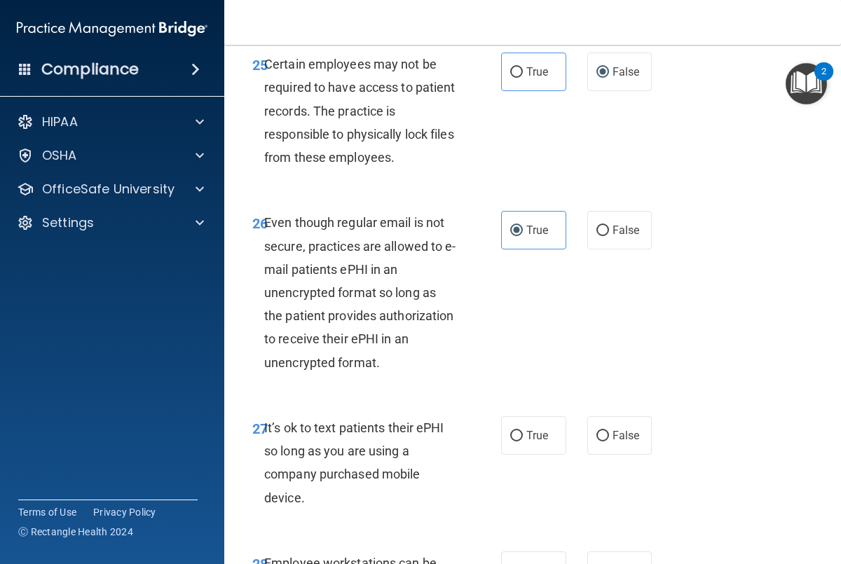
scroll to position [4145, 0]
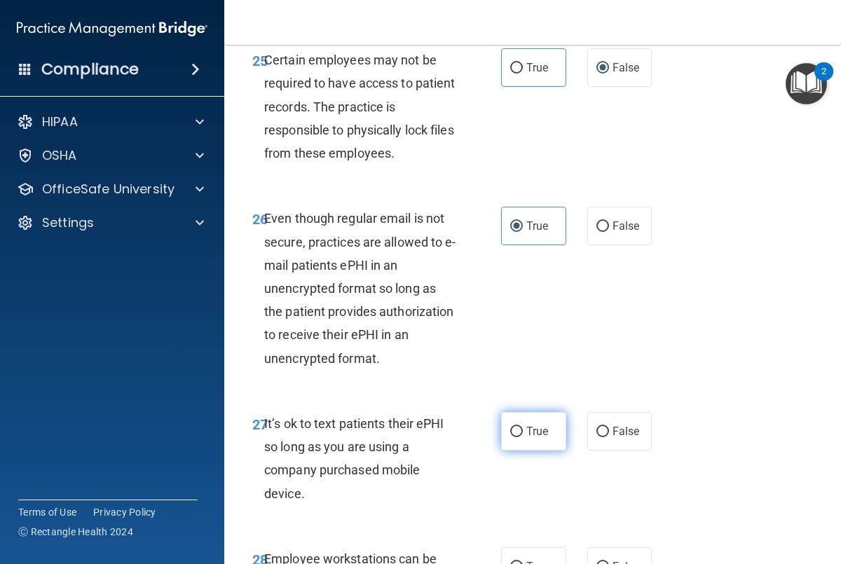
click at [521, 439] on label "True" at bounding box center [533, 431] width 65 height 39
click at [521, 437] on input "True" at bounding box center [516, 432] width 13 height 11
radio input "true"
click at [623, 433] on span "False" at bounding box center [626, 431] width 27 height 13
click at [609, 433] on input "False" at bounding box center [602, 432] width 13 height 11
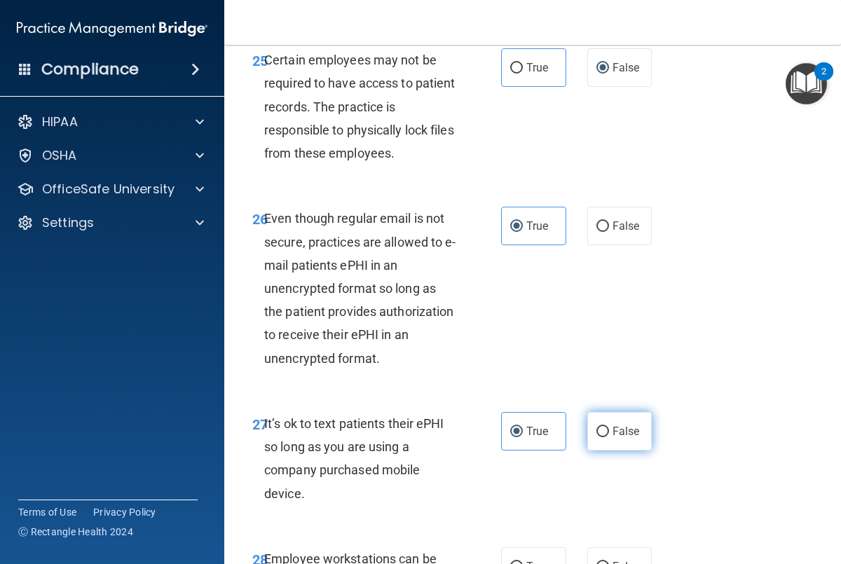
radio input "true"
radio input "false"
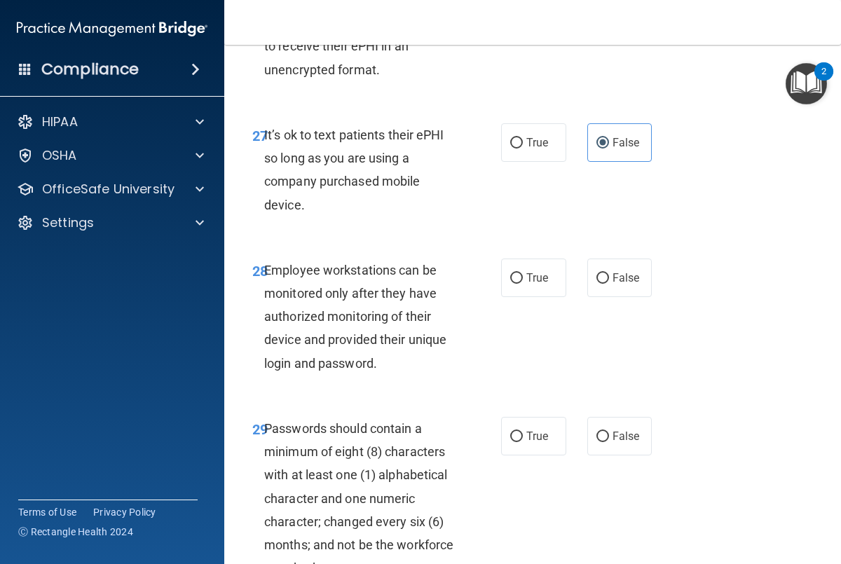
scroll to position [4441, 0]
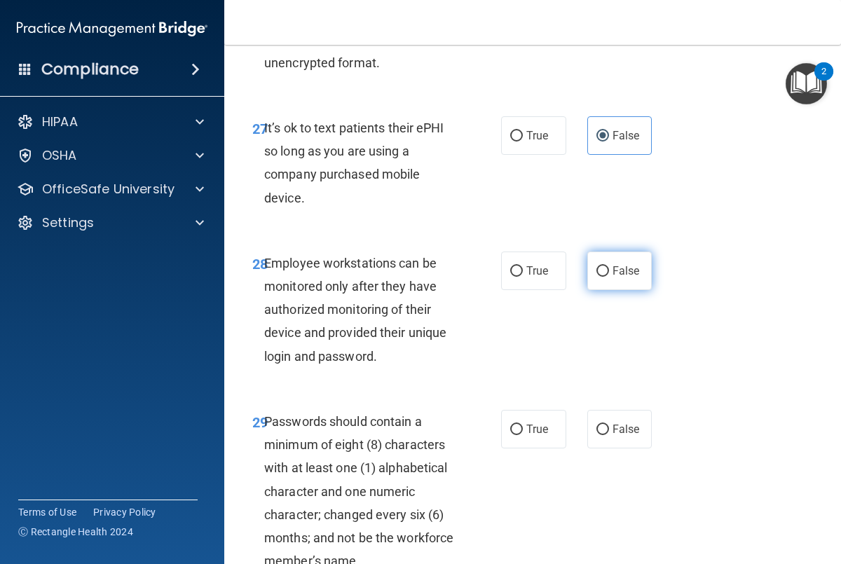
click at [624, 272] on span "False" at bounding box center [626, 270] width 27 height 13
click at [609, 272] on input "False" at bounding box center [602, 271] width 13 height 11
radio input "true"
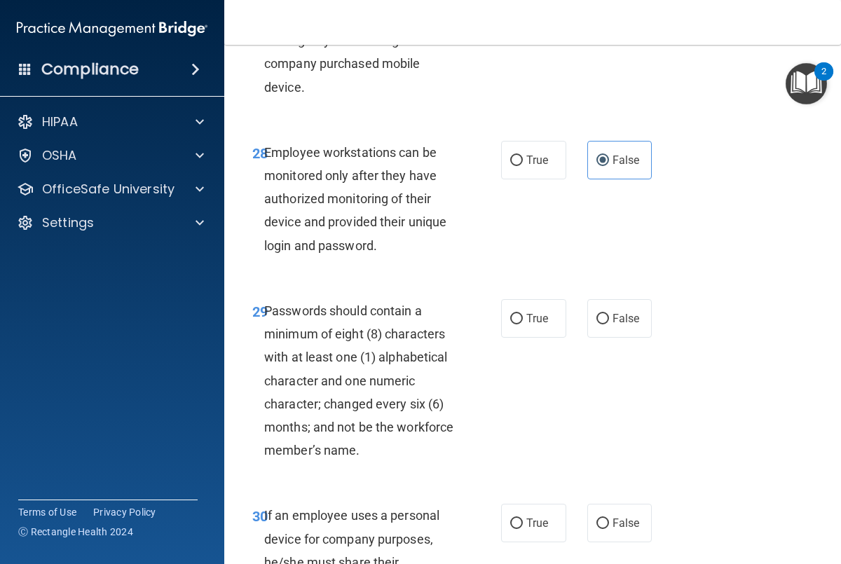
scroll to position [4554, 0]
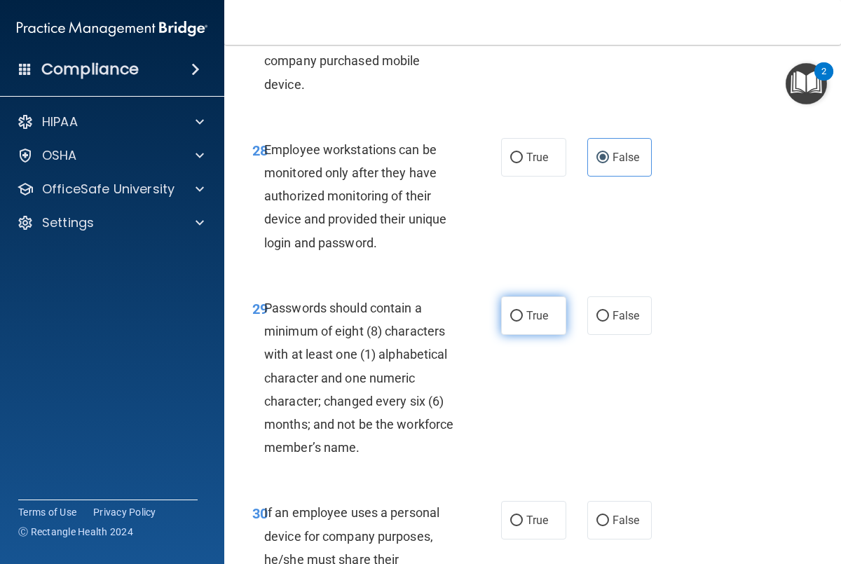
click at [531, 323] on label "True" at bounding box center [533, 315] width 65 height 39
click at [523, 322] on input "True" at bounding box center [516, 316] width 13 height 11
radio input "true"
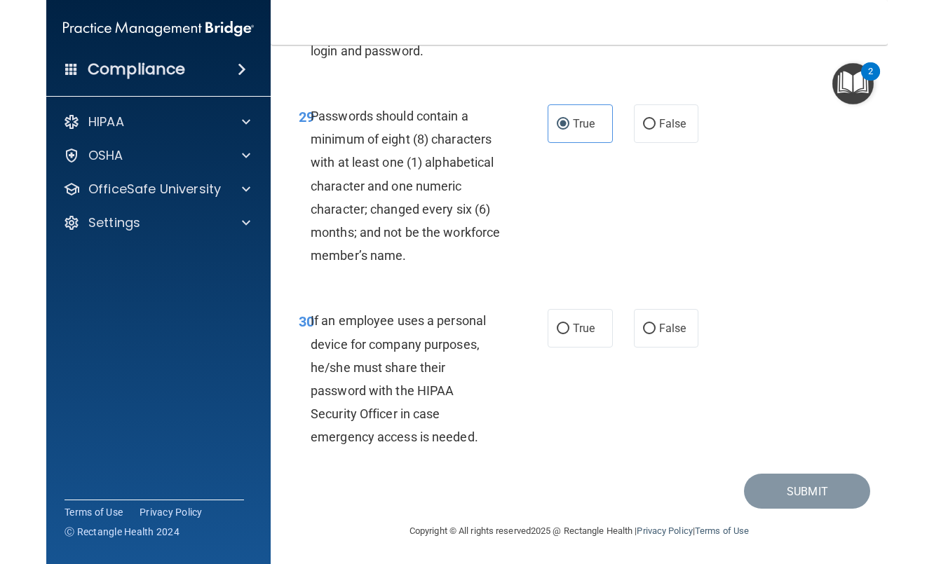
scroll to position [4747, 0]
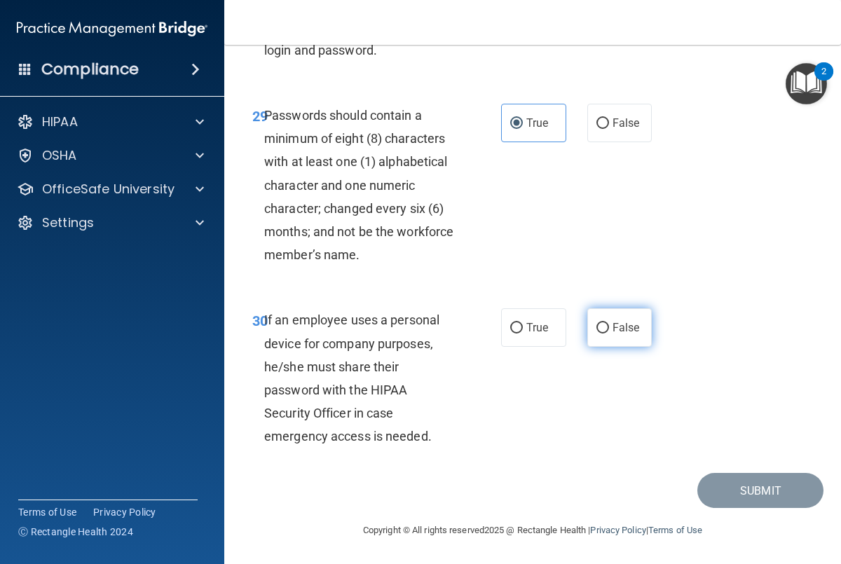
click at [613, 336] on label "False" at bounding box center [619, 327] width 65 height 39
click at [609, 334] on input "False" at bounding box center [602, 328] width 13 height 11
radio input "true"
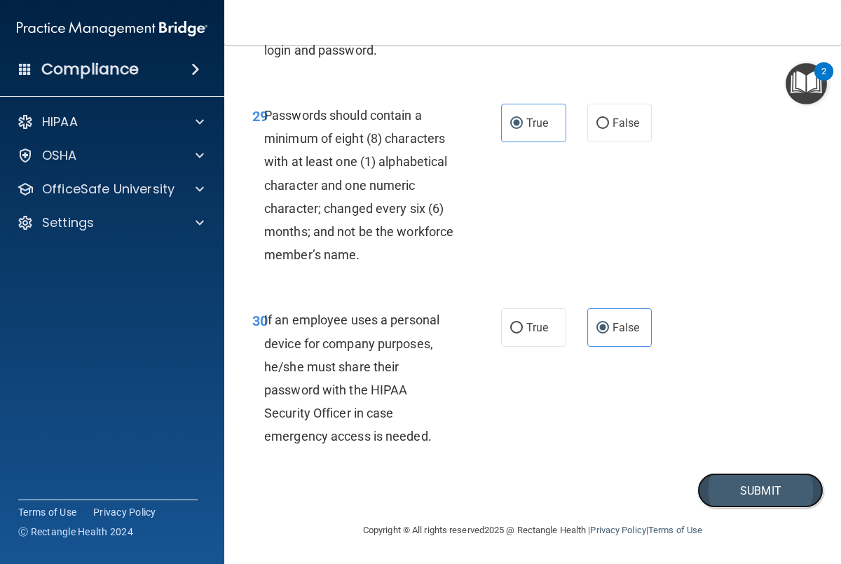
click at [740, 503] on button "Submit" at bounding box center [760, 491] width 126 height 36
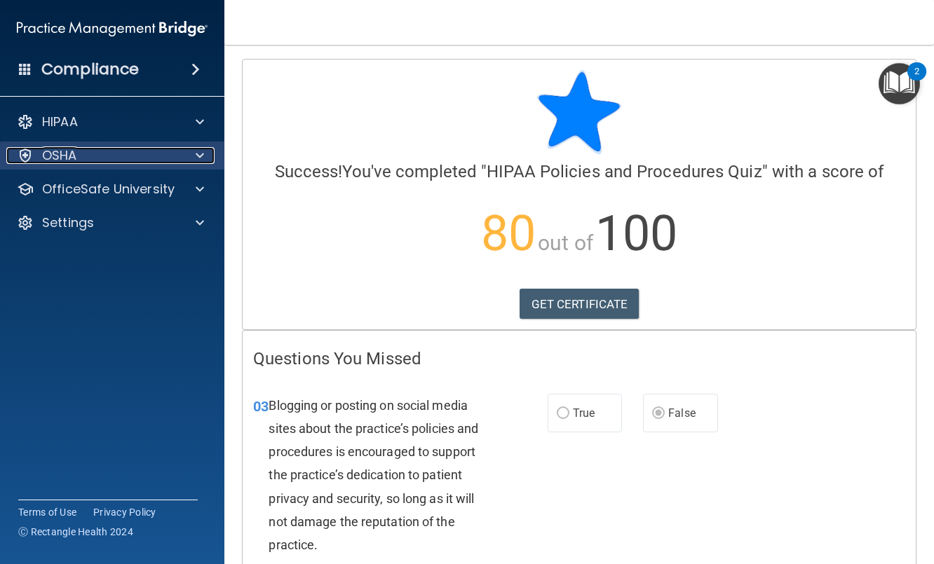
click at [191, 161] on div at bounding box center [197, 155] width 35 height 17
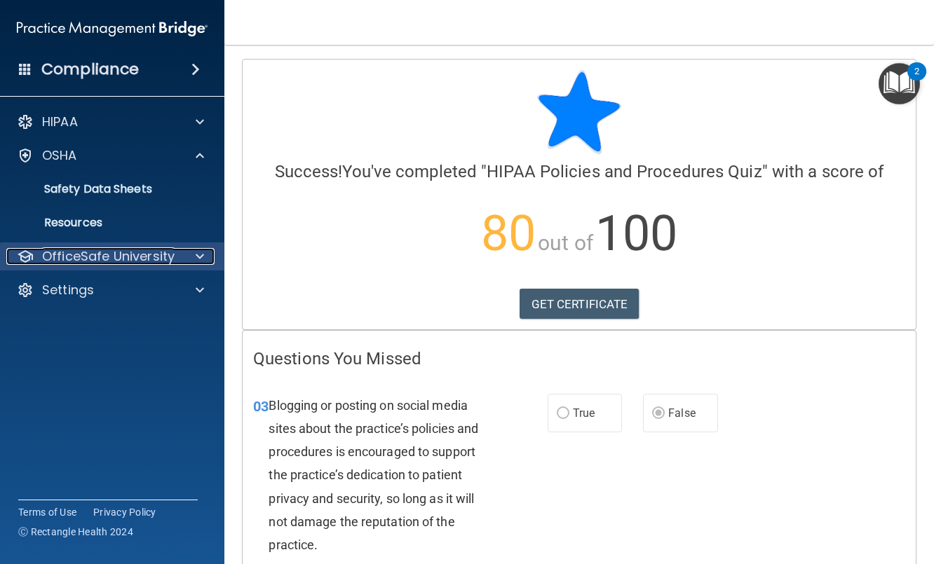
click at [158, 254] on p "OfficeSafe University" at bounding box center [108, 256] width 132 height 17
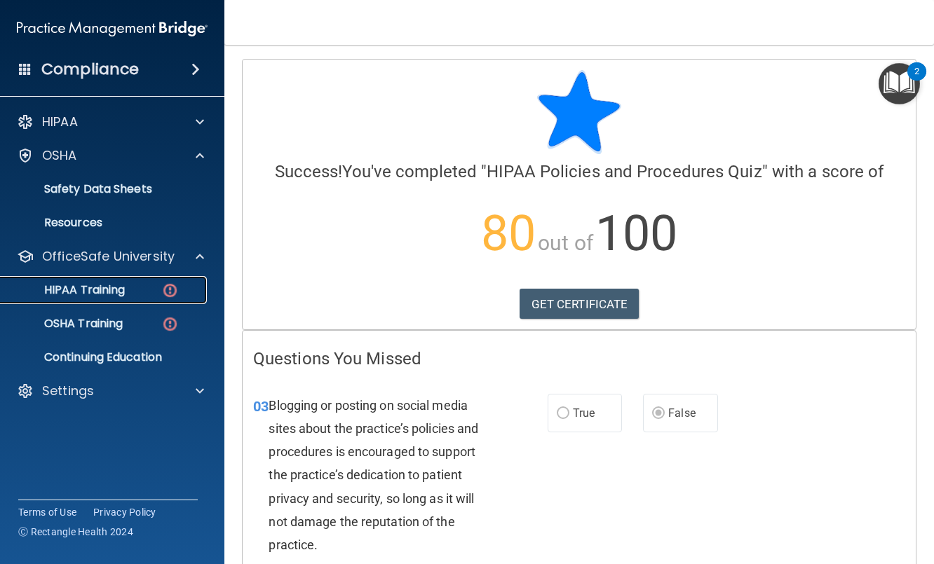
click at [125, 292] on p "HIPAA Training" at bounding box center [67, 290] width 116 height 14
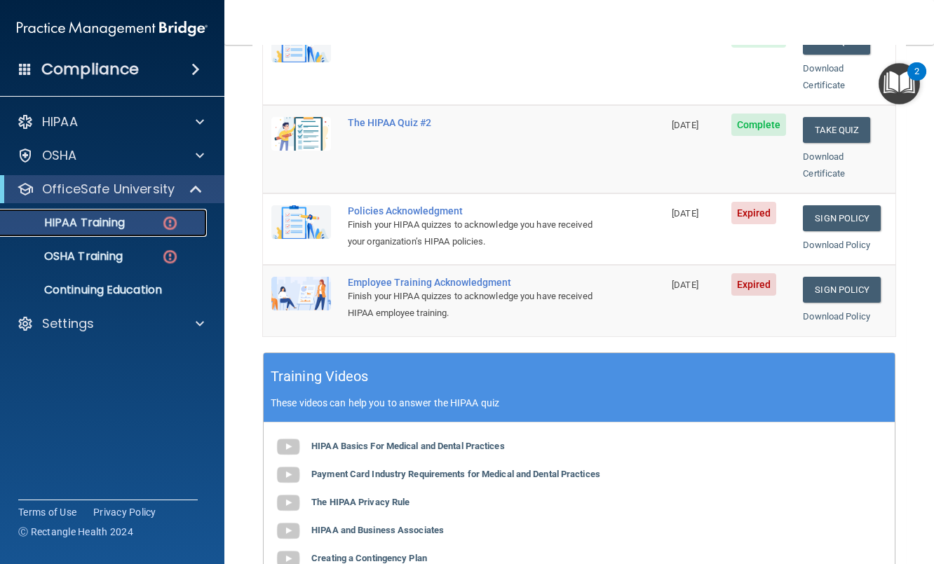
scroll to position [346, 0]
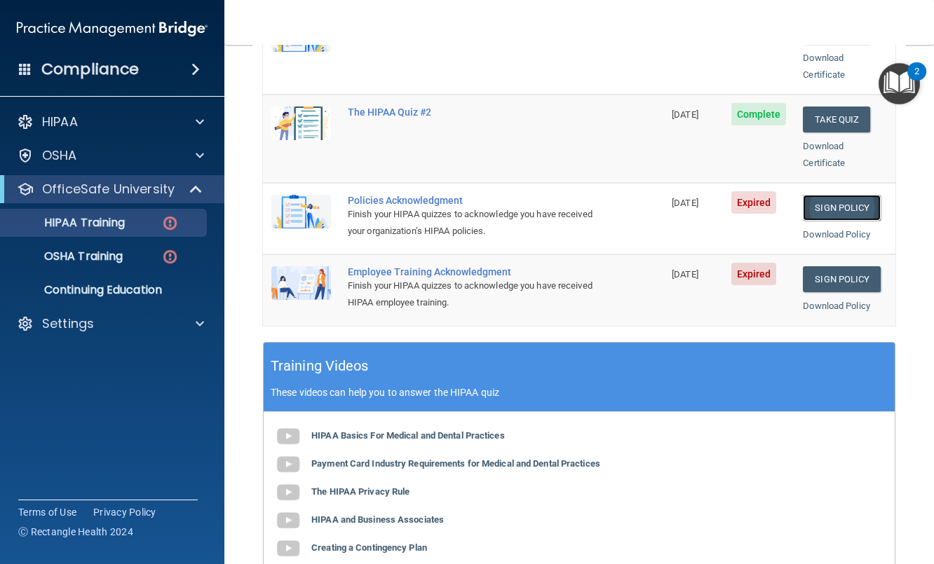
click at [838, 195] on link "Sign Policy" at bounding box center [842, 208] width 78 height 26
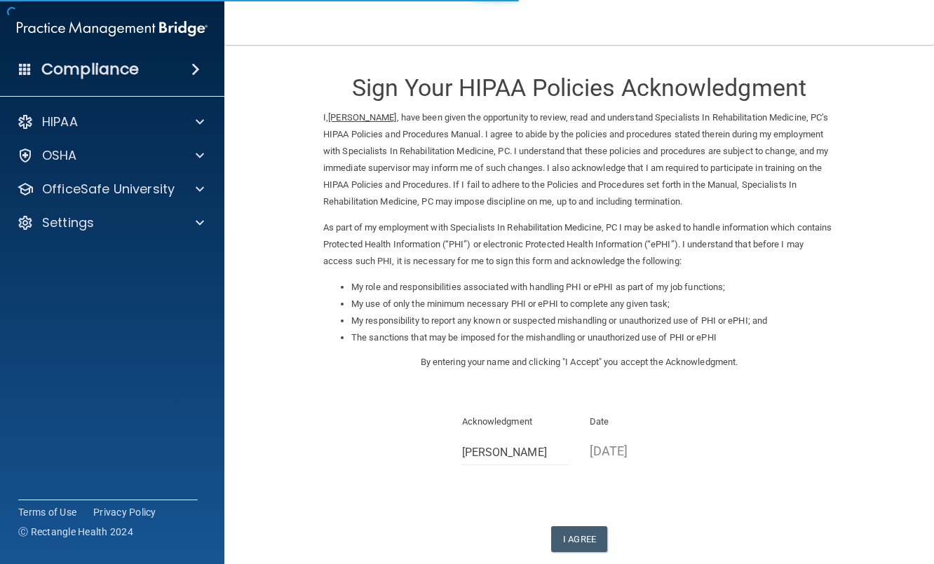
scroll to position [78, 0]
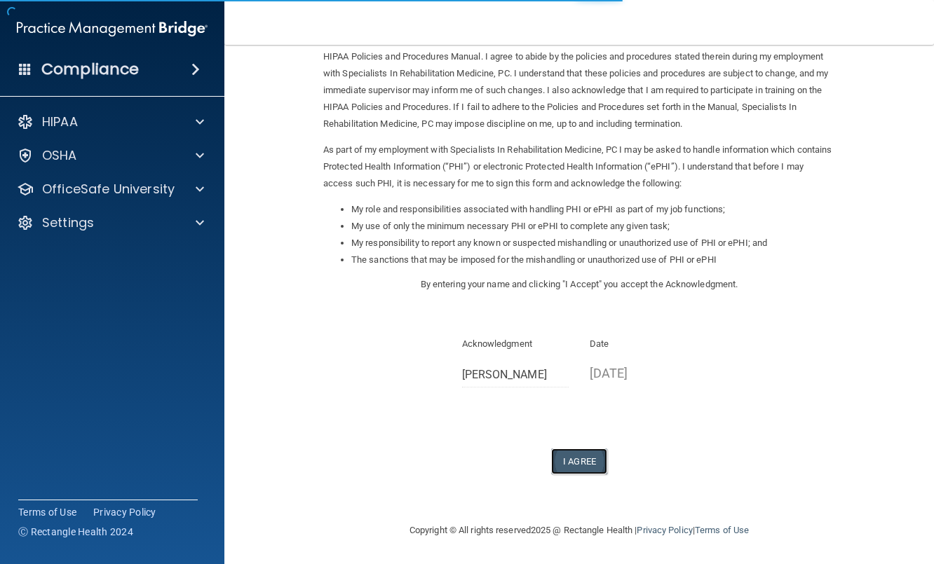
click at [576, 458] on button "I Agree" at bounding box center [579, 462] width 56 height 26
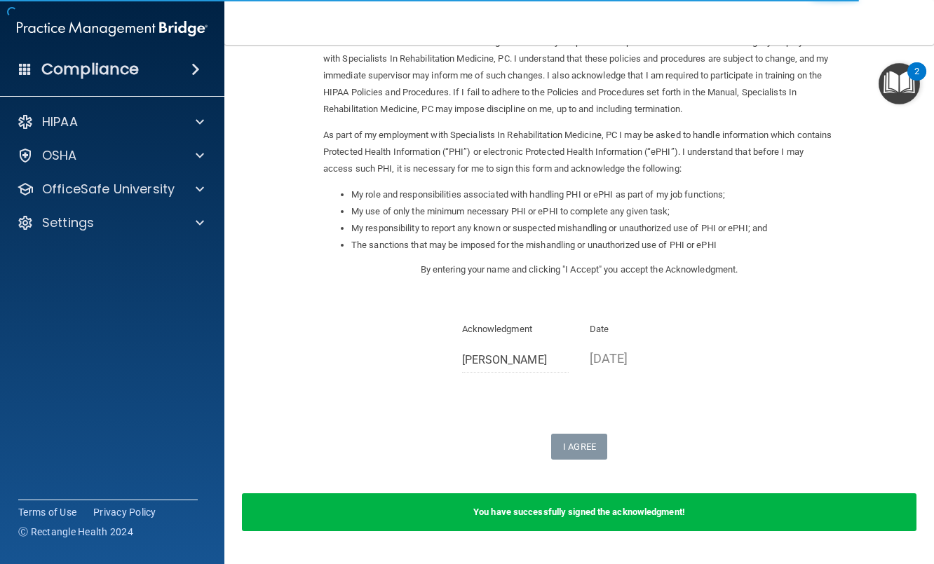
scroll to position [98, 0]
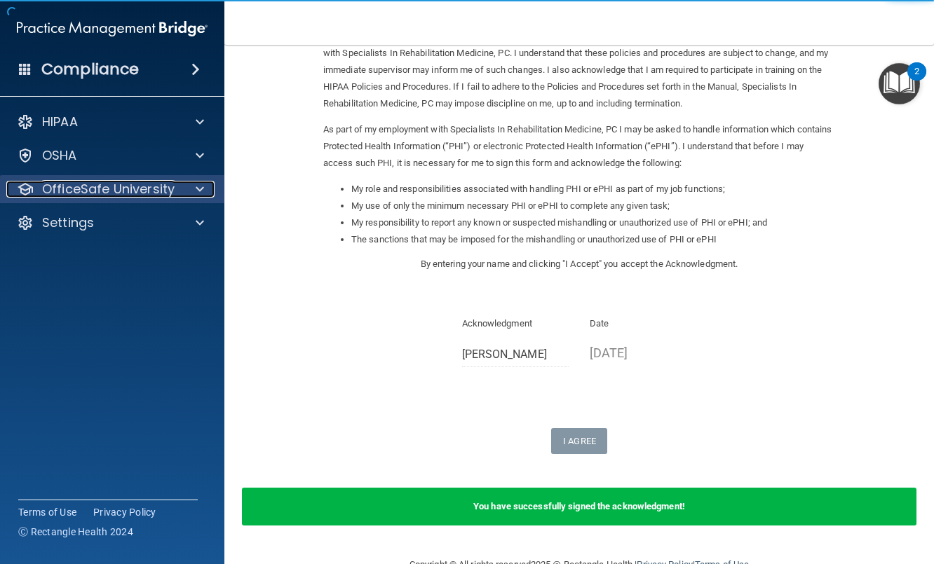
click at [196, 190] on span at bounding box center [200, 189] width 8 height 17
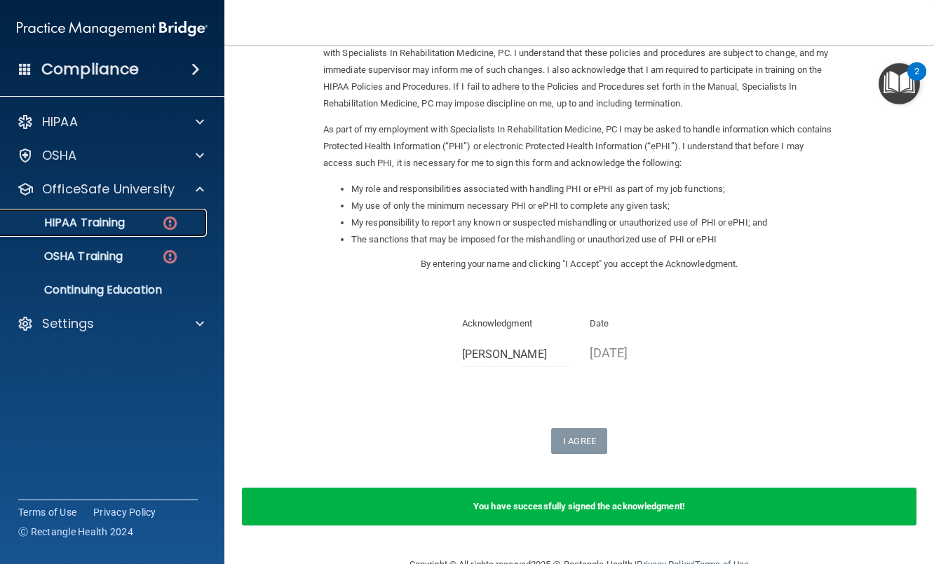
click at [123, 230] on p "HIPAA Training" at bounding box center [67, 223] width 116 height 14
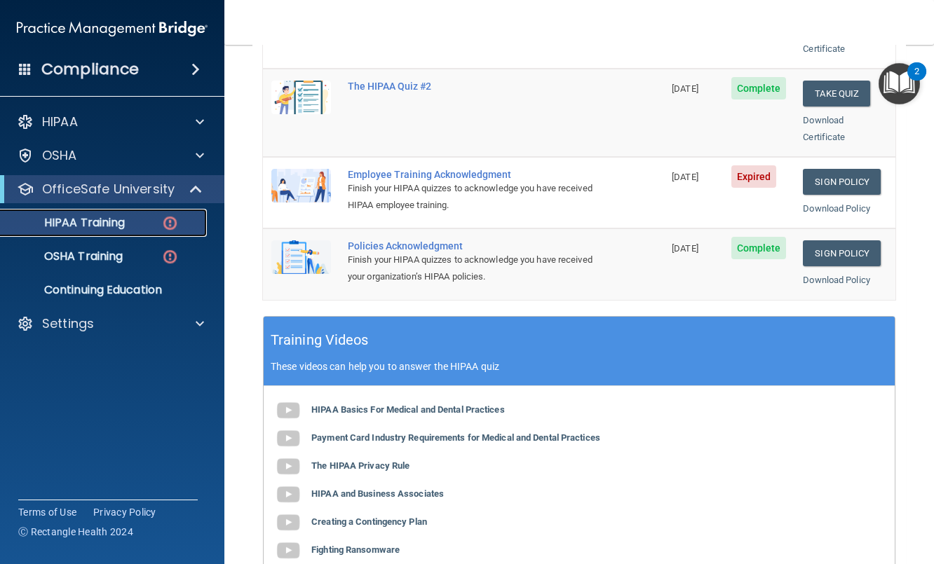
scroll to position [363, 0]
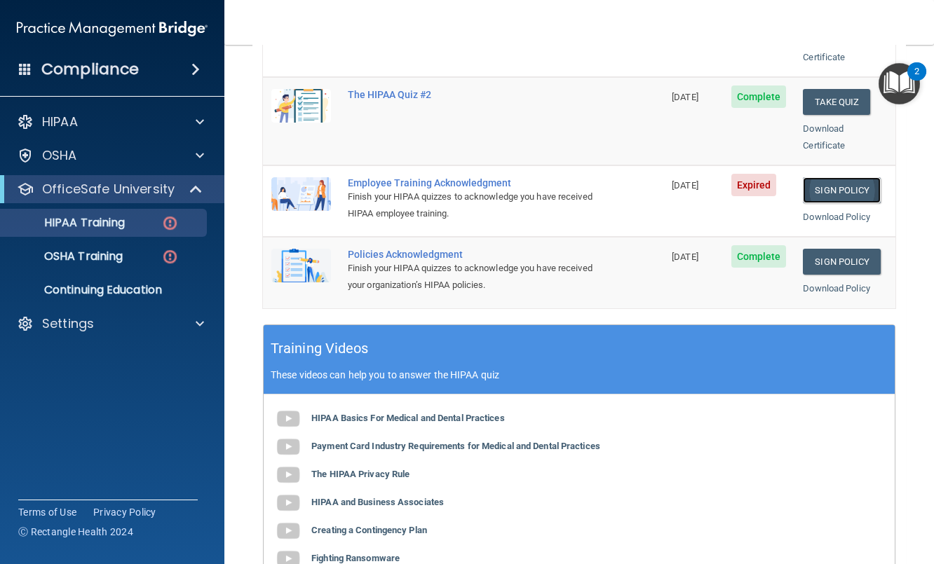
click at [847, 177] on link "Sign Policy" at bounding box center [842, 190] width 78 height 26
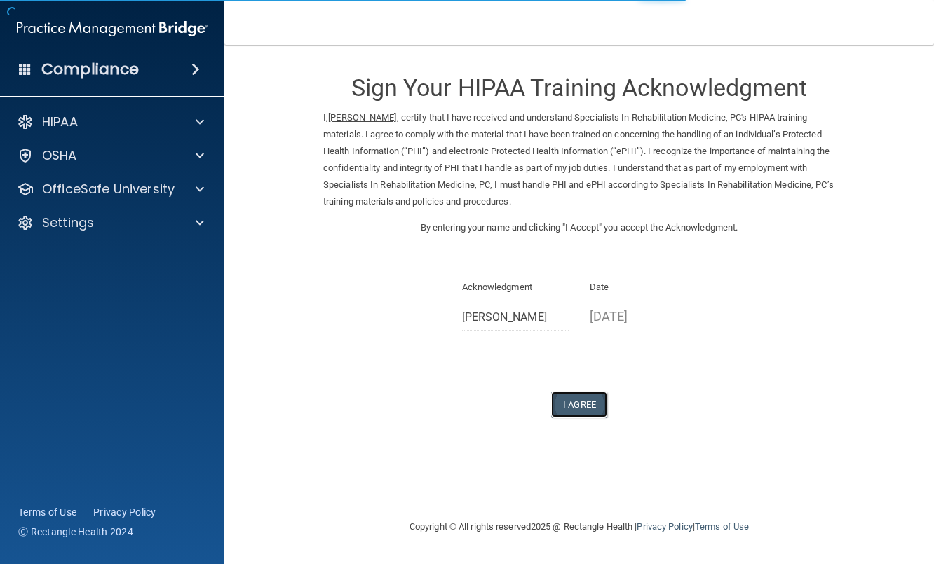
click at [564, 395] on button "I Agree" at bounding box center [579, 405] width 56 height 26
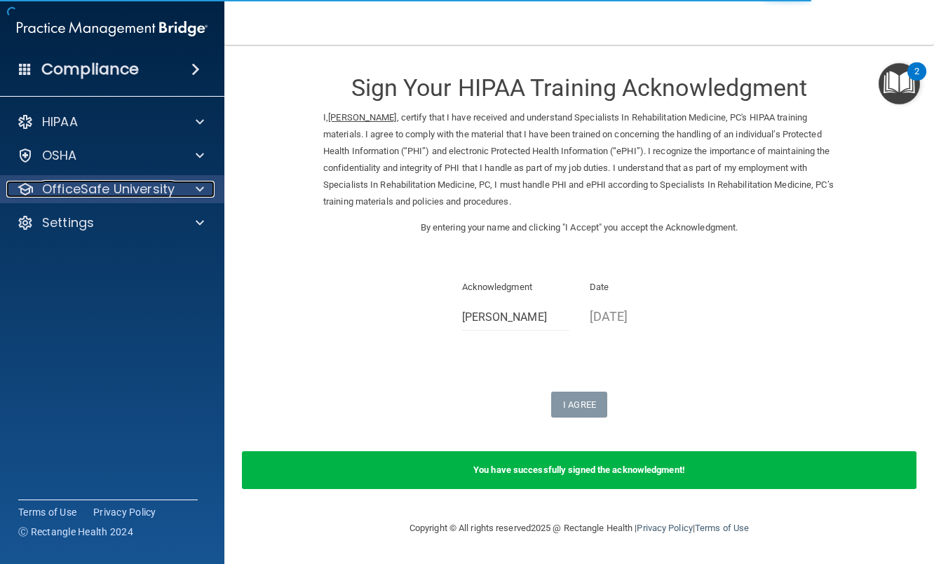
click at [193, 188] on div at bounding box center [197, 189] width 35 height 17
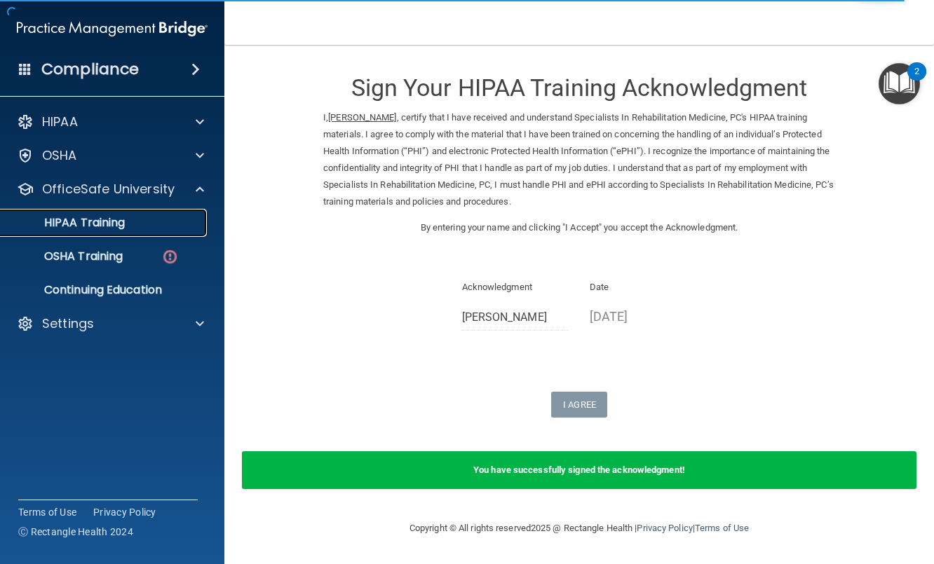
click at [125, 226] on div "HIPAA Training" at bounding box center [104, 223] width 191 height 14
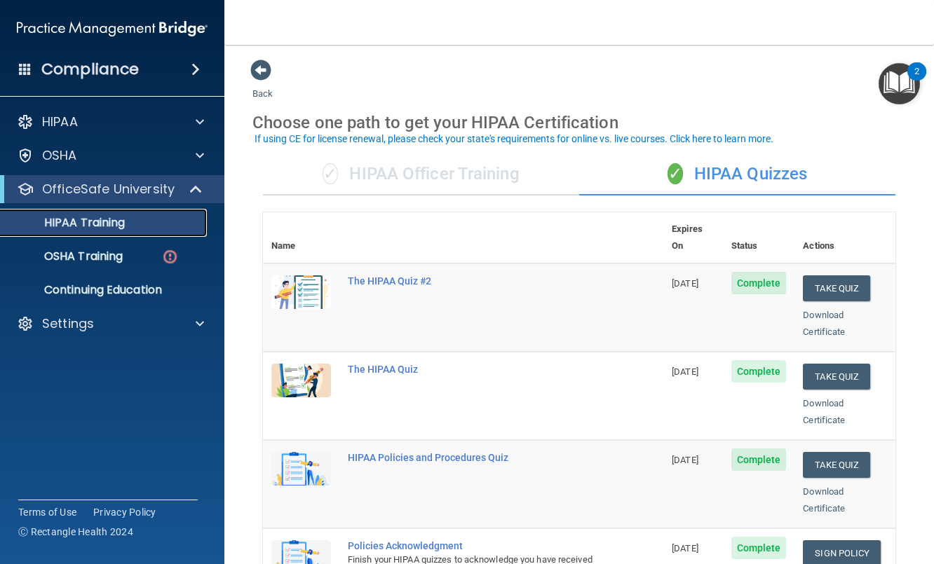
scroll to position [4, 0]
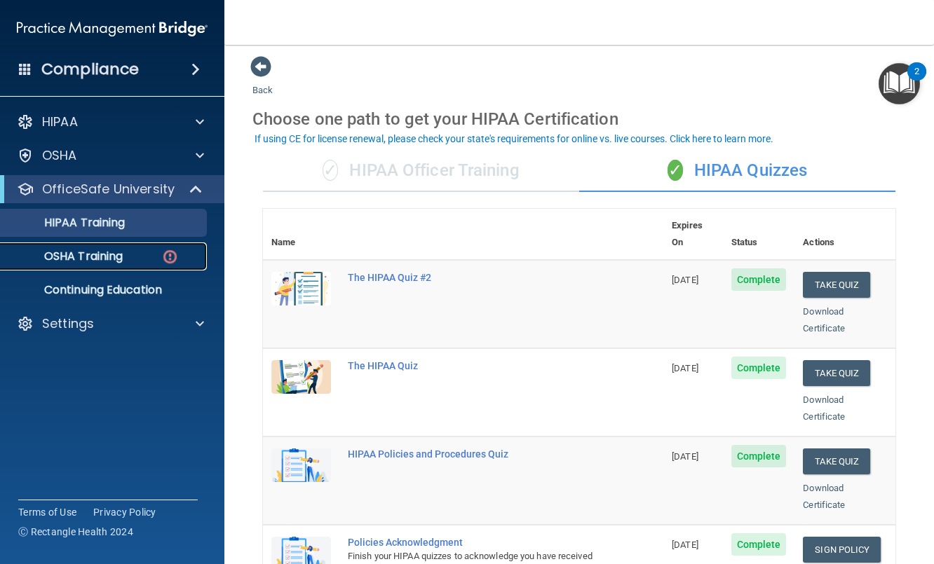
click at [79, 255] on p "OSHA Training" at bounding box center [66, 257] width 114 height 14
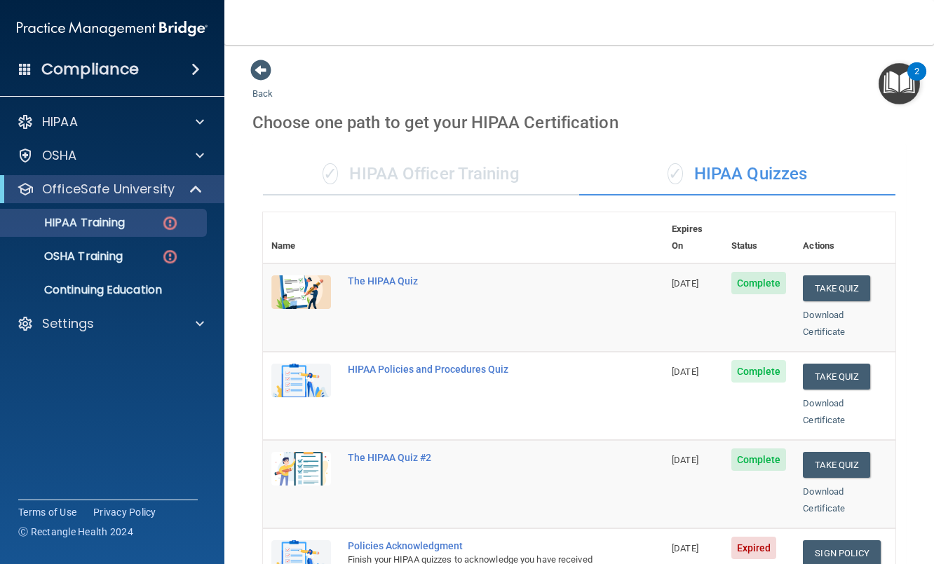
scroll to position [346, 0]
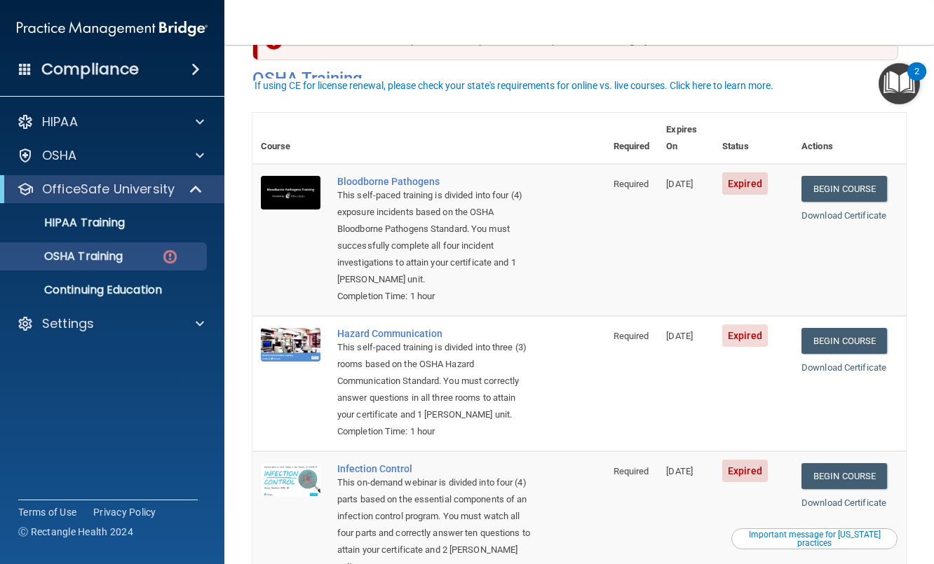
scroll to position [74, 0]
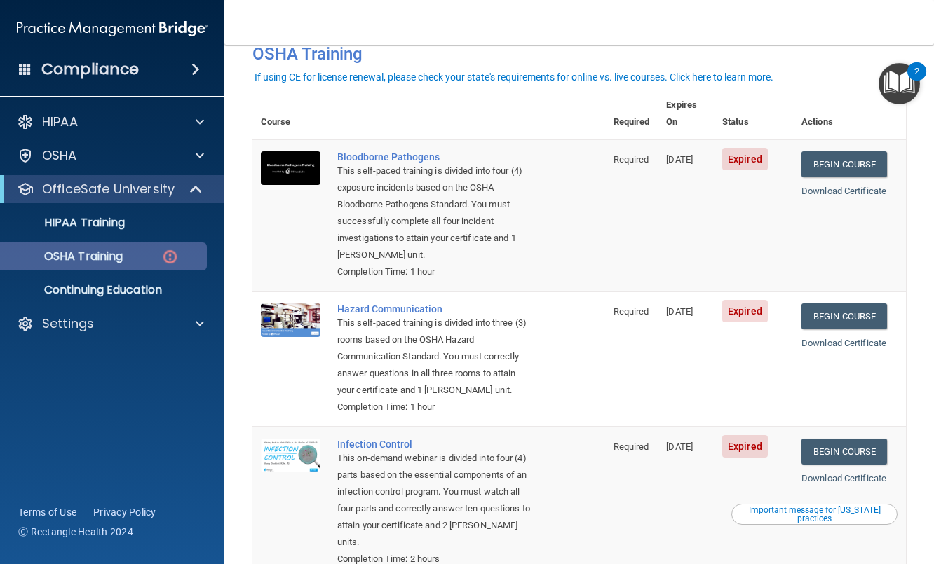
click at [87, 259] on p "OSHA Training" at bounding box center [66, 257] width 114 height 14
